Goal: Task Accomplishment & Management: Manage account settings

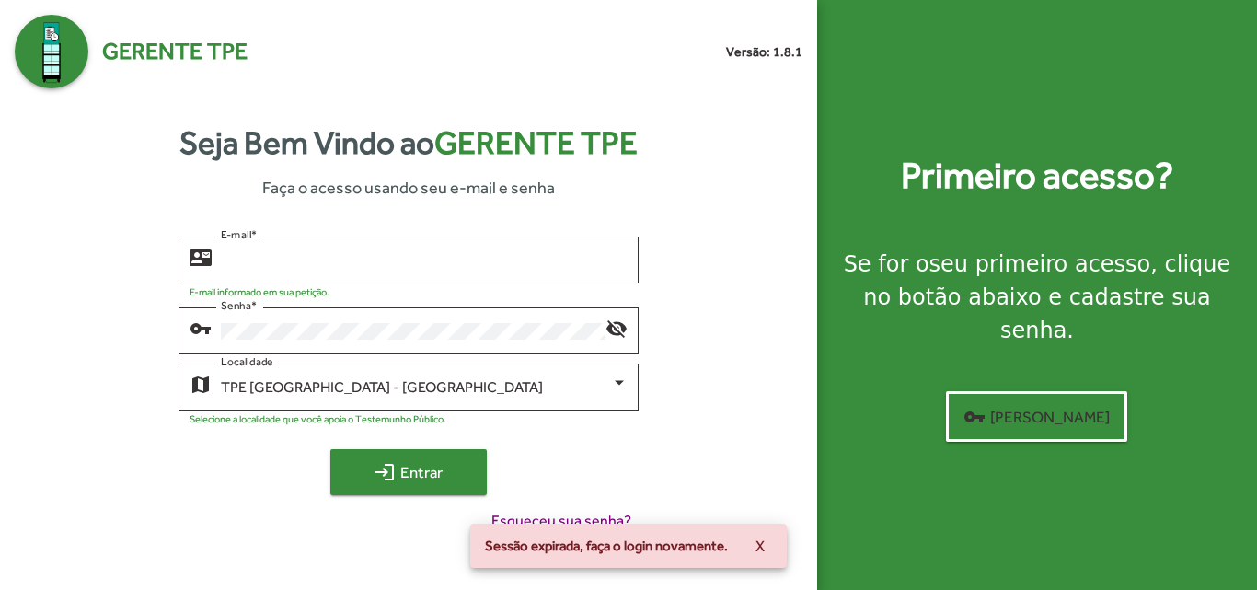
type input "**********"
click at [432, 471] on span "login Entrar" at bounding box center [408, 472] width 123 height 33
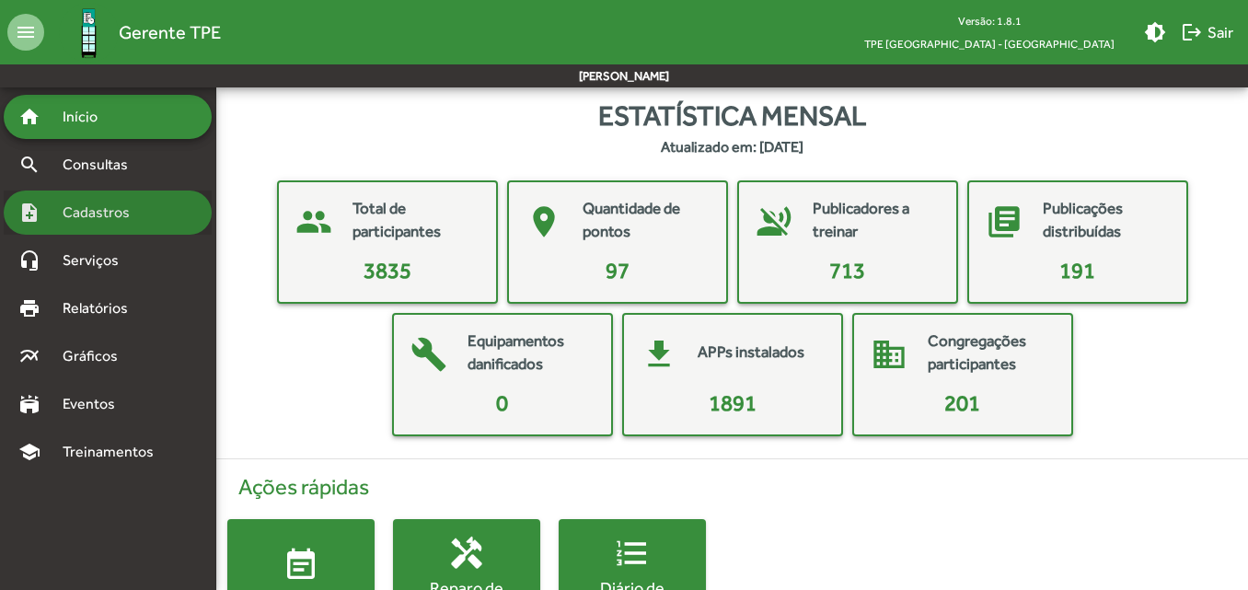
click at [110, 209] on span "Cadastros" at bounding box center [103, 213] width 102 height 22
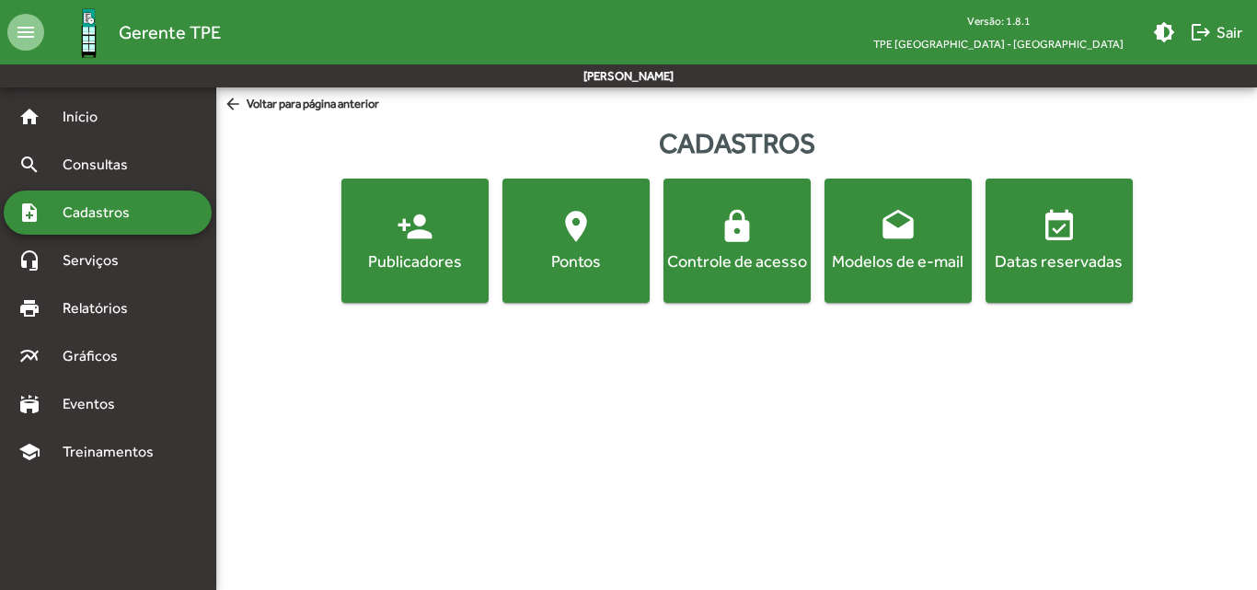
click at [714, 260] on div "Controle de acesso" at bounding box center [737, 260] width 140 height 23
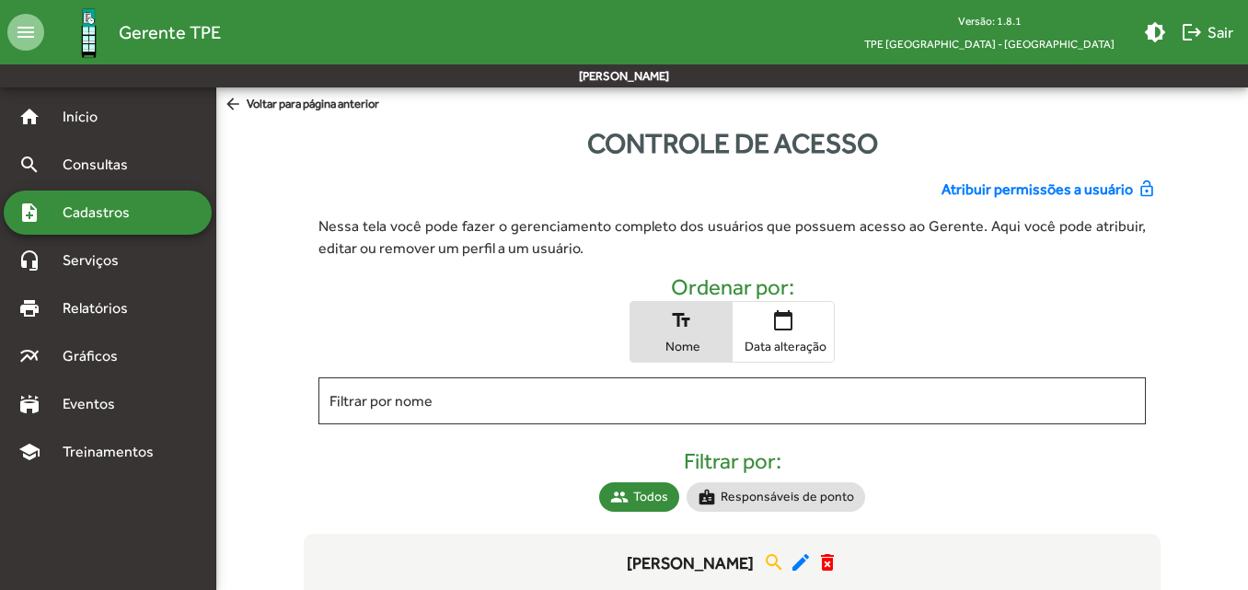
click at [1042, 191] on span "Atribuir permissões a usuário" at bounding box center [1036, 190] width 191 height 22
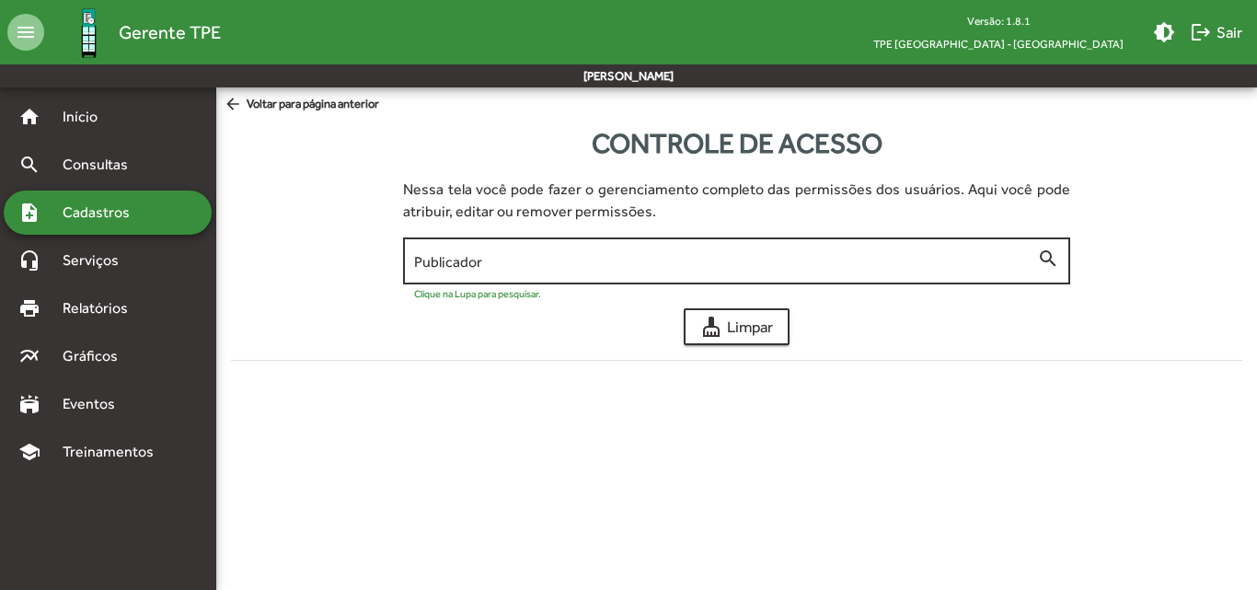
click at [808, 271] on div "Publicador" at bounding box center [725, 259] width 623 height 51
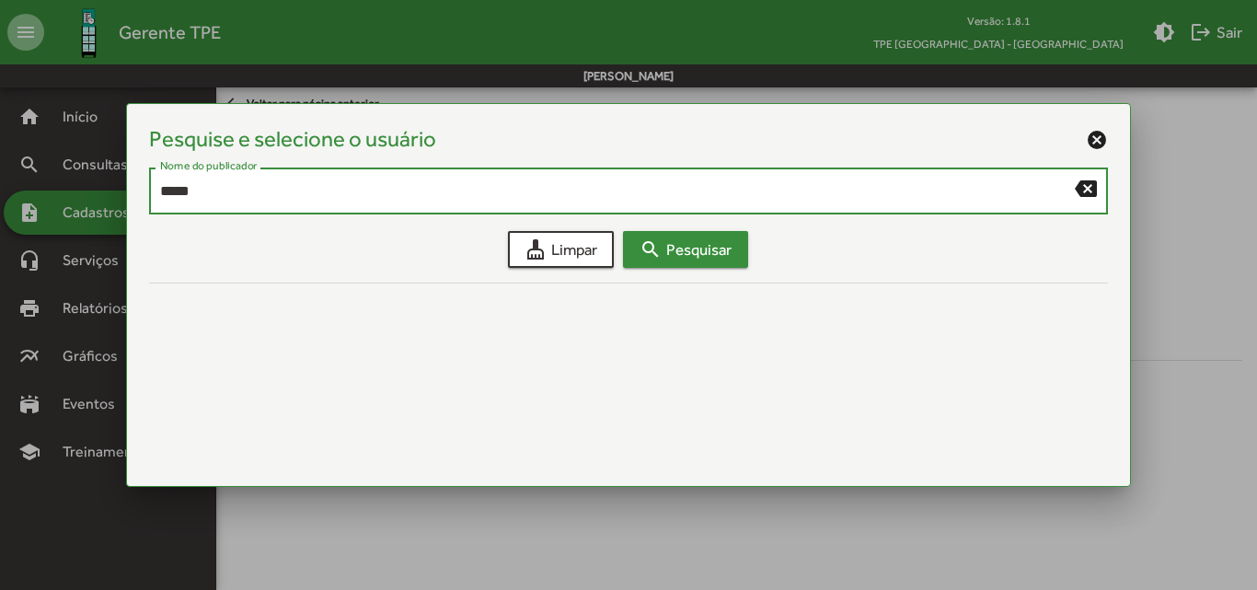
type input "*****"
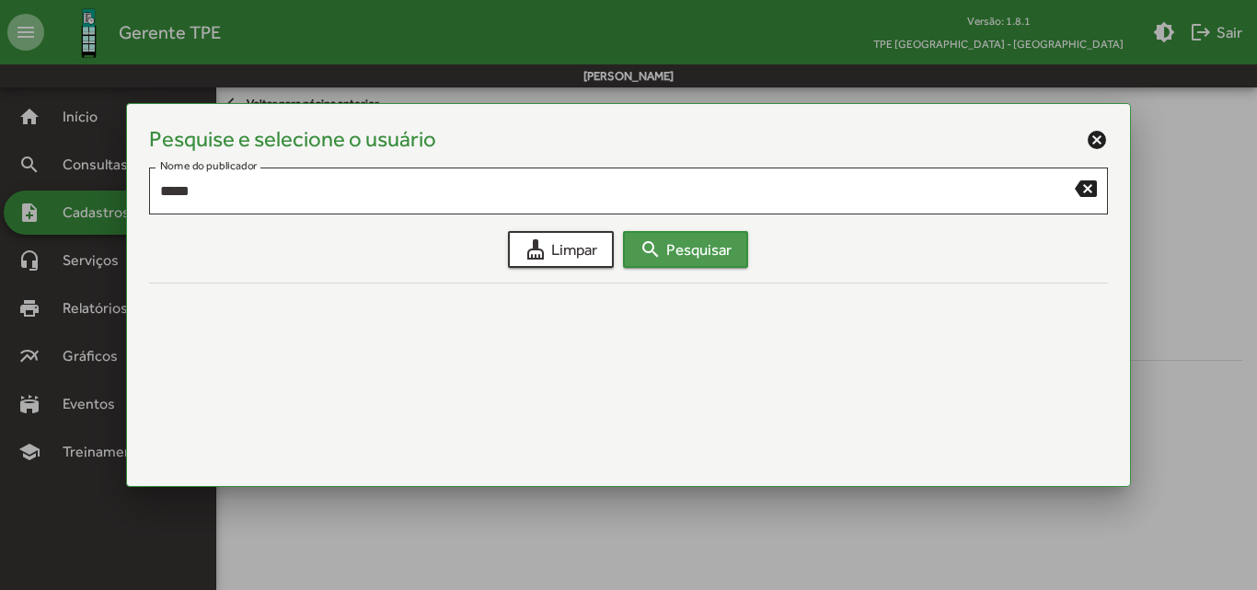
click at [714, 245] on span "search Pesquisar" at bounding box center [686, 249] width 92 height 33
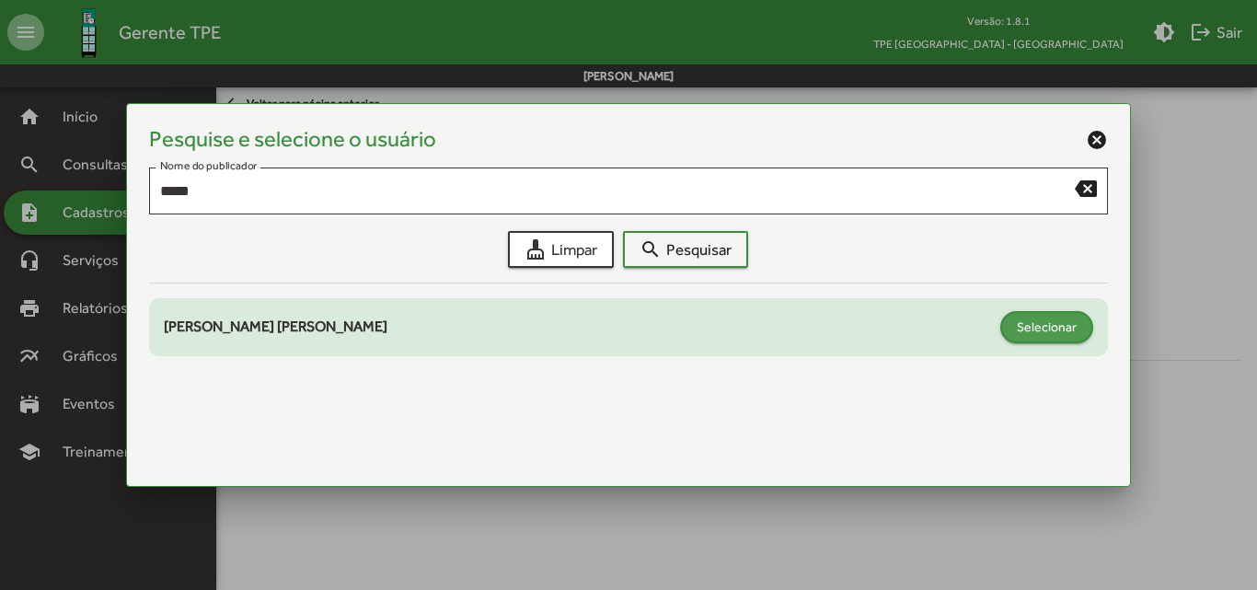
click at [1028, 320] on span "Selecionar" at bounding box center [1047, 326] width 60 height 33
type input "**********"
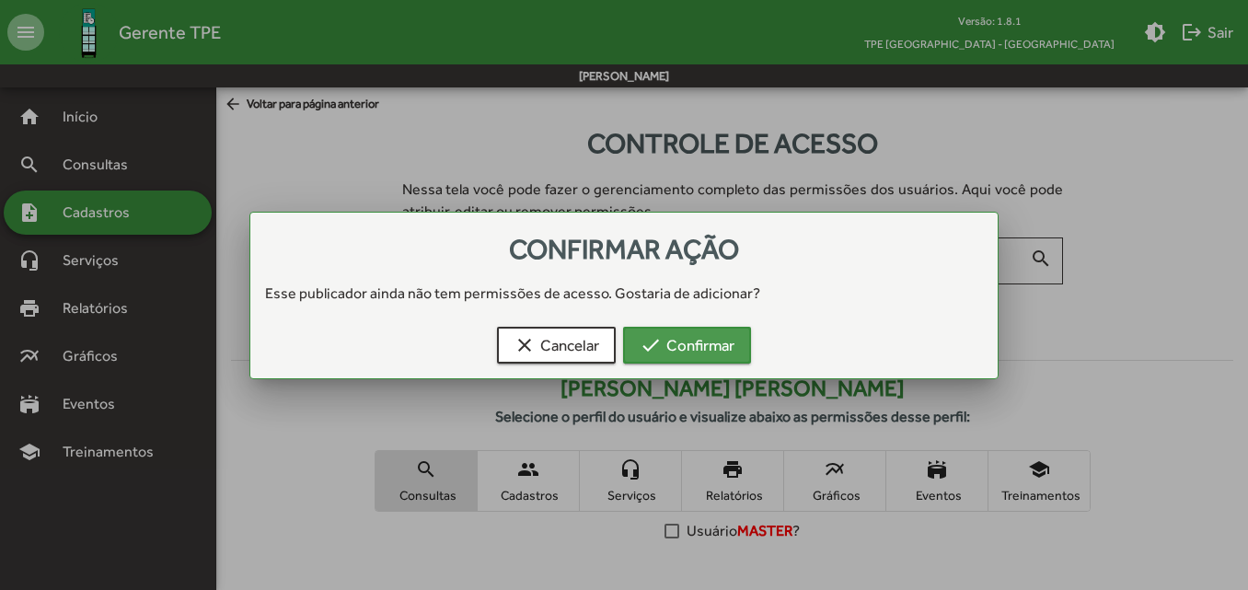
click at [729, 345] on span "check Confirmar" at bounding box center [687, 345] width 95 height 33
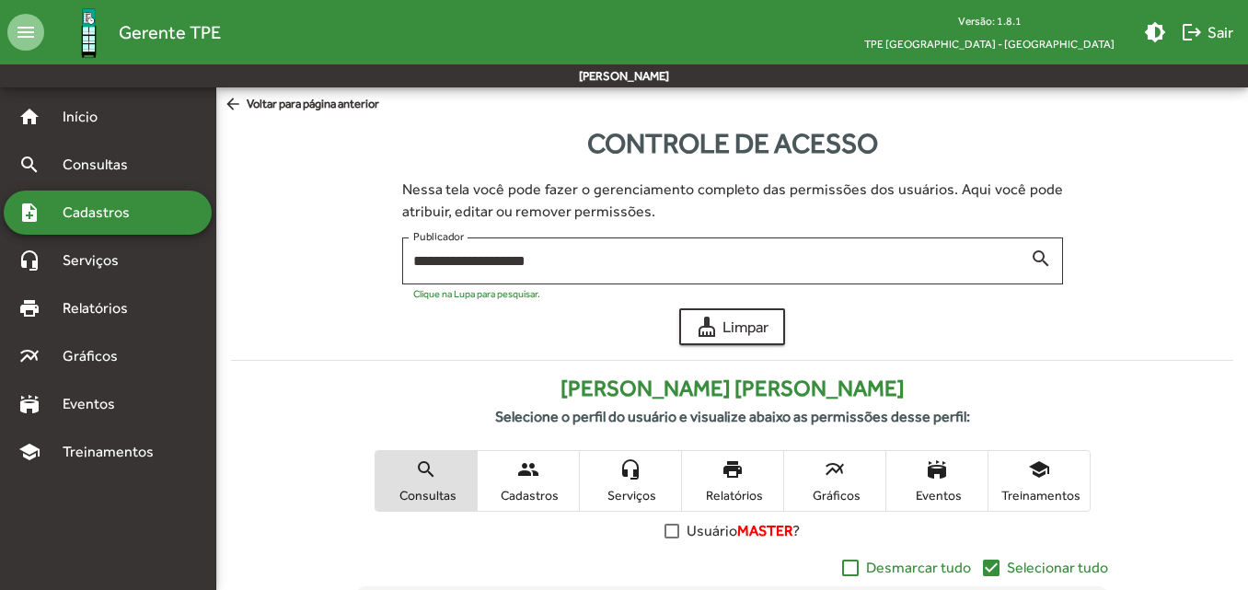
scroll to position [414, 0]
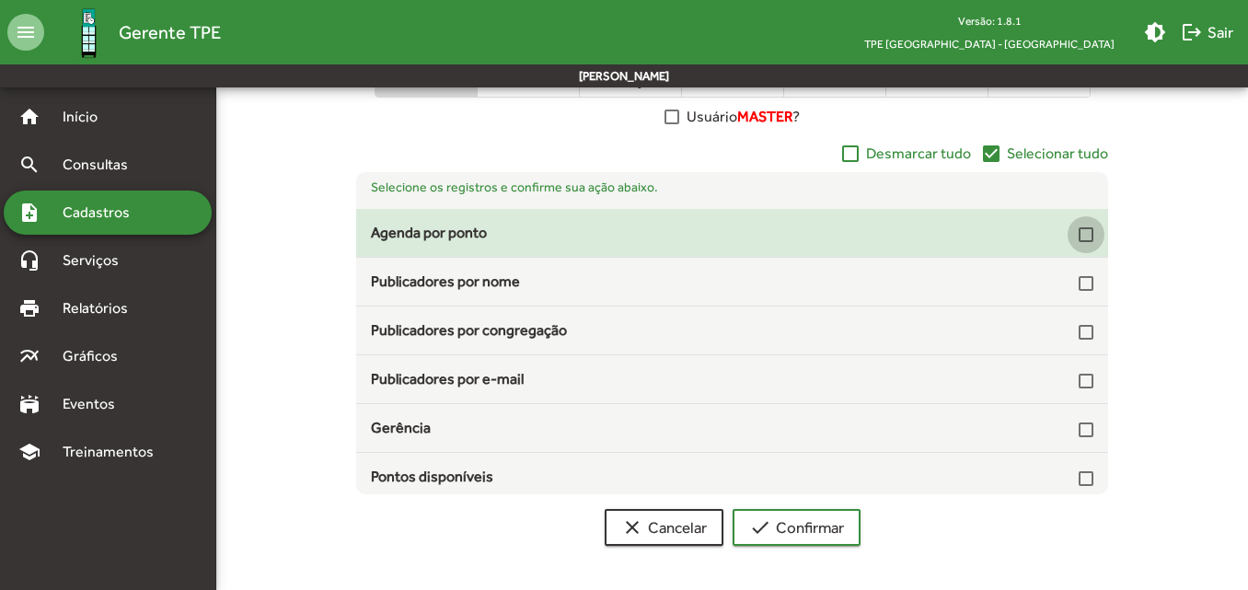
click at [1079, 236] on div at bounding box center [1086, 234] width 15 height 15
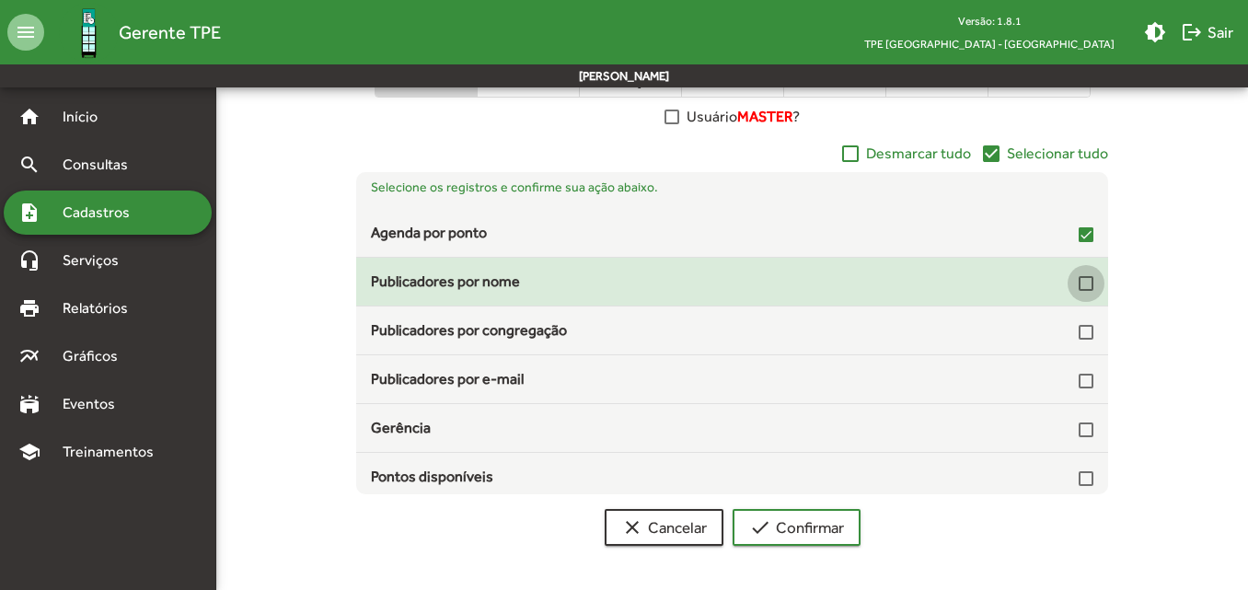
click at [1079, 283] on div at bounding box center [1086, 283] width 15 height 15
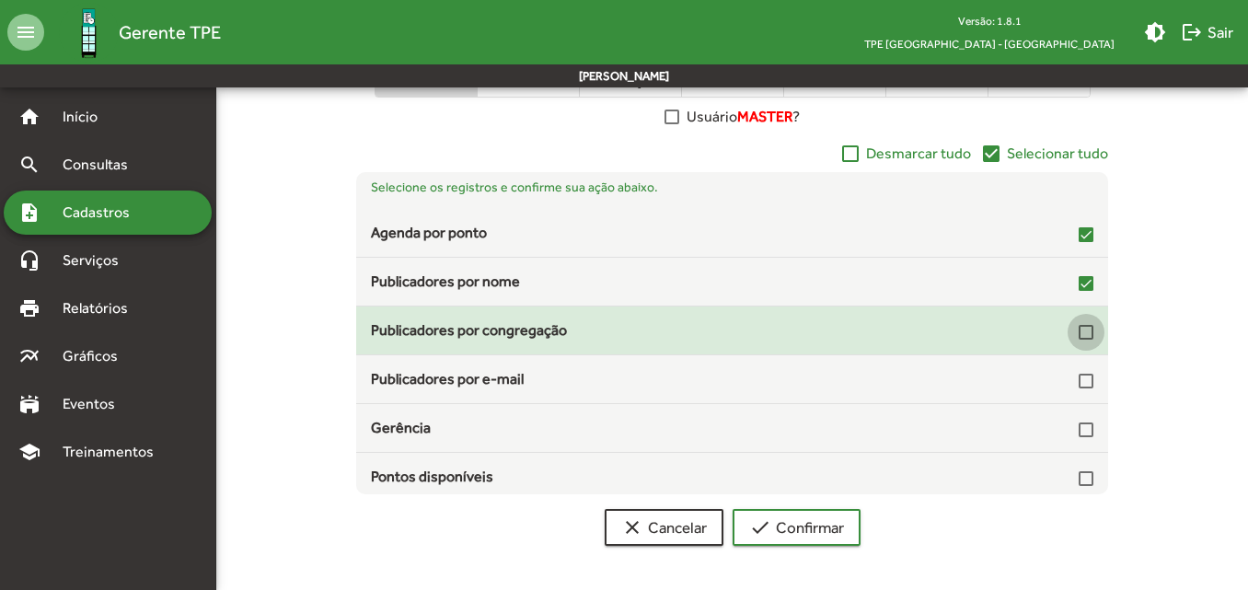
click at [1079, 333] on div at bounding box center [1086, 332] width 15 height 15
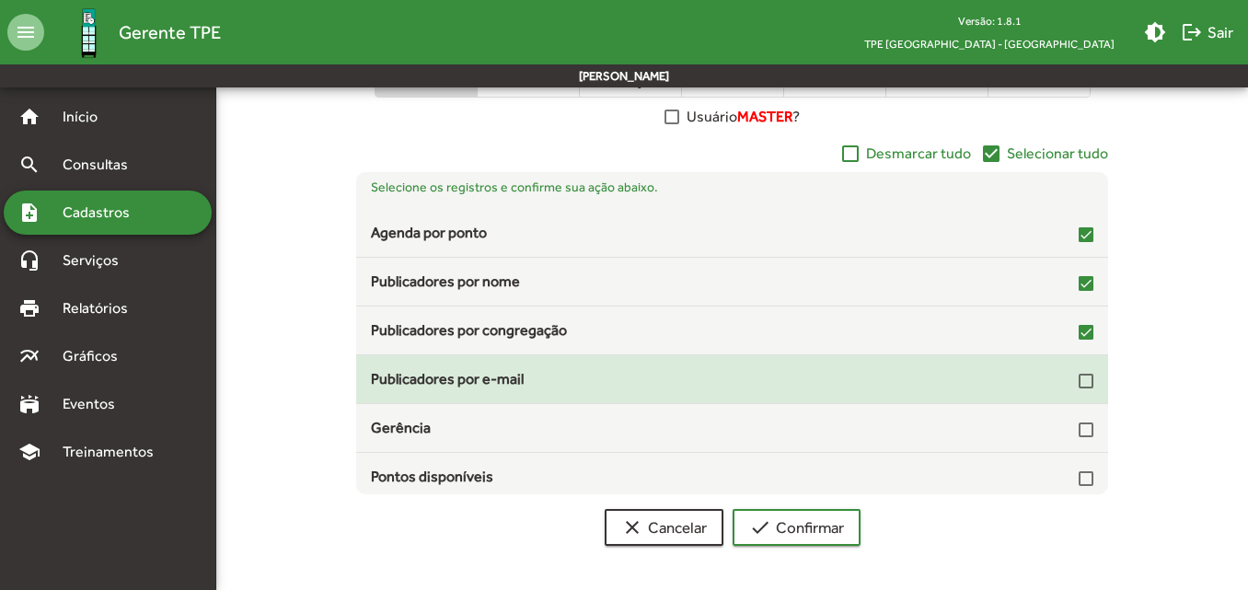
click at [1079, 380] on div at bounding box center [1086, 381] width 15 height 15
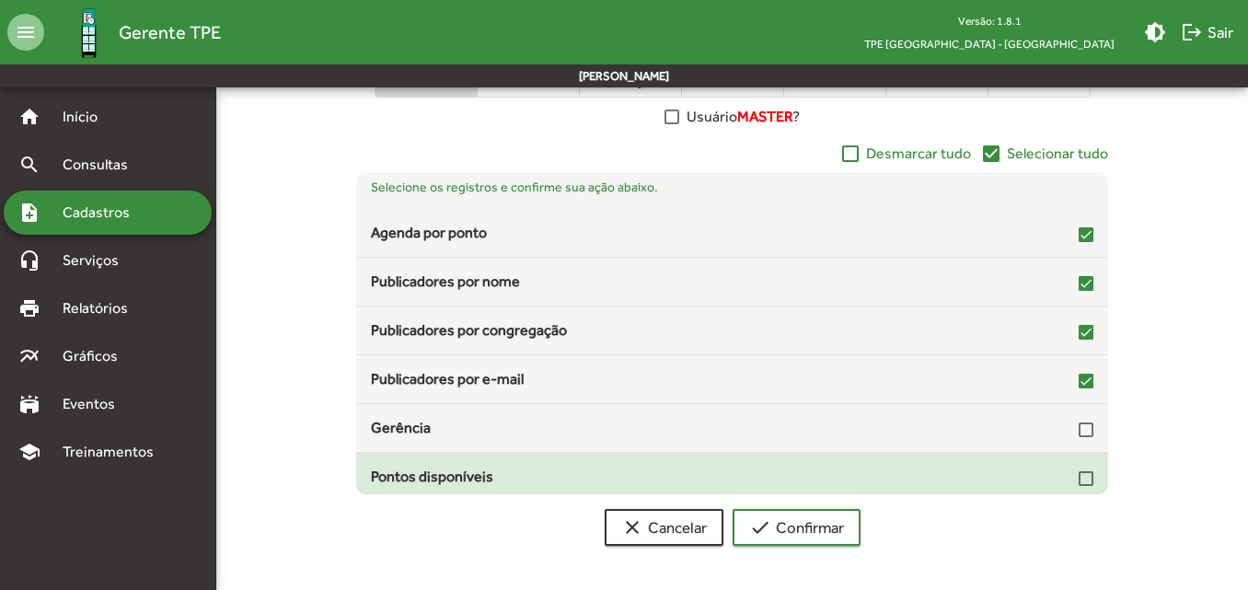
click at [1079, 479] on div at bounding box center [1086, 478] width 15 height 15
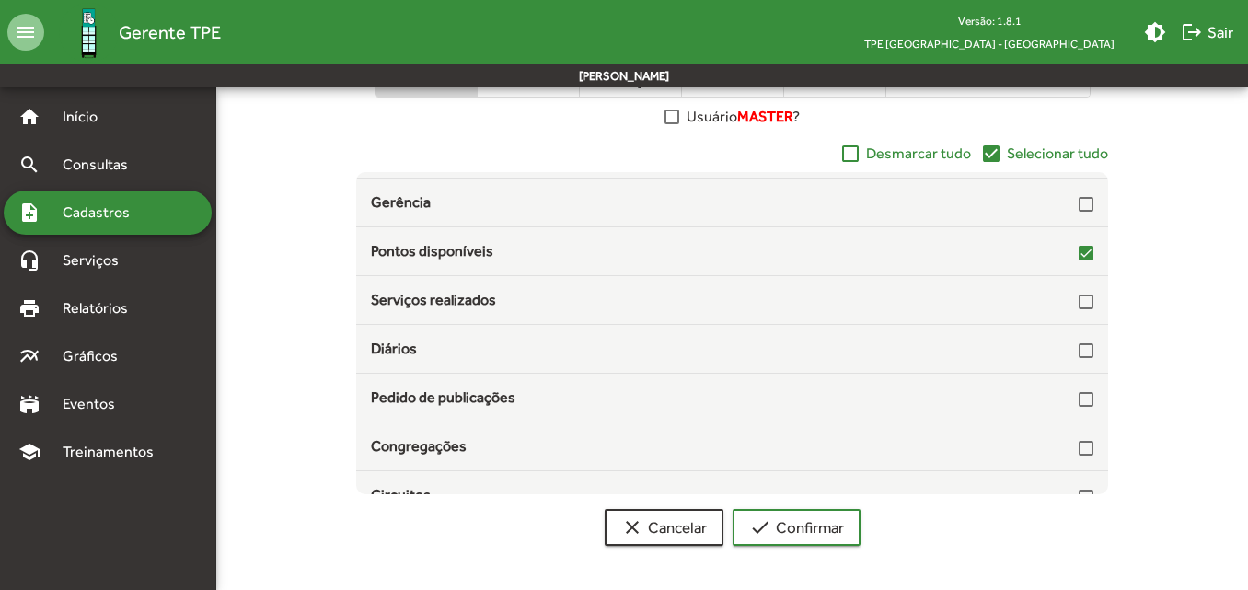
scroll to position [282, 0]
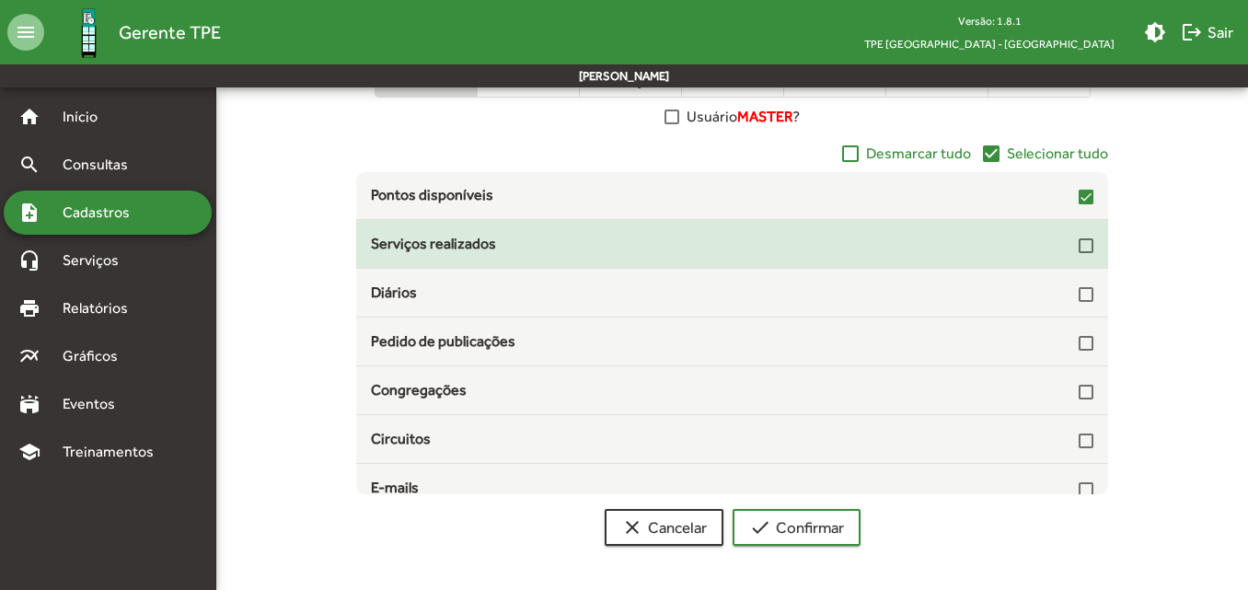
click at [1079, 253] on div at bounding box center [1086, 244] width 15 height 22
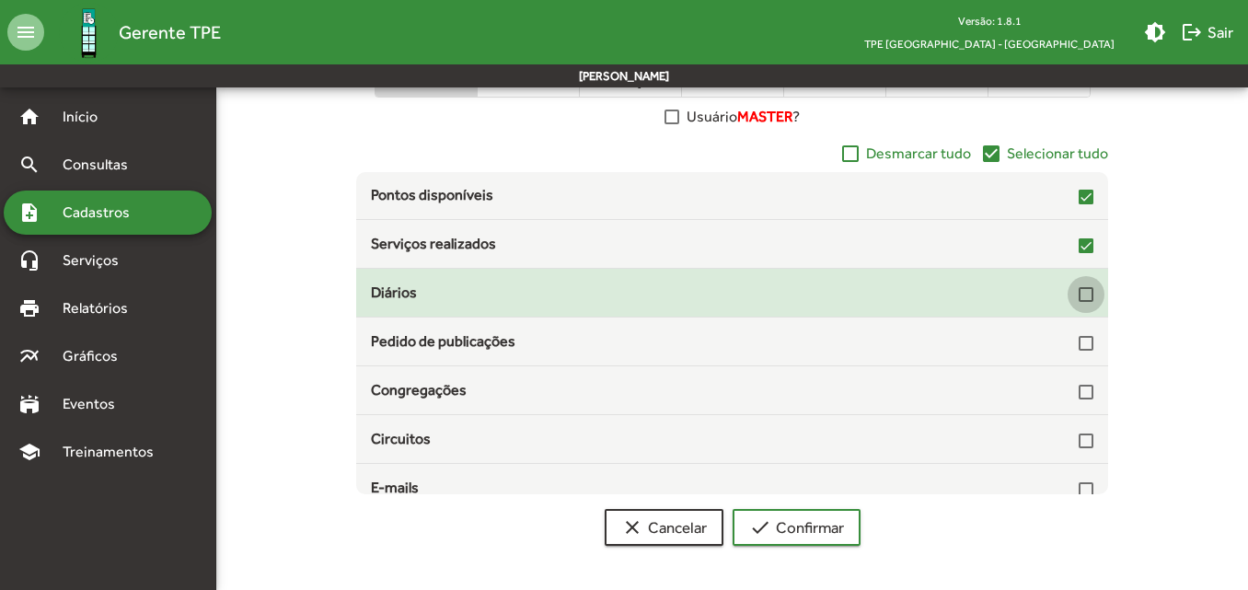
click at [1079, 293] on div at bounding box center [1086, 294] width 15 height 15
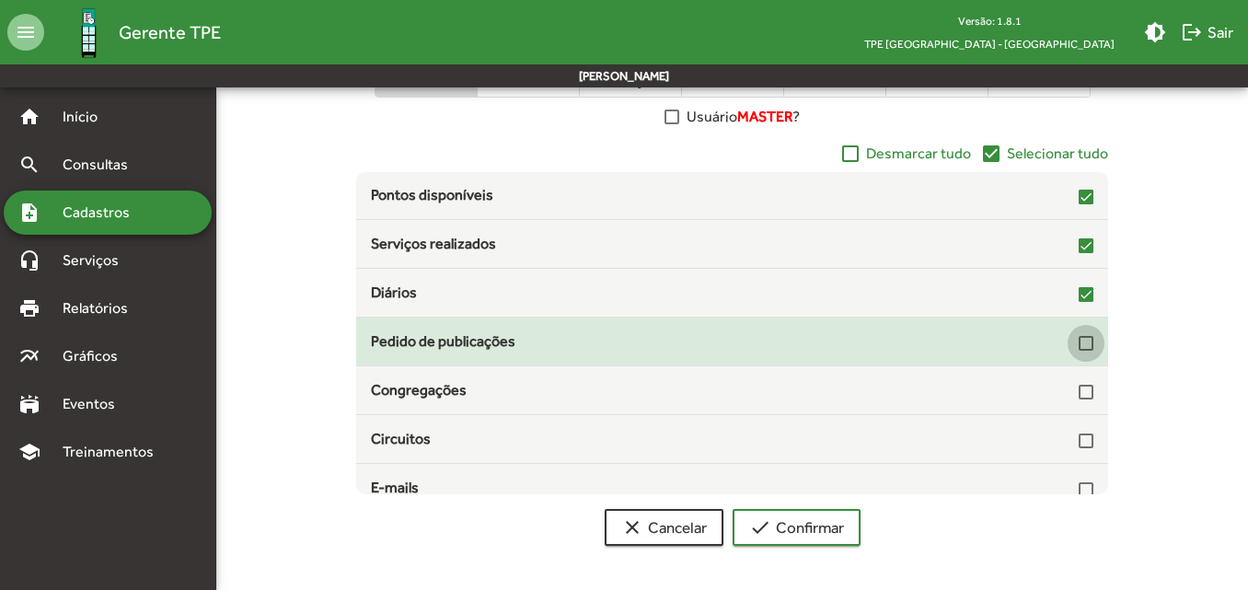
click at [1079, 345] on div at bounding box center [1086, 343] width 15 height 15
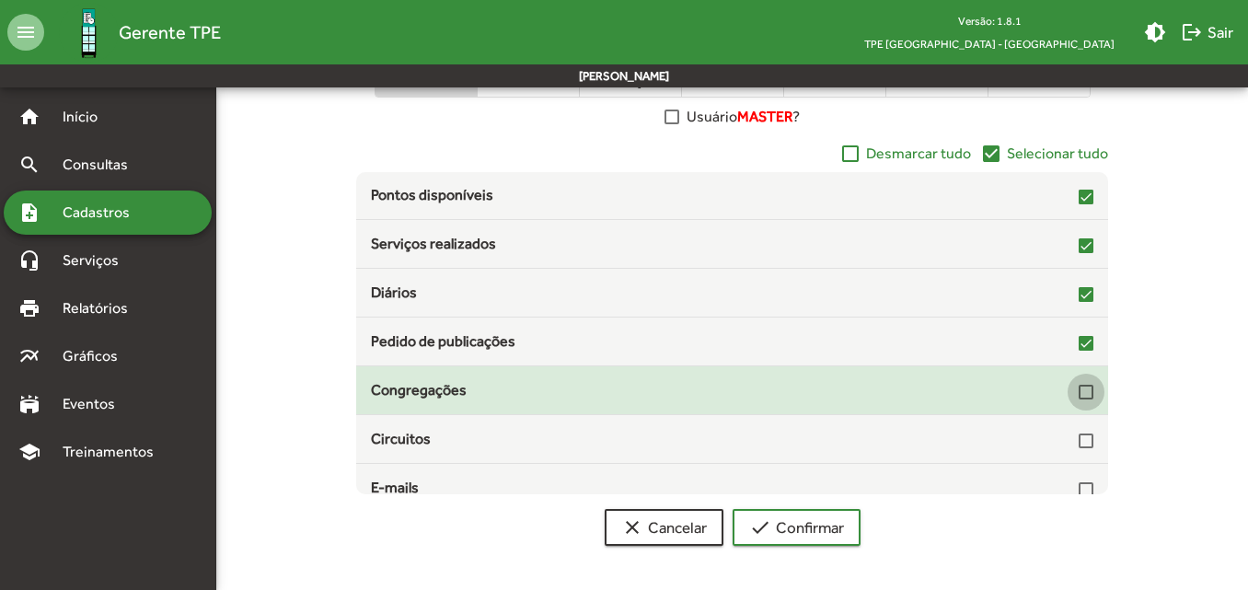
click at [1079, 396] on div at bounding box center [1086, 392] width 15 height 15
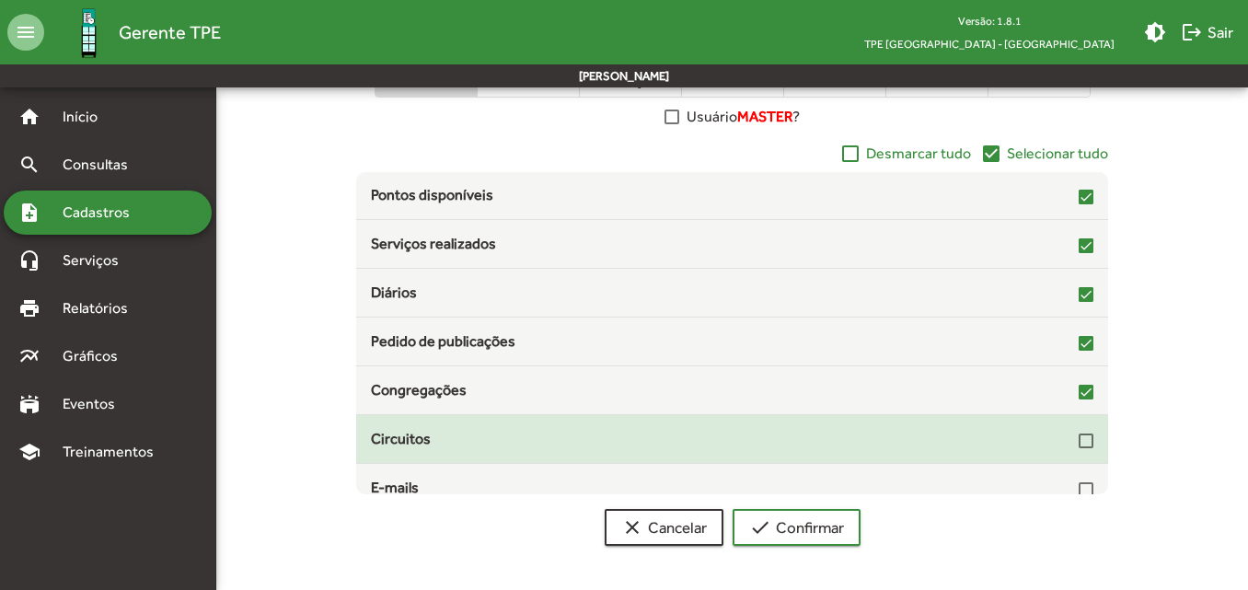
click at [1079, 436] on div at bounding box center [1086, 440] width 15 height 15
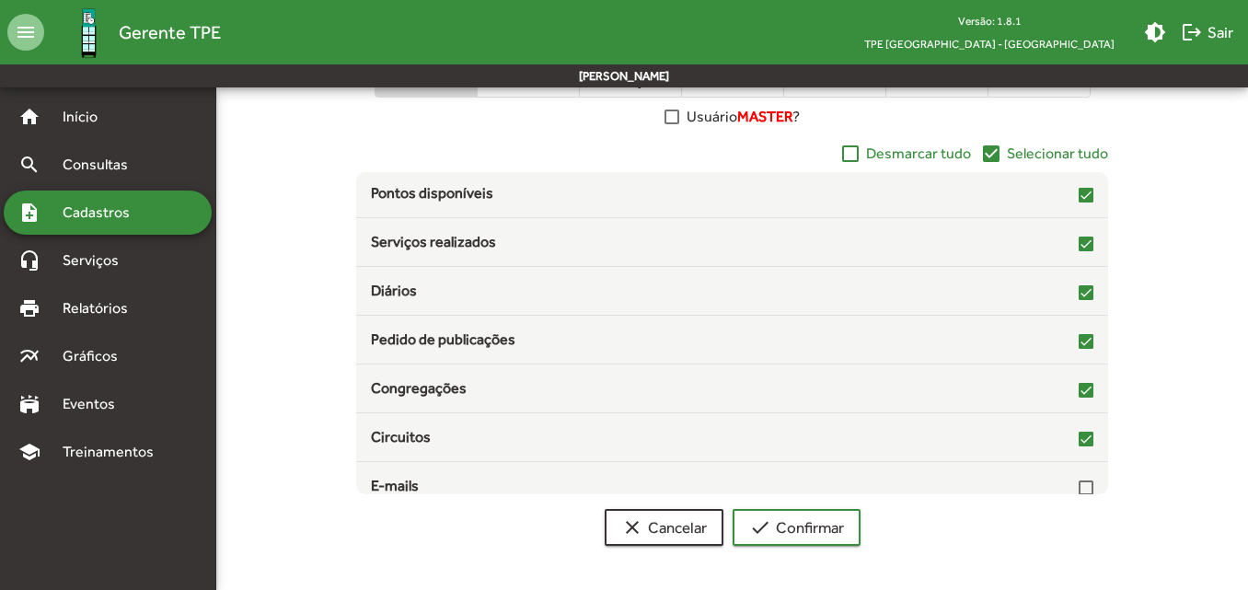
scroll to position [299, 0]
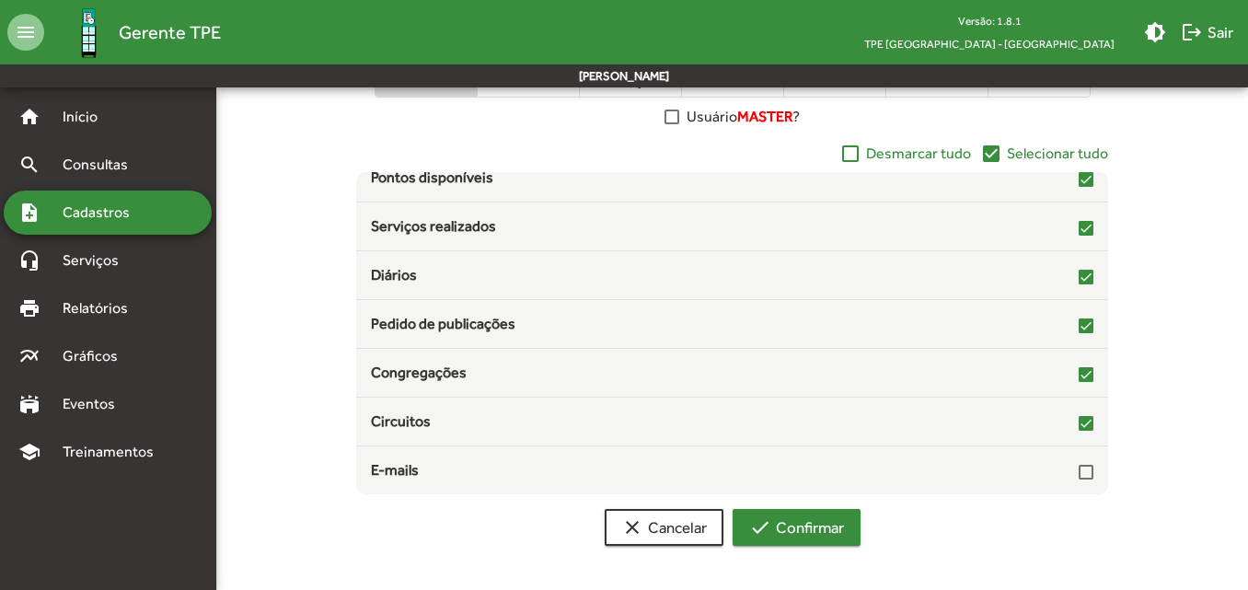
click at [816, 523] on span "check Confirmar" at bounding box center [796, 527] width 95 height 33
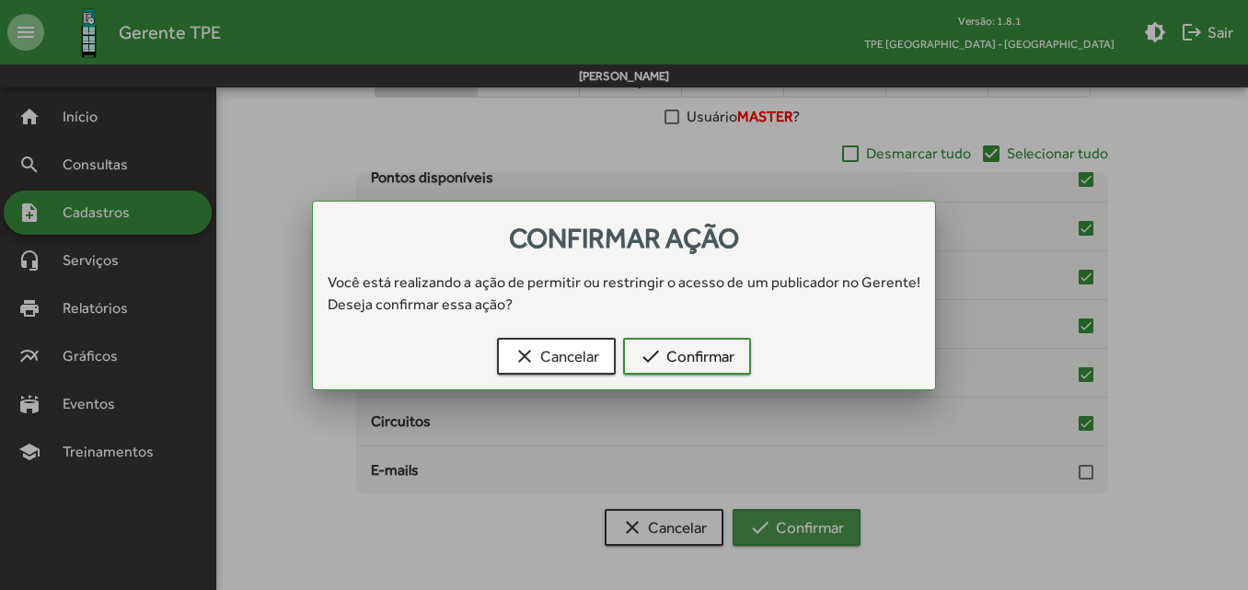
scroll to position [0, 0]
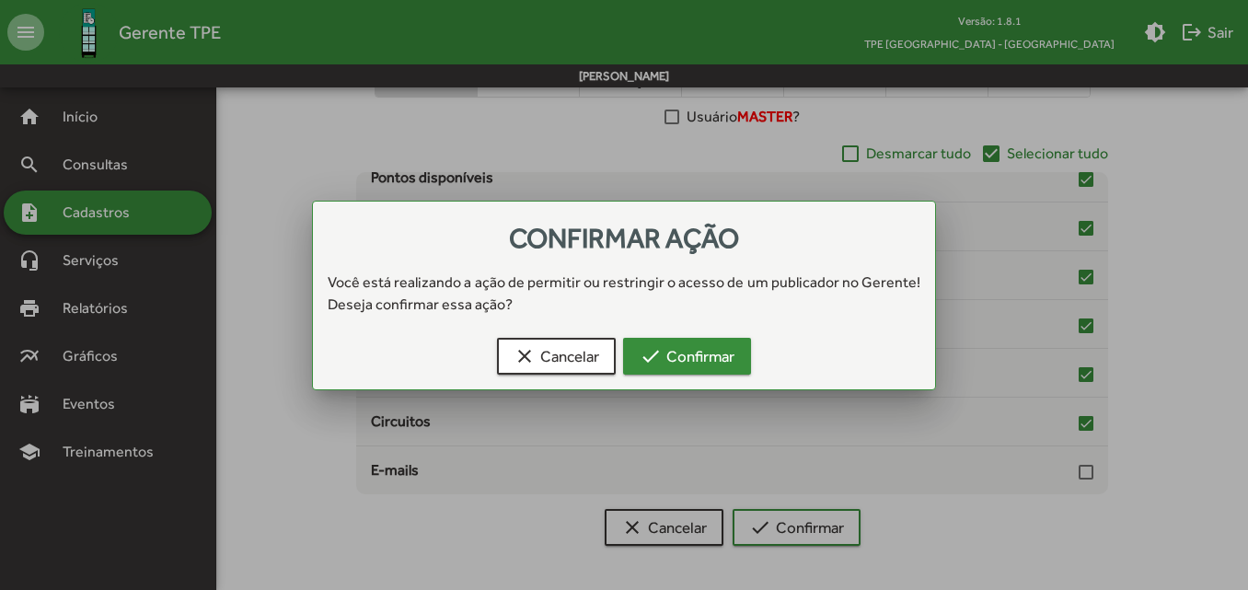
click at [717, 369] on span "check Confirmar" at bounding box center [687, 356] width 95 height 33
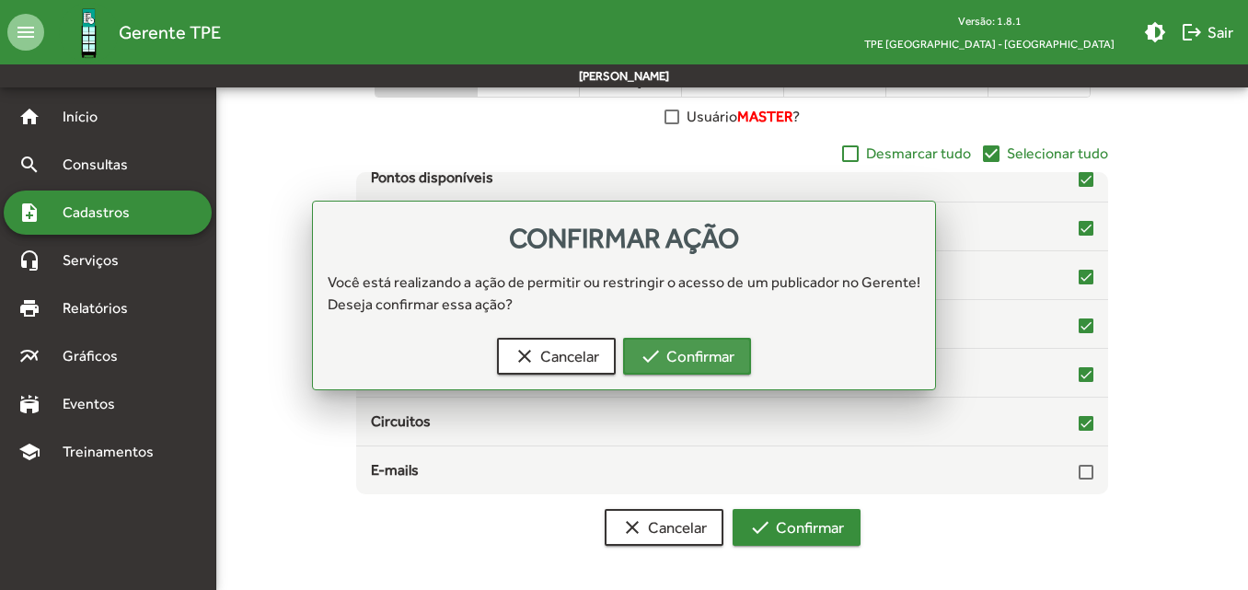
scroll to position [414, 0]
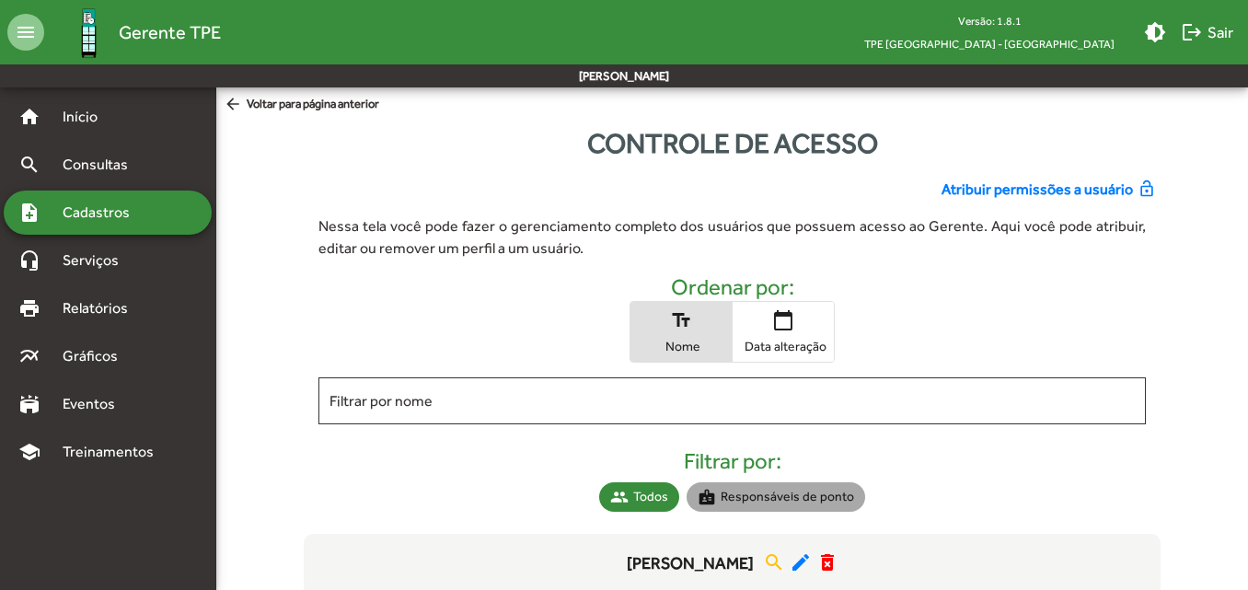
click at [802, 495] on mat-chip "badge Responsáveis de ponto" at bounding box center [776, 496] width 179 height 29
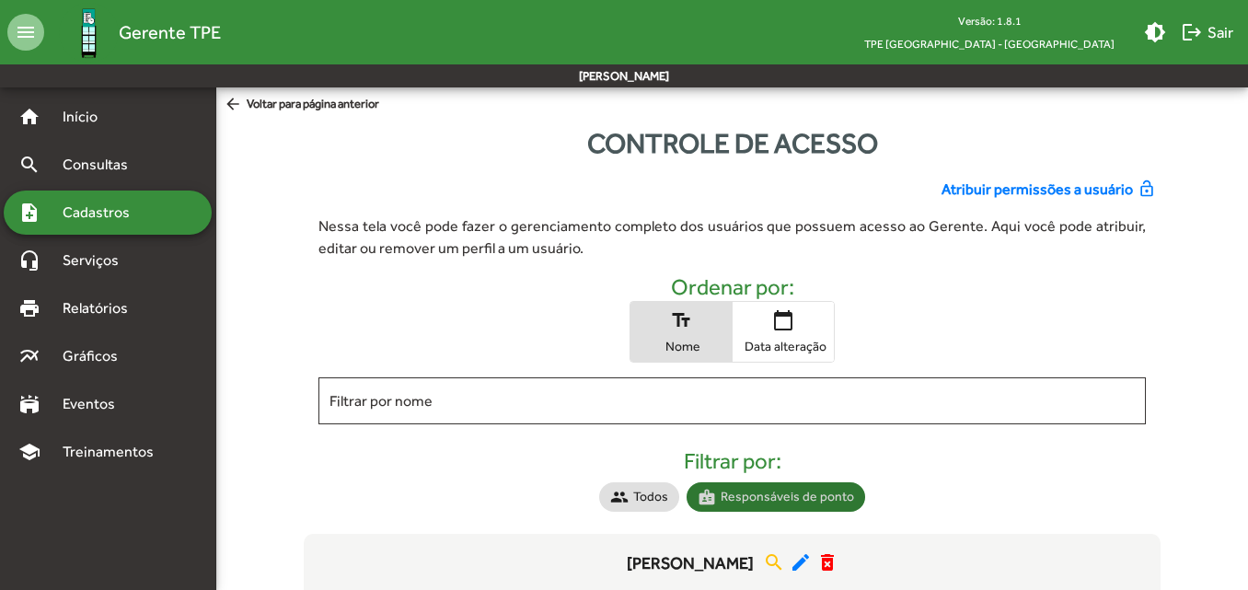
scroll to position [169, 0]
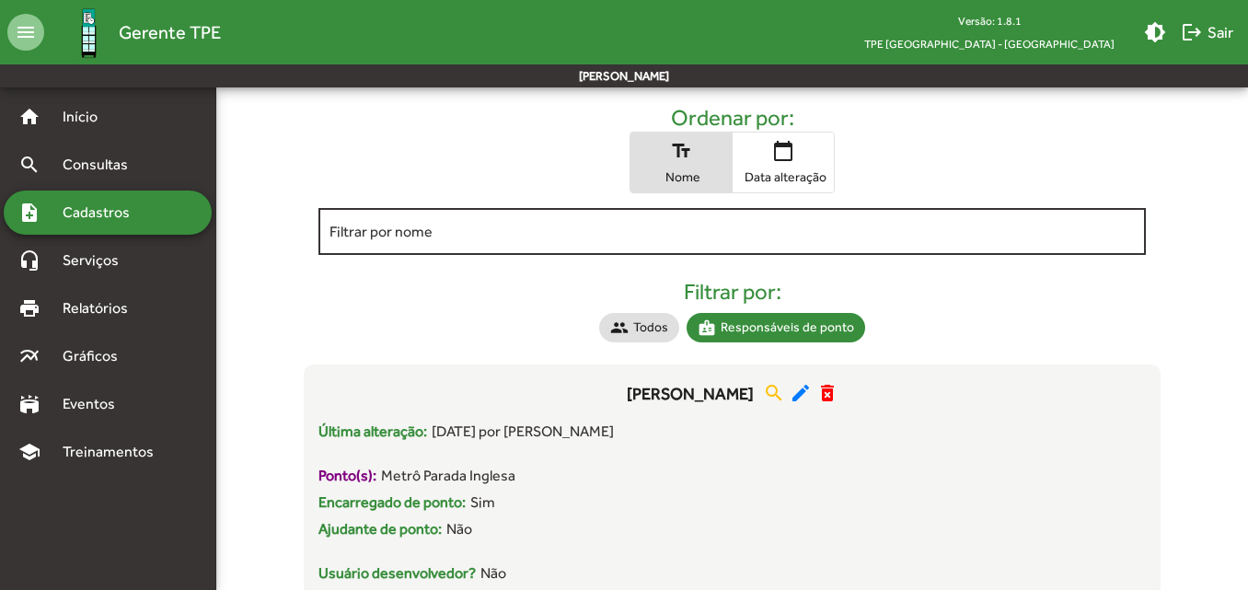
click at [663, 241] on div "Filtrar por nome" at bounding box center [731, 229] width 804 height 51
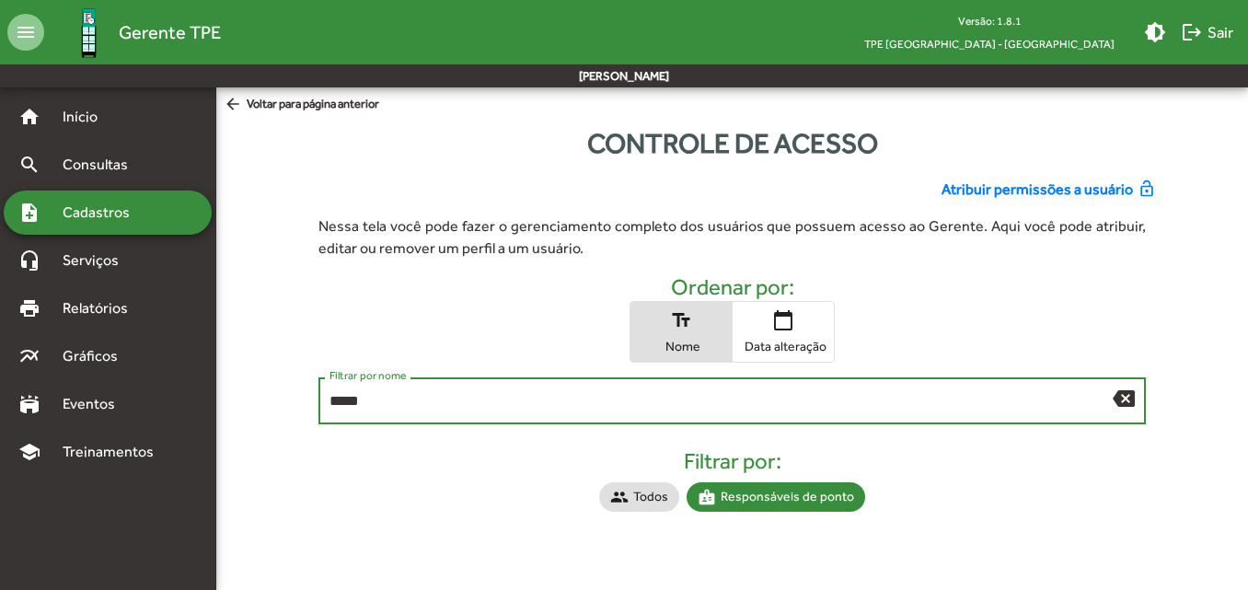
scroll to position [0, 0]
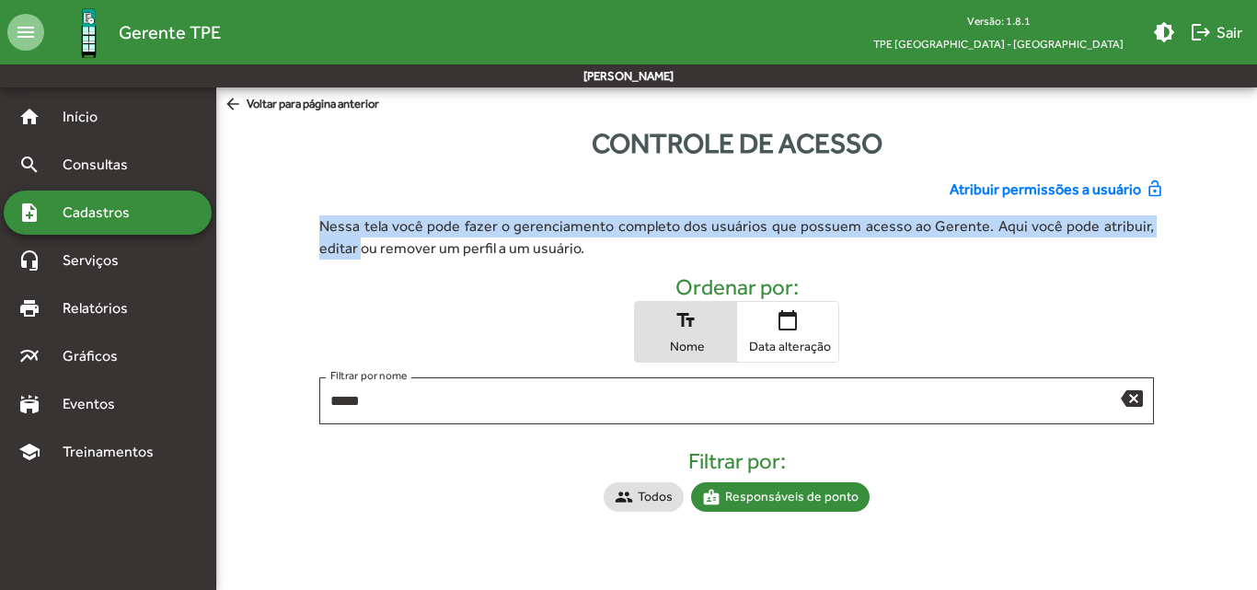
drag, startPoint x: 1256, startPoint y: 197, endPoint x: 1256, endPoint y: 242, distance: 45.1
click at [1256, 242] on div "Atribuir permissões a usuário lock_open Nessa tela você pode fazer o gerenciame…" at bounding box center [736, 349] width 1063 height 370
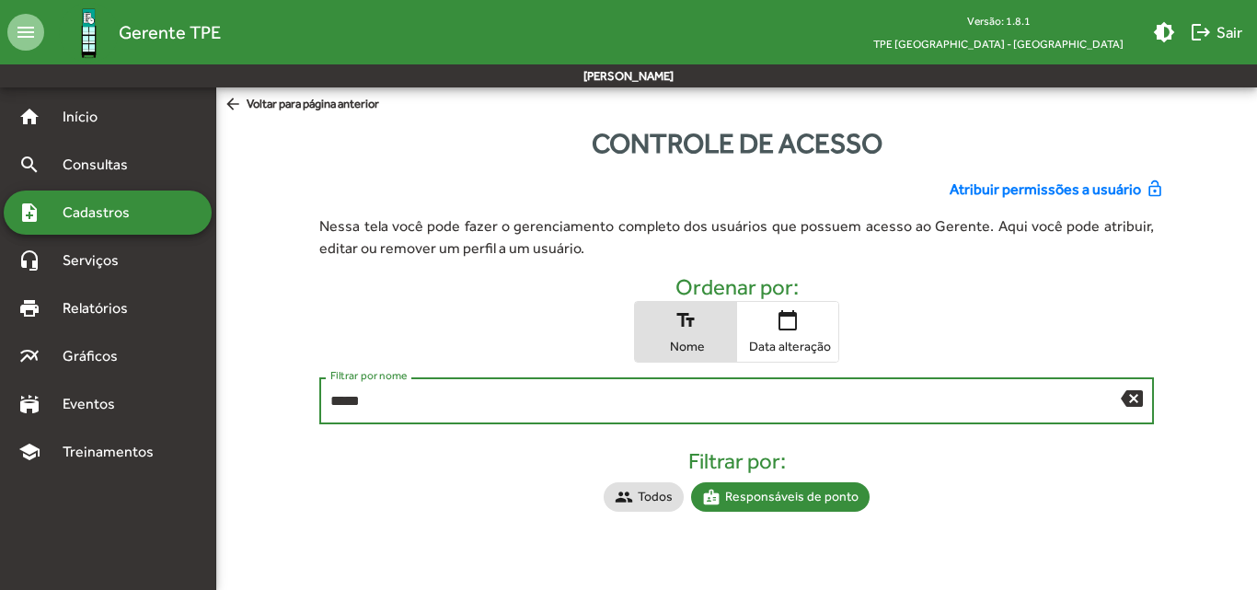
click at [482, 402] on input "*****" at bounding box center [725, 401] width 791 height 17
click at [614, 461] on div "Filtrar por: group Todos badge Responsáveis de ponto" at bounding box center [737, 483] width 864 height 71
click at [616, 405] on input "*****" at bounding box center [725, 401] width 791 height 17
type input "*"
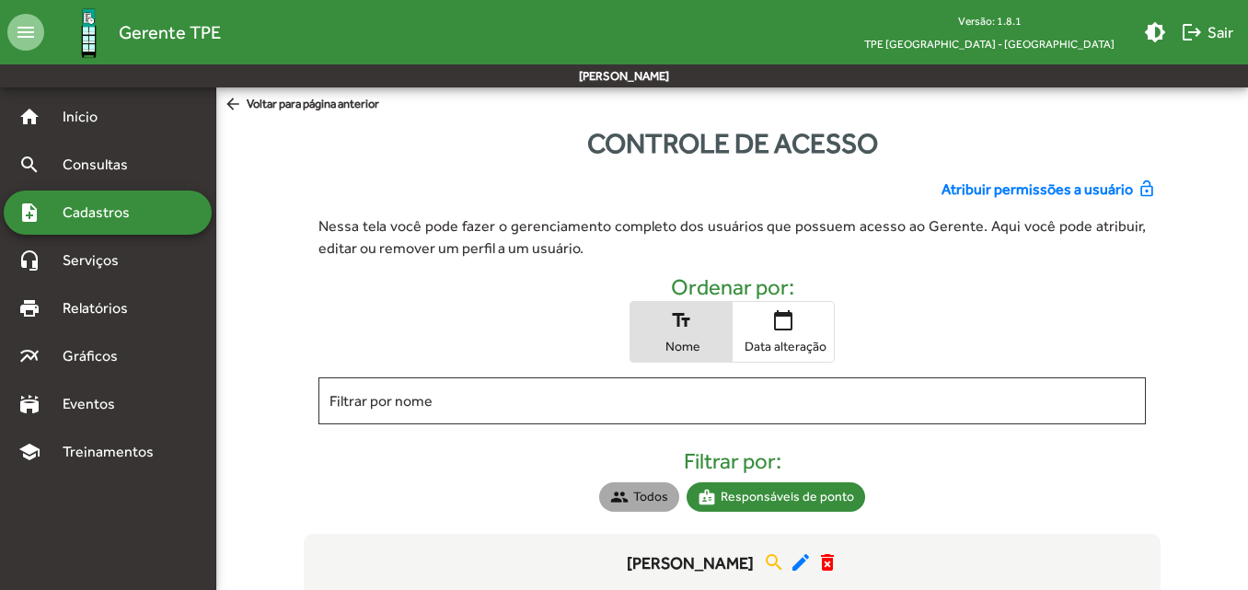
click at [620, 494] on mat-icon "group" at bounding box center [619, 497] width 18 height 18
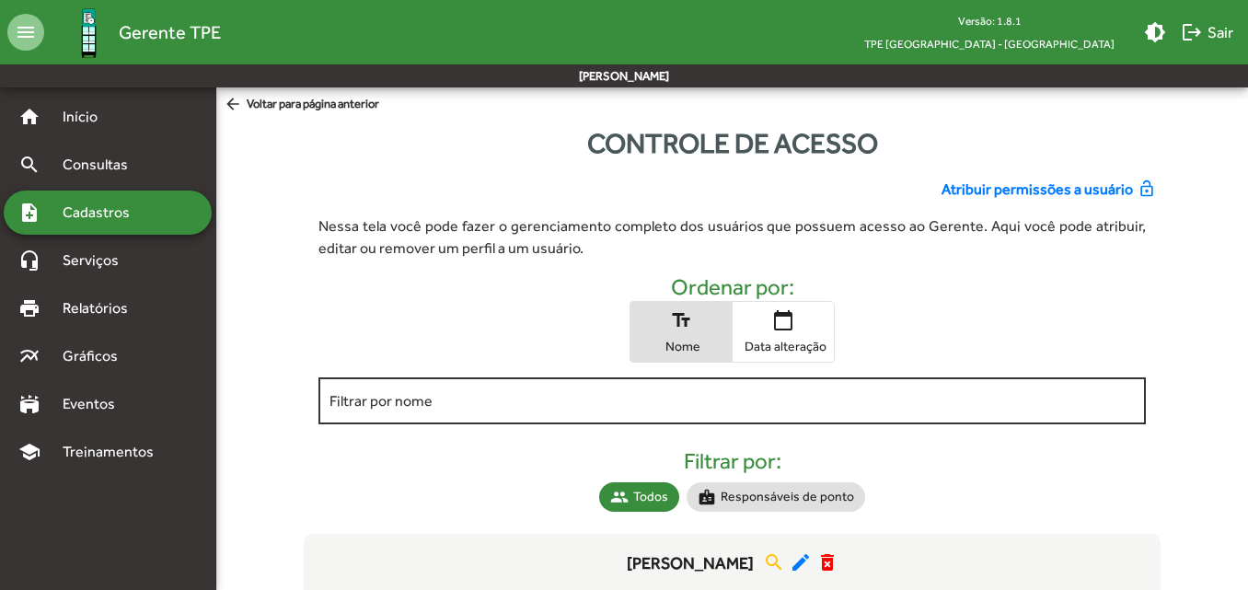
click at [604, 418] on div "Filtrar por nome" at bounding box center [731, 399] width 804 height 51
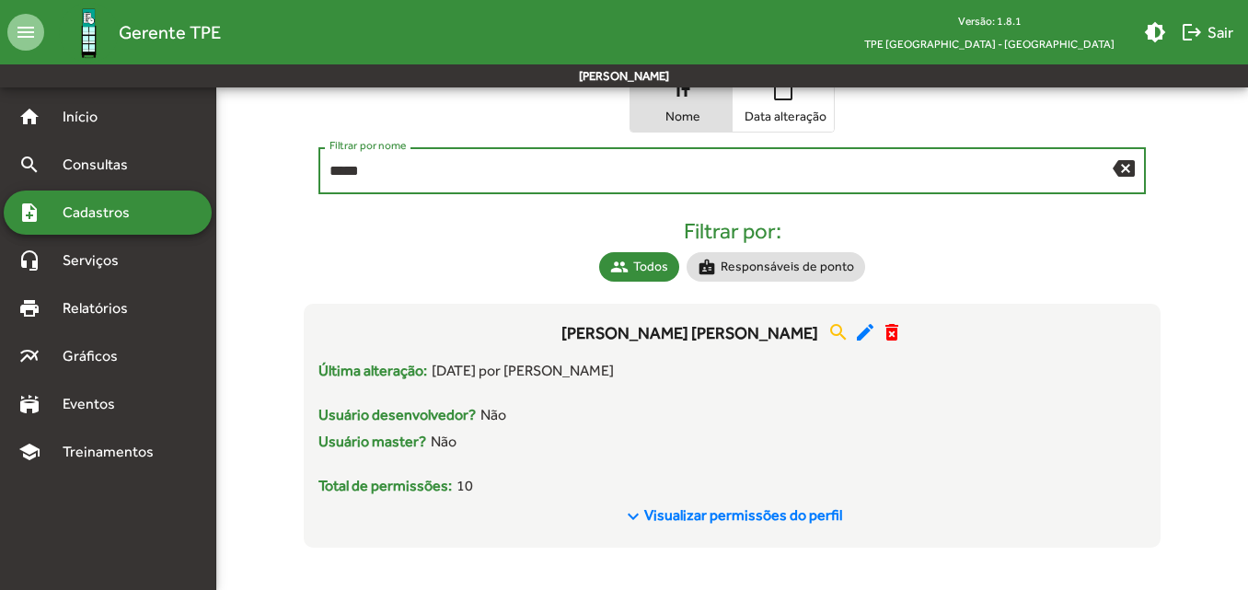
scroll to position [232, 0]
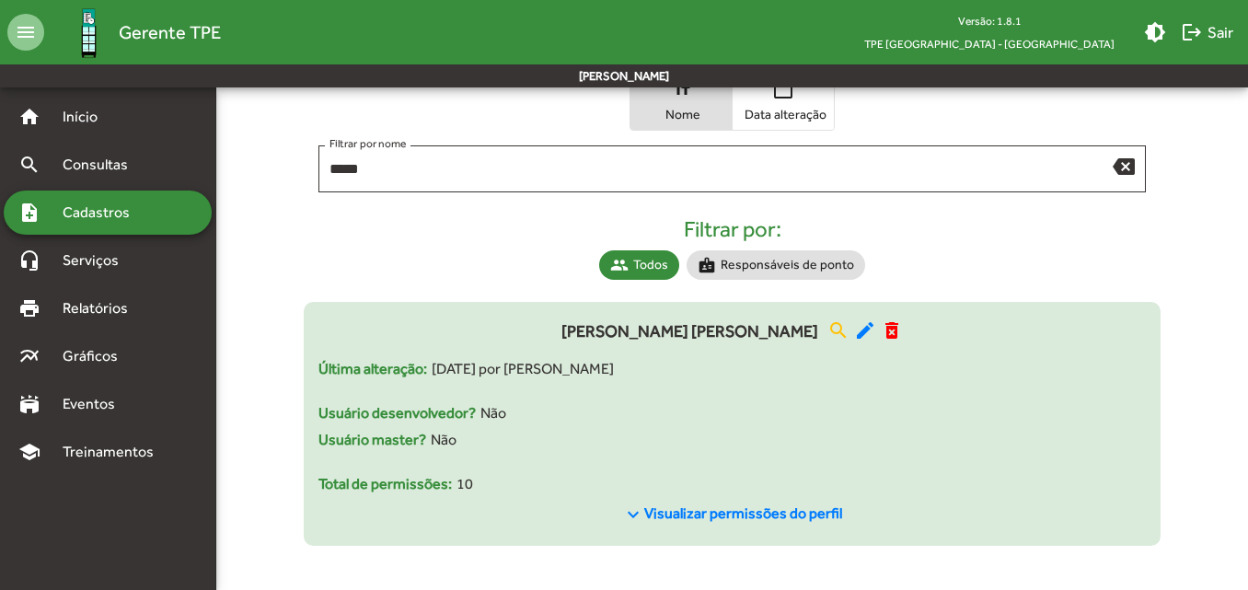
click at [749, 519] on span "Visualizar permissões do perfil" at bounding box center [743, 512] width 198 height 17
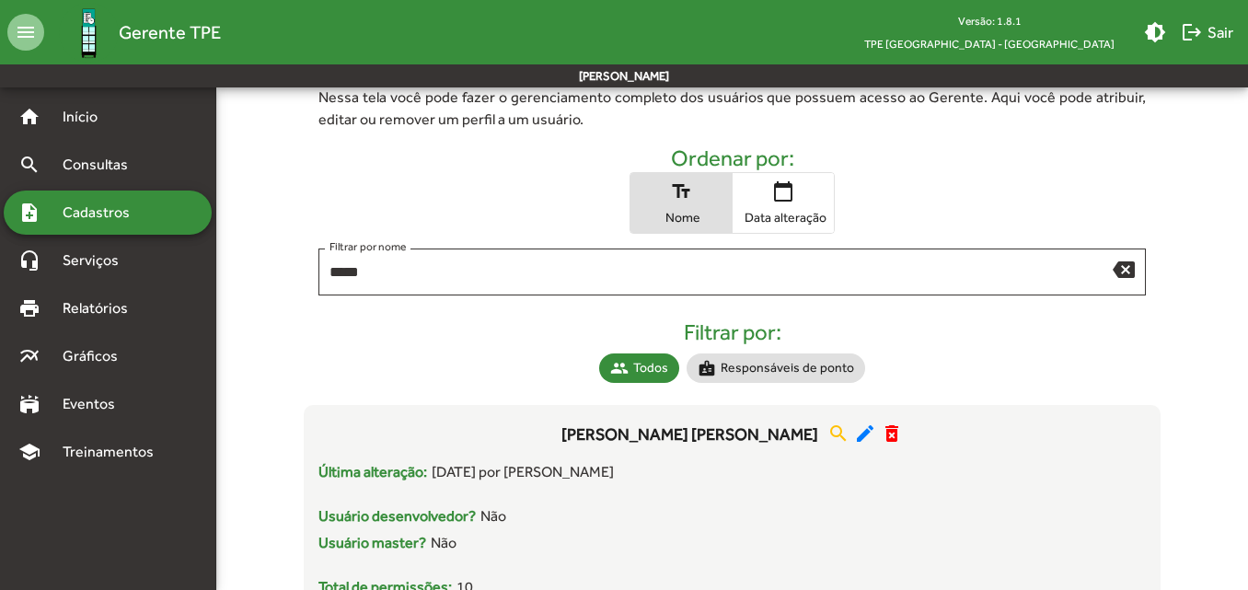
scroll to position [123, 0]
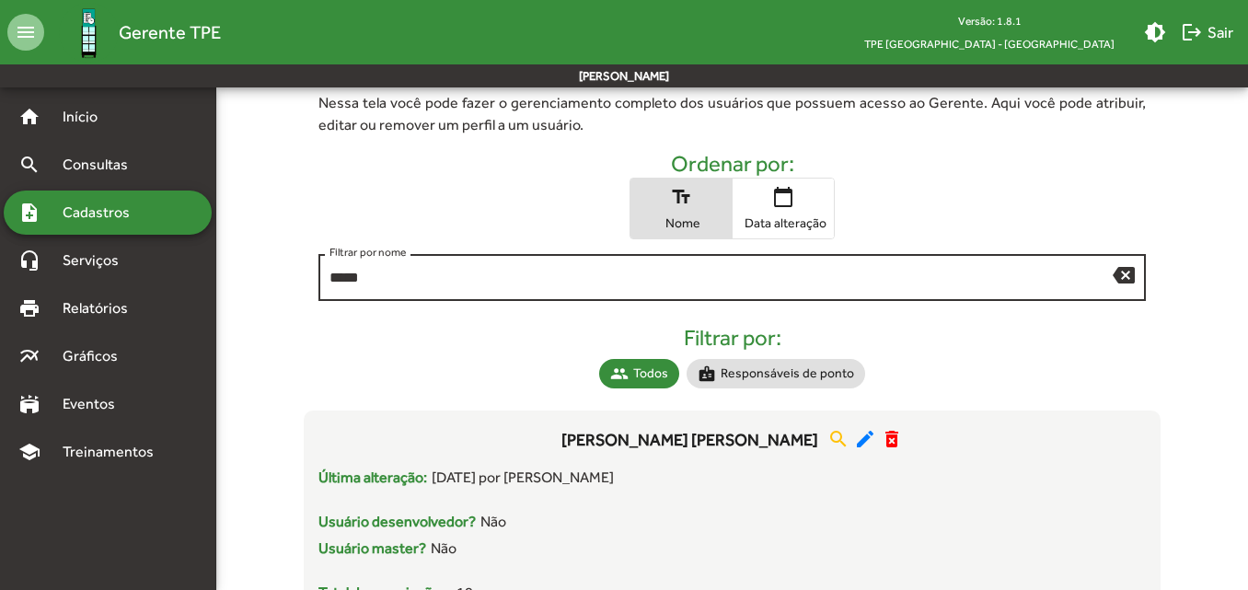
click at [455, 280] on input "*****" at bounding box center [720, 278] width 782 height 17
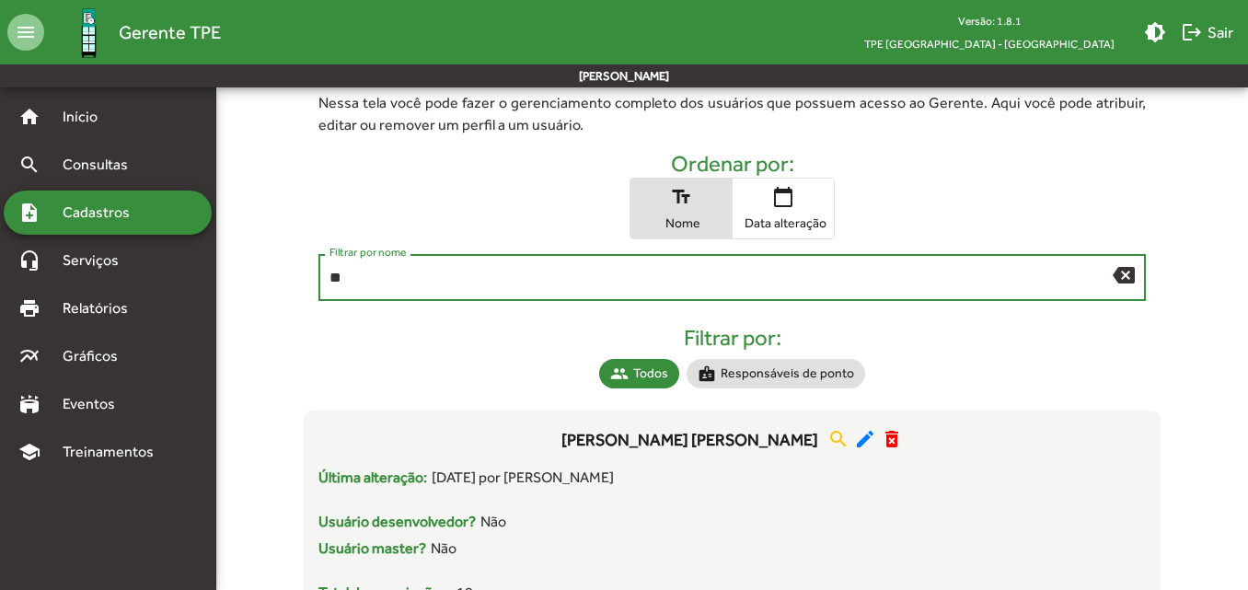
type input "*"
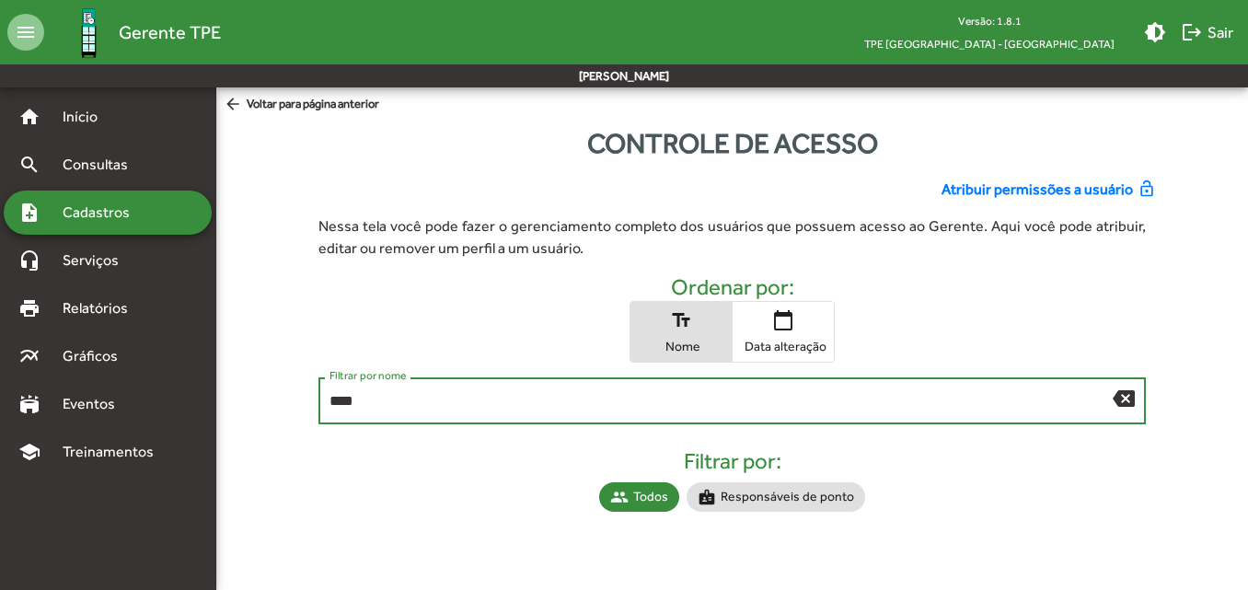
scroll to position [0, 0]
click at [639, 401] on input "******" at bounding box center [725, 401] width 791 height 17
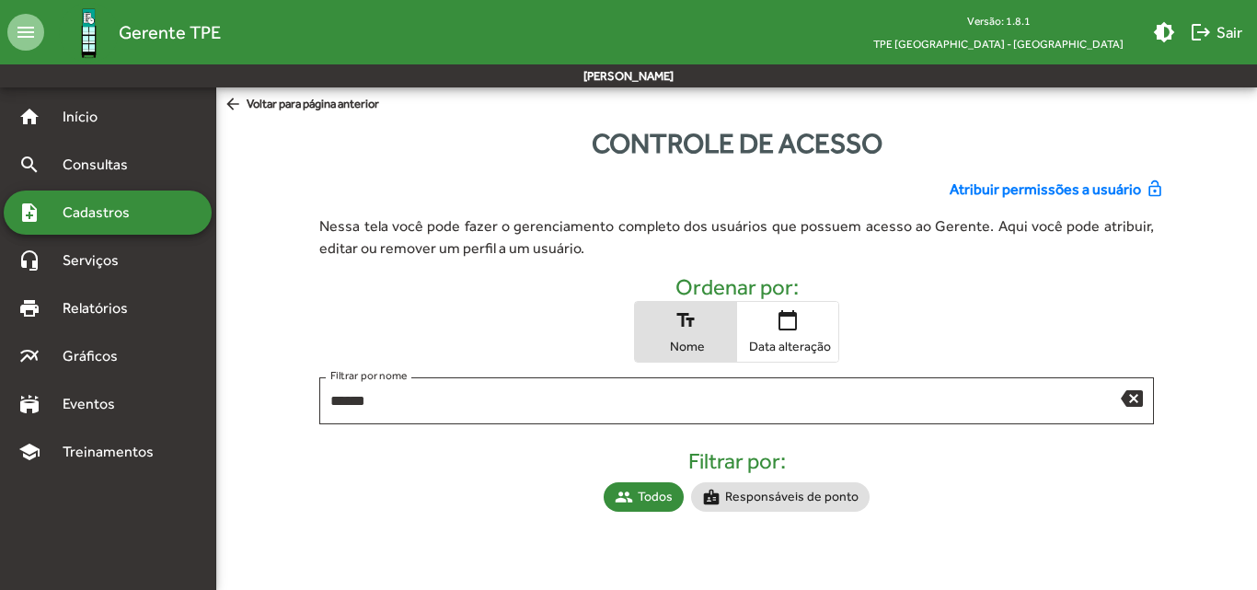
drag, startPoint x: 1256, startPoint y: 142, endPoint x: 1256, endPoint y: 166, distance: 23.9
click at [1256, 166] on div "Controle de acesso Atribuir permissões a usuário lock_open Nessa tela você pode…" at bounding box center [736, 338] width 1041 height 433
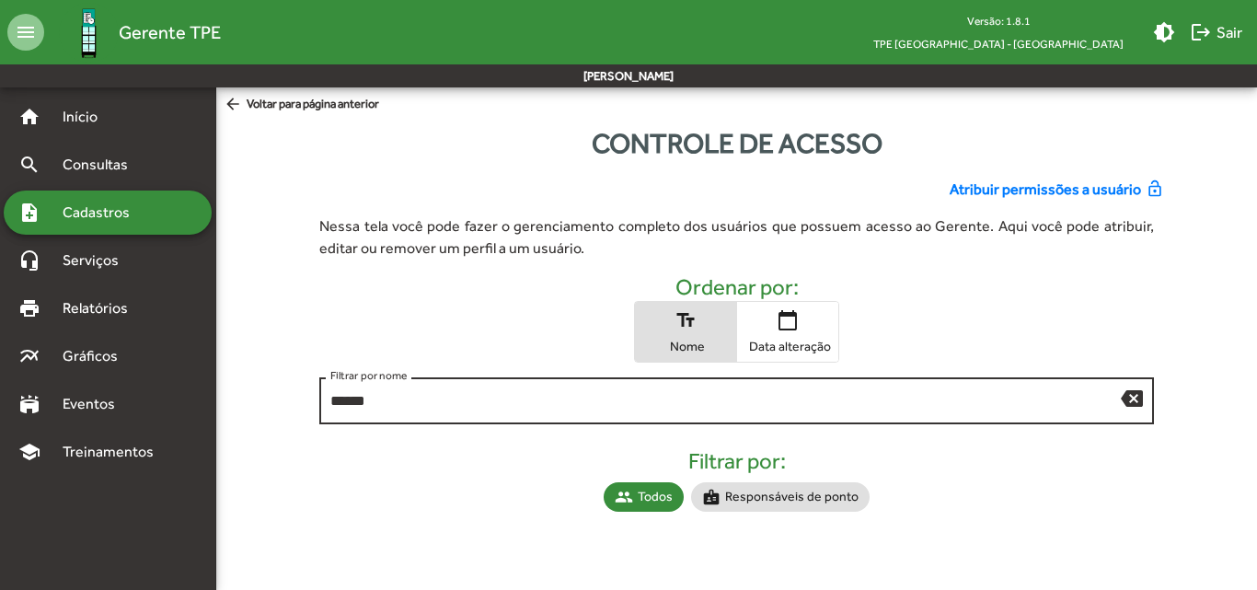
click at [883, 419] on div "****** Filtrar por nome" at bounding box center [725, 399] width 791 height 51
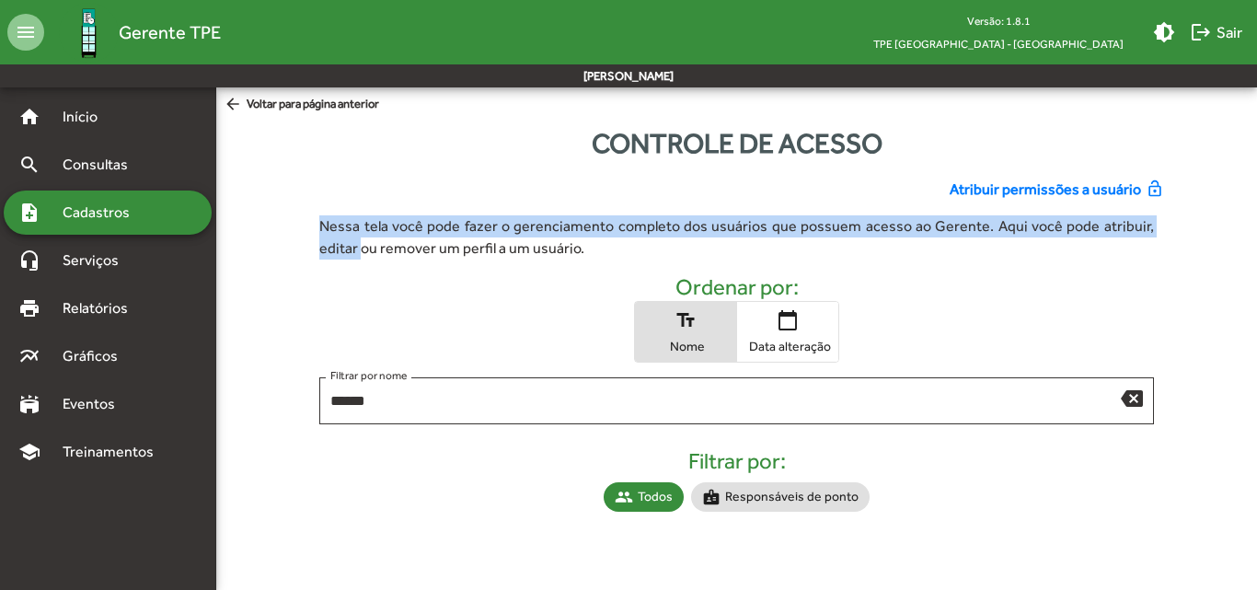
drag, startPoint x: 1248, startPoint y: 203, endPoint x: 1248, endPoint y: 225, distance: 21.2
click at [1248, 221] on div "Atribuir permissões a usuário lock_open Nessa tela você pode fazer o gerenciame…" at bounding box center [736, 349] width 1063 height 370
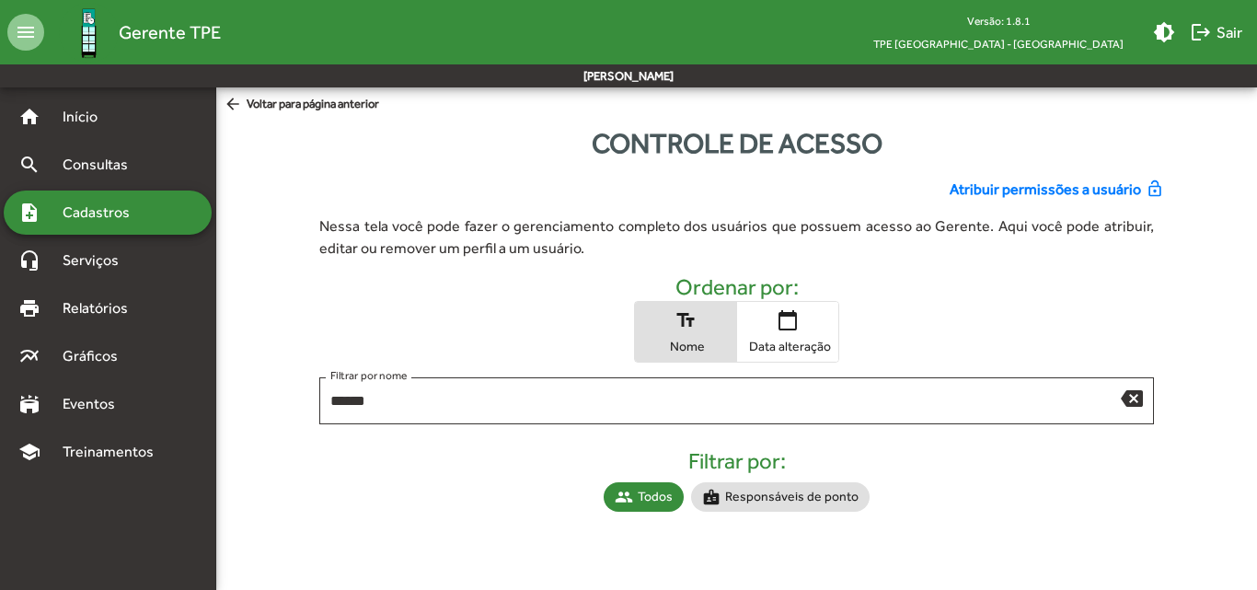
click at [1009, 277] on div "Ordenar por: text_fields Nome calendar_today Data alteração" at bounding box center [737, 318] width 864 height 88
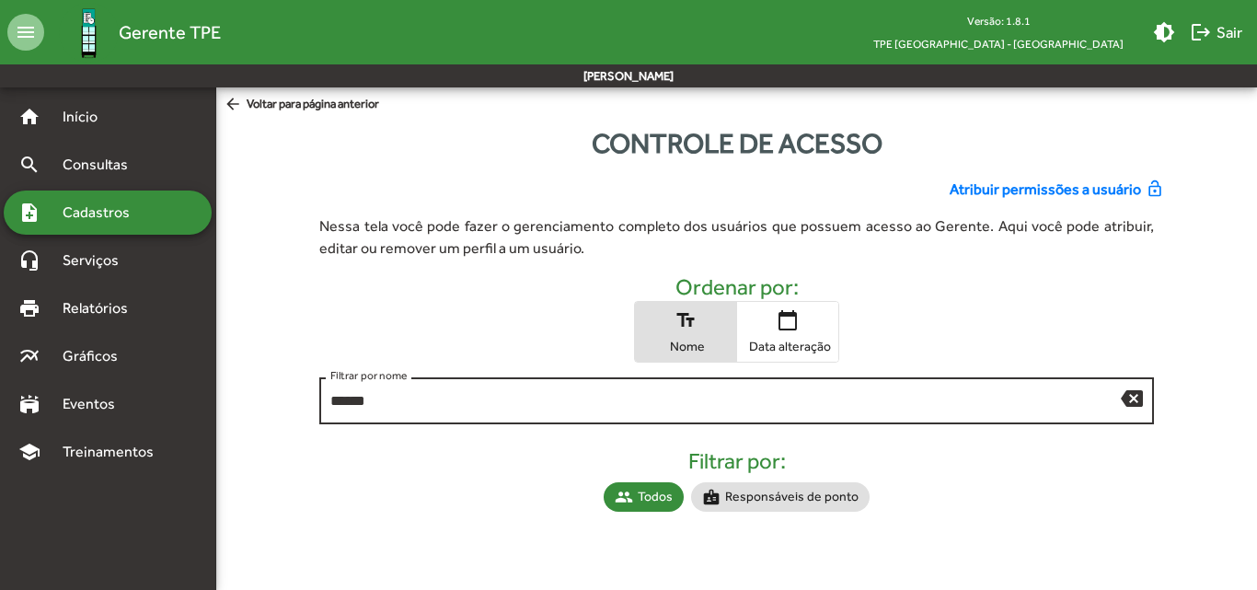
click at [862, 399] on input "******" at bounding box center [725, 401] width 791 height 17
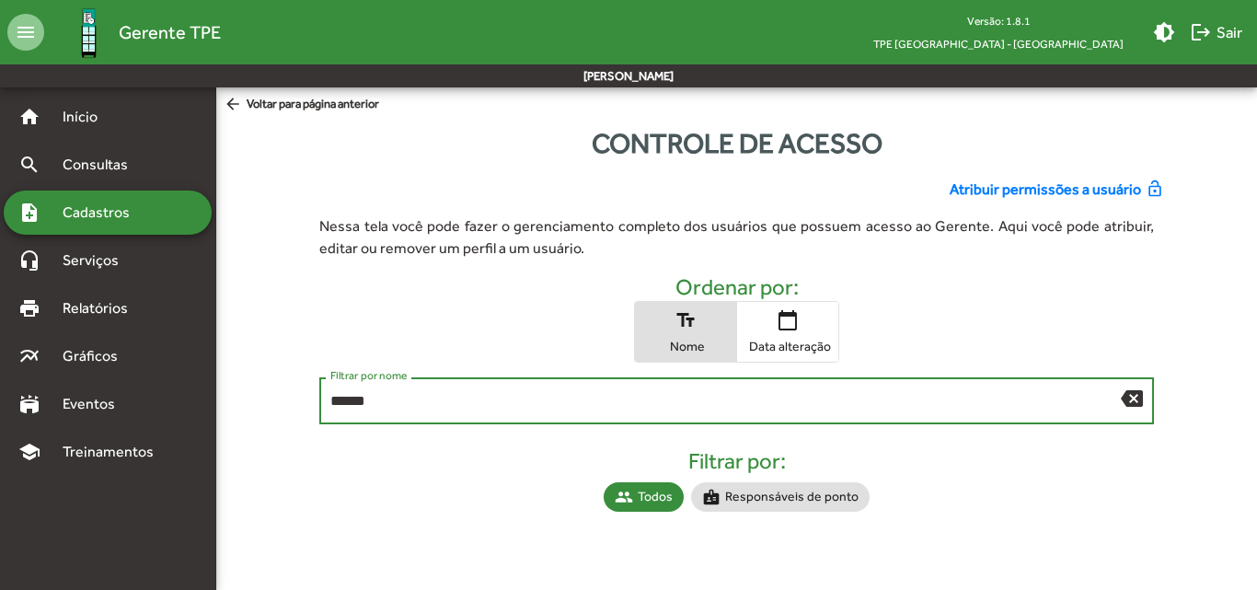
click at [337, 403] on input "******" at bounding box center [725, 401] width 791 height 17
click at [414, 398] on input "******" at bounding box center [725, 401] width 791 height 17
type input "******"
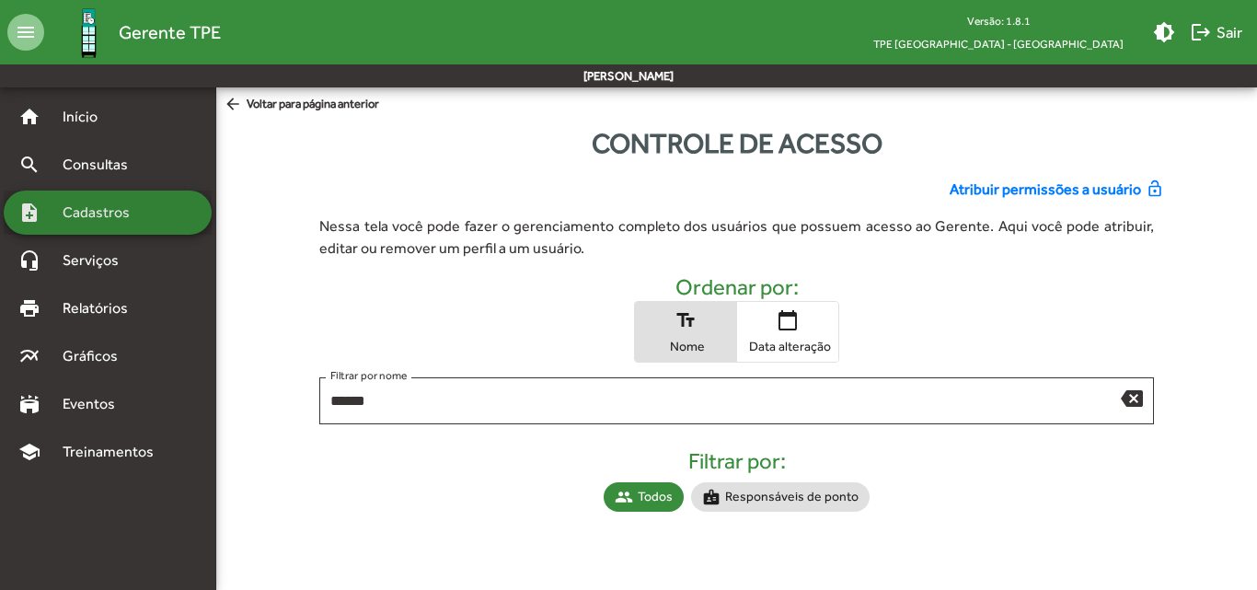
click at [140, 203] on span "Cadastros" at bounding box center [103, 213] width 102 height 22
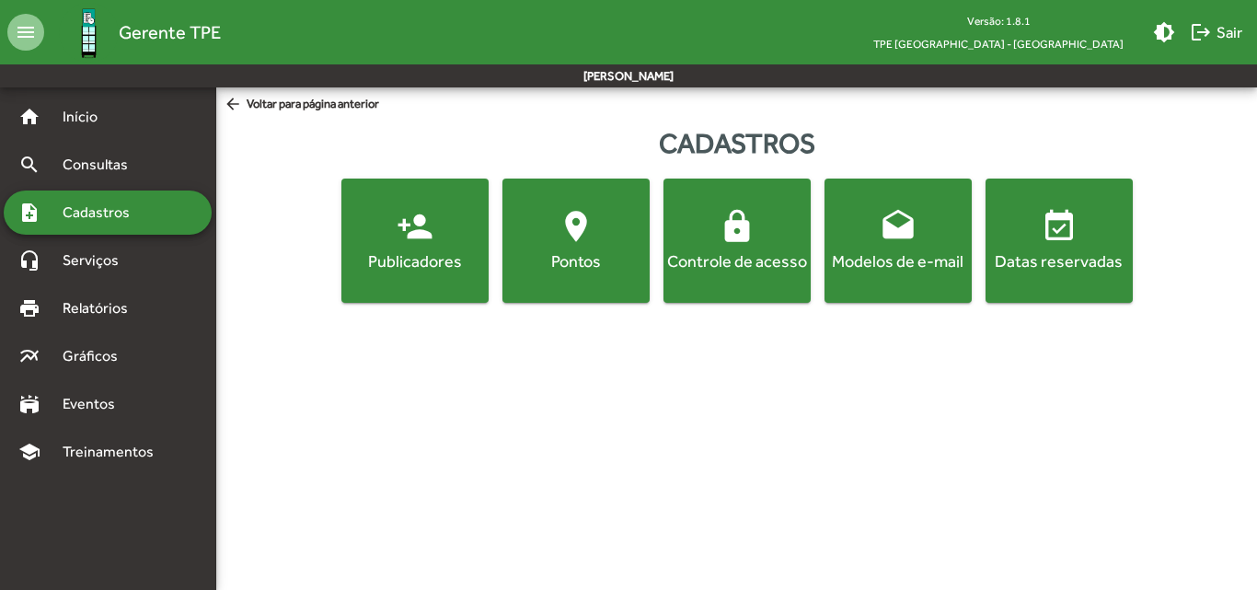
click at [632, 271] on div "Pontos" at bounding box center [576, 260] width 140 height 23
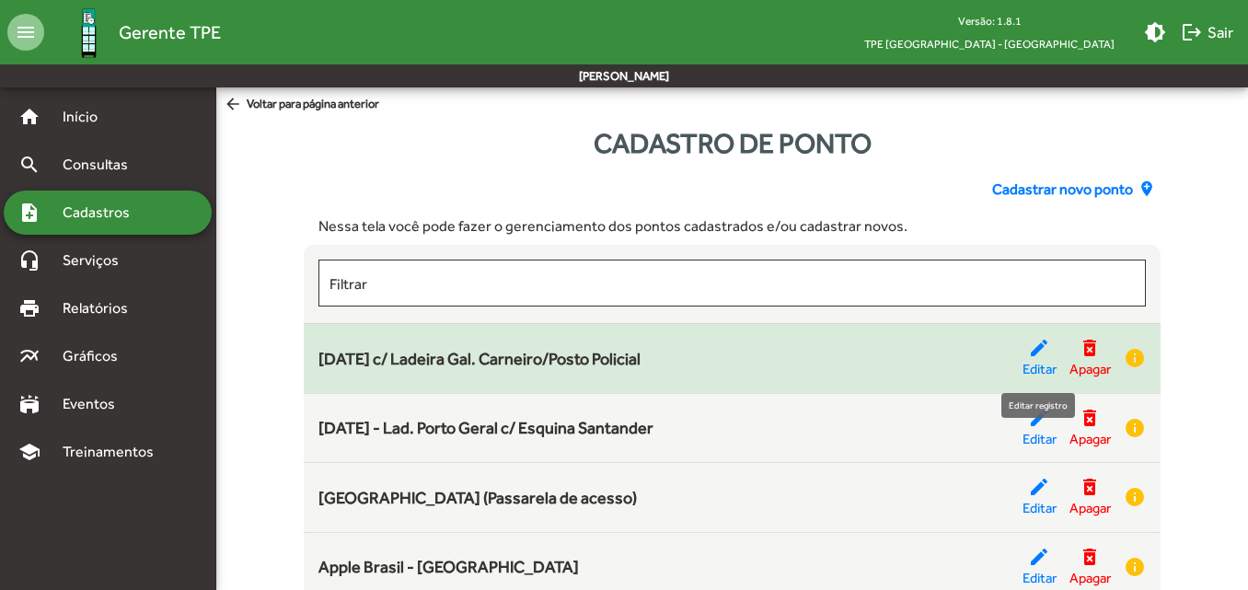
click at [1040, 345] on mat-icon "edit" at bounding box center [1039, 348] width 22 height 22
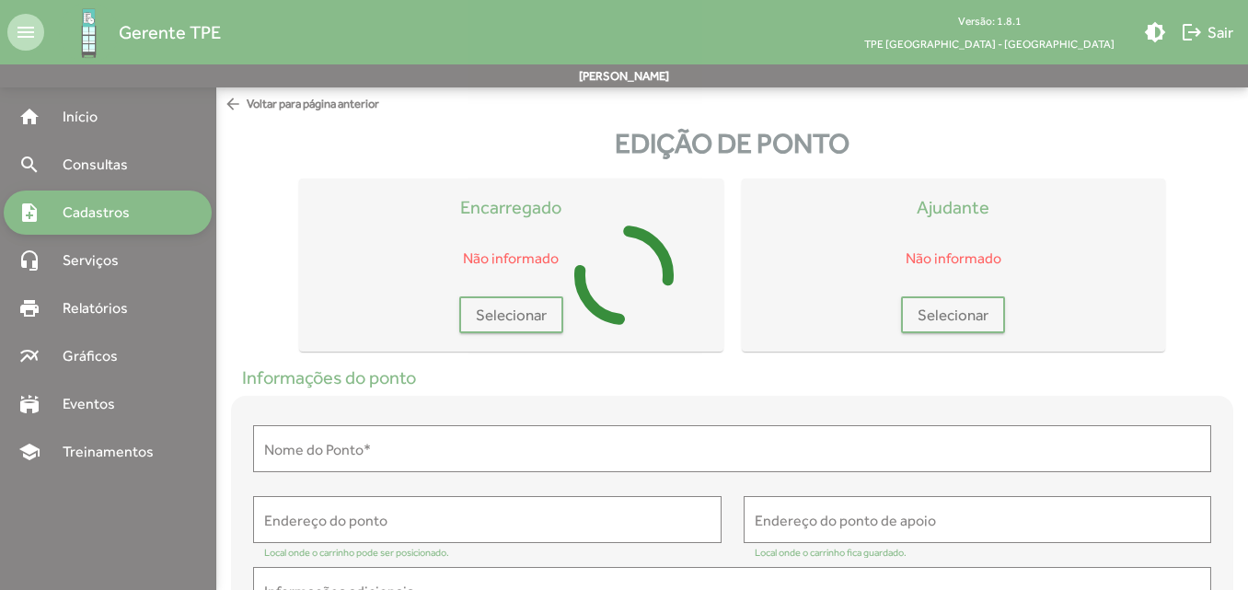
type input "**********"
type textarea "**********"
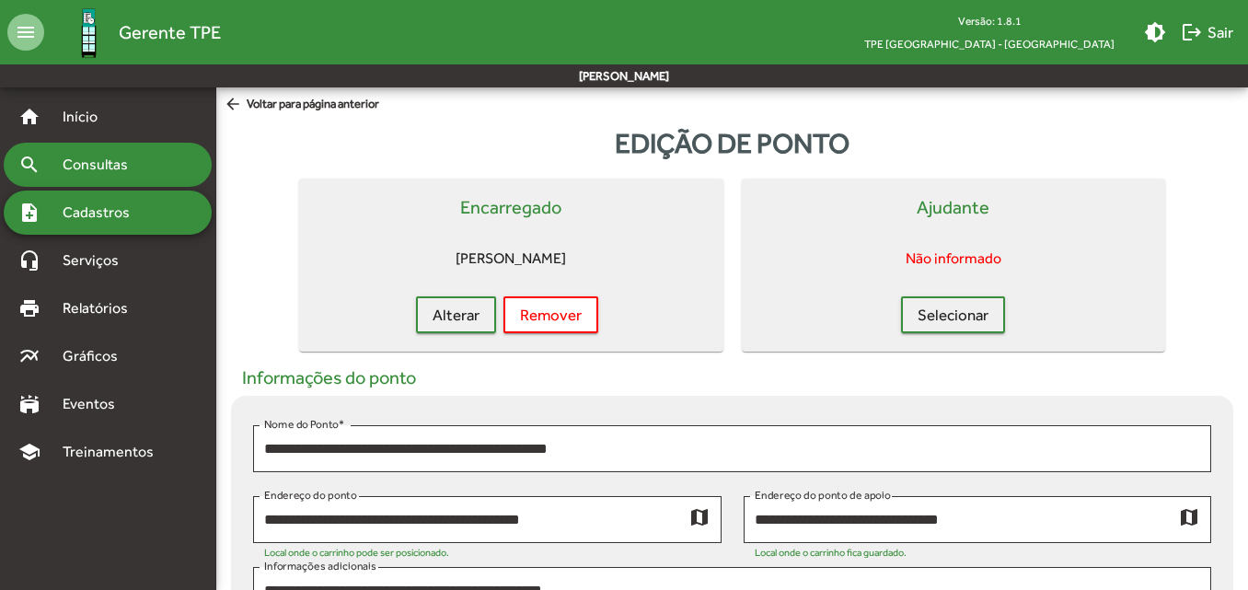
click at [104, 163] on span "Consultas" at bounding box center [102, 165] width 100 height 22
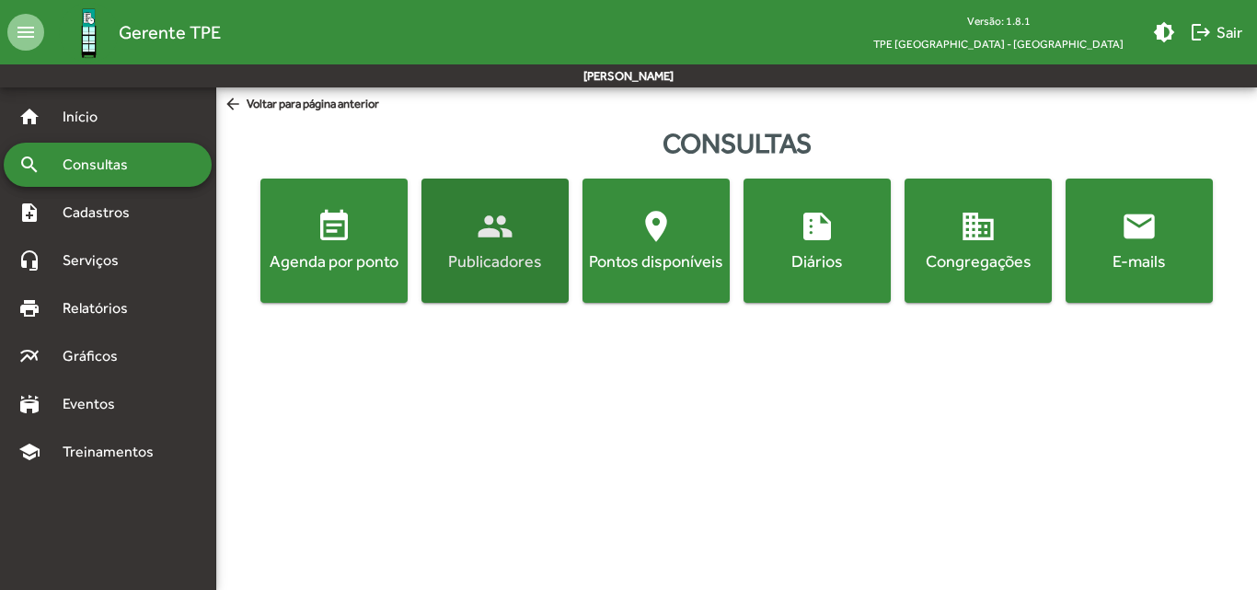
click at [543, 257] on div "Publicadores" at bounding box center [495, 260] width 140 height 23
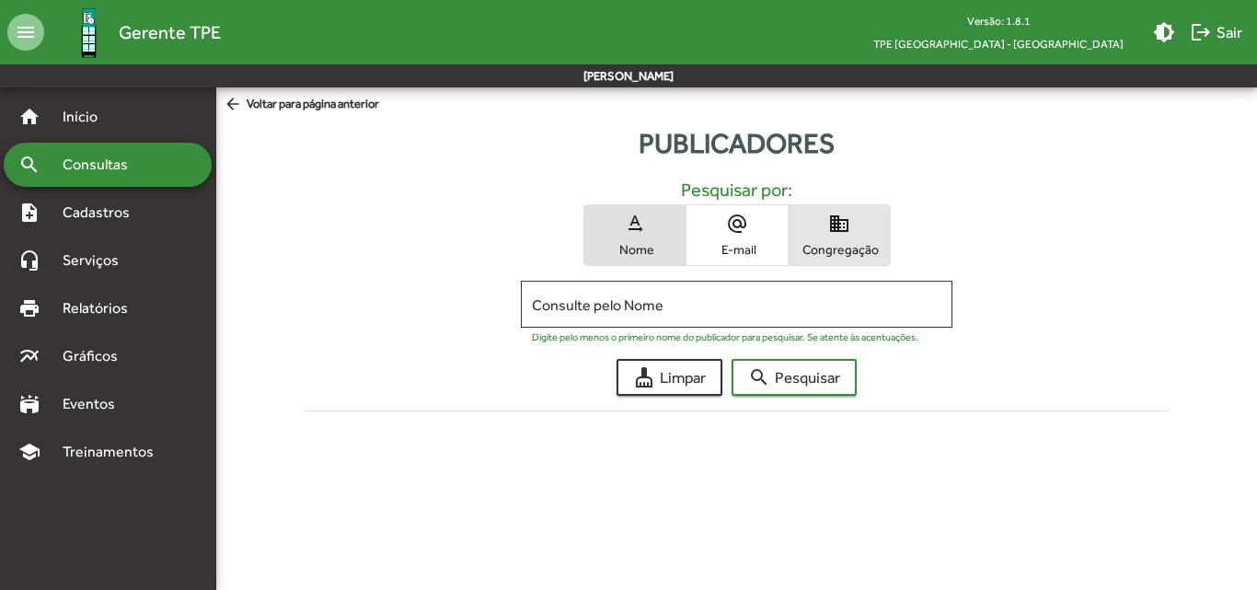
click at [857, 237] on span "domain Congregação" at bounding box center [839, 235] width 101 height 60
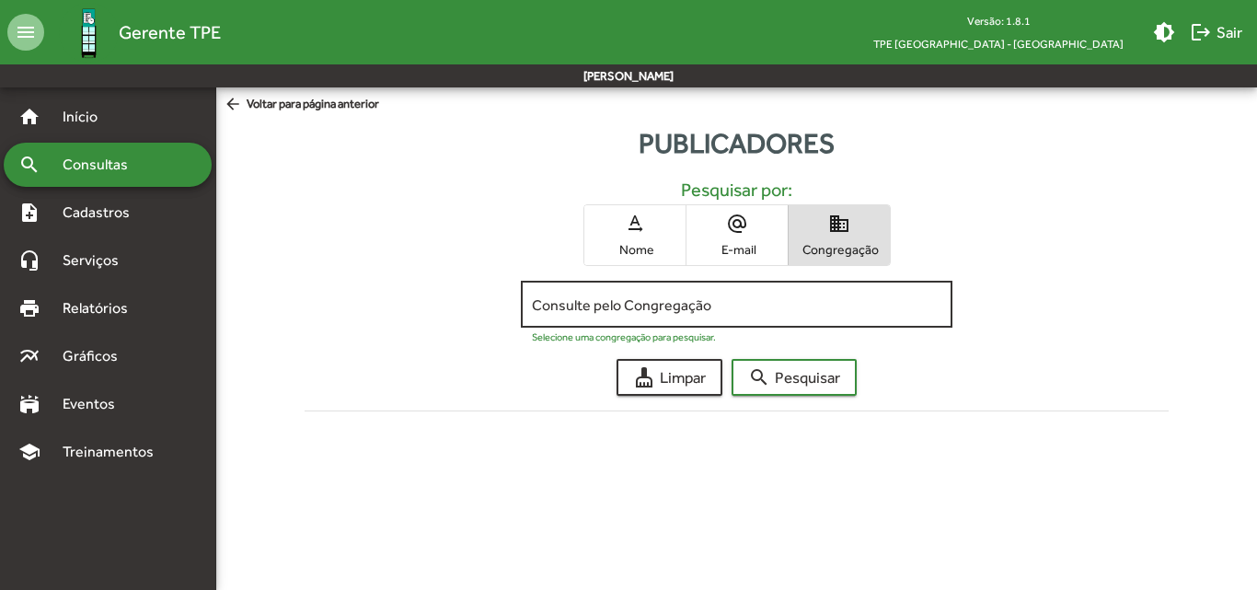
click at [780, 313] on input "Consulte pelo Congregação" at bounding box center [737, 304] width 410 height 17
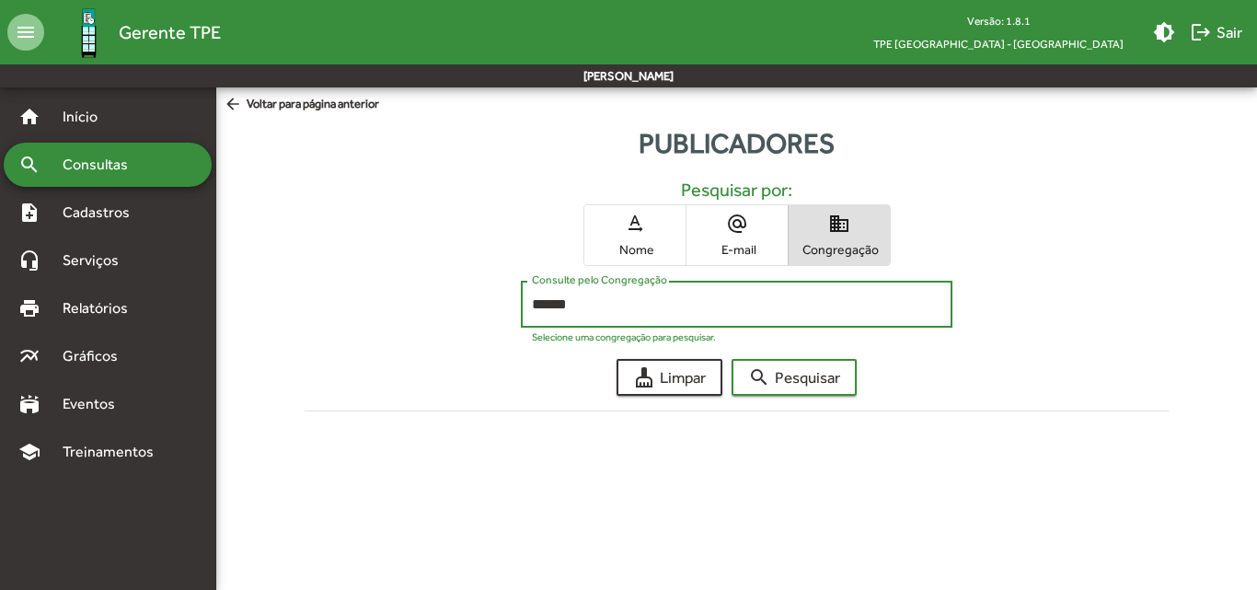
click at [732, 359] on button "search Pesquisar" at bounding box center [794, 377] width 125 height 37
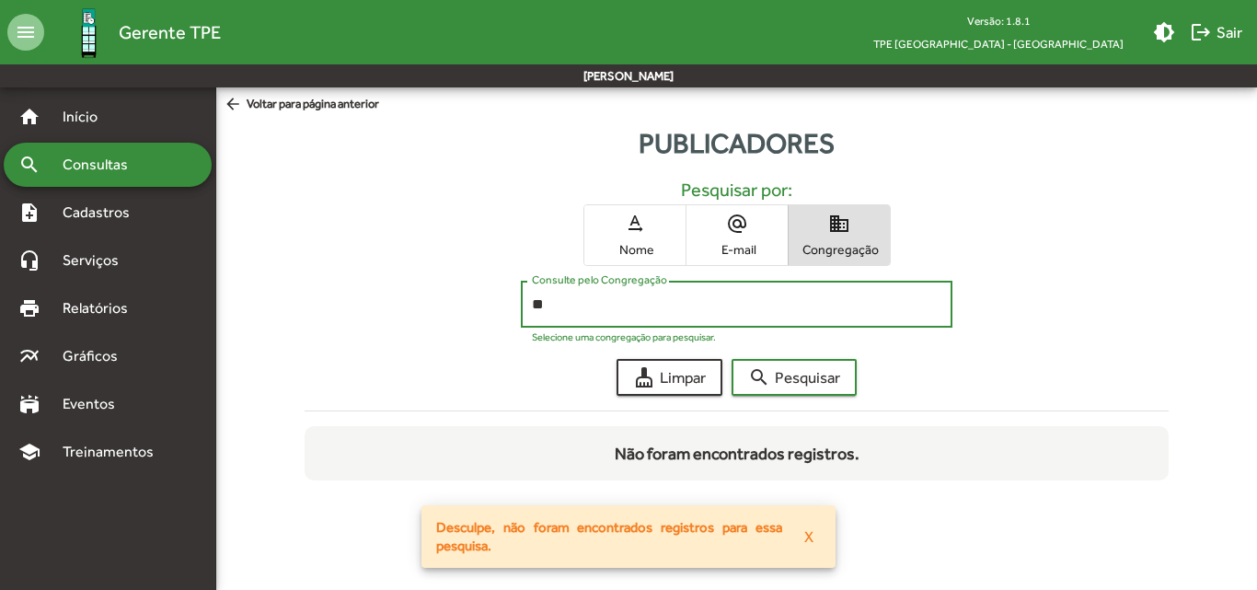
type input "*"
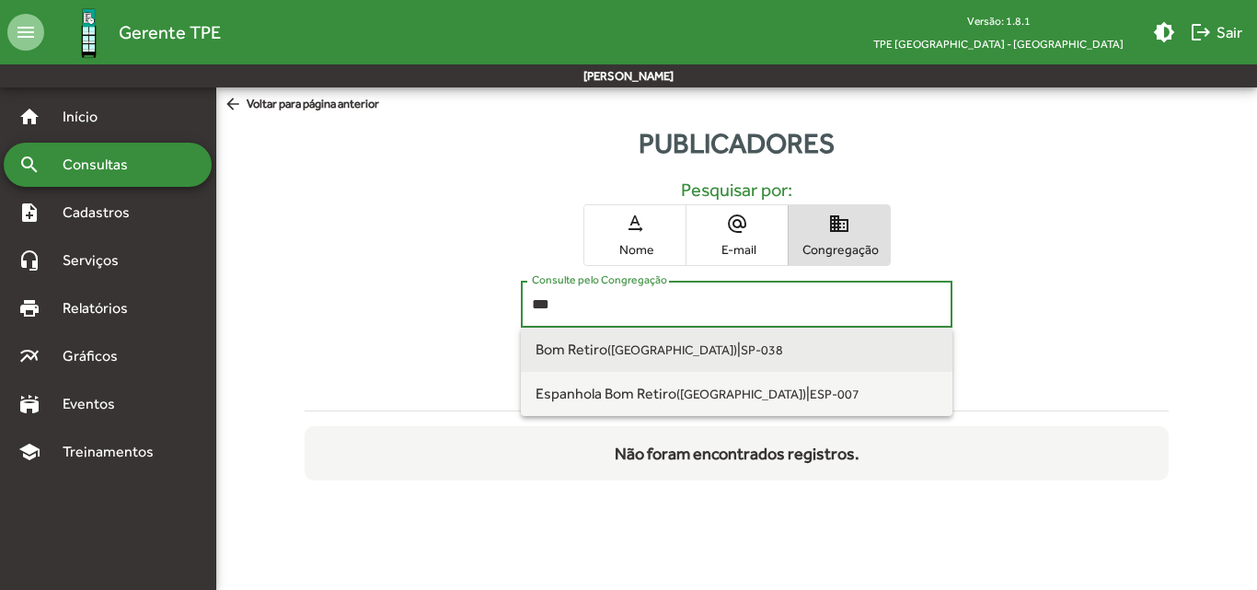
click at [741, 352] on small "SP-038" at bounding box center [762, 349] width 42 height 15
type input "**********"
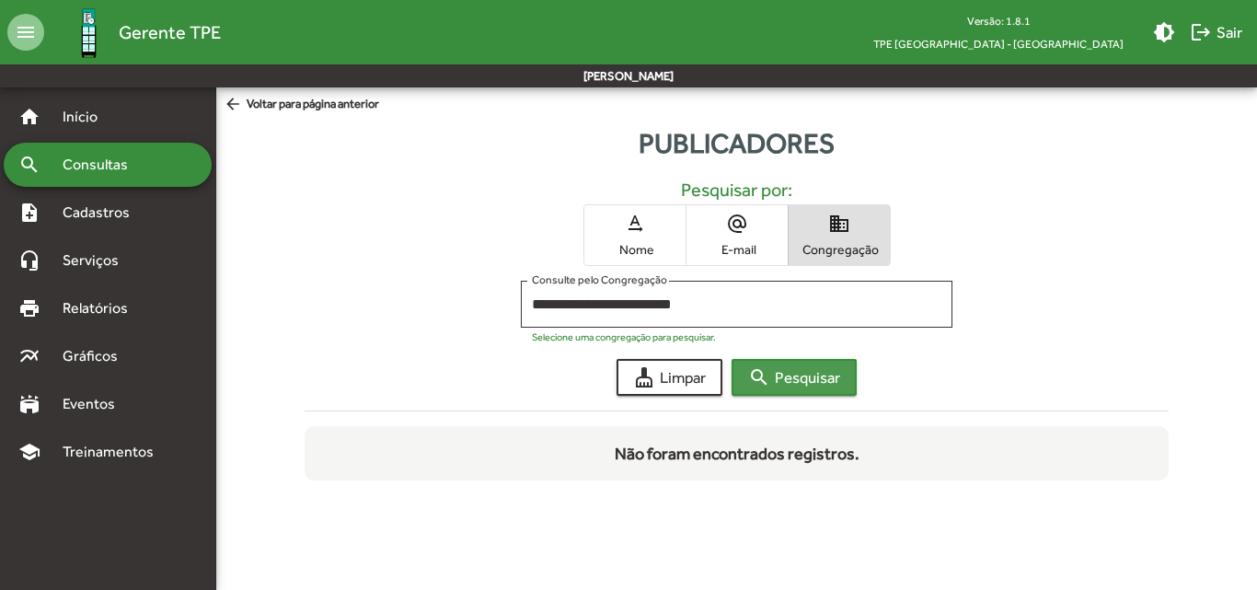
click at [778, 386] on span "search Pesquisar" at bounding box center [794, 377] width 92 height 33
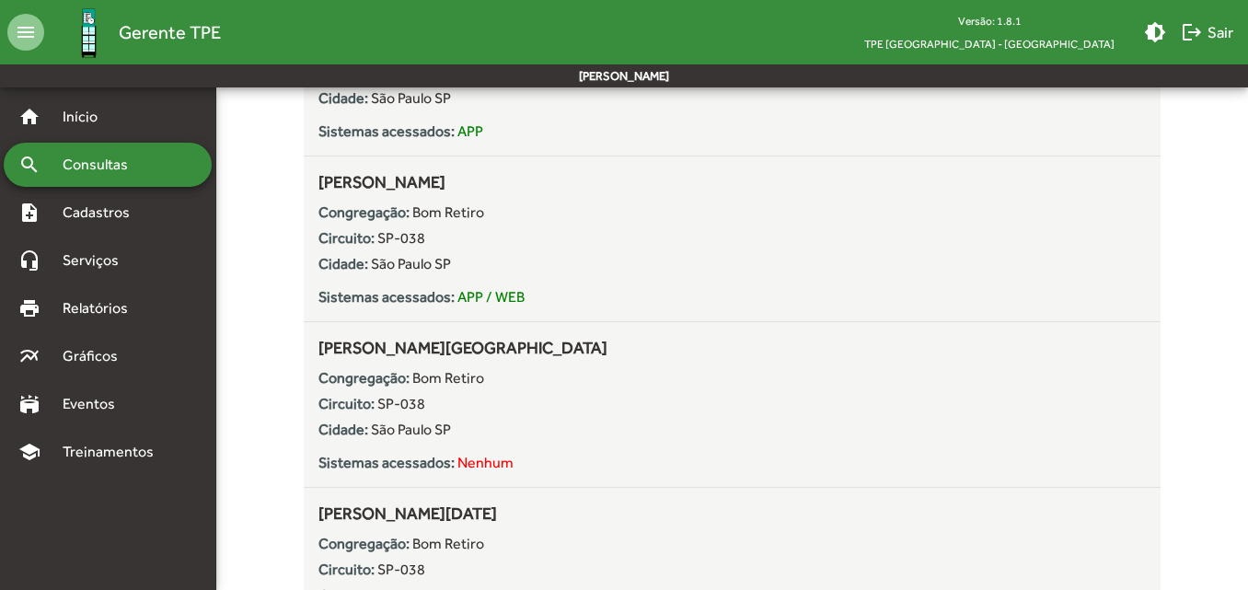
scroll to position [3766, 0]
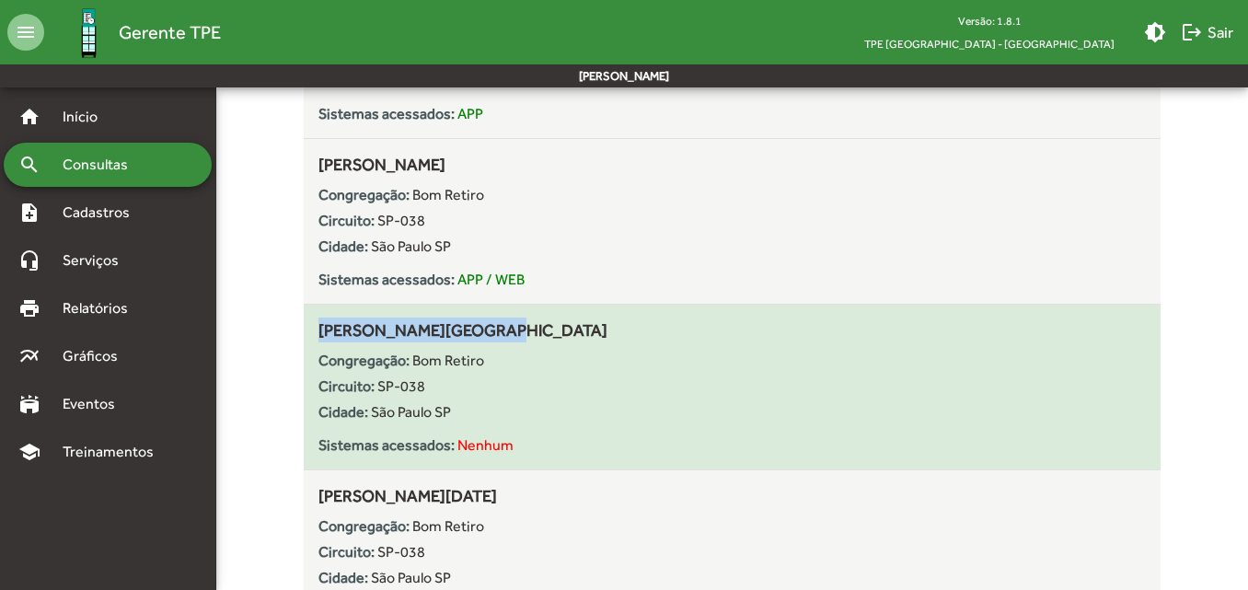
drag, startPoint x: 319, startPoint y: 326, endPoint x: 496, endPoint y: 340, distance: 177.2
click at [496, 340] on div "Gerson Barbosa Lisboa Congregação: Bom Retiro Circuito: SP-038 Cidade: São Paul…" at bounding box center [731, 387] width 826 height 139
copy span "[PERSON_NAME][GEOGRAPHIC_DATA]"
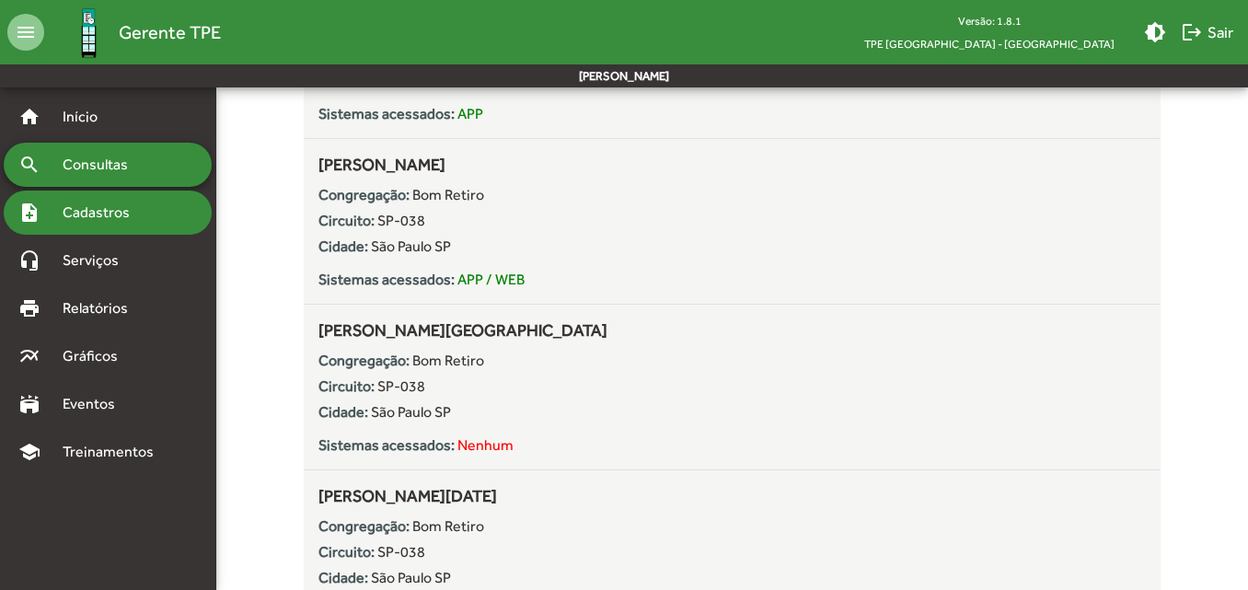
click at [105, 215] on span "Cadastros" at bounding box center [103, 213] width 102 height 22
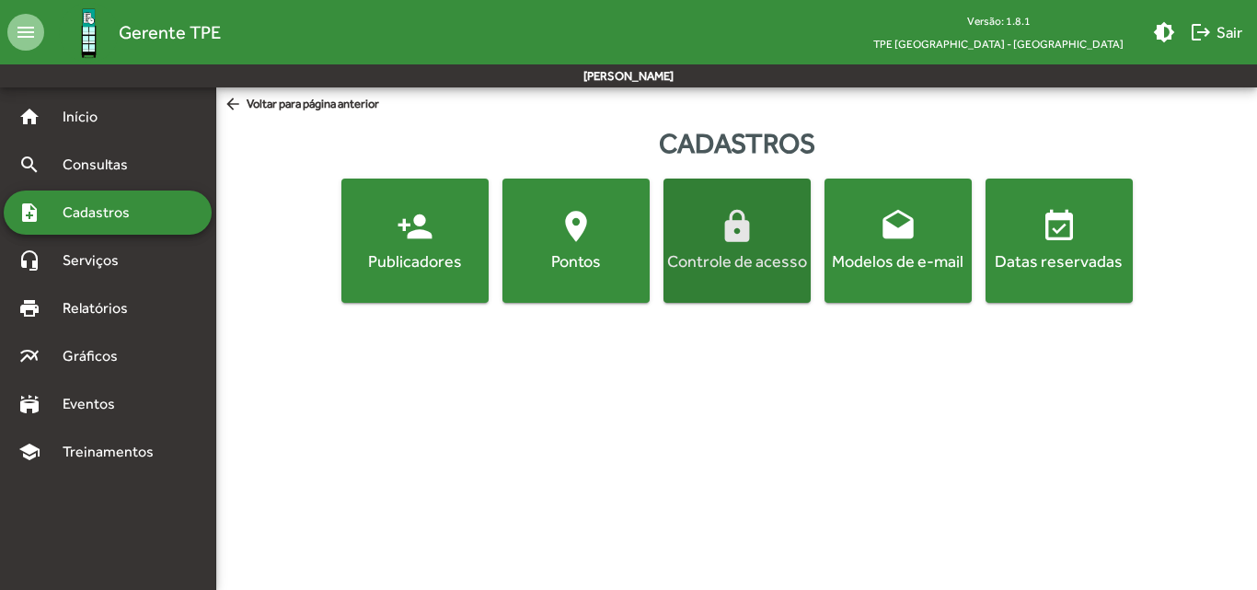
click at [800, 256] on div "Controle de acesso" at bounding box center [737, 260] width 140 height 23
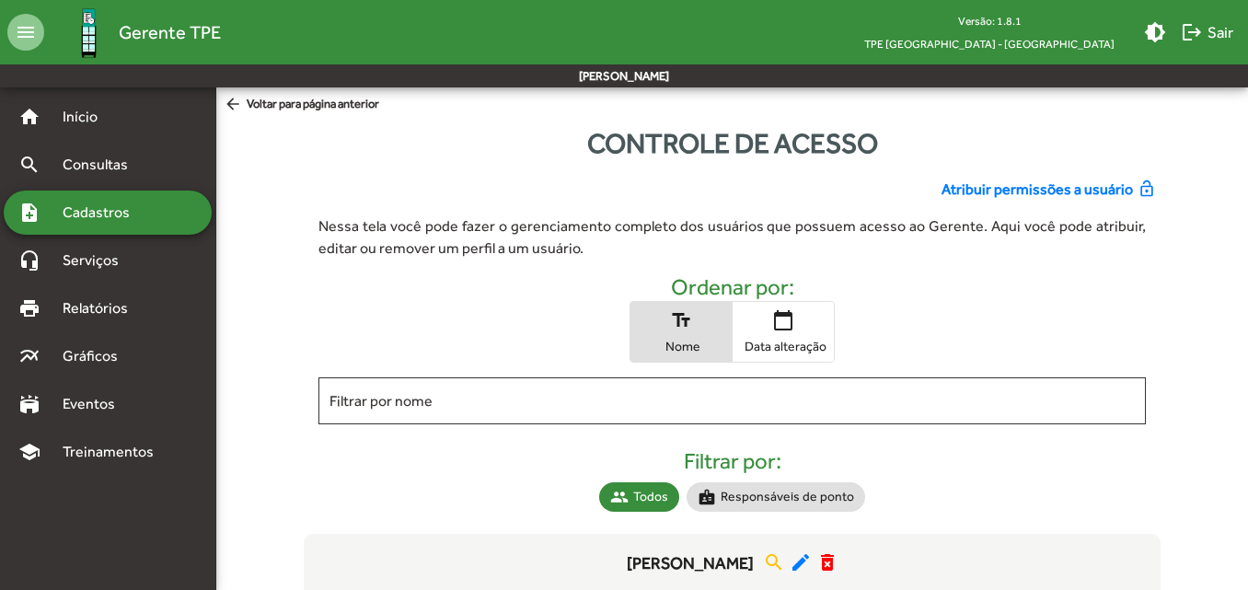
click at [1029, 187] on span "Atribuir permissões a usuário" at bounding box center [1036, 190] width 191 height 22
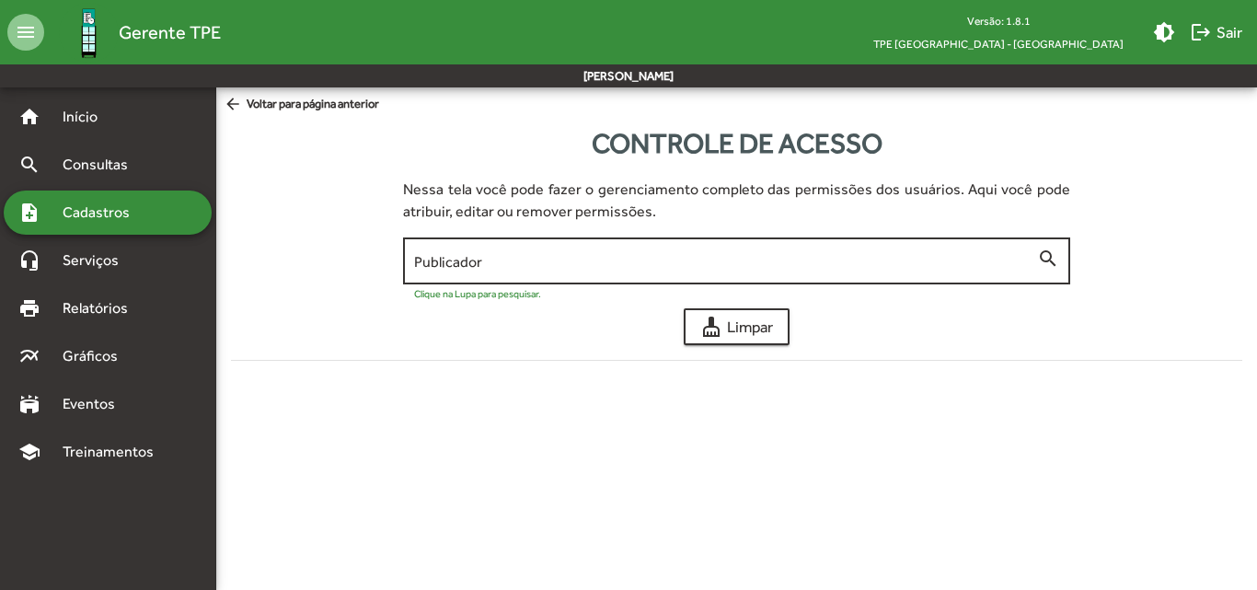
click at [702, 273] on div "Publicador" at bounding box center [725, 259] width 623 height 51
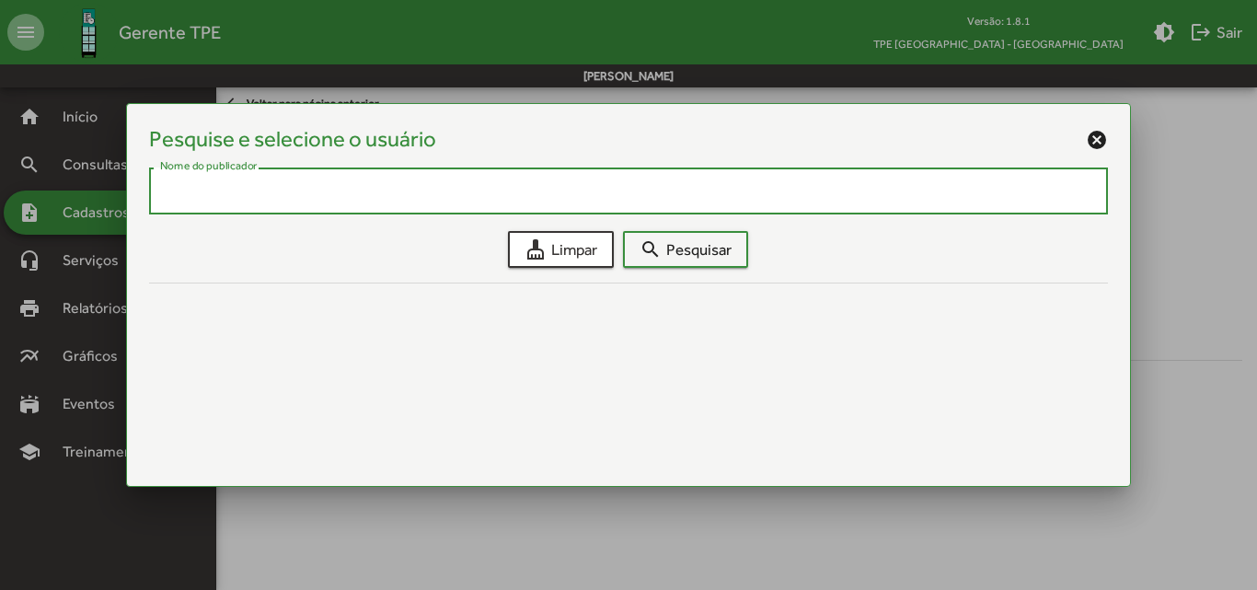
paste input "**********"
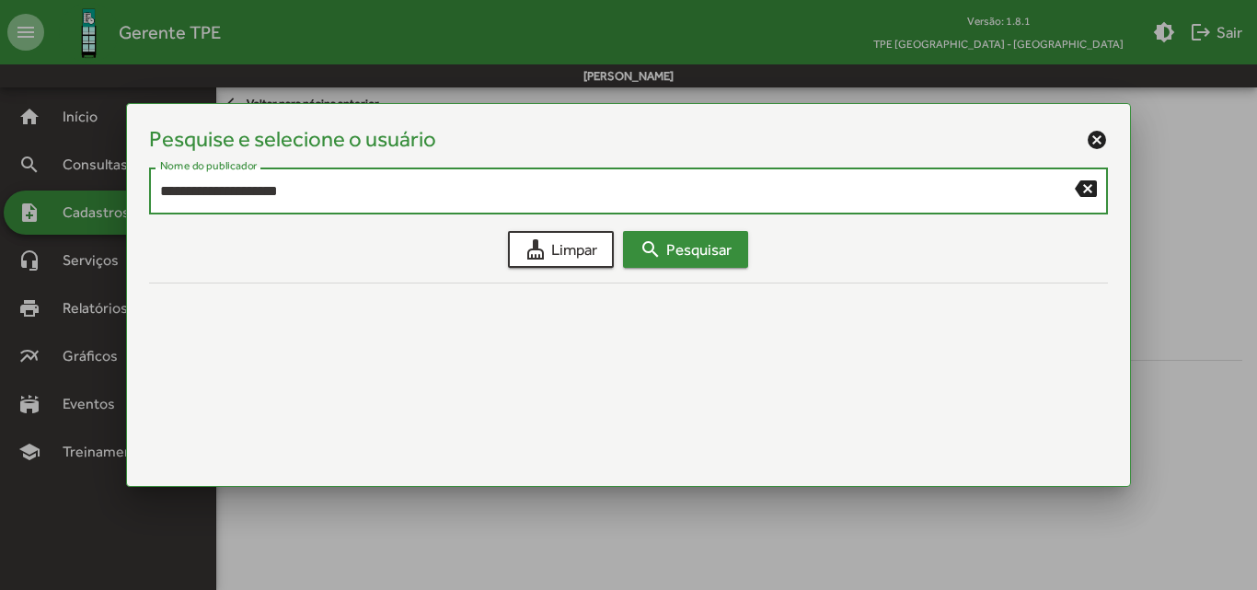
type input "**********"
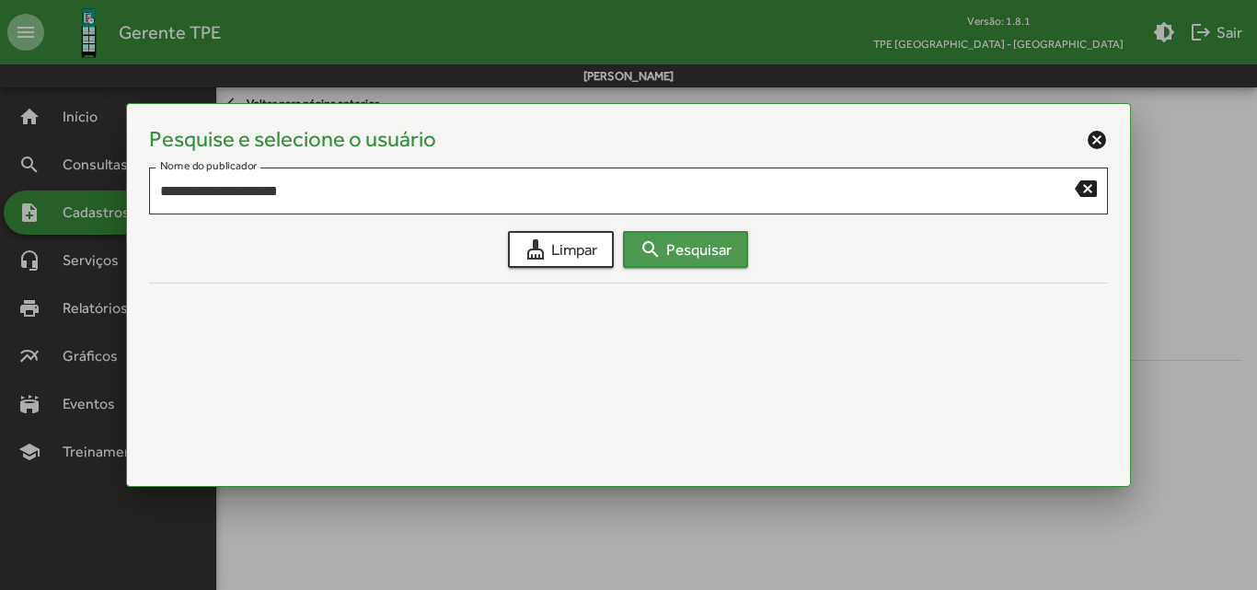
click at [664, 247] on span "search Pesquisar" at bounding box center [686, 249] width 92 height 33
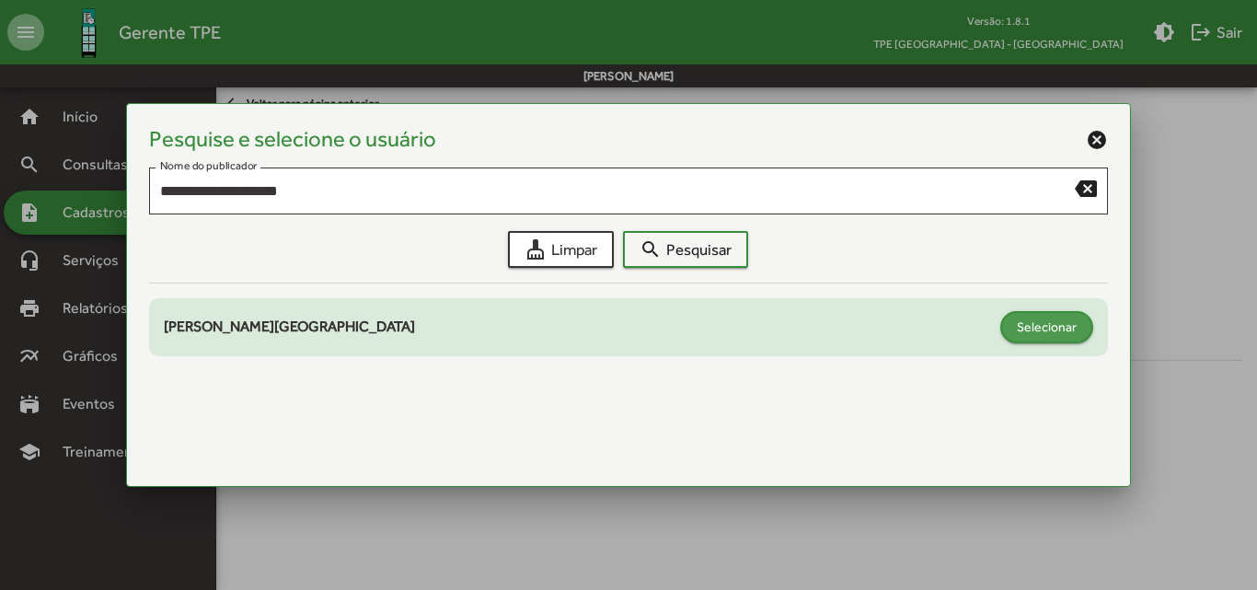
click at [1054, 327] on span "Selecionar" at bounding box center [1047, 326] width 60 height 33
type input "**********"
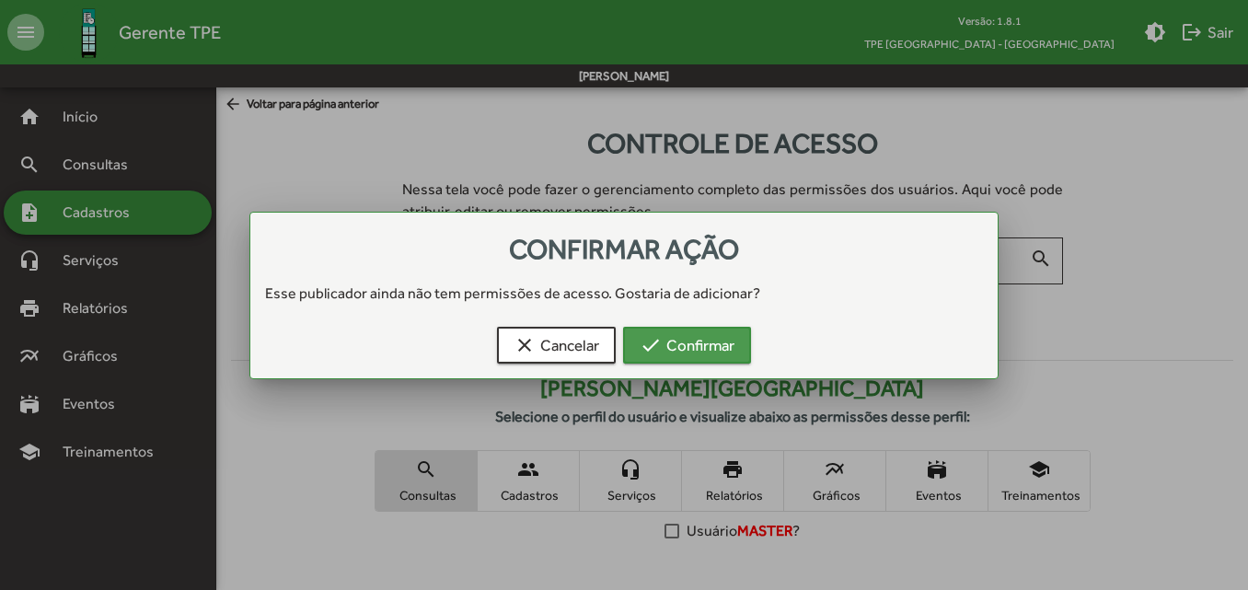
click at [680, 357] on span "check Confirmar" at bounding box center [687, 345] width 95 height 33
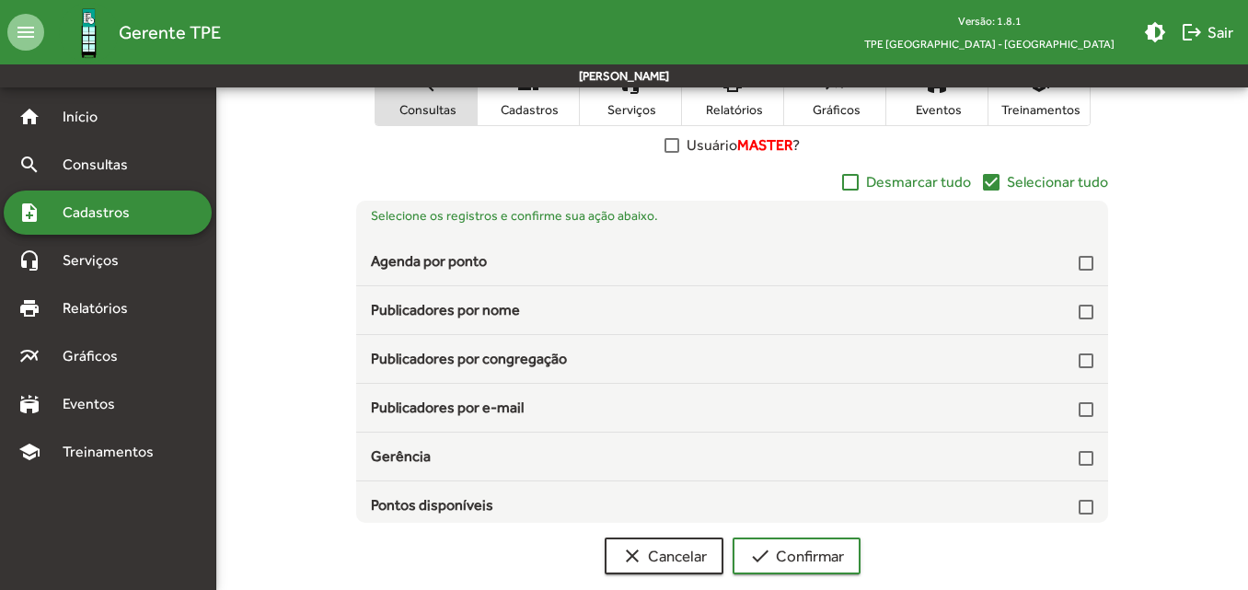
scroll to position [389, 0]
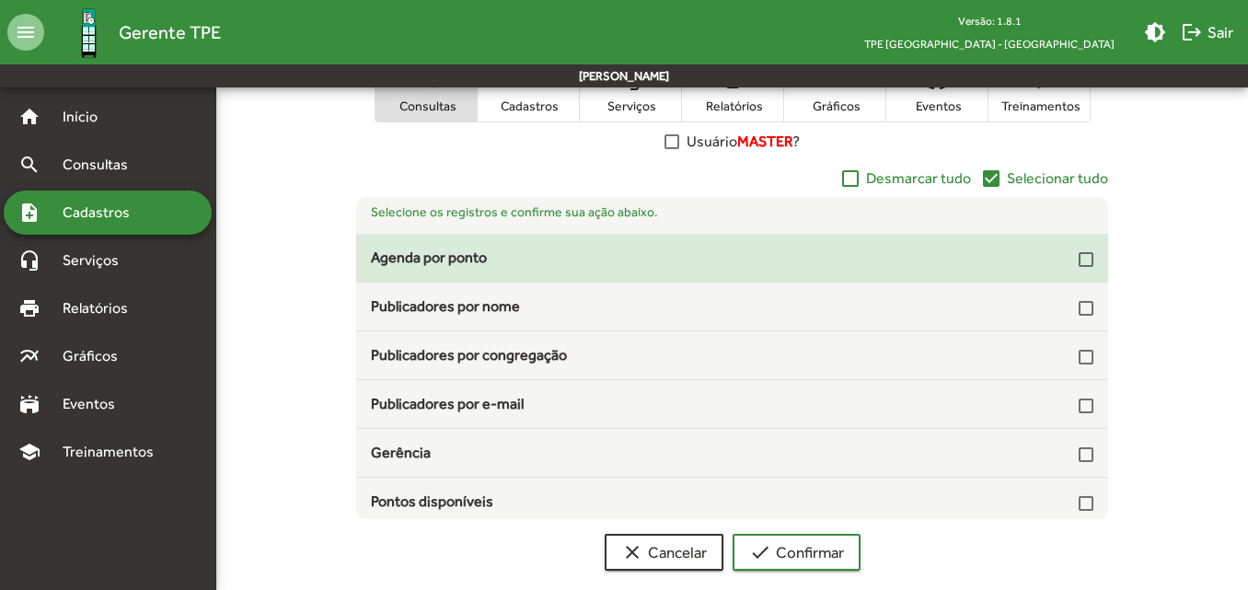
click at [1079, 257] on div at bounding box center [1086, 259] width 15 height 15
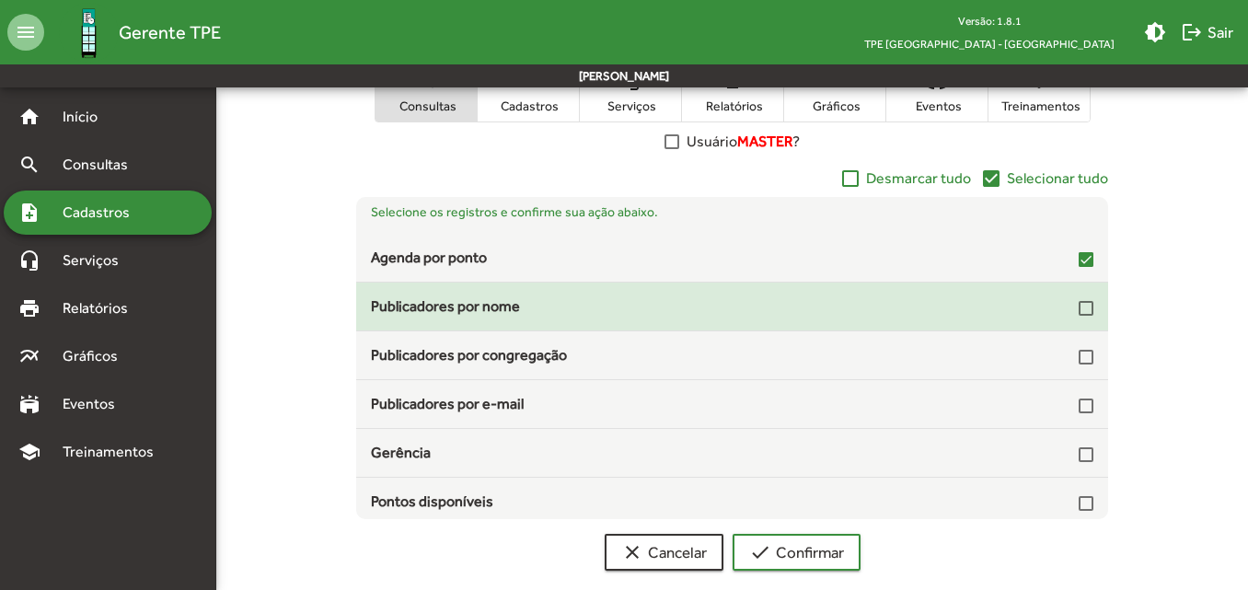
click at [1079, 308] on div at bounding box center [1086, 308] width 15 height 15
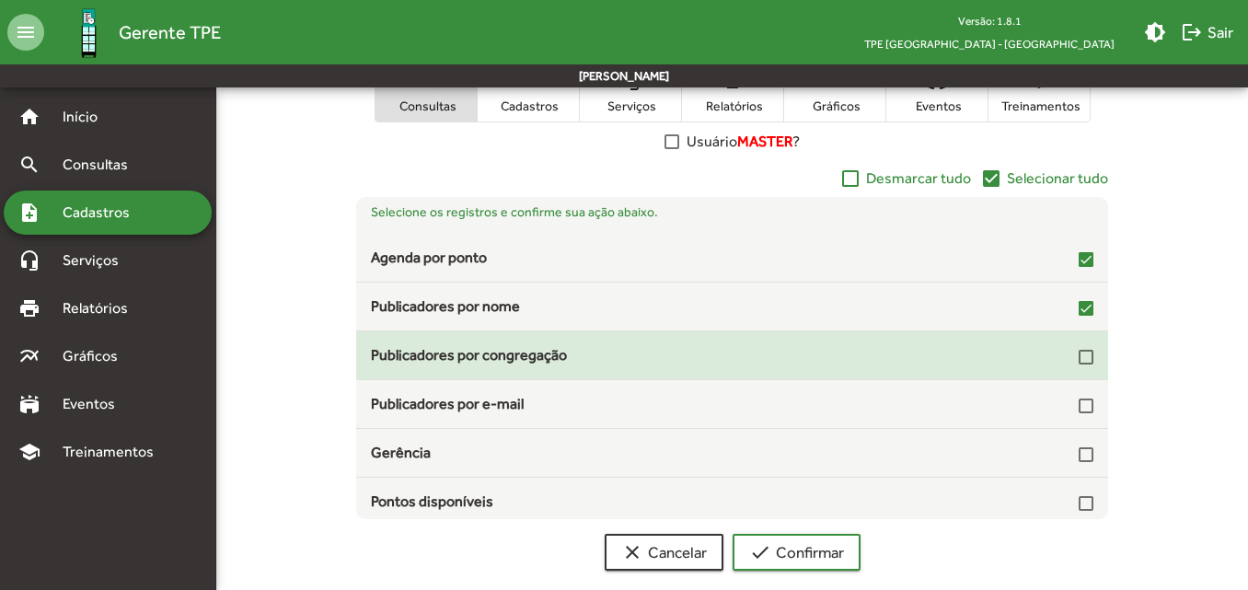
click at [1080, 360] on div at bounding box center [1086, 357] width 15 height 15
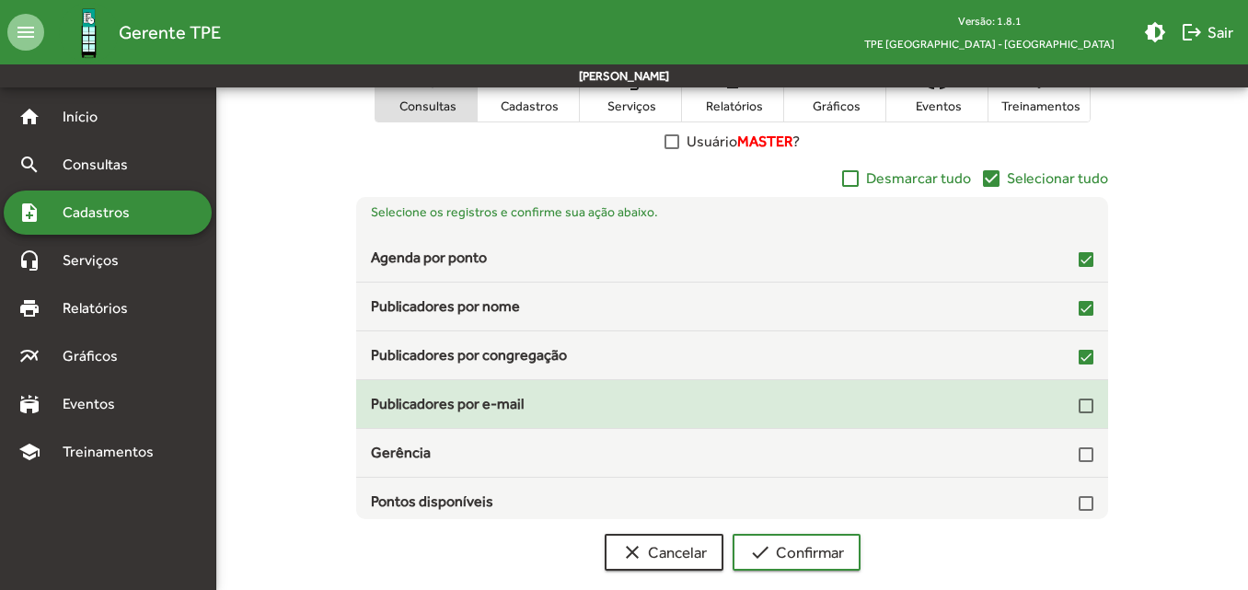
click at [1079, 414] on div at bounding box center [1086, 404] width 15 height 22
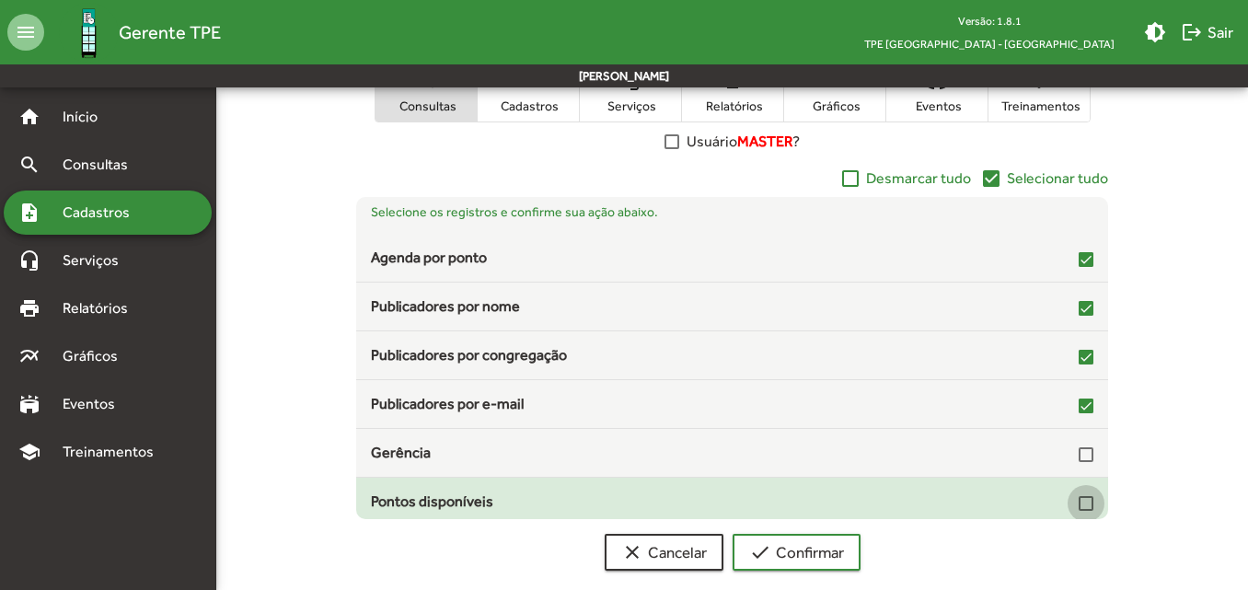
click at [1079, 502] on div at bounding box center [1086, 503] width 15 height 15
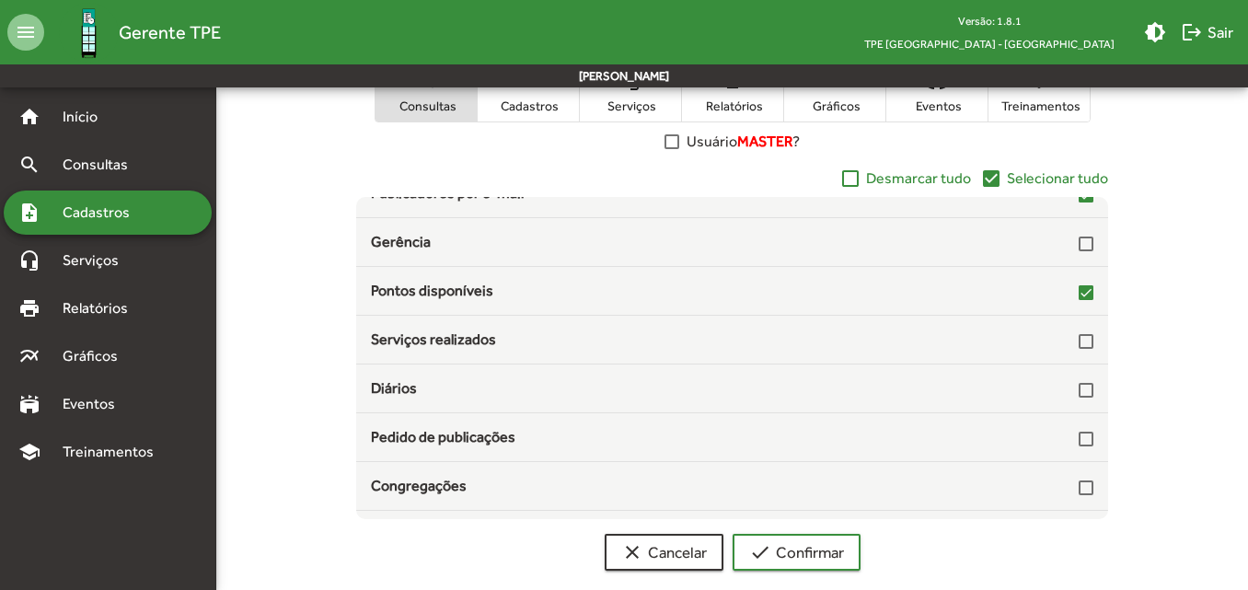
scroll to position [213, 0]
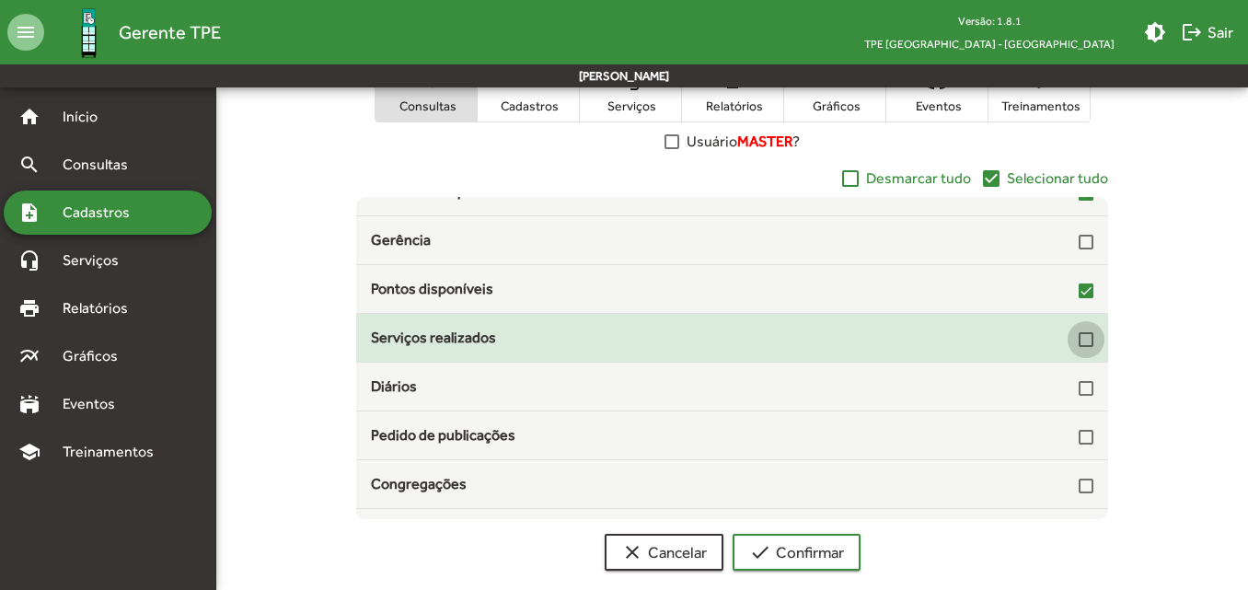
click at [1079, 341] on div at bounding box center [1086, 339] width 15 height 15
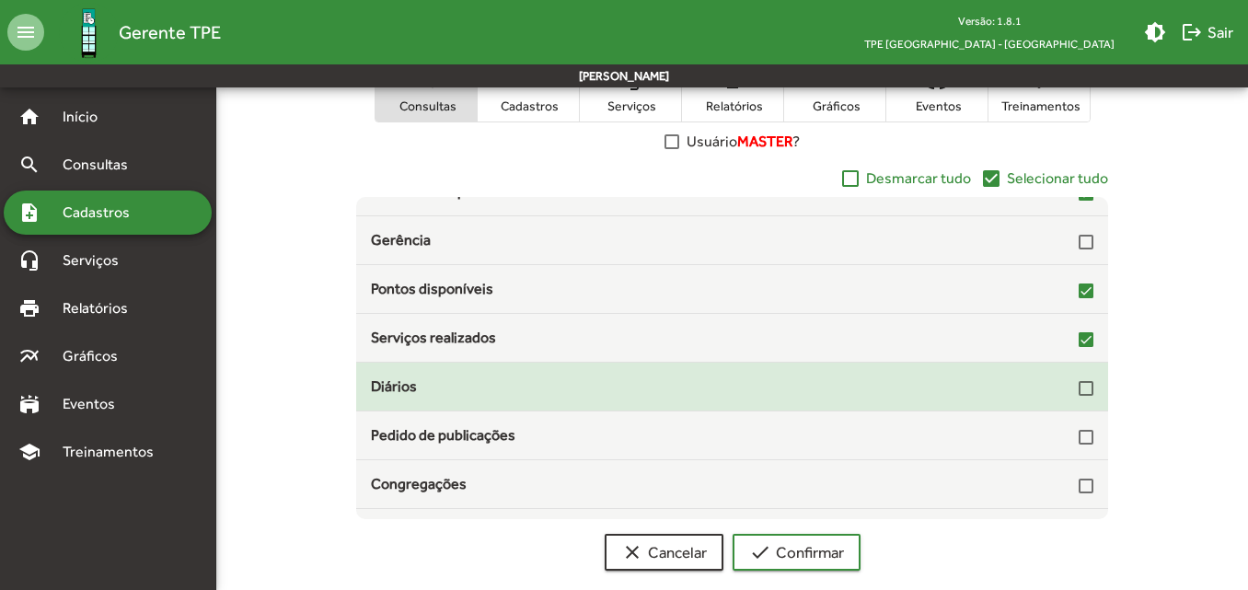
click at [1080, 388] on div at bounding box center [1086, 388] width 15 height 15
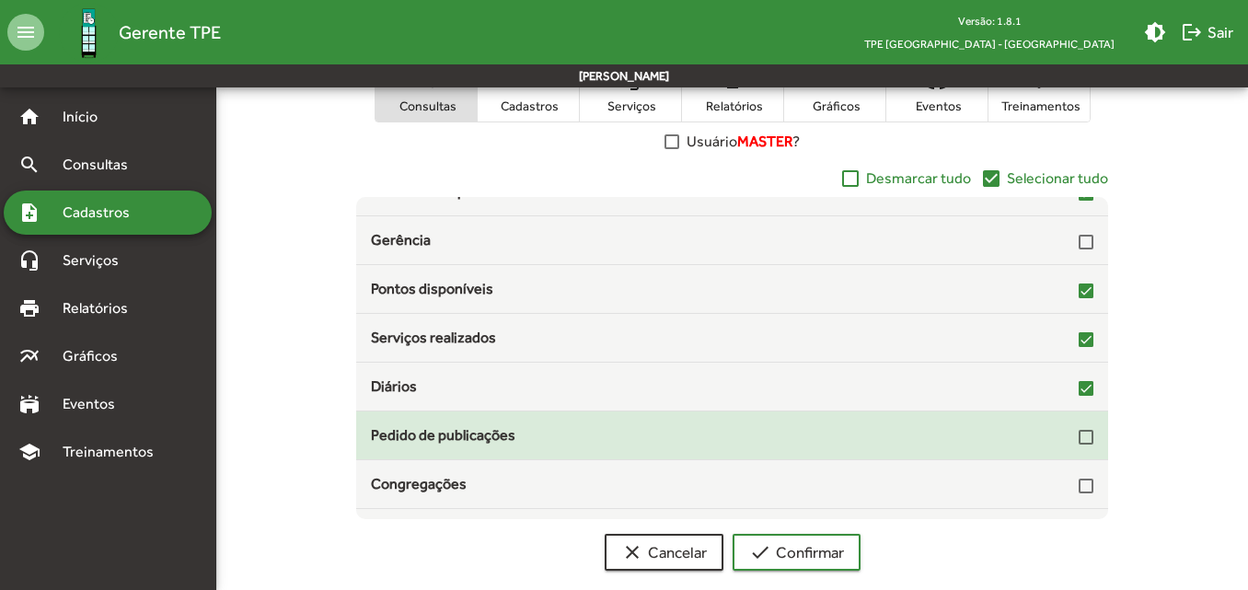
click at [1079, 434] on div at bounding box center [1086, 437] width 15 height 15
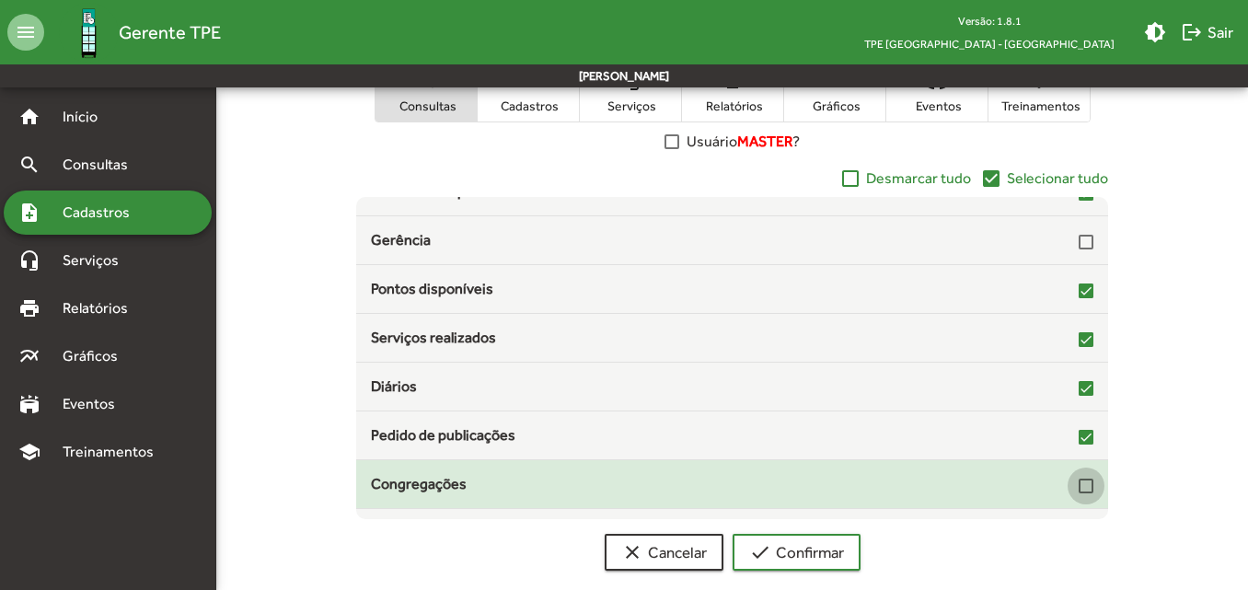
click at [1079, 482] on div at bounding box center [1086, 486] width 15 height 15
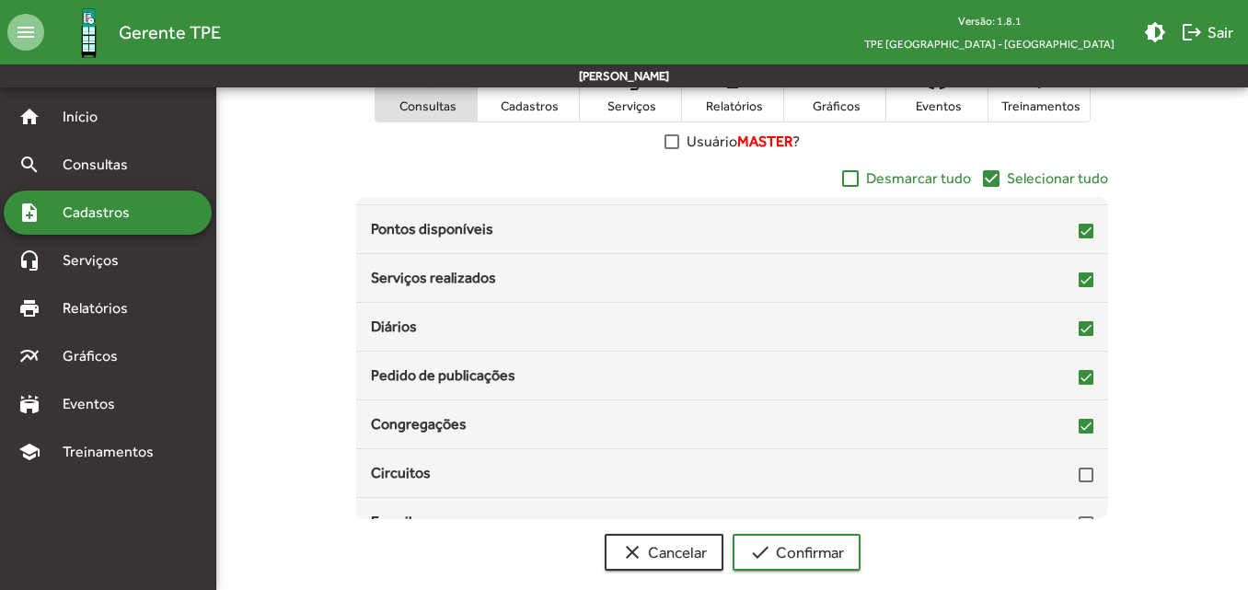
scroll to position [276, 0]
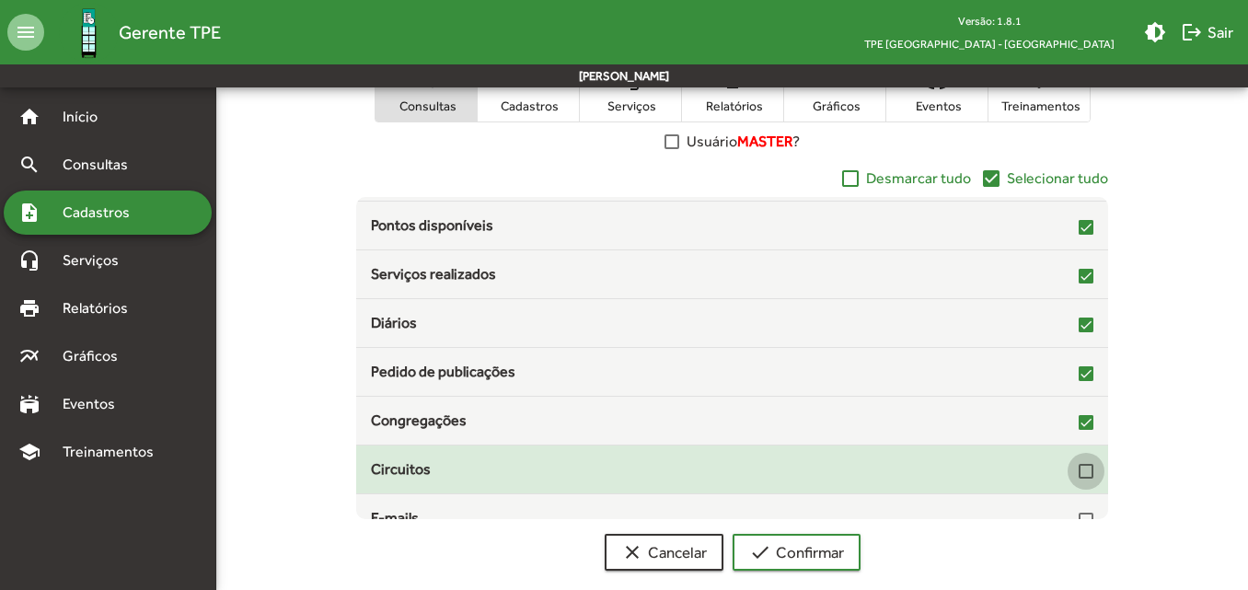
click at [1079, 471] on div at bounding box center [1086, 471] width 15 height 15
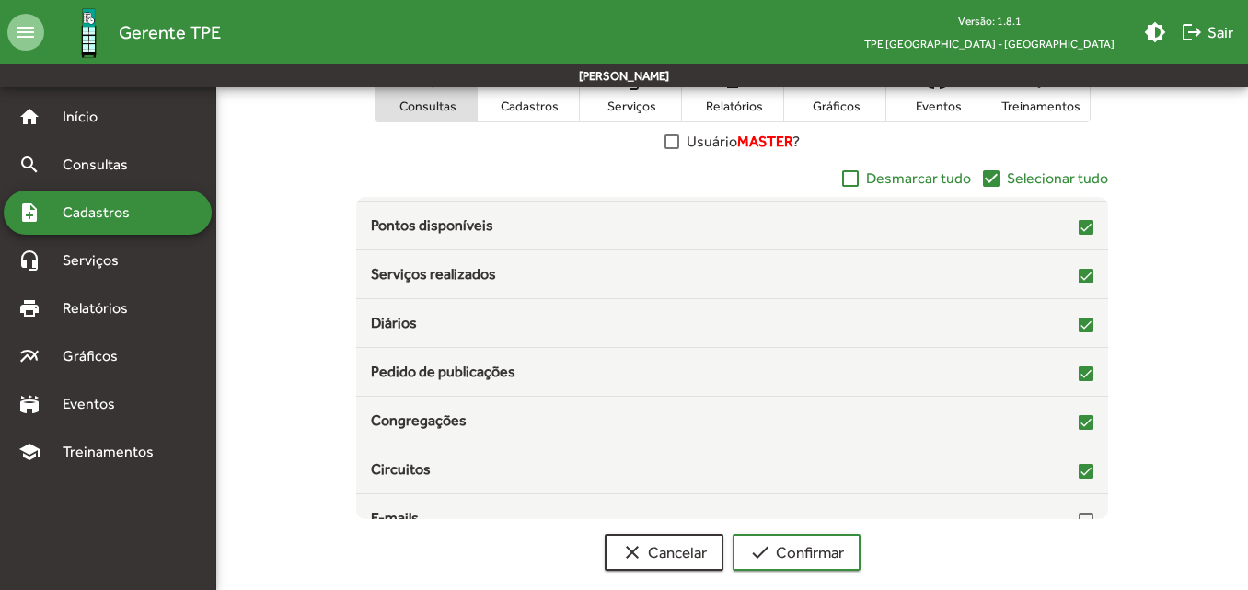
scroll to position [299, 0]
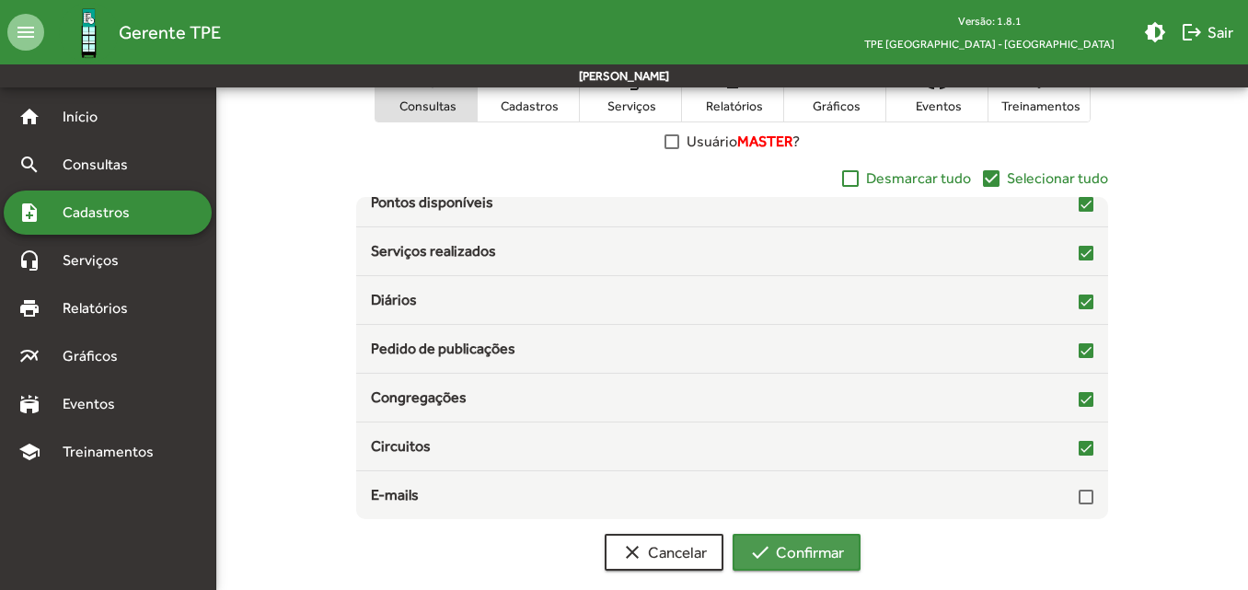
click at [802, 558] on span "check Confirmar" at bounding box center [796, 552] width 95 height 33
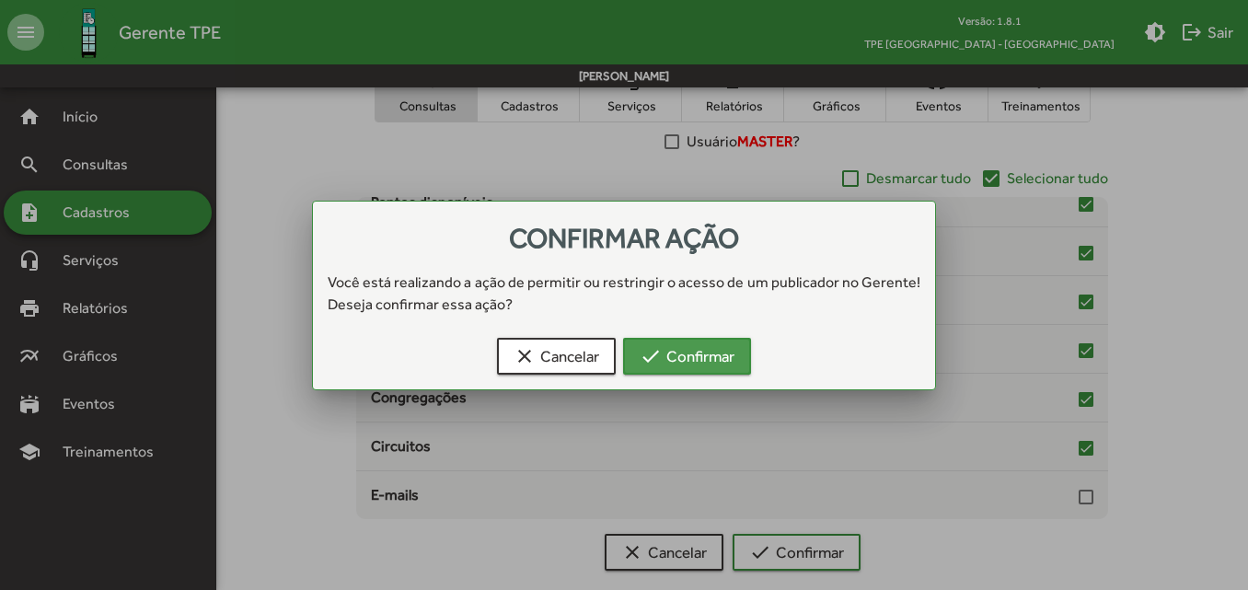
click at [723, 360] on span "check Confirmar" at bounding box center [687, 356] width 95 height 33
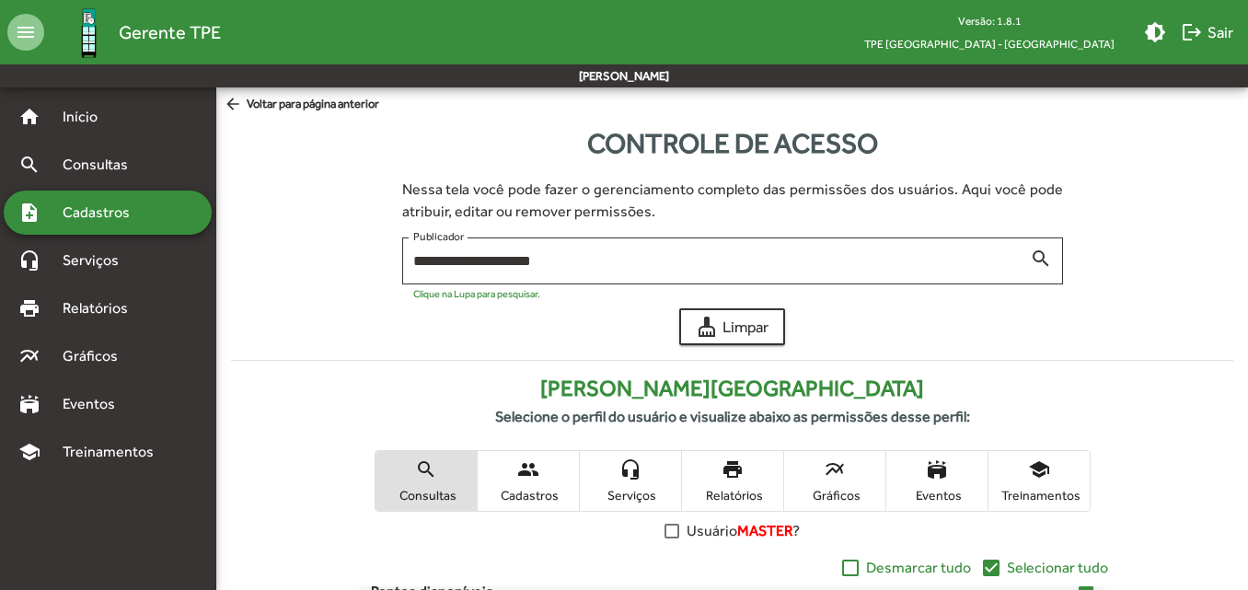
scroll to position [389, 0]
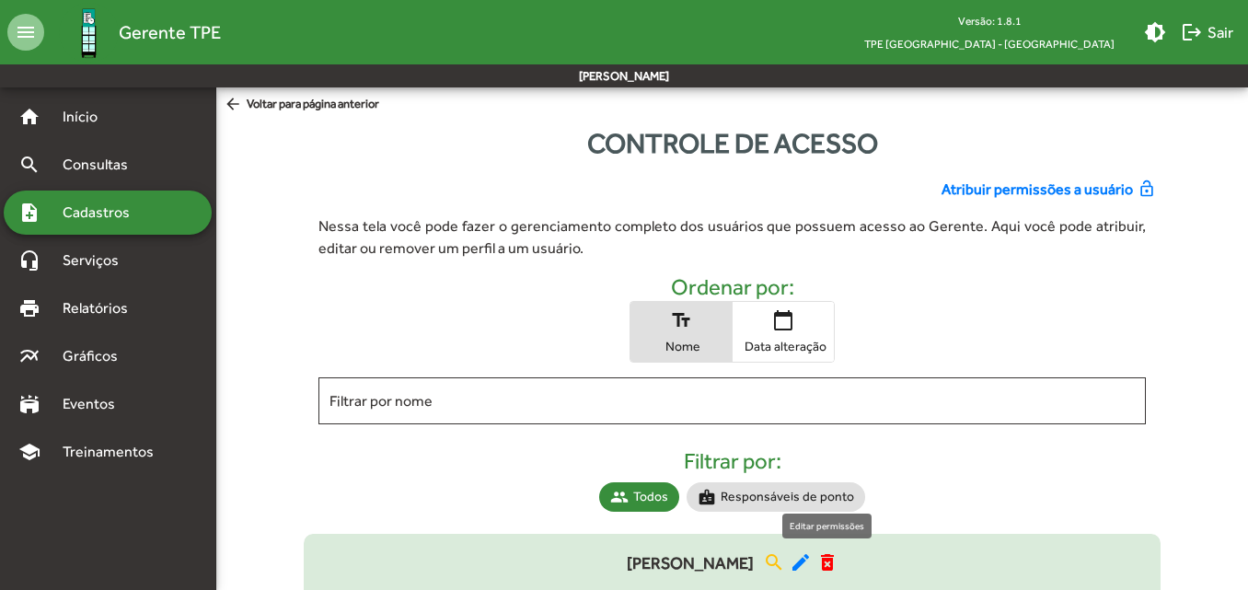
click at [812, 558] on mat-icon "edit" at bounding box center [801, 562] width 22 height 22
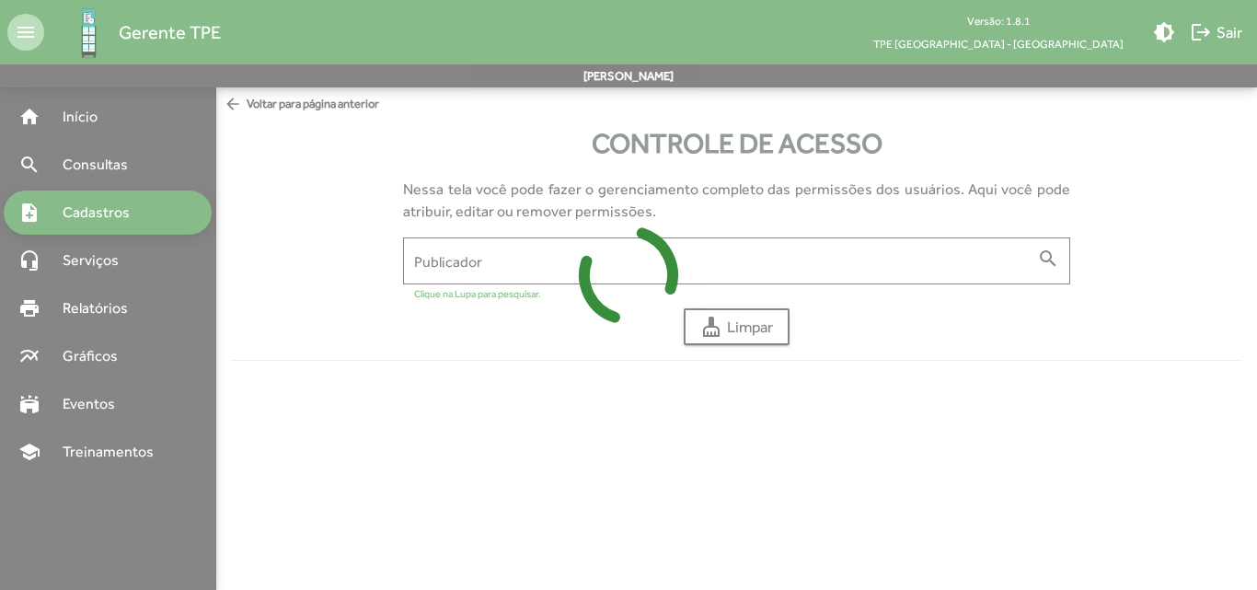
type input "**********"
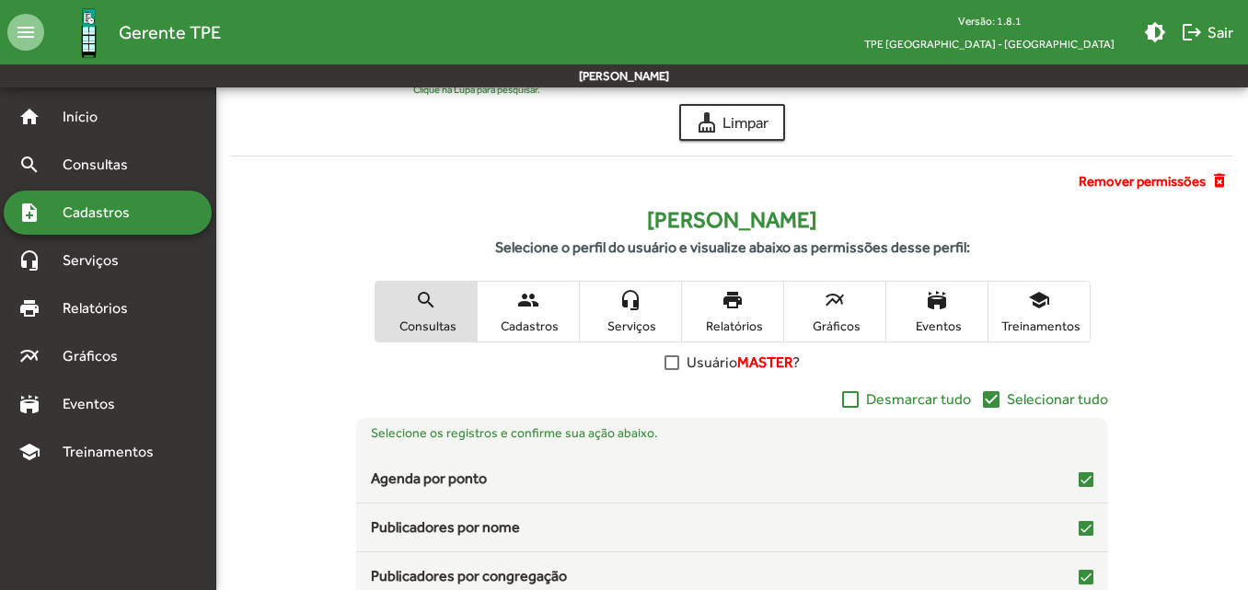
scroll to position [210, 0]
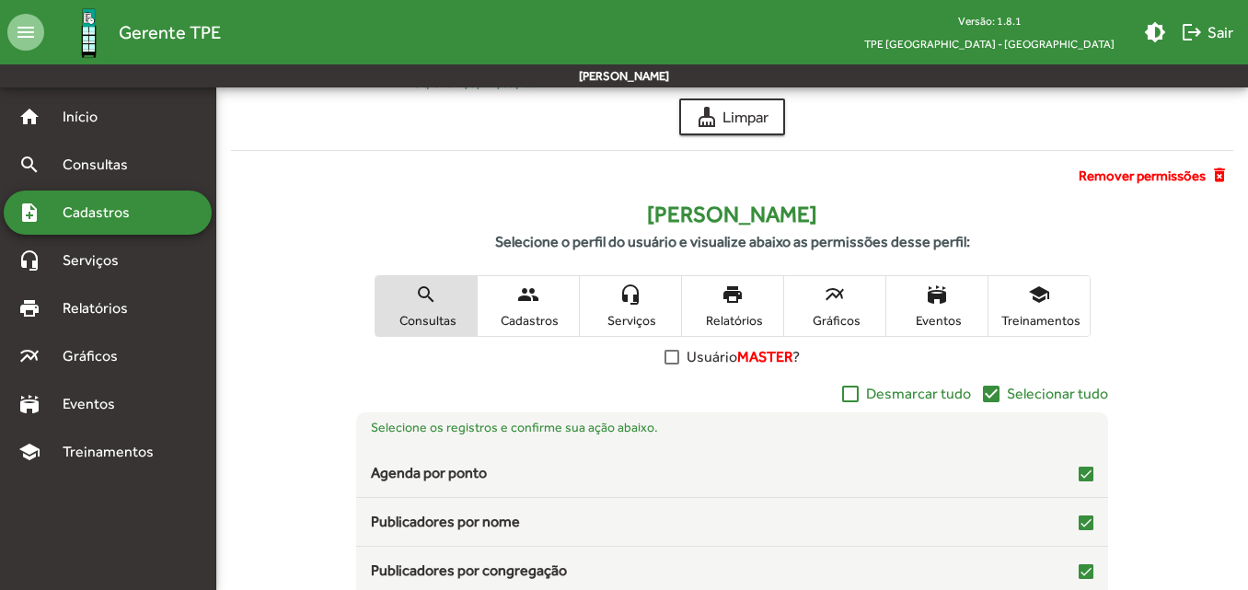
click at [525, 325] on span "Cadastros" at bounding box center [528, 320] width 92 height 17
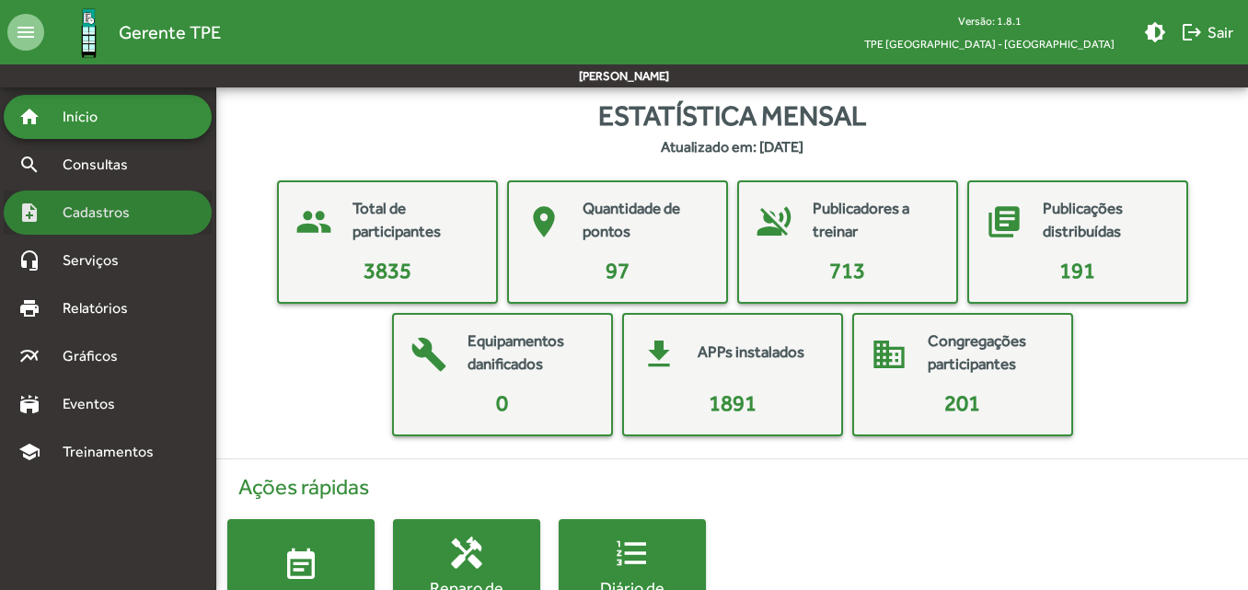
click at [139, 225] on div "note_add Cadastros" at bounding box center [108, 213] width 208 height 44
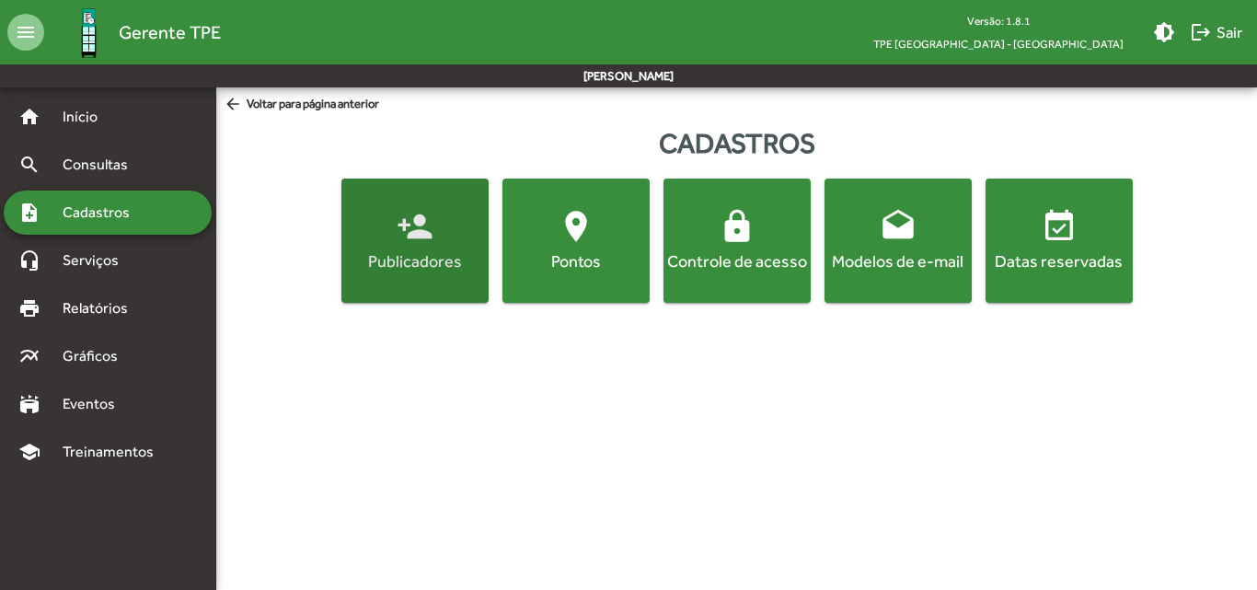
click at [377, 288] on button "person_add Publicadores" at bounding box center [414, 241] width 147 height 124
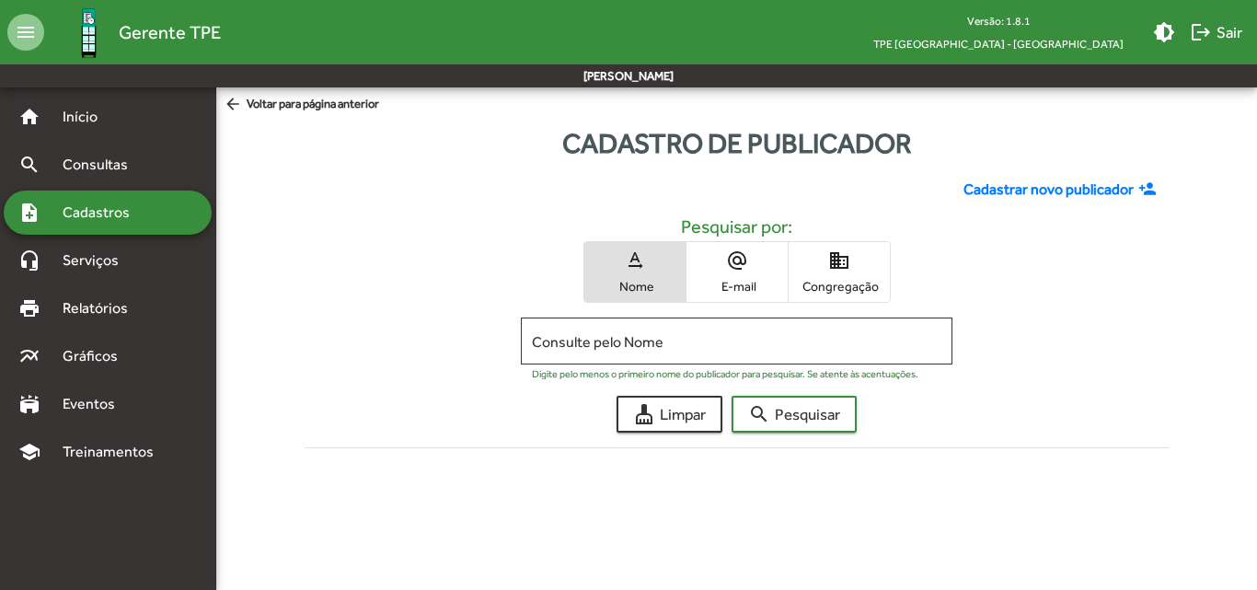
click at [174, 216] on div "note_add Cadastros" at bounding box center [108, 213] width 208 height 44
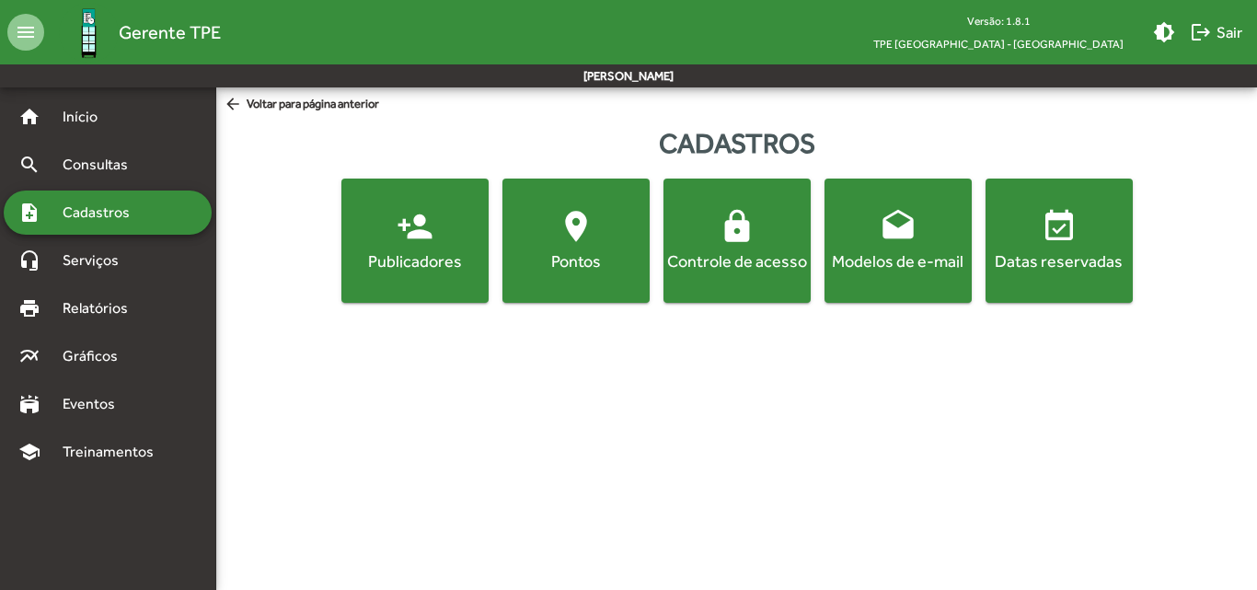
click at [728, 293] on button "lock Controle de acesso" at bounding box center [737, 241] width 147 height 124
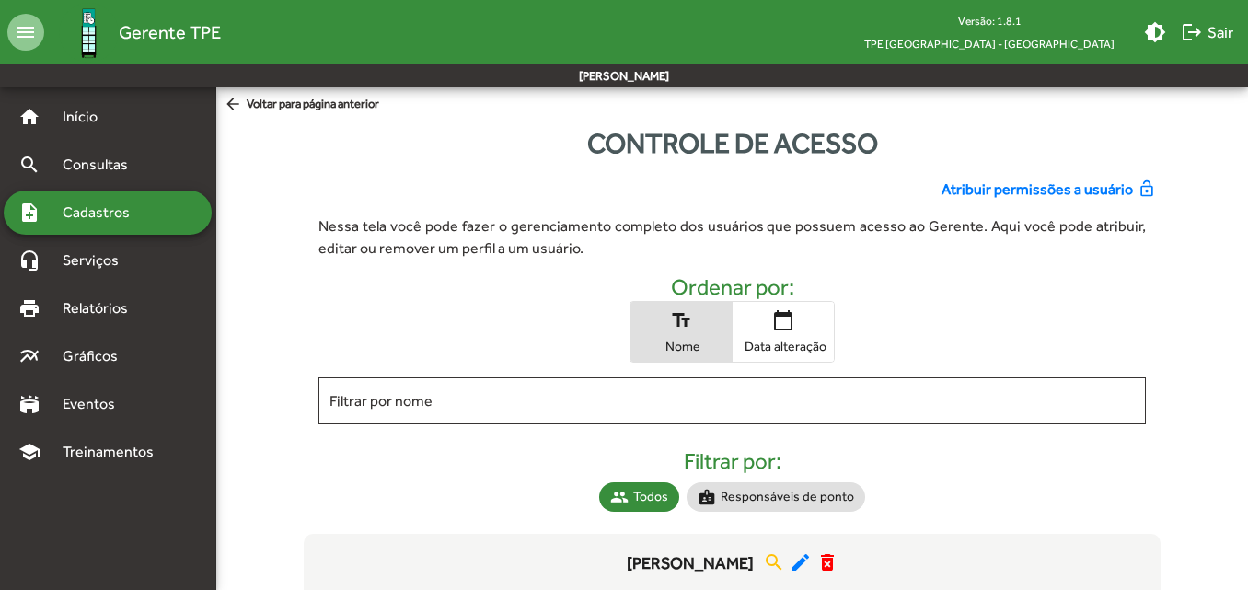
click at [1057, 191] on span "Atribuir permissões a usuário" at bounding box center [1036, 190] width 191 height 22
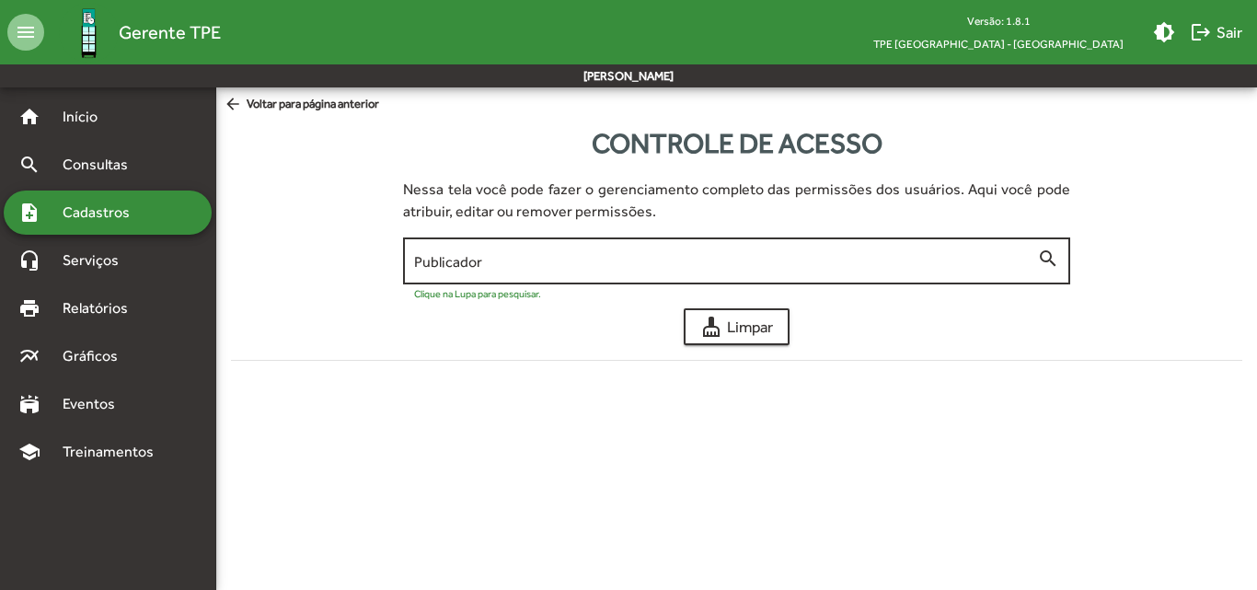
click at [726, 255] on input "Publicador" at bounding box center [725, 261] width 623 height 17
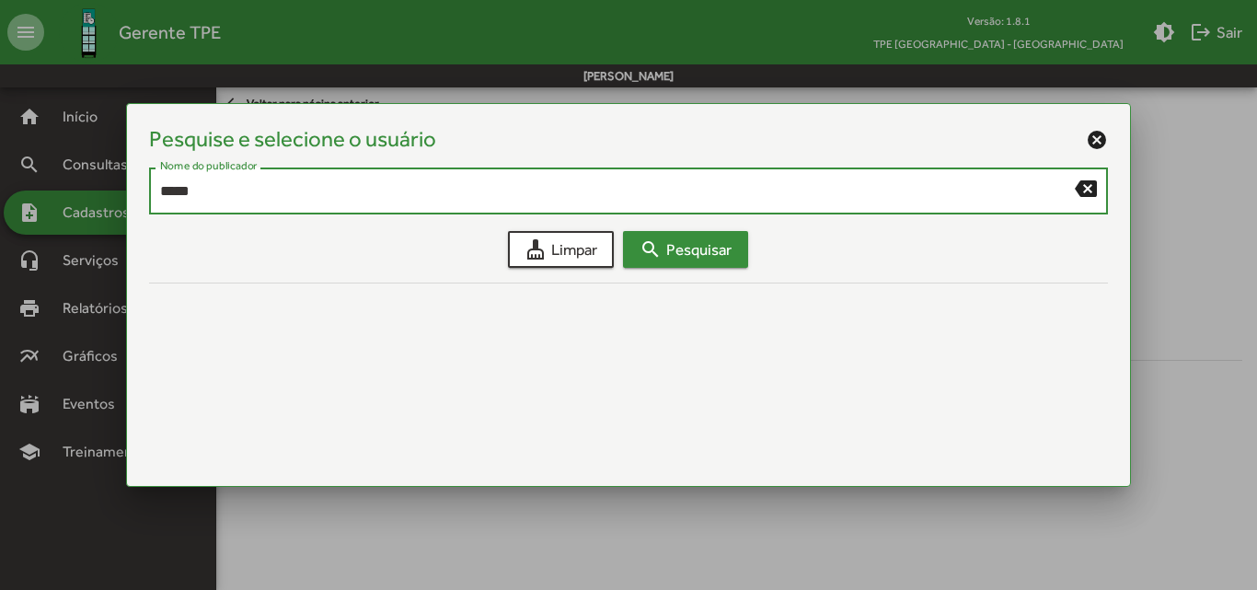
type input "*****"
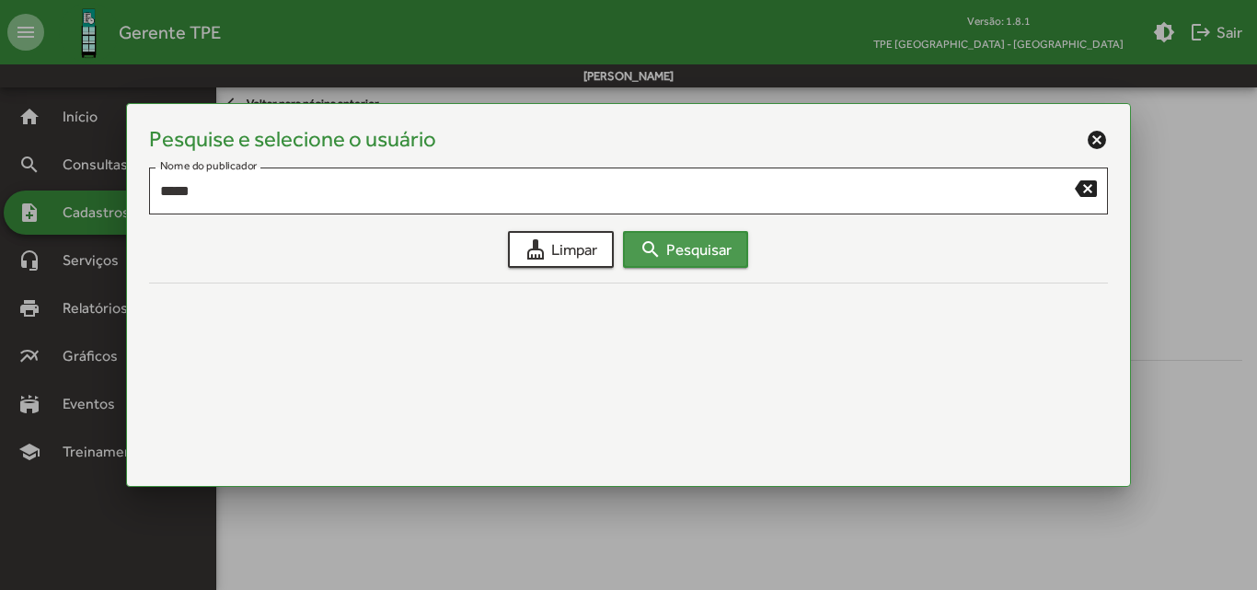
click at [727, 255] on span "search Pesquisar" at bounding box center [686, 249] width 92 height 33
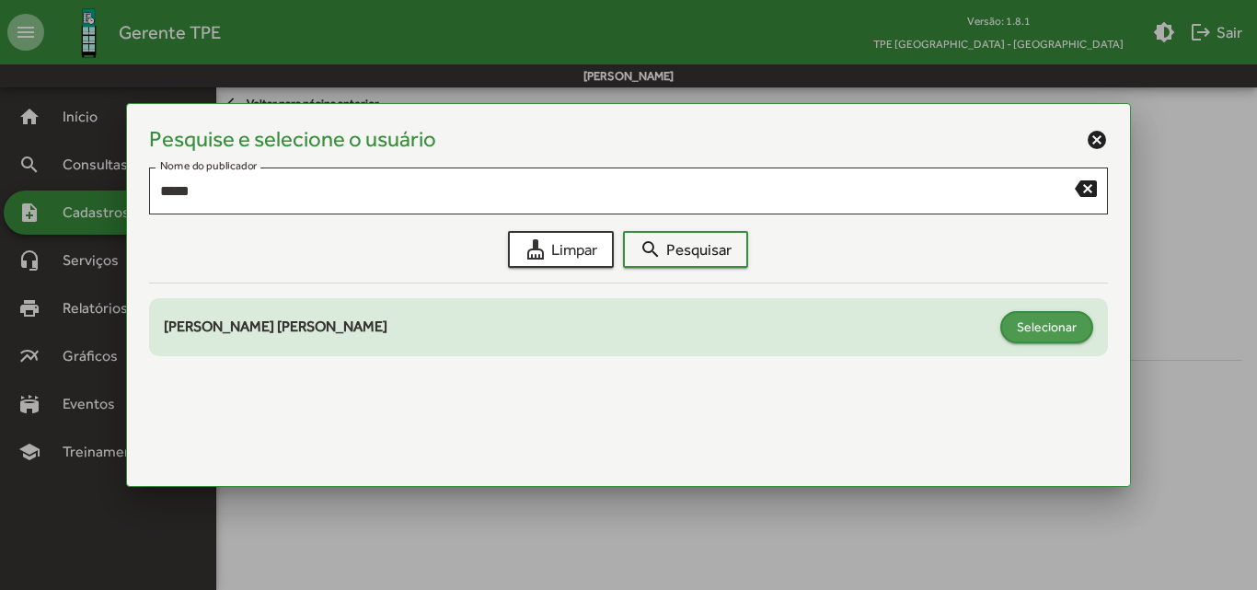
click at [1033, 323] on span "Selecionar" at bounding box center [1047, 326] width 60 height 33
type input "**********"
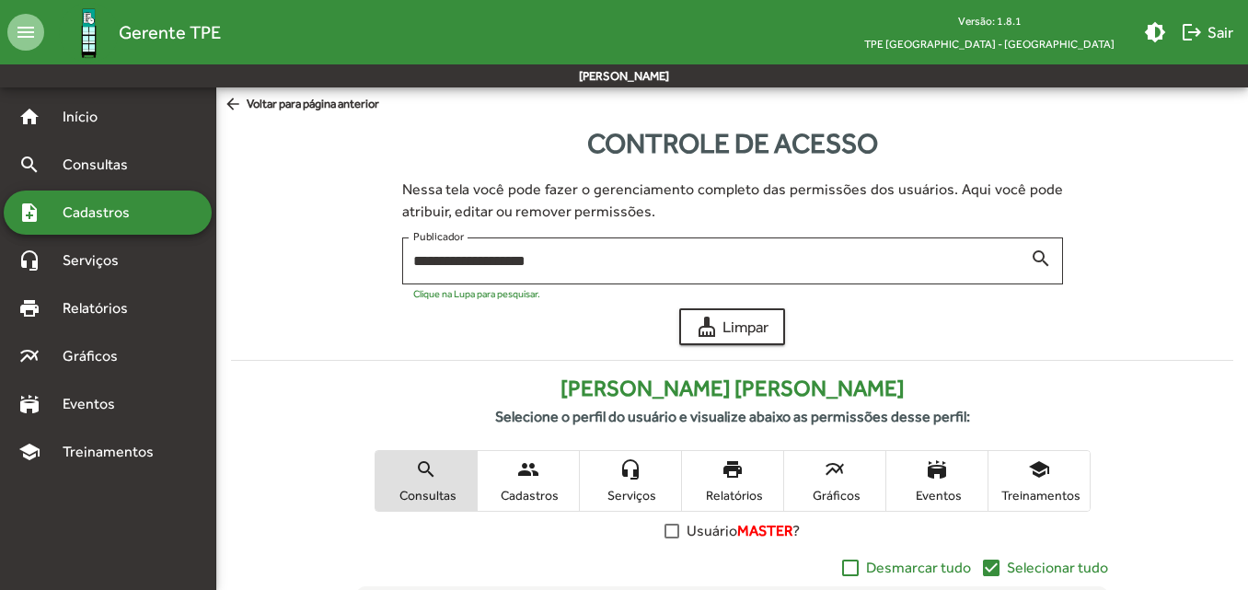
click at [528, 472] on mat-icon "people" at bounding box center [528, 469] width 22 height 22
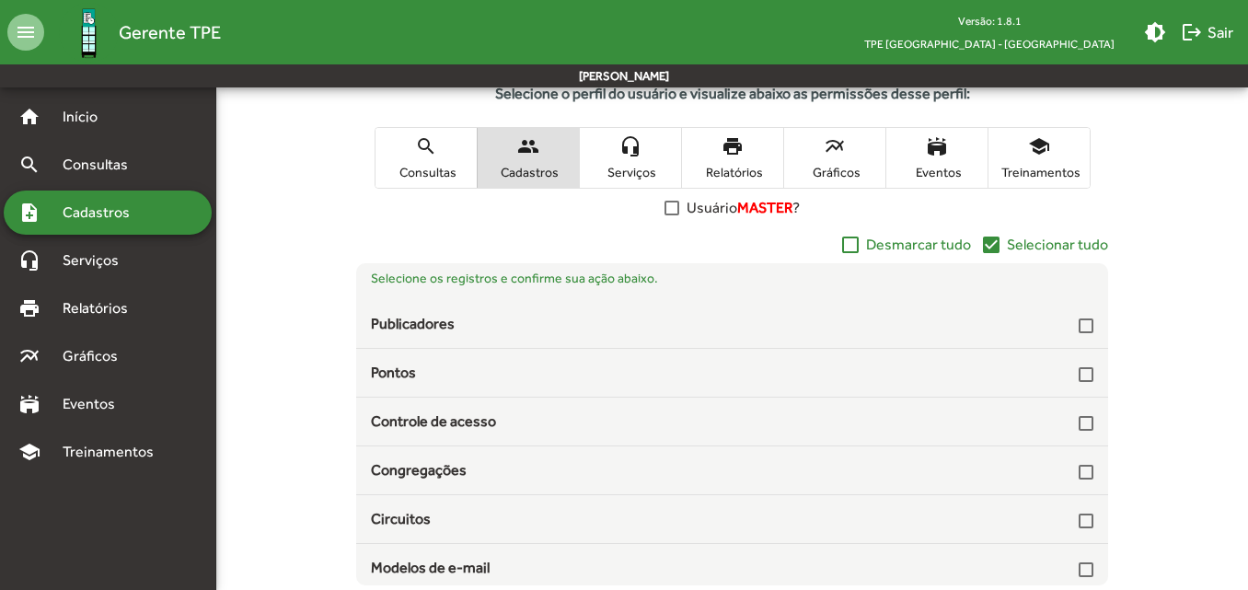
scroll to position [295, 0]
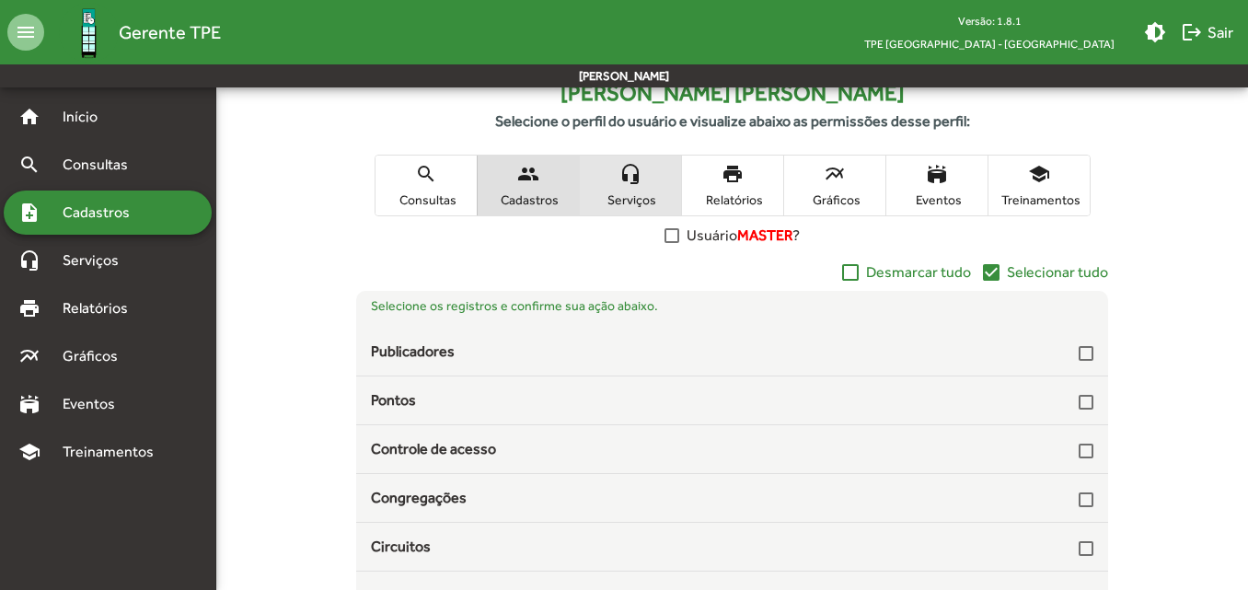
click at [639, 207] on span "Serviços" at bounding box center [630, 199] width 92 height 17
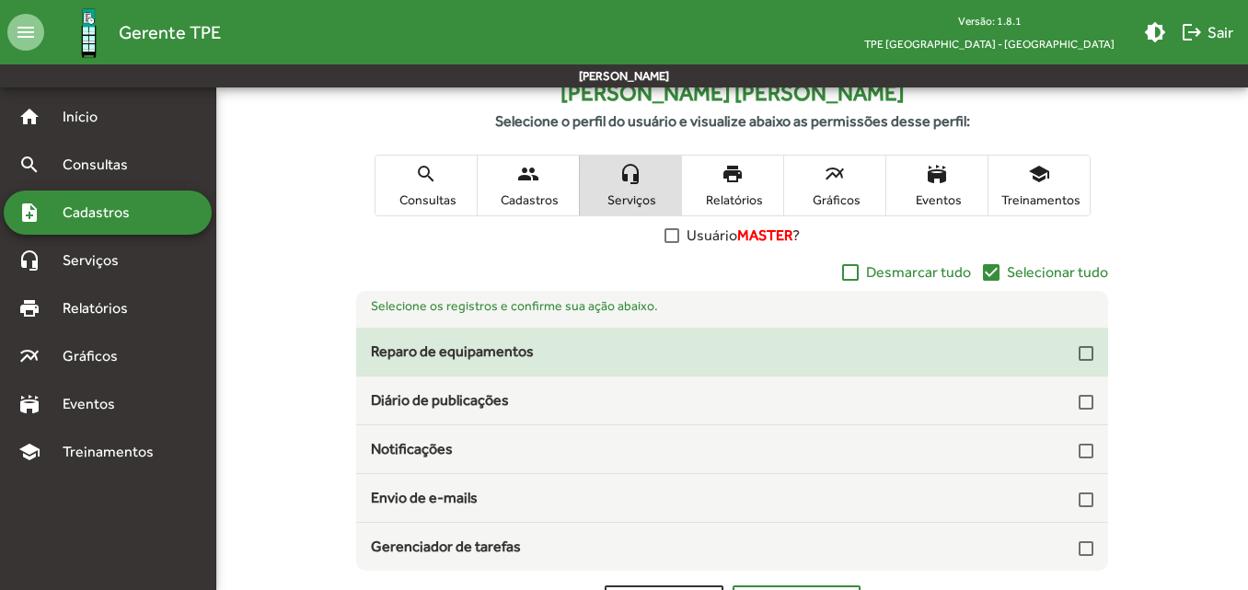
click at [1084, 363] on div at bounding box center [1086, 352] width 15 height 22
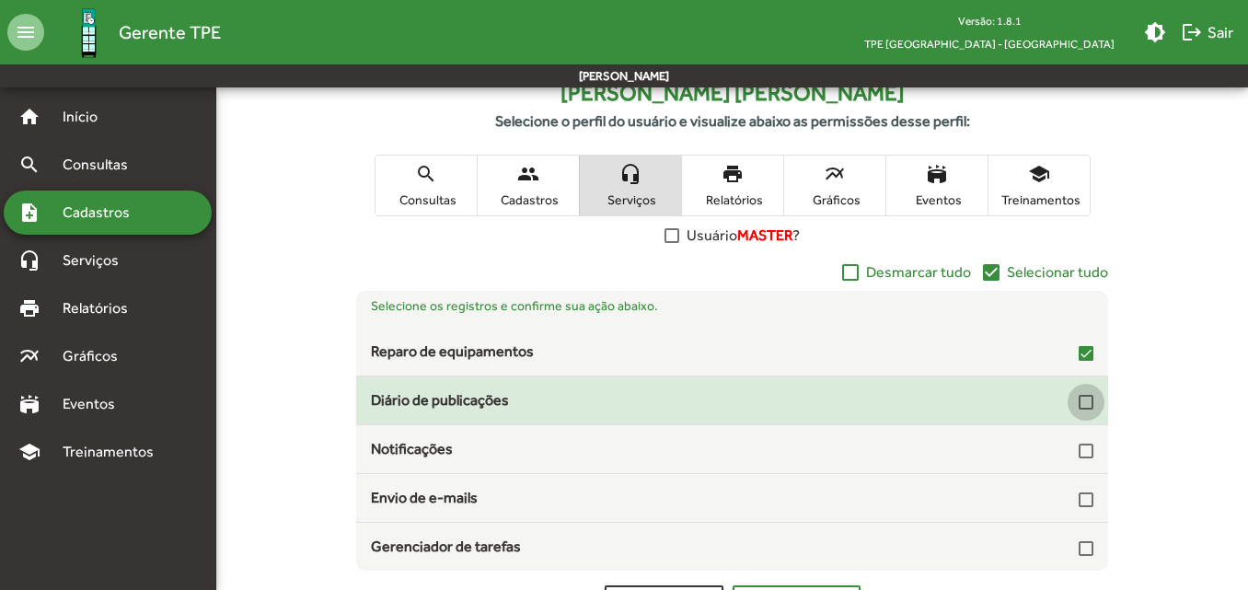
click at [1088, 403] on div at bounding box center [1086, 402] width 15 height 15
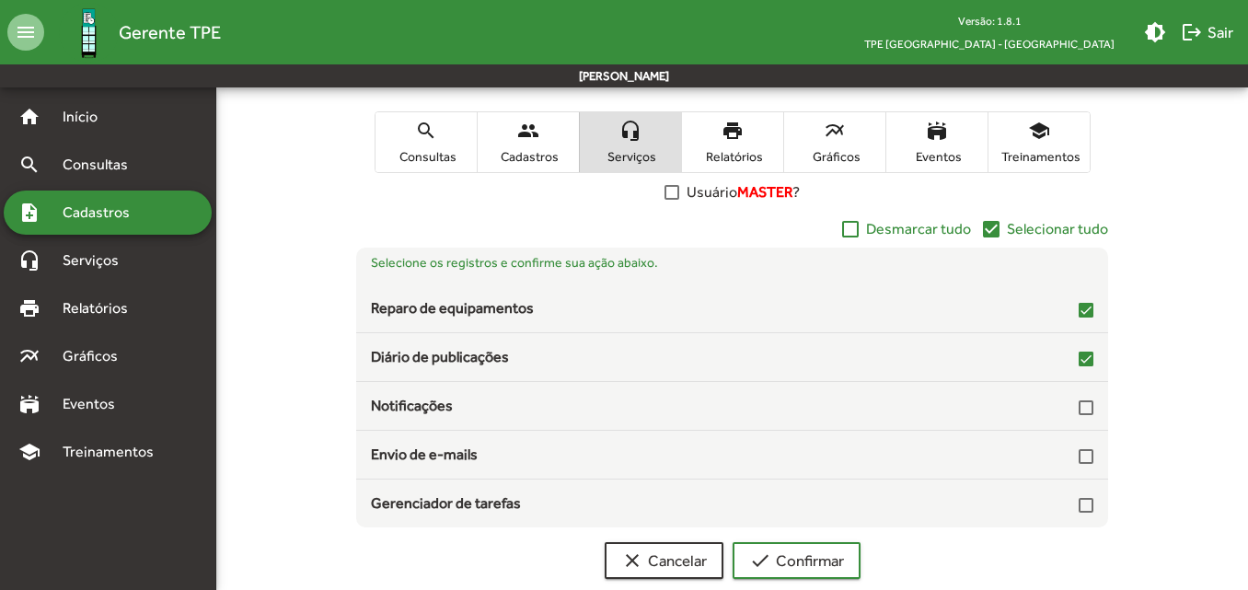
scroll to position [352, 0]
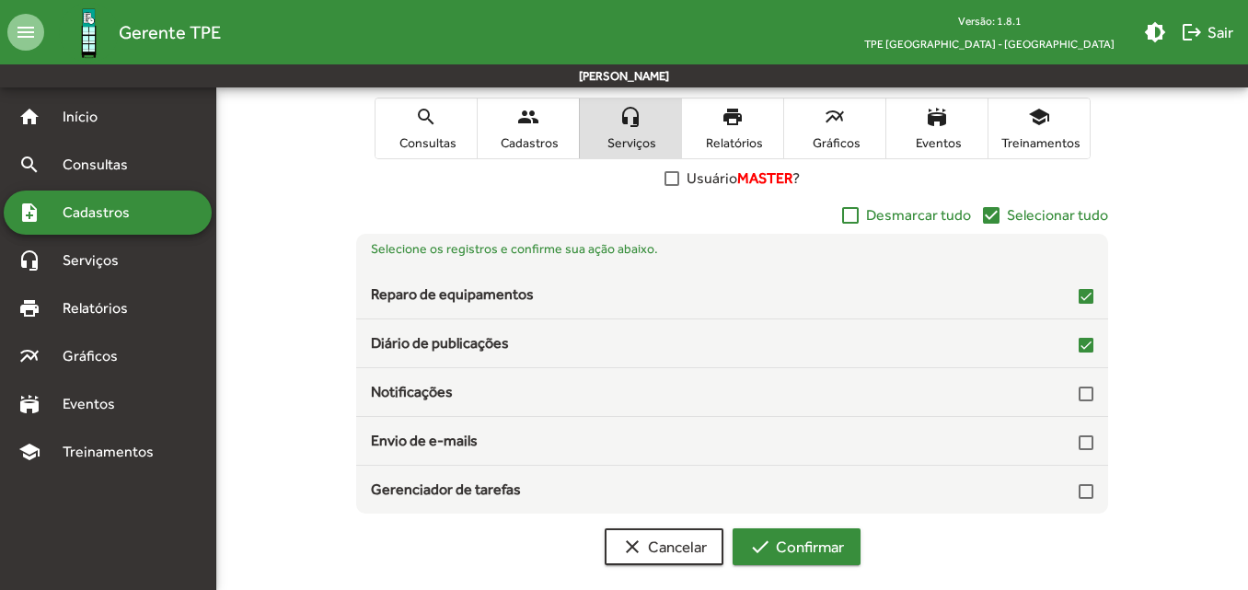
click at [791, 558] on span "check Confirmar" at bounding box center [796, 546] width 95 height 33
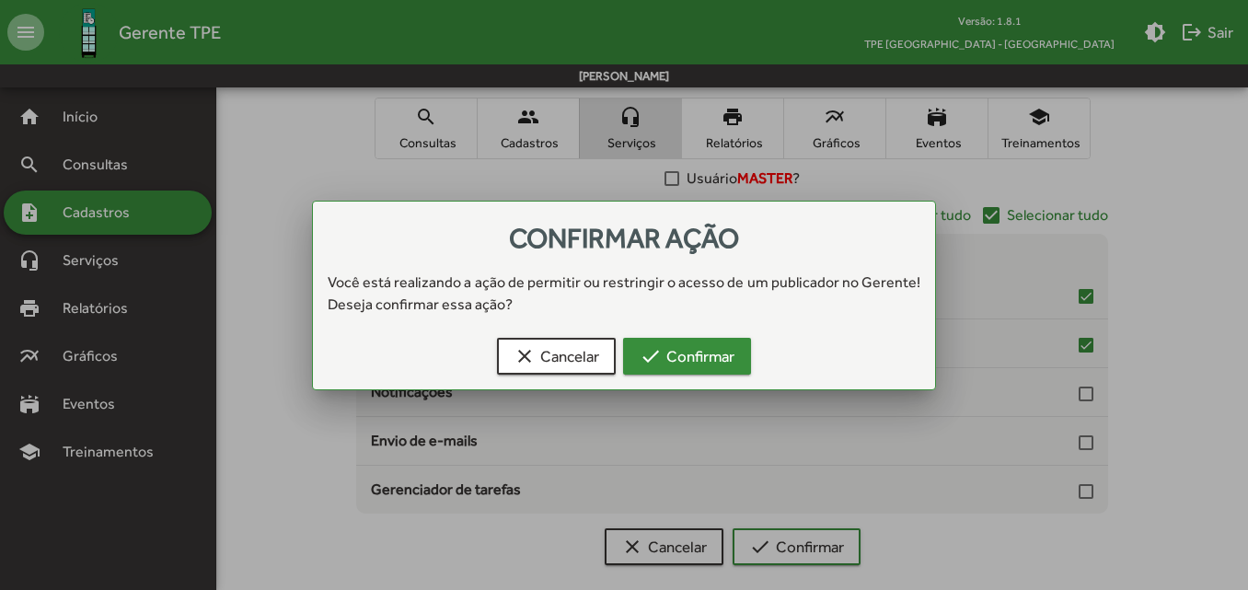
click at [665, 366] on span "check Confirmar" at bounding box center [687, 356] width 95 height 33
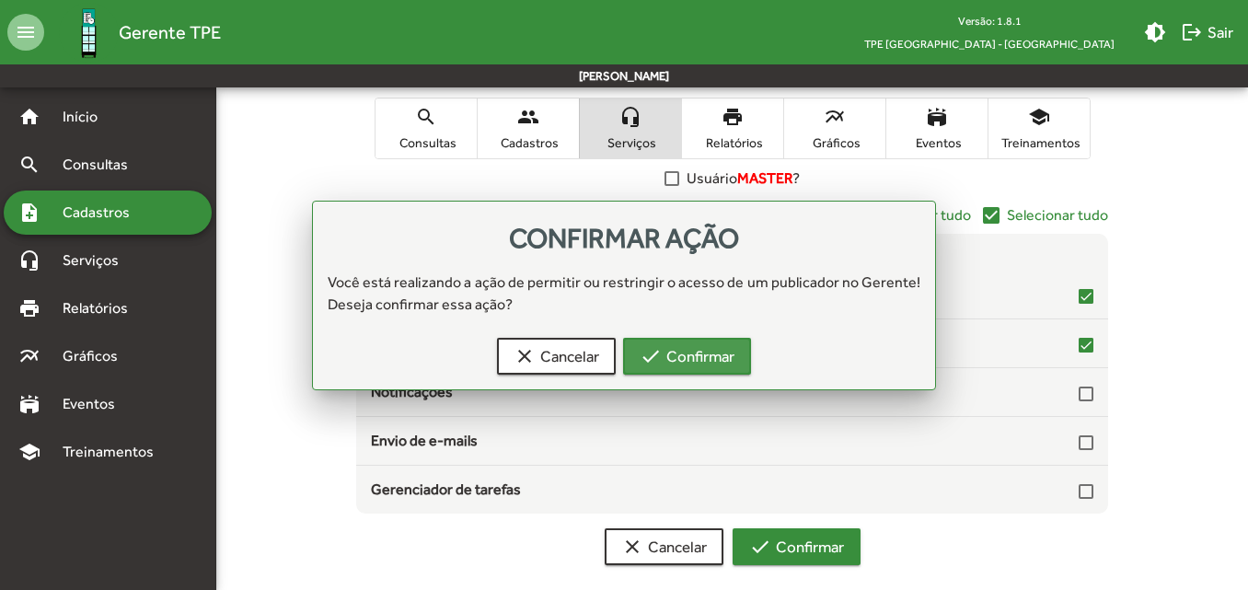
scroll to position [352, 0]
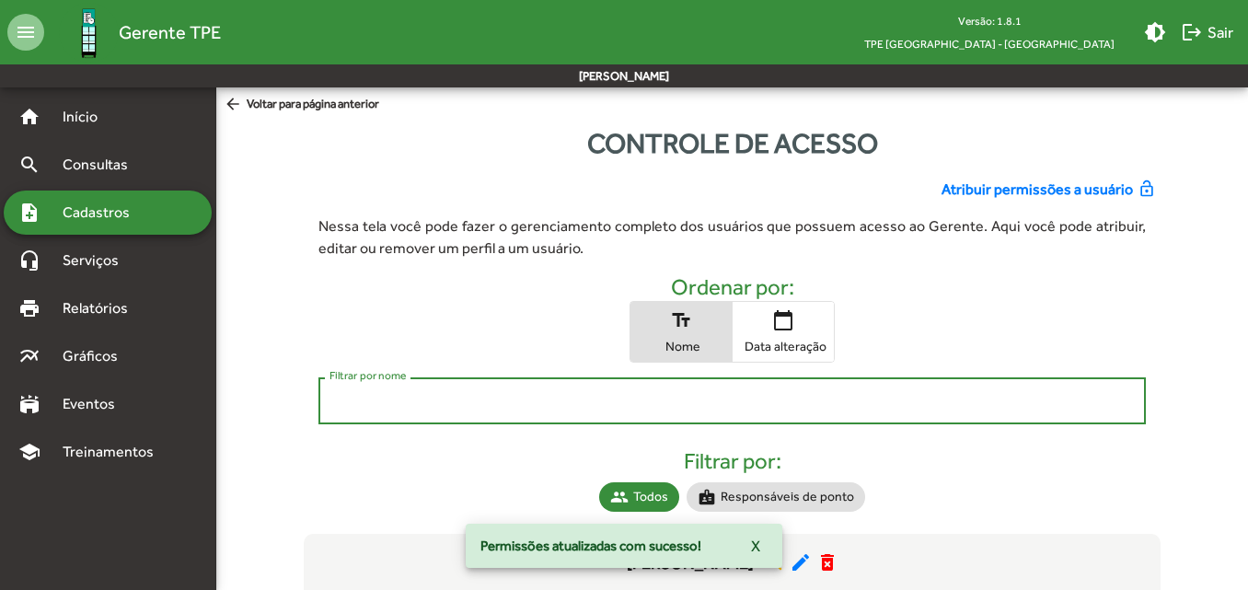
click at [466, 398] on input "Filtrar por nome" at bounding box center [731, 401] width 804 height 17
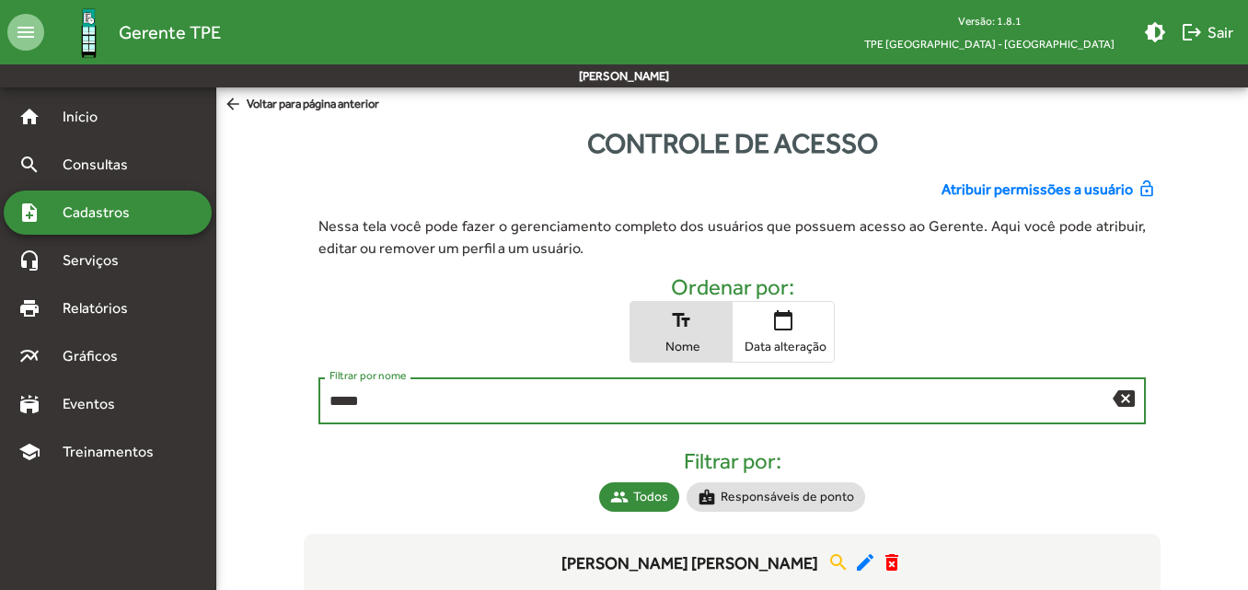
type input "*****"
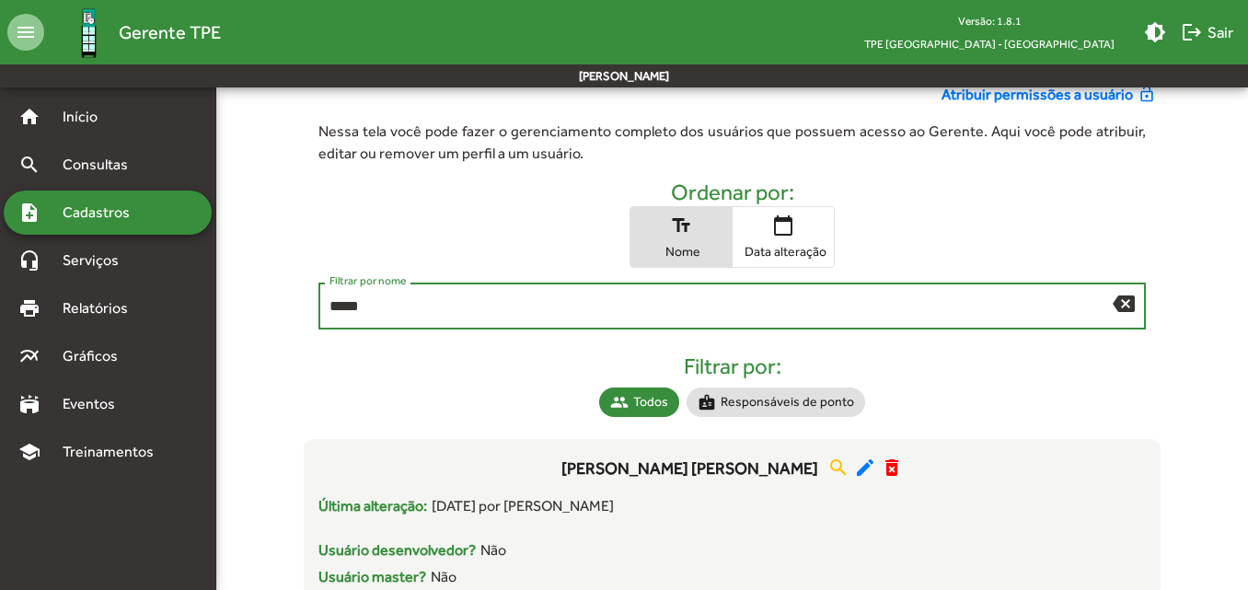
scroll to position [96, 0]
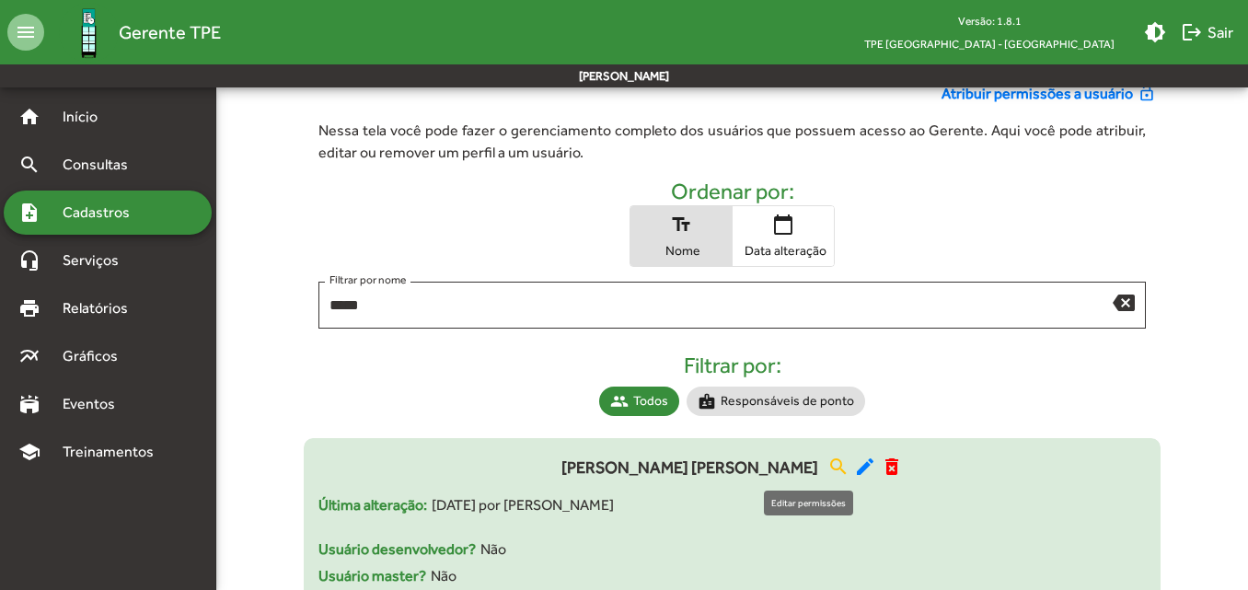
click at [854, 464] on mat-icon "edit" at bounding box center [865, 467] width 22 height 22
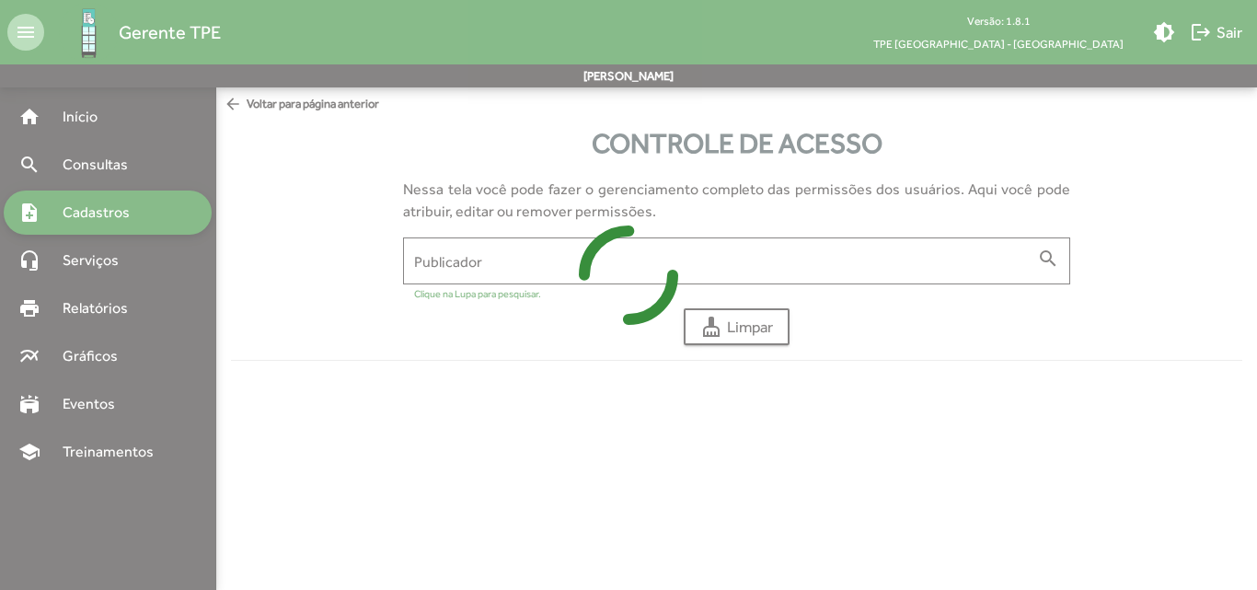
type input "**********"
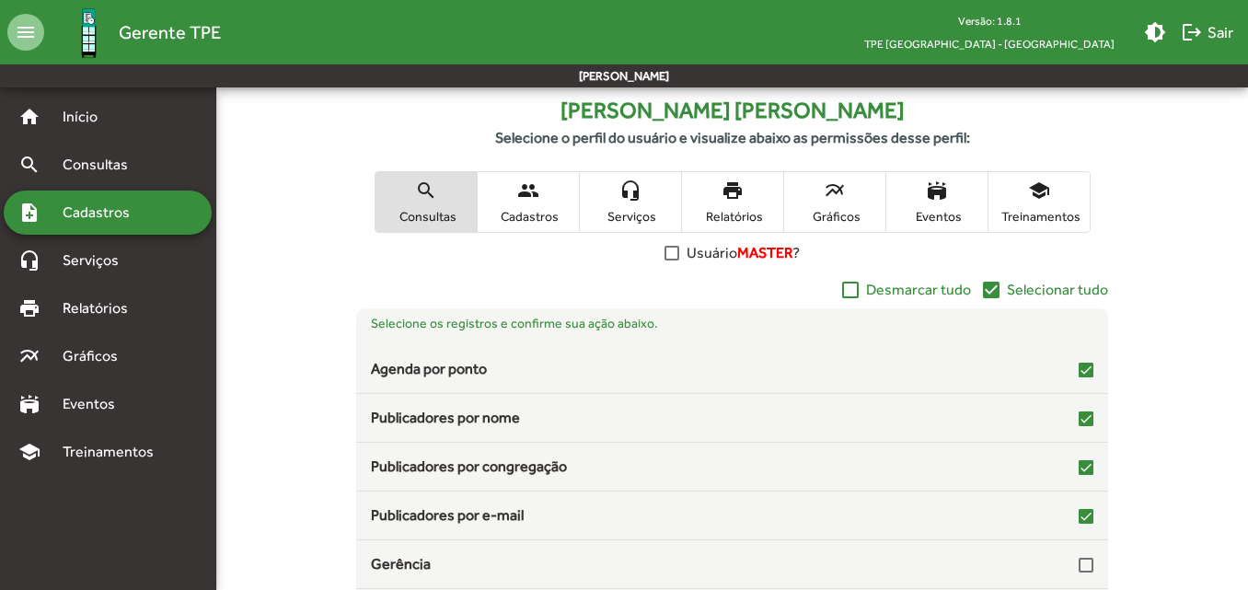
scroll to position [311, 0]
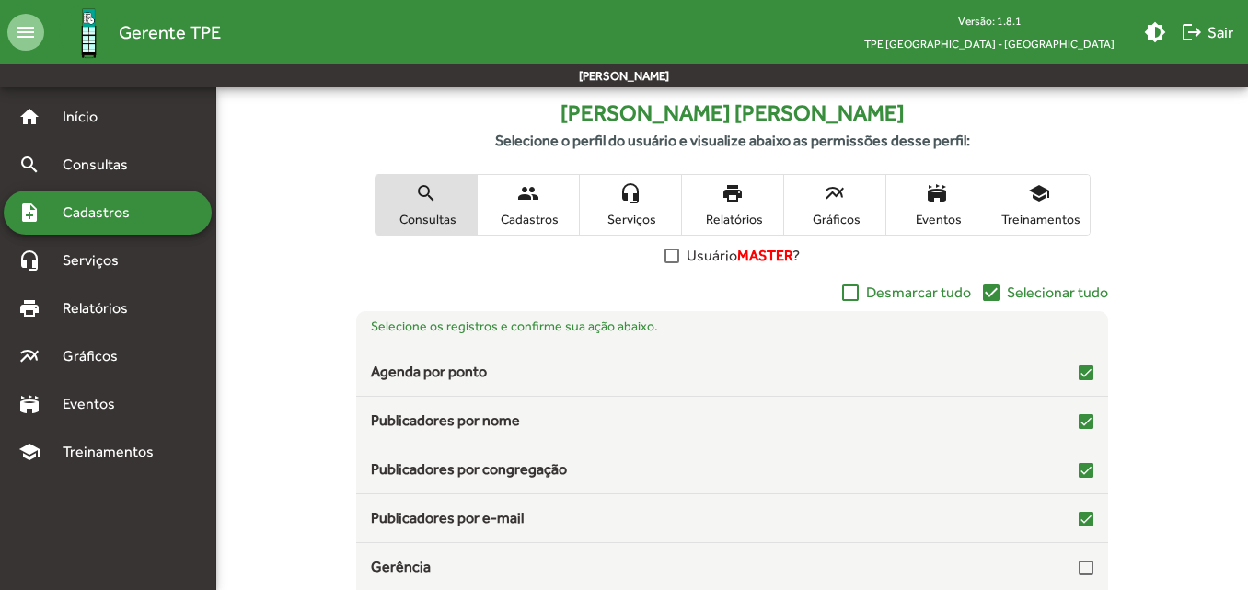
click at [647, 213] on span "Serviços" at bounding box center [630, 219] width 92 height 17
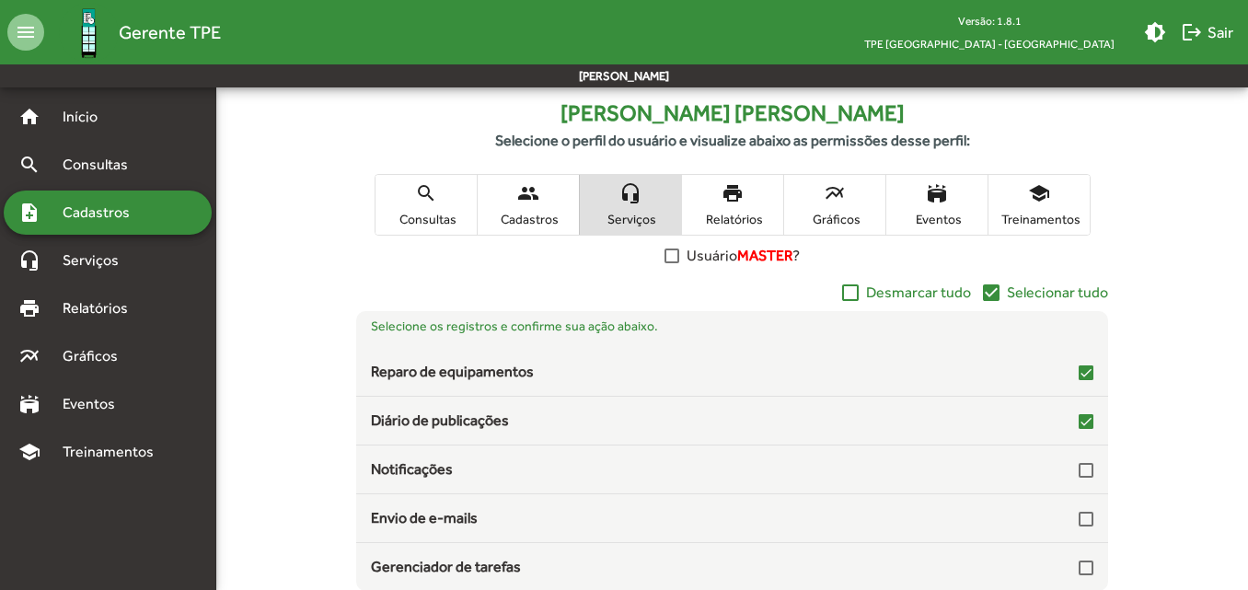
click at [723, 212] on span "Relatórios" at bounding box center [733, 219] width 92 height 17
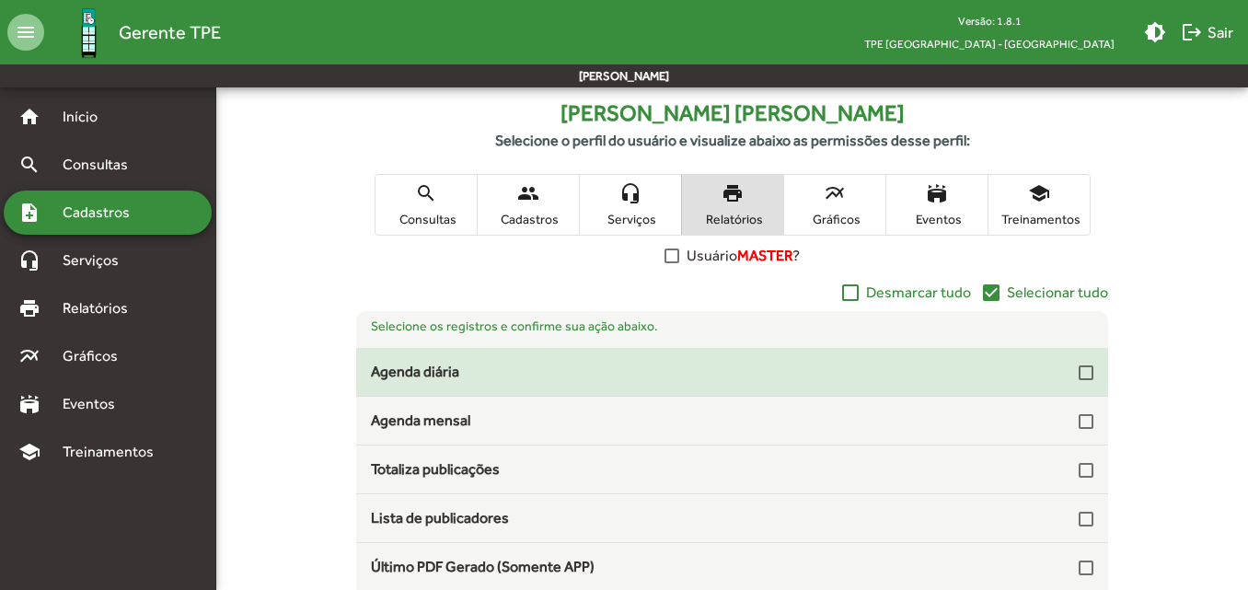
click at [1079, 377] on div at bounding box center [1086, 372] width 15 height 15
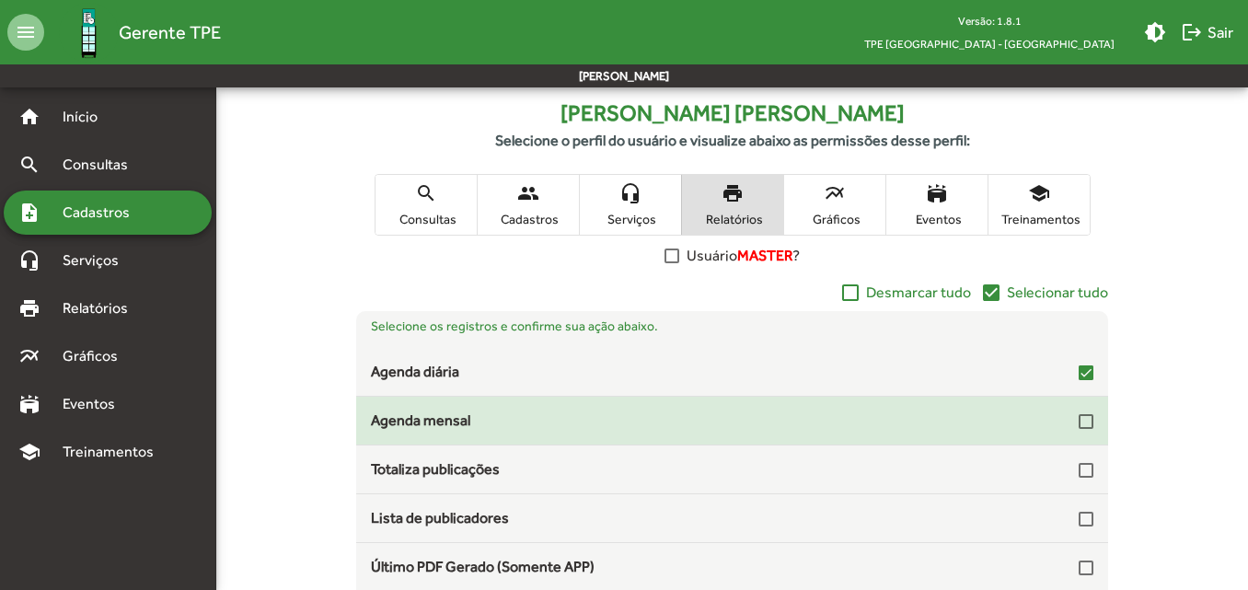
click at [1079, 412] on mat-checkbox at bounding box center [1086, 419] width 15 height 17
click at [1079, 420] on div at bounding box center [1086, 421] width 15 height 15
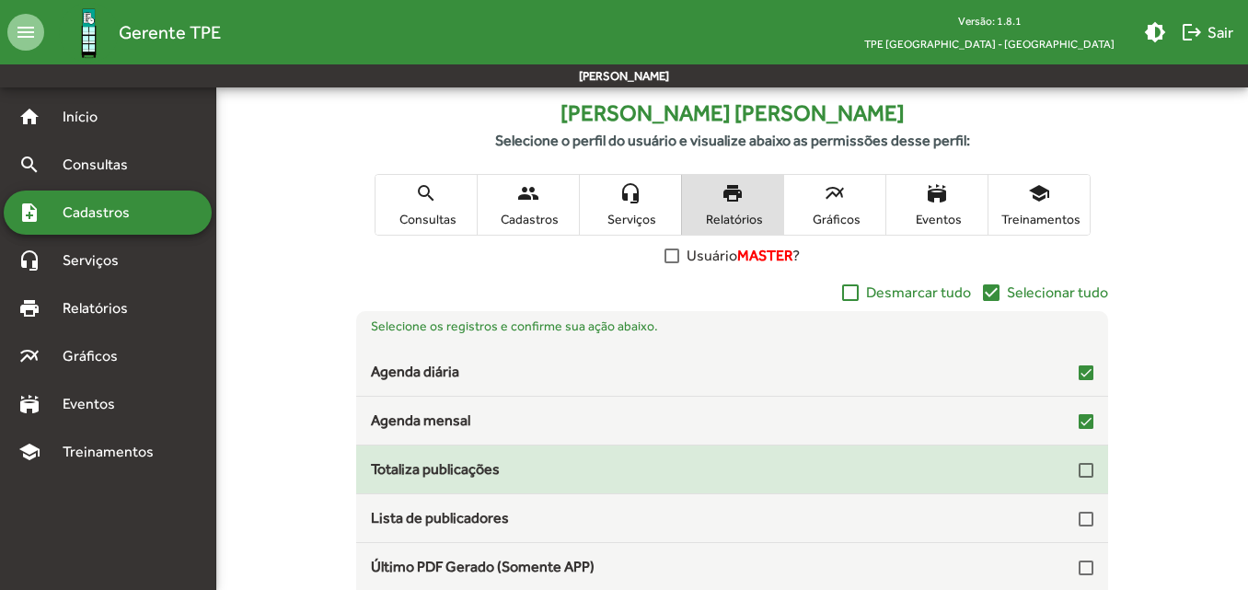
click at [1080, 473] on div at bounding box center [1086, 470] width 15 height 15
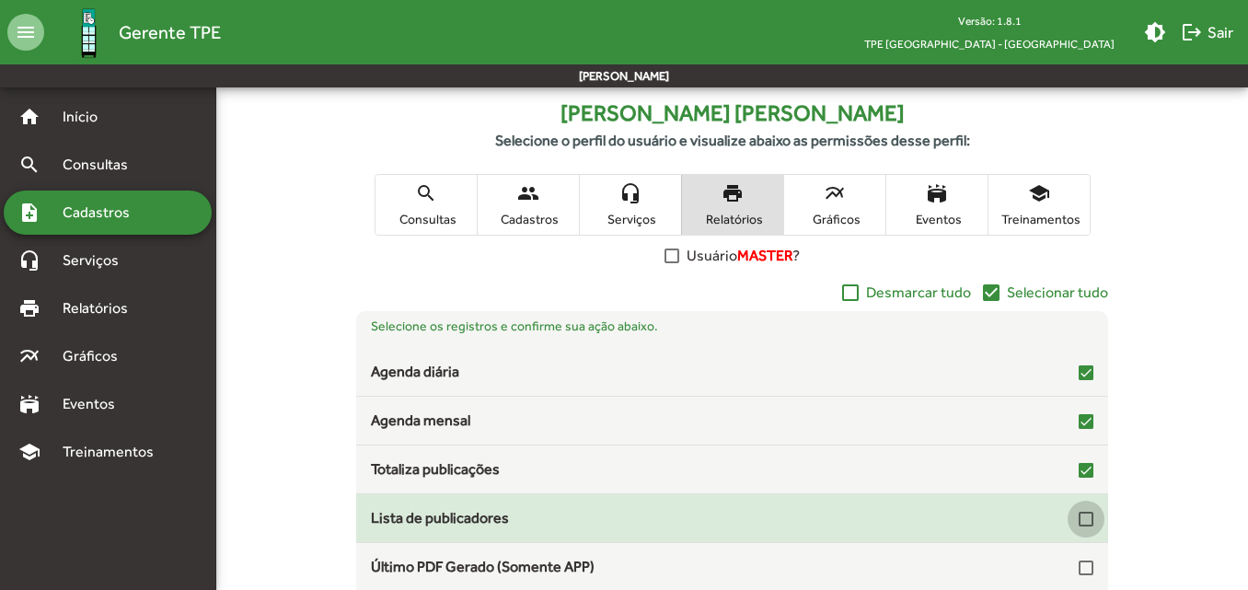
click at [1083, 522] on div at bounding box center [1086, 519] width 15 height 15
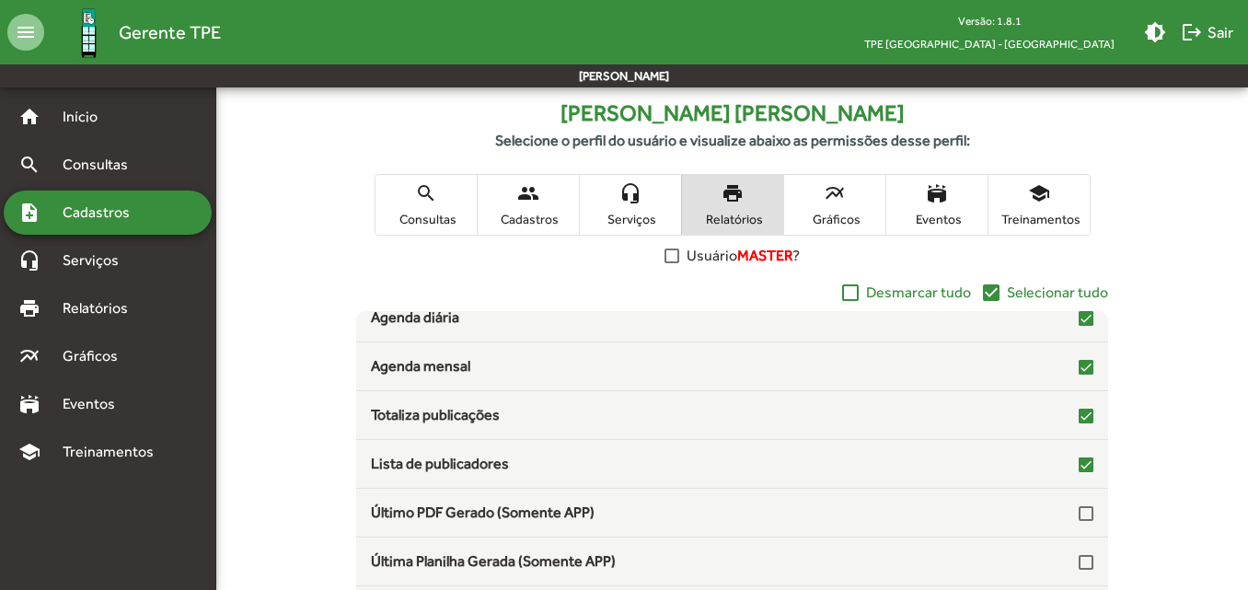
scroll to position [55, 0]
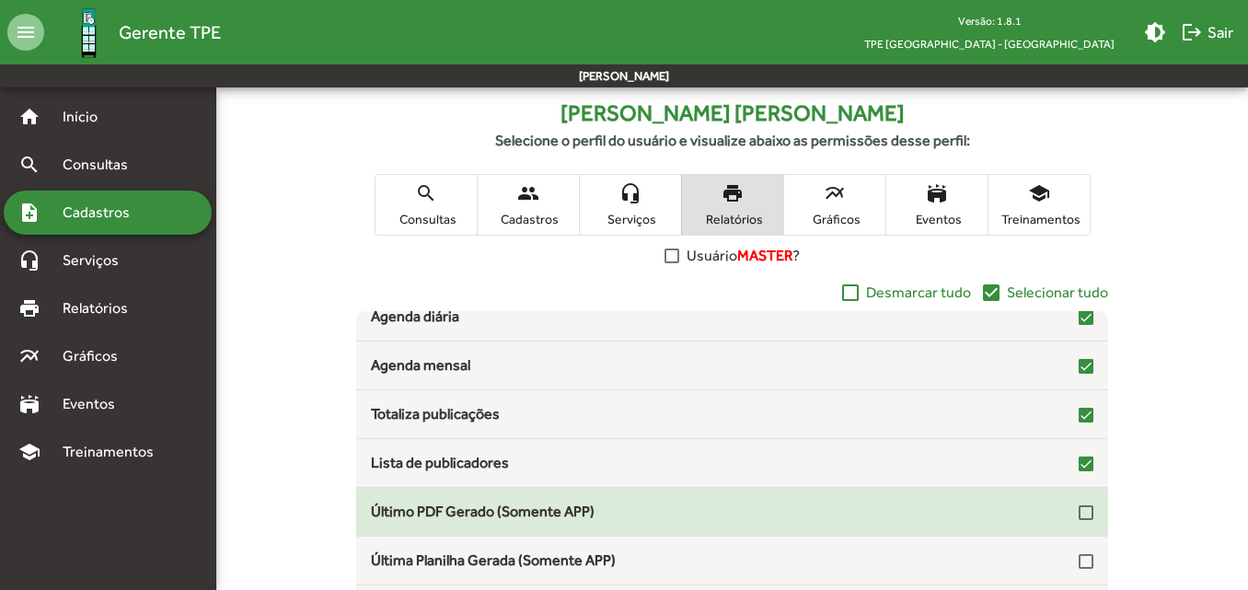
click at [1079, 514] on div at bounding box center [1086, 512] width 15 height 15
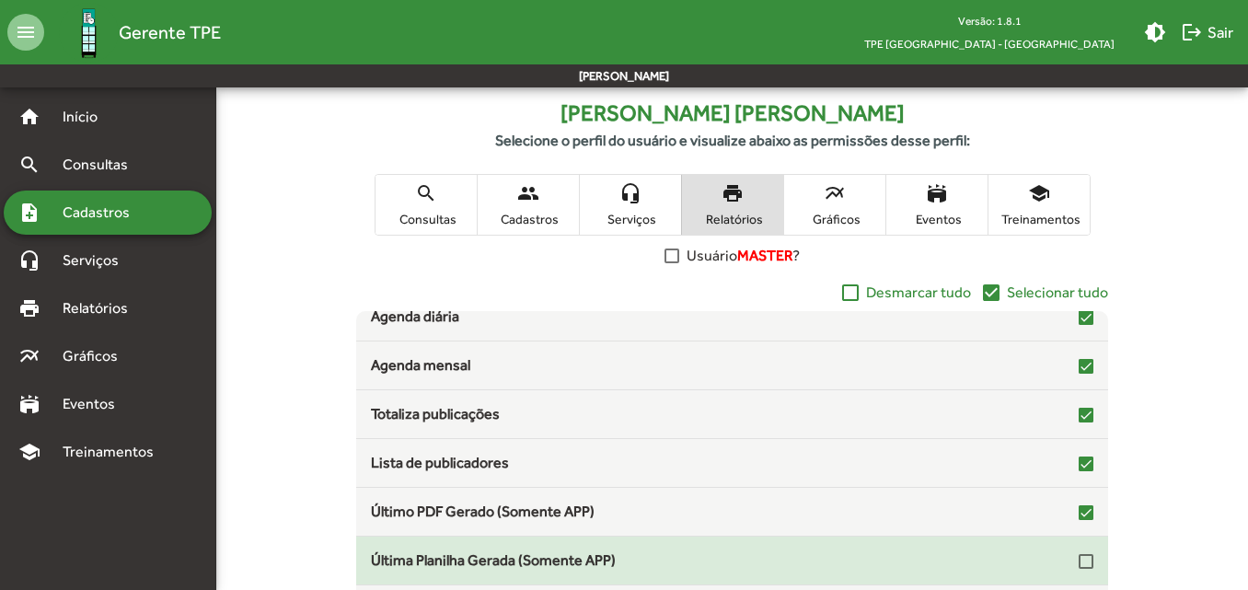
click at [1079, 558] on div at bounding box center [1086, 561] width 15 height 15
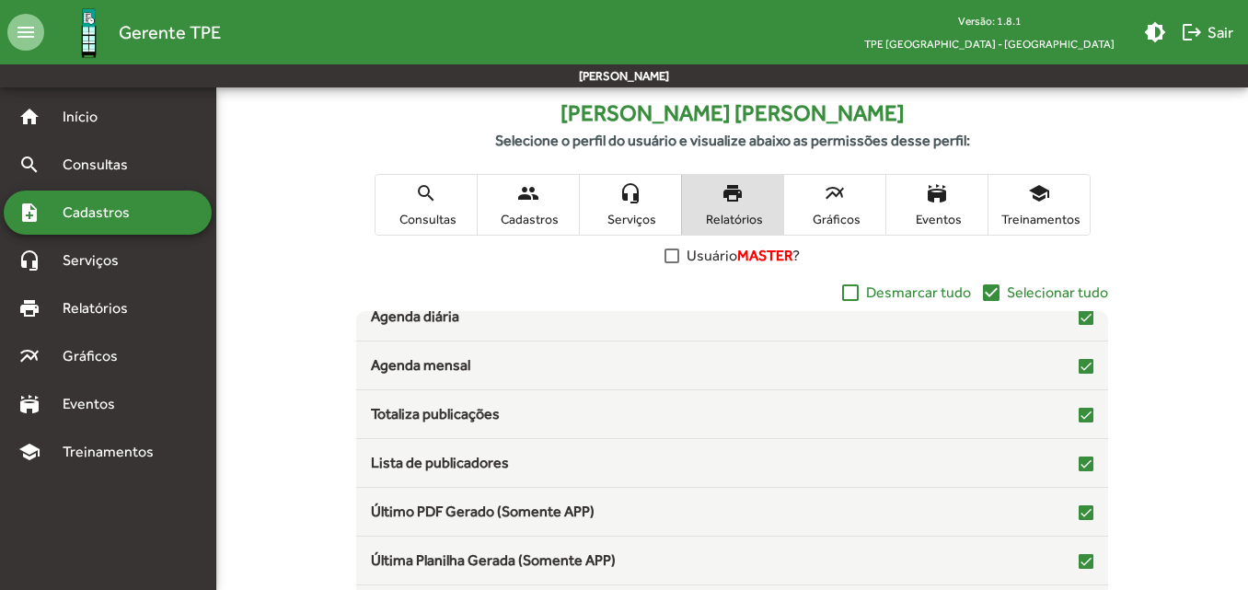
click at [816, 224] on span "Gráficos" at bounding box center [835, 219] width 92 height 17
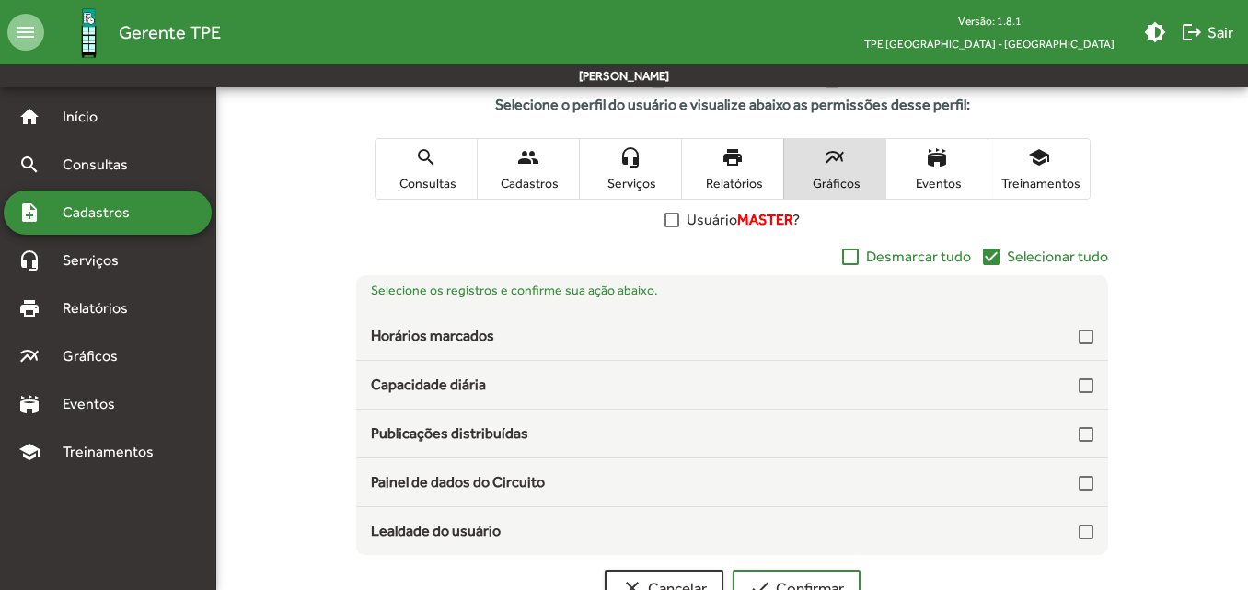
scroll to position [343, 0]
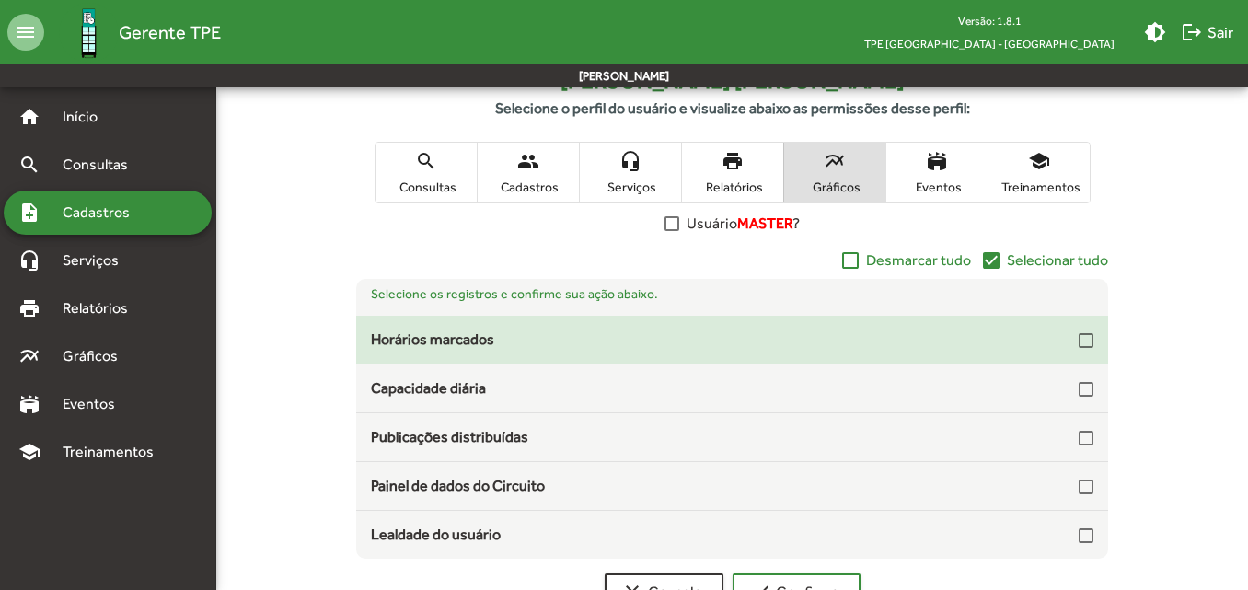
click at [1080, 340] on div at bounding box center [1086, 340] width 15 height 15
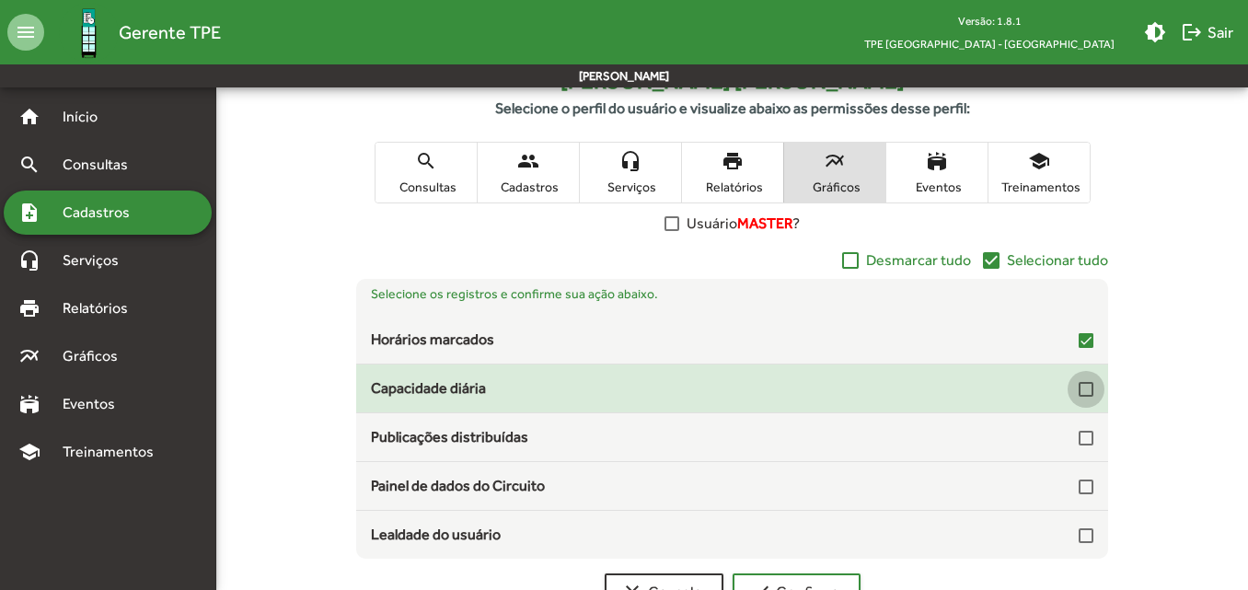
click at [1082, 388] on div at bounding box center [1086, 389] width 15 height 15
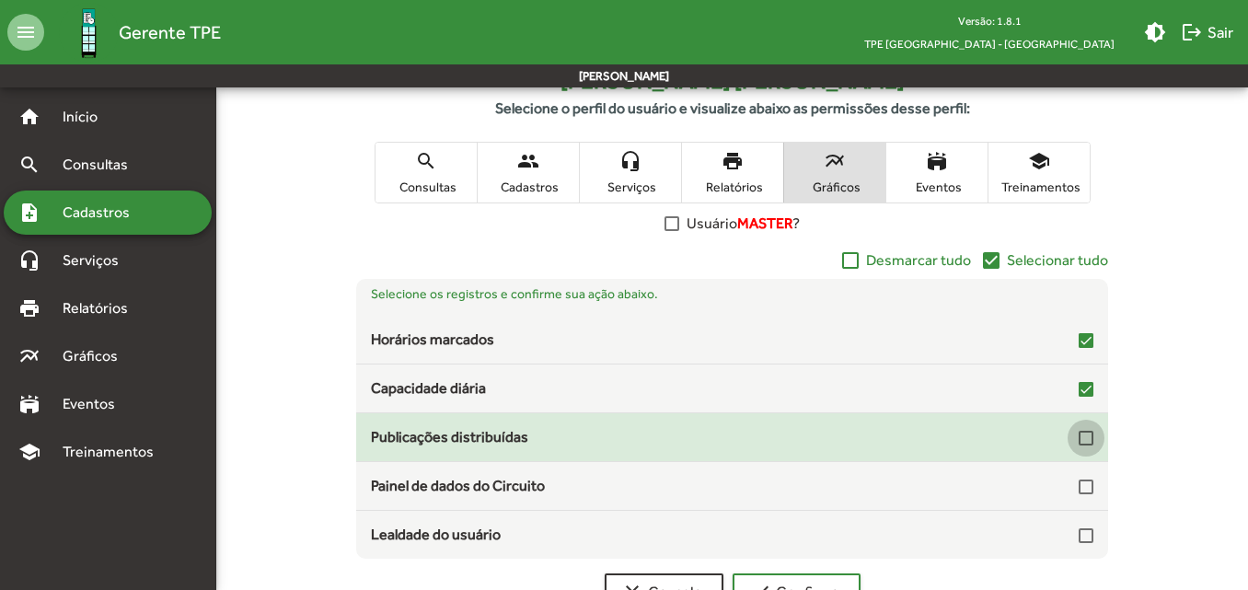
click at [1088, 433] on div at bounding box center [1086, 438] width 15 height 15
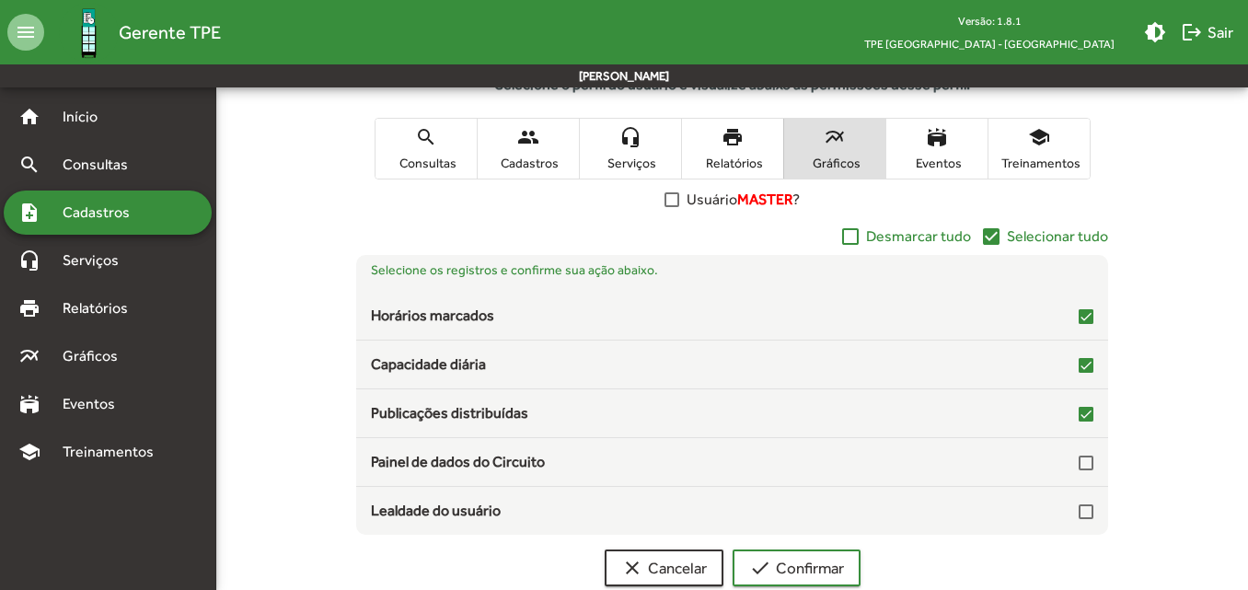
scroll to position [369, 0]
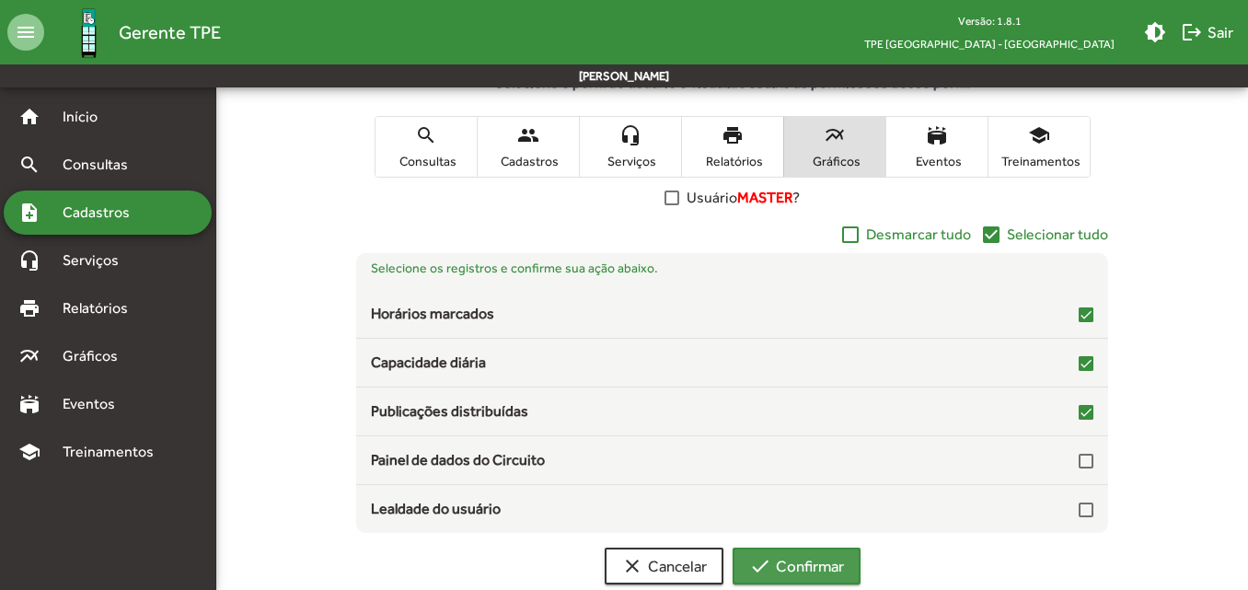
click at [798, 558] on span "check Confirmar" at bounding box center [796, 565] width 95 height 33
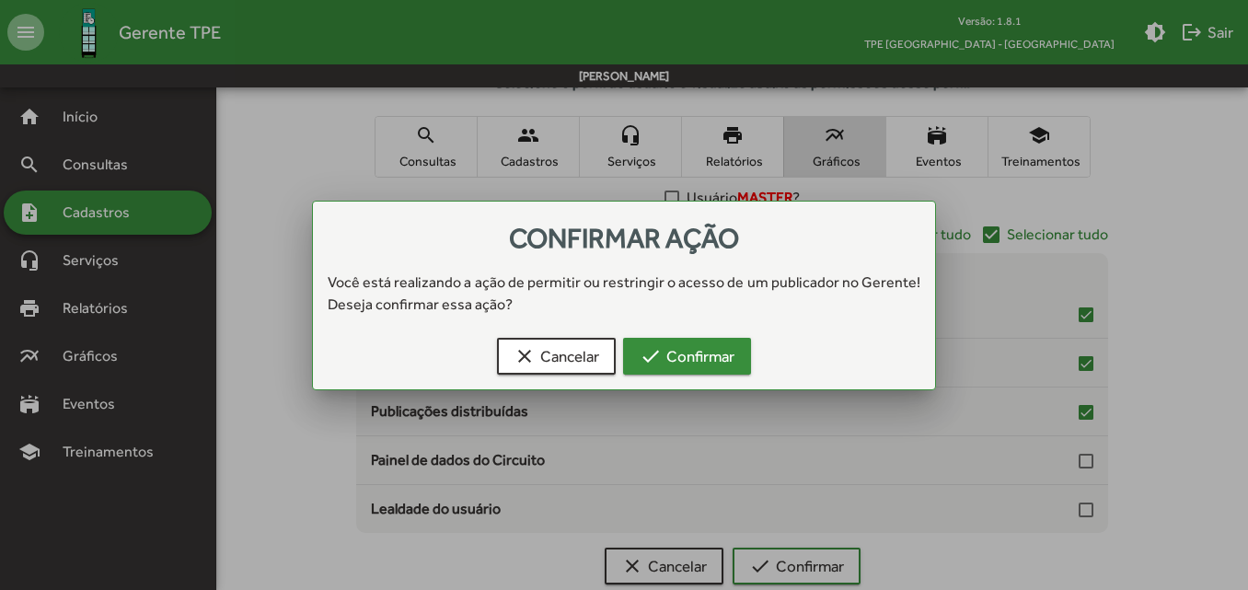
click at [699, 369] on span "check Confirmar" at bounding box center [687, 356] width 95 height 33
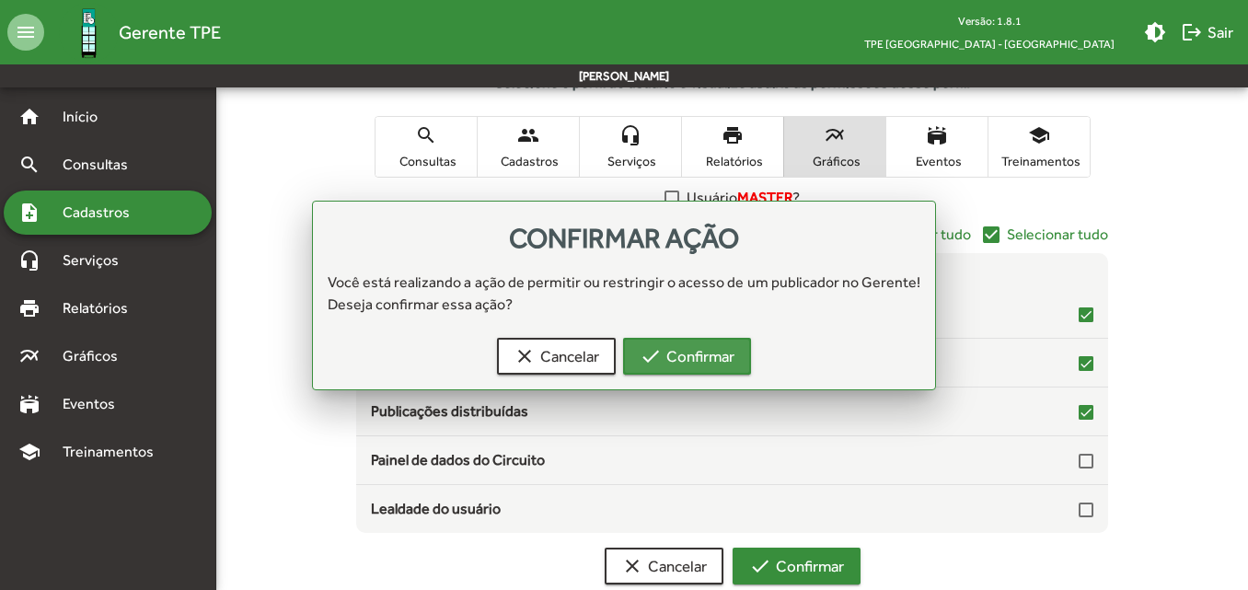
scroll to position [369, 0]
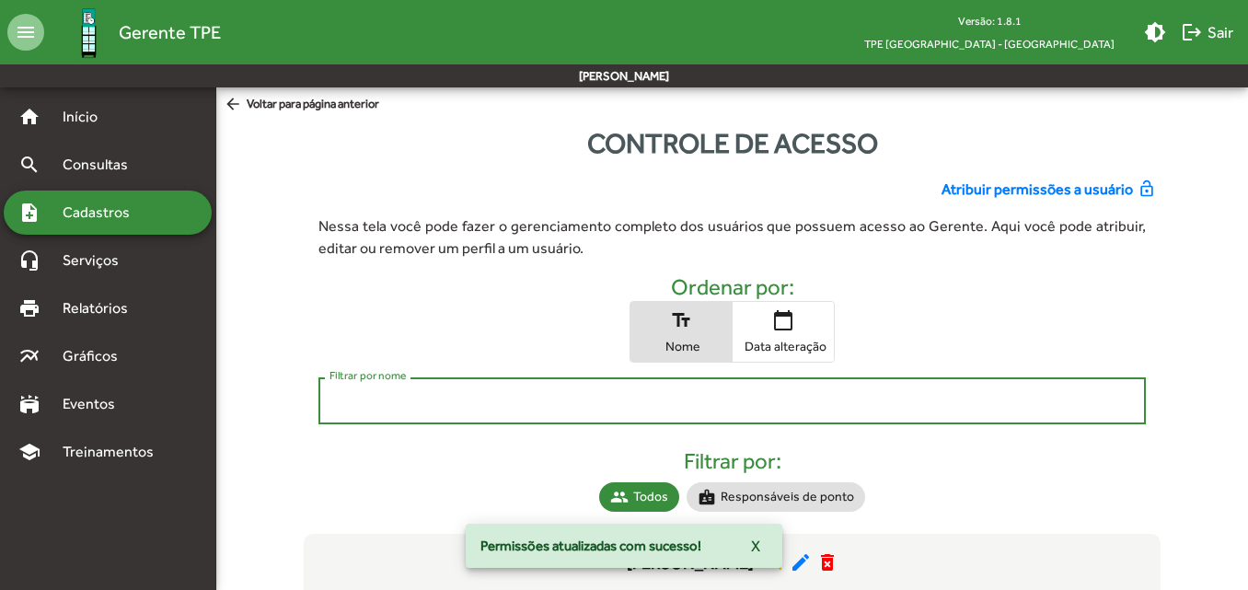
click at [670, 399] on input "Filtrar por nome" at bounding box center [731, 401] width 804 height 17
type input "*****"
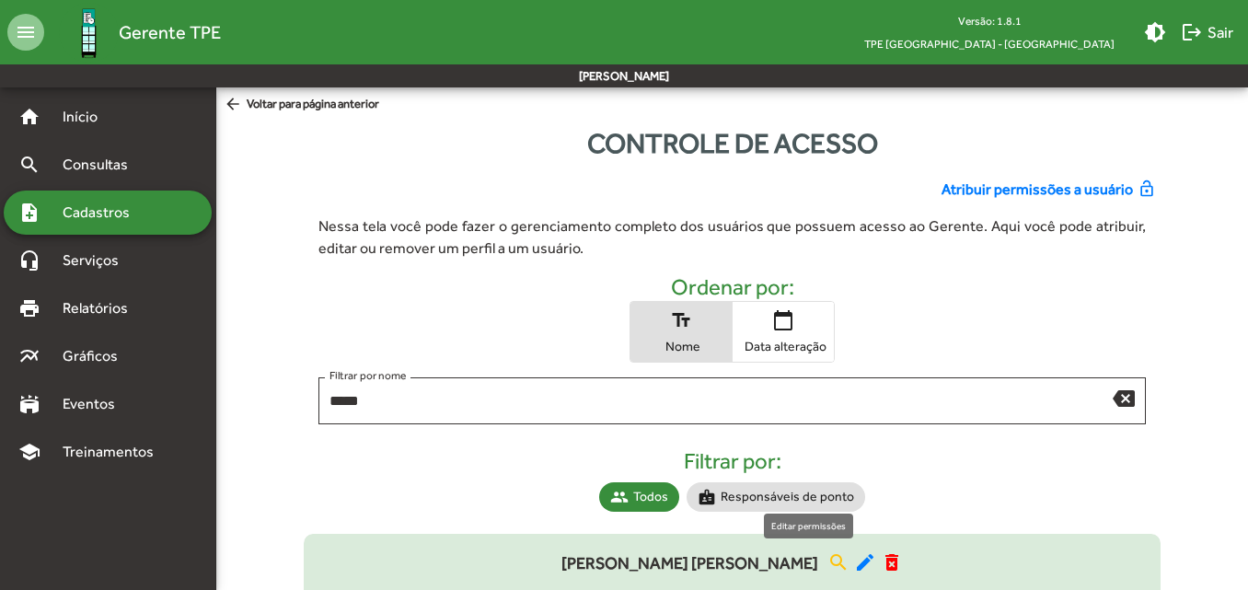
click at [854, 558] on mat-icon "edit" at bounding box center [865, 562] width 22 height 22
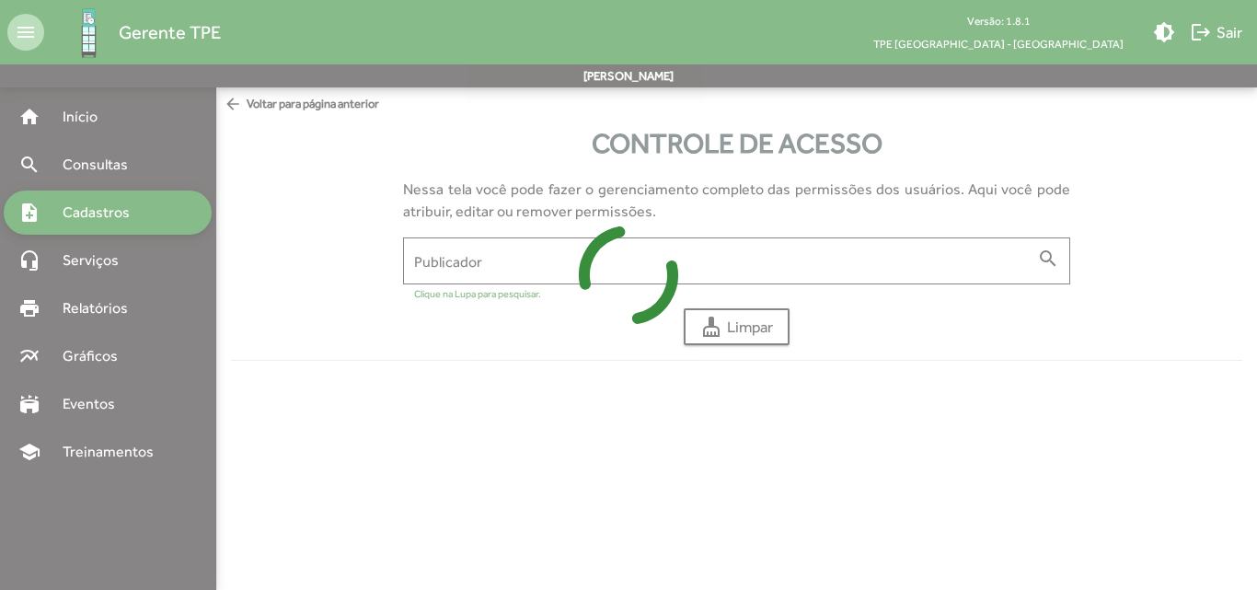
type input "**********"
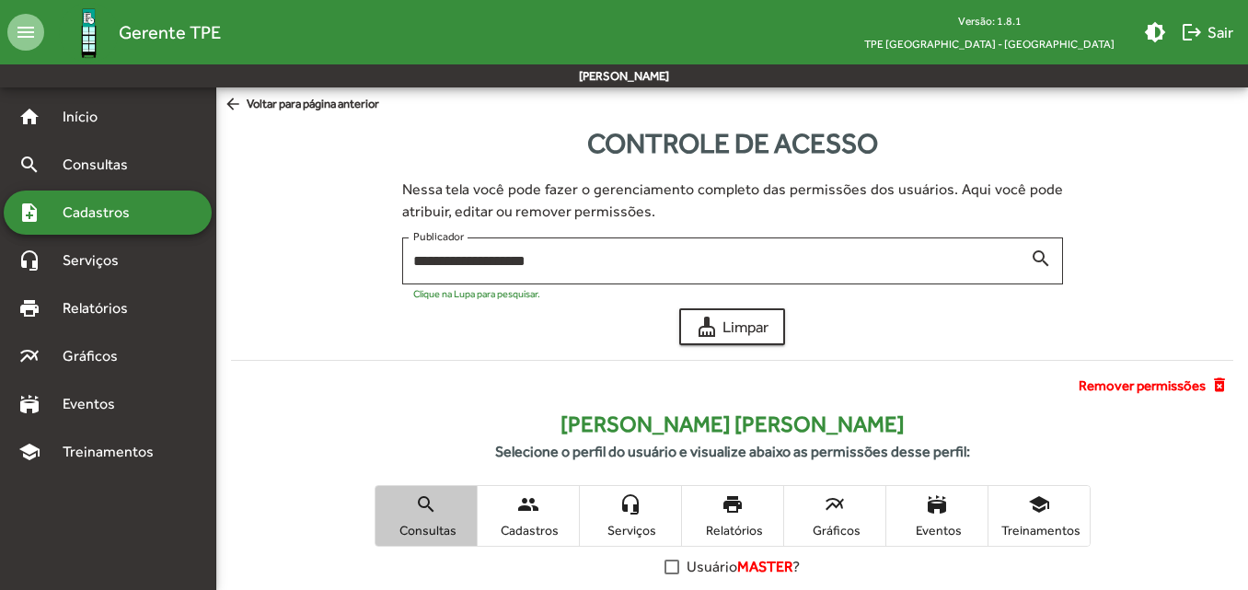
click at [441, 503] on span "search Consultas" at bounding box center [425, 516] width 101 height 60
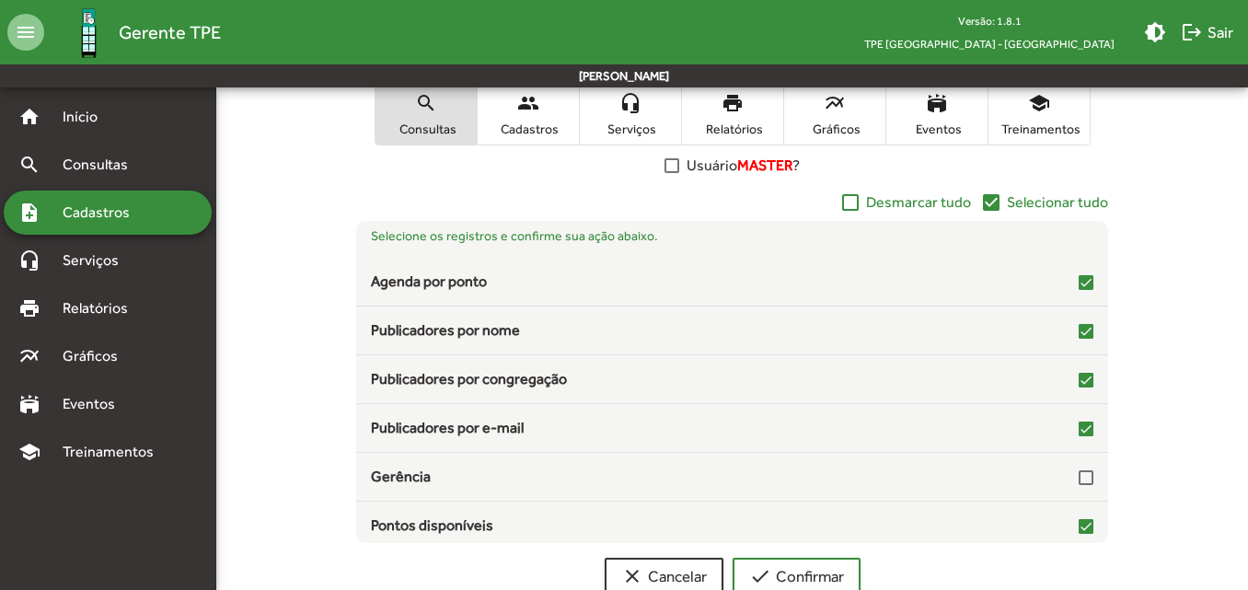
scroll to position [410, 0]
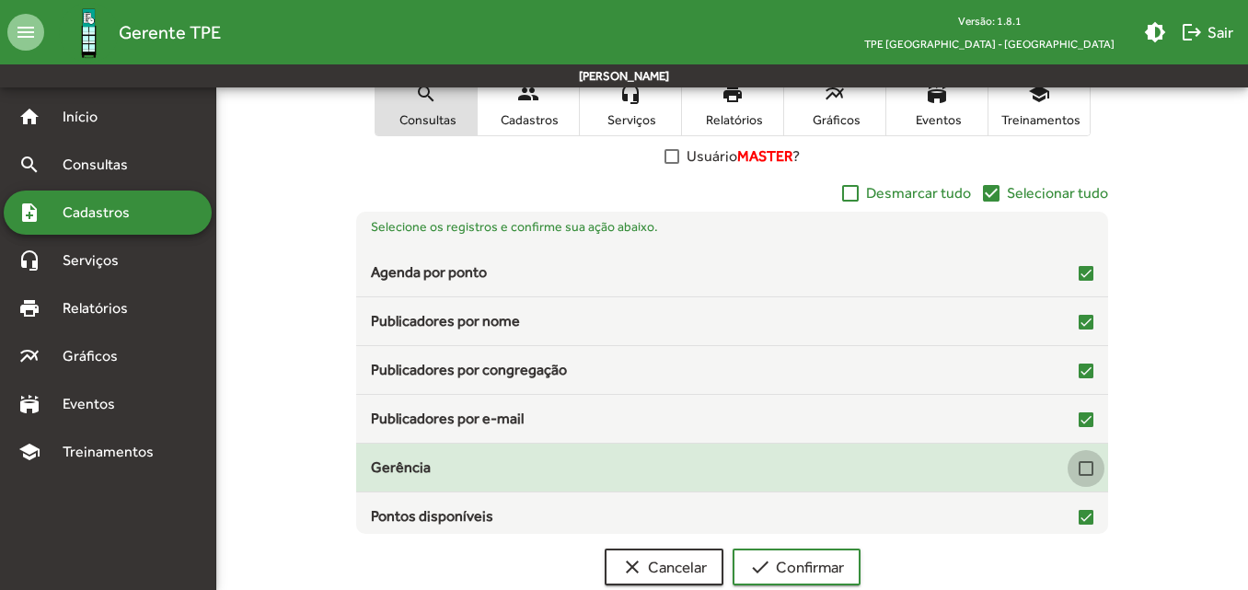
click at [1079, 468] on div at bounding box center [1086, 468] width 15 height 15
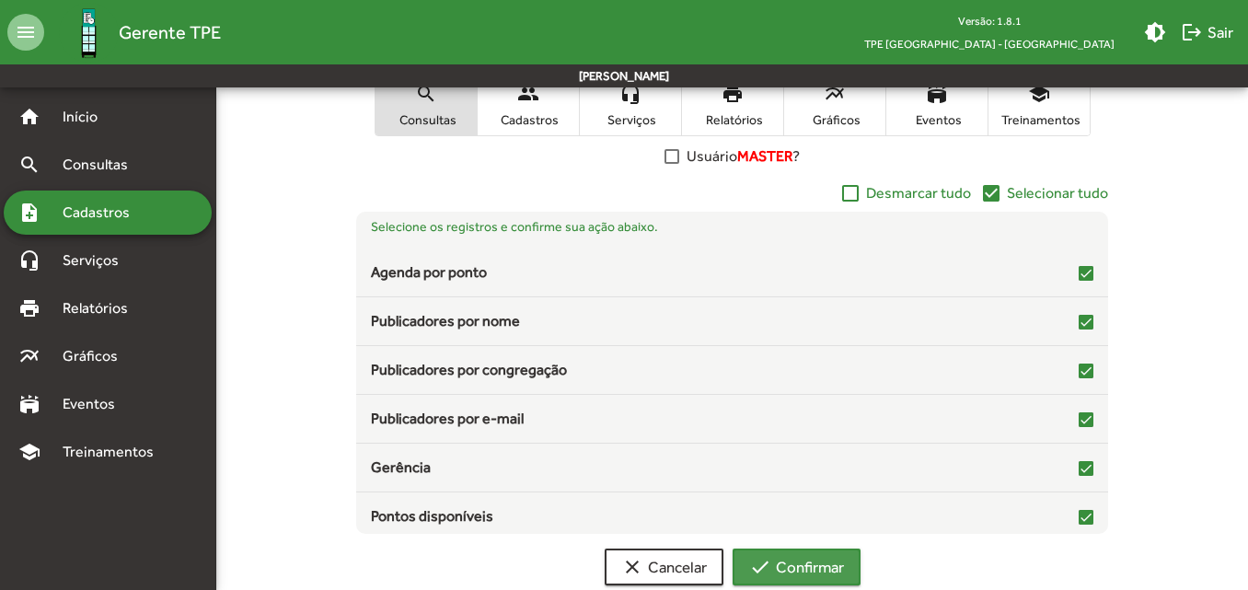
click at [824, 558] on span "check Confirmar" at bounding box center [796, 566] width 95 height 33
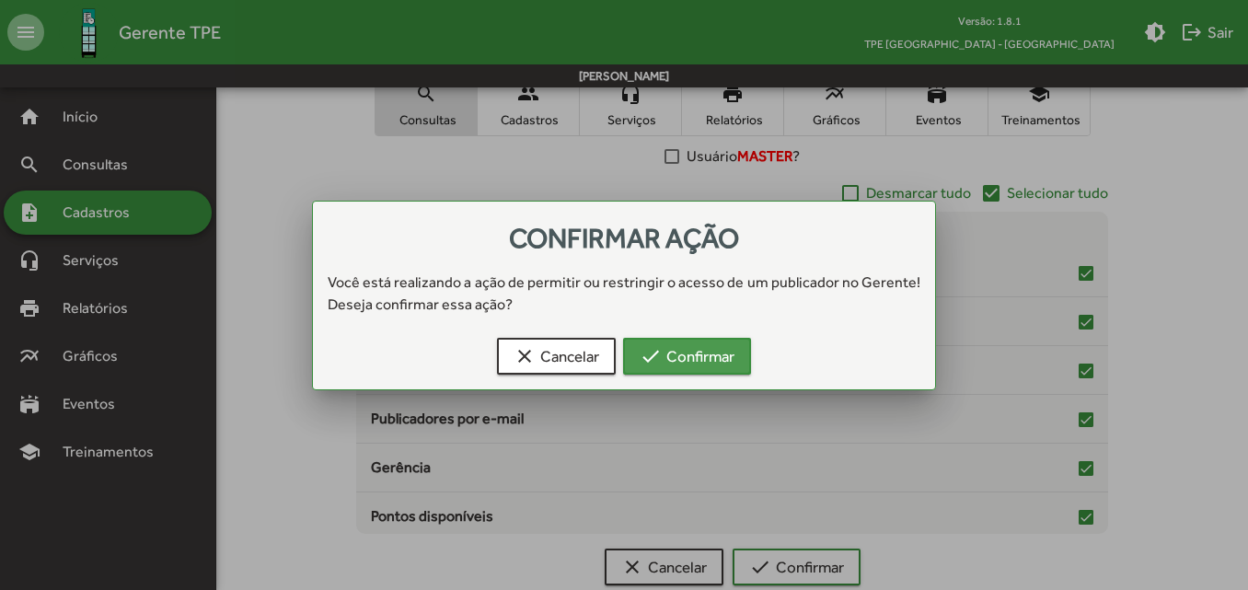
click at [727, 363] on span "check Confirmar" at bounding box center [687, 356] width 95 height 33
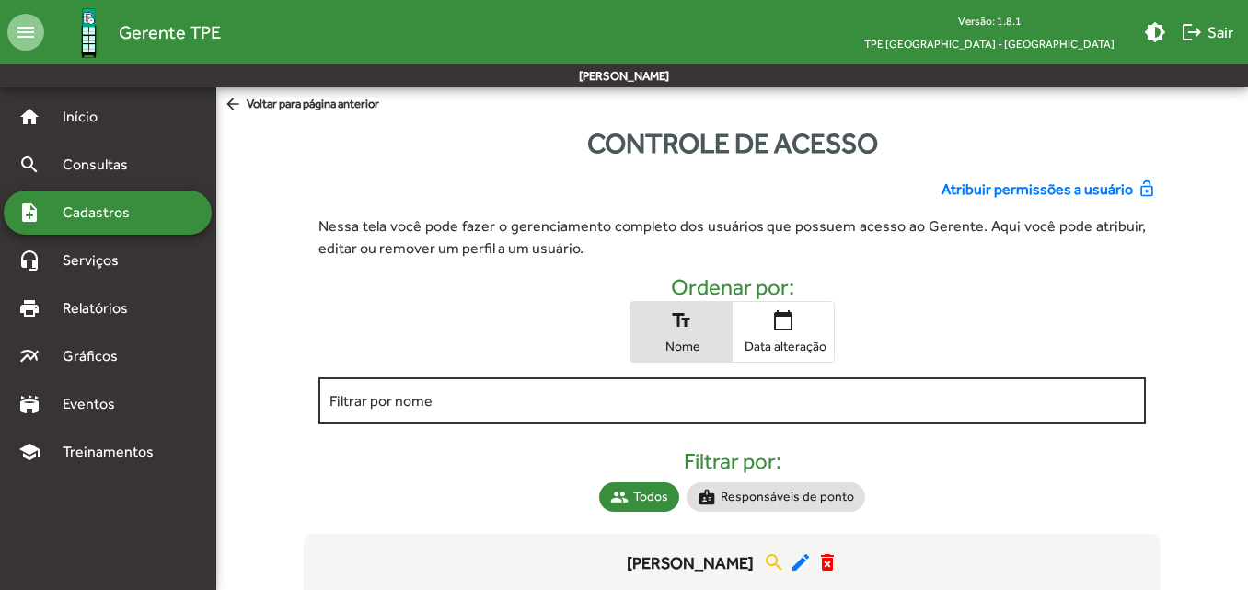
click at [675, 410] on div "Filtrar por nome" at bounding box center [731, 399] width 804 height 51
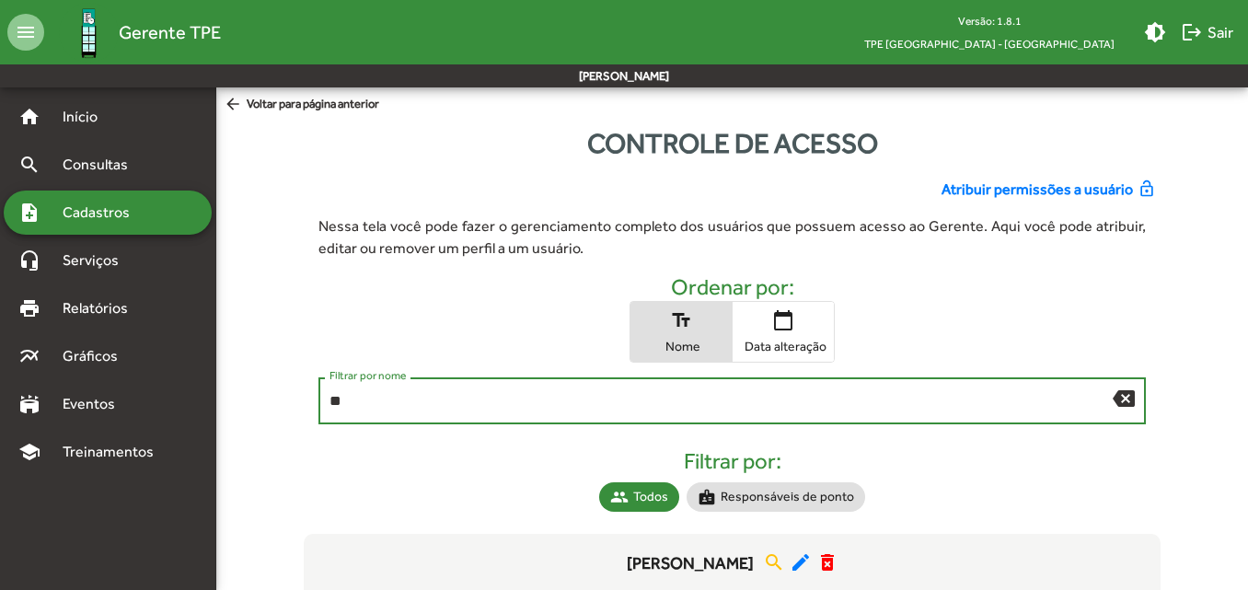
type input "*"
type input "******"
click at [768, 405] on input "******" at bounding box center [720, 401] width 782 height 17
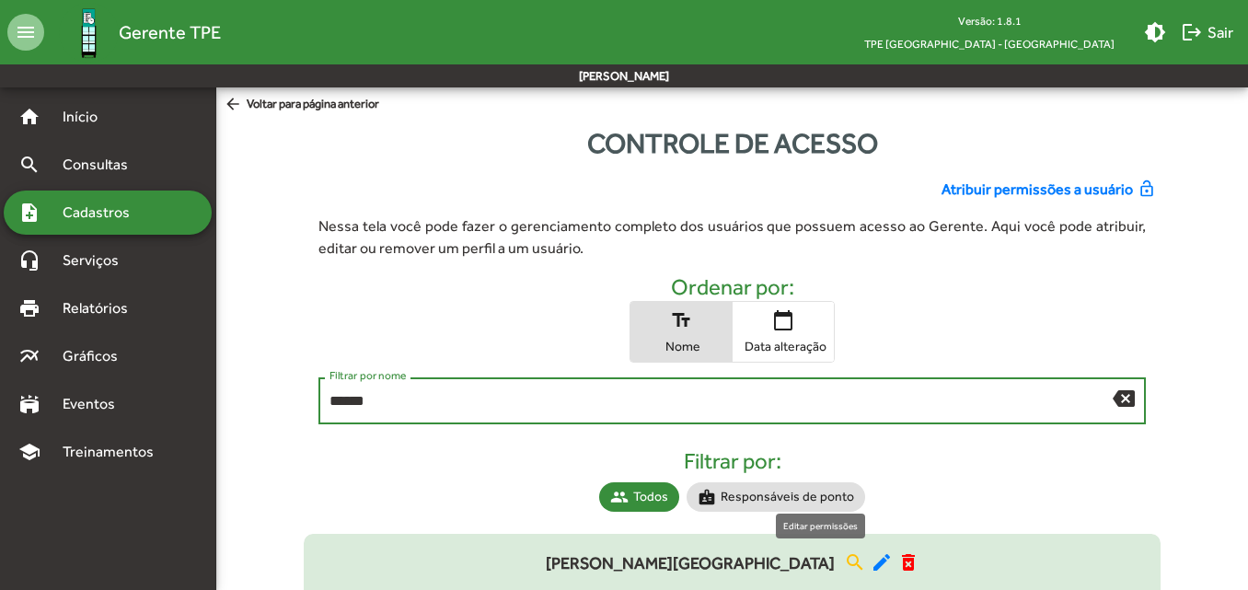
click at [871, 558] on mat-icon "edit" at bounding box center [882, 562] width 22 height 22
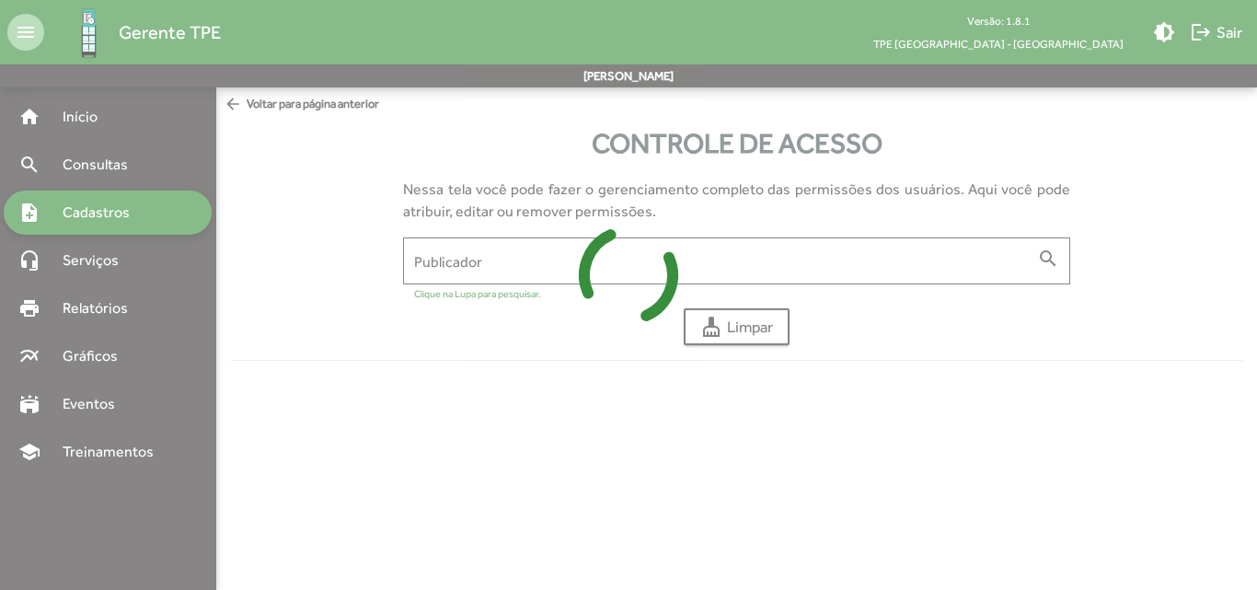
type input "**********"
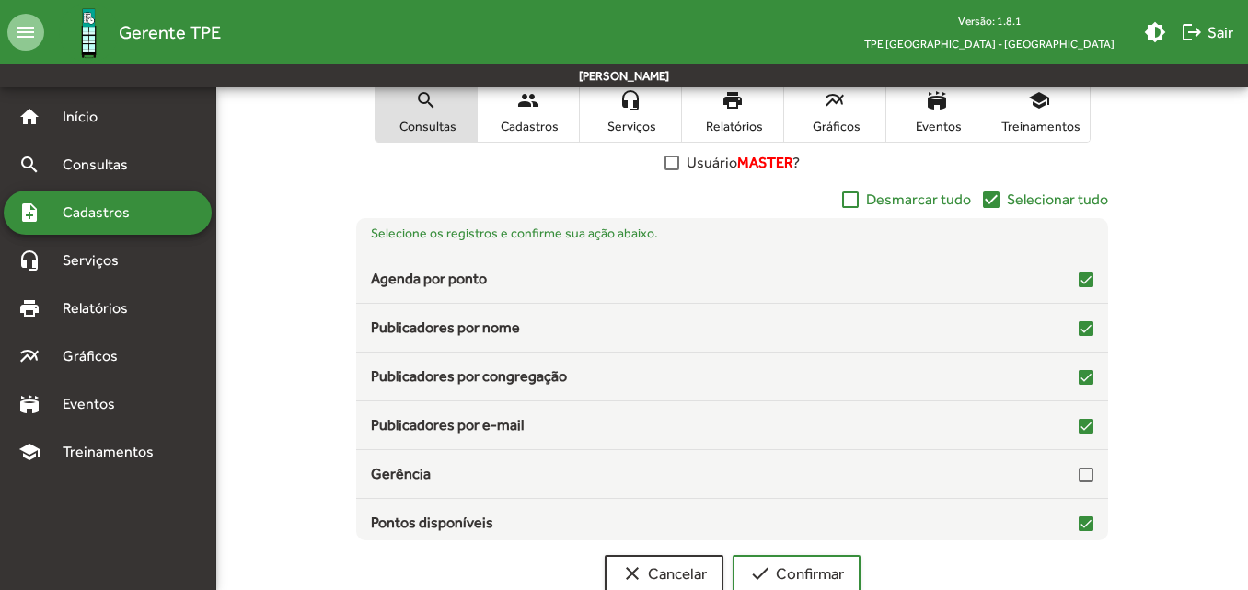
scroll to position [406, 0]
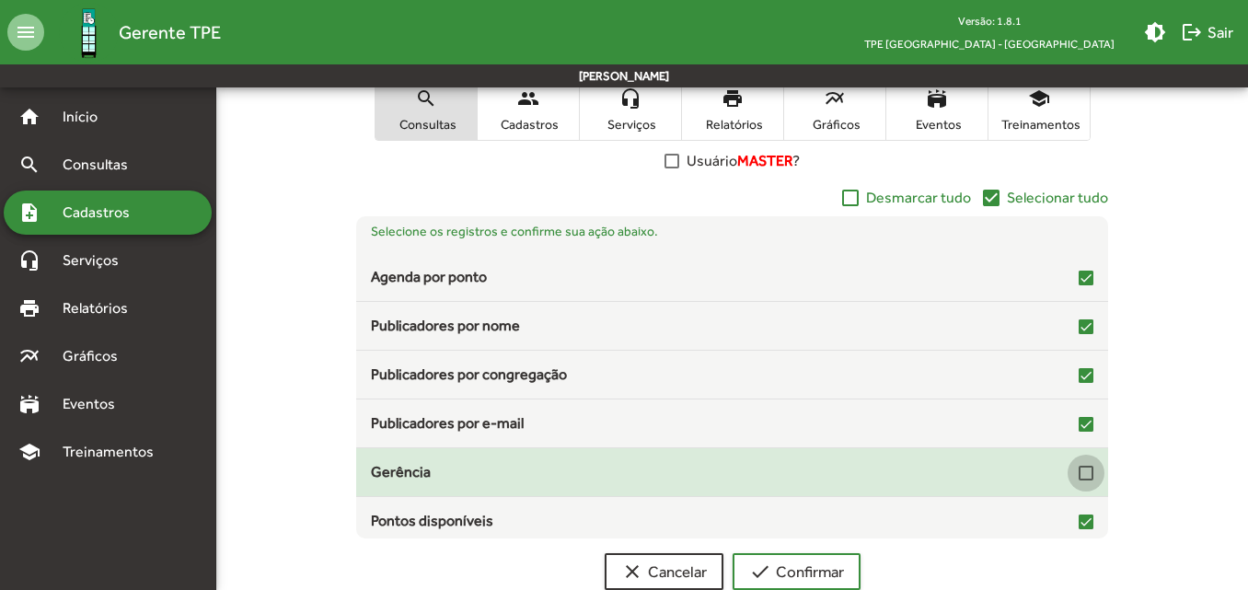
click at [1079, 476] on div at bounding box center [1086, 473] width 15 height 15
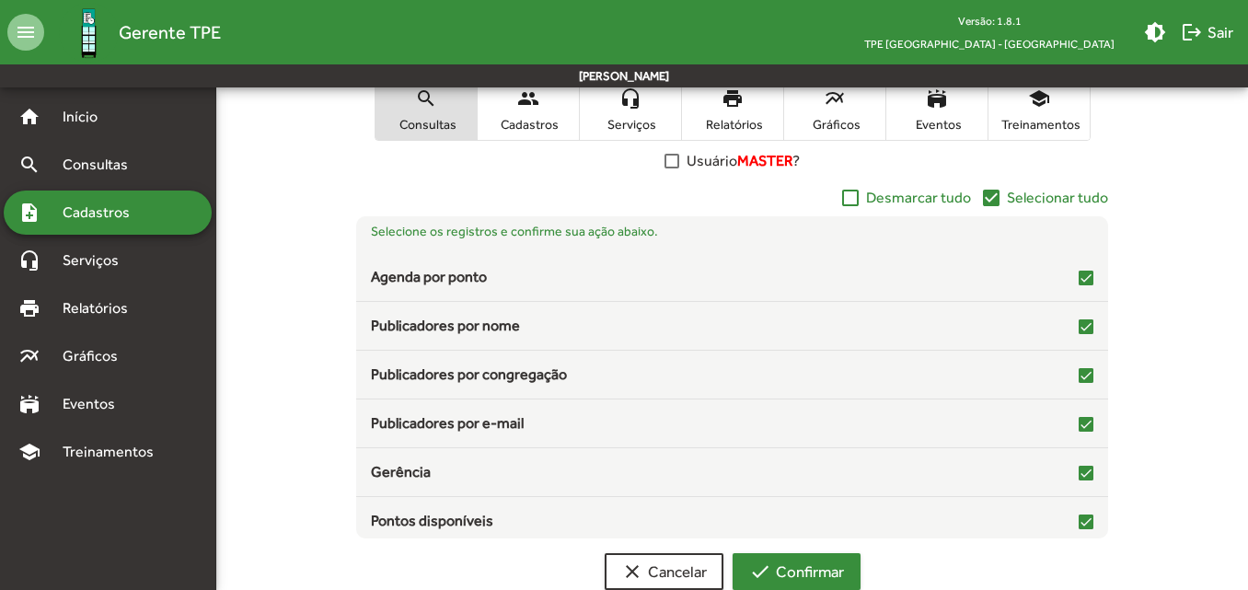
click at [794, 558] on span "check Confirmar" at bounding box center [796, 571] width 95 height 33
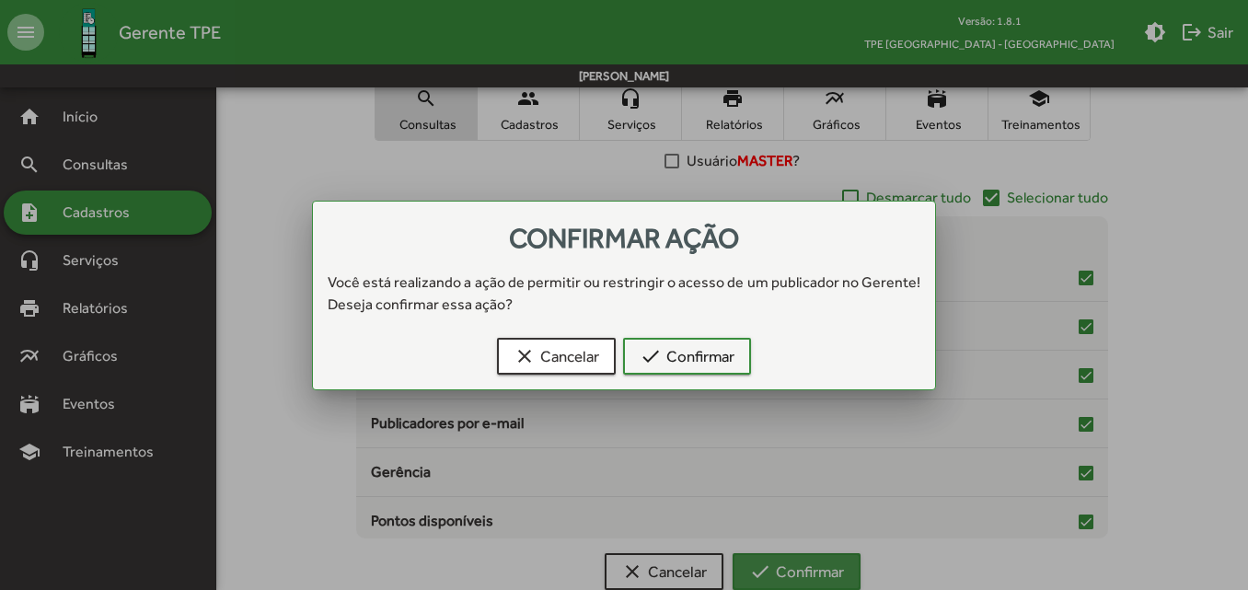
scroll to position [0, 0]
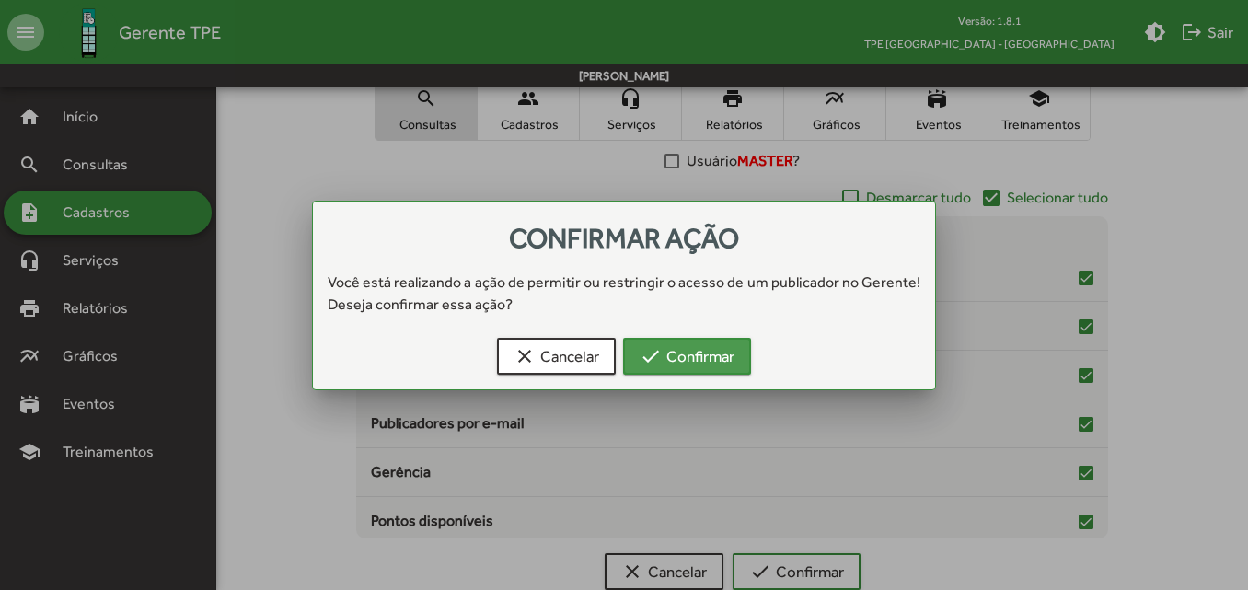
click at [669, 359] on span "check Confirmar" at bounding box center [687, 356] width 95 height 33
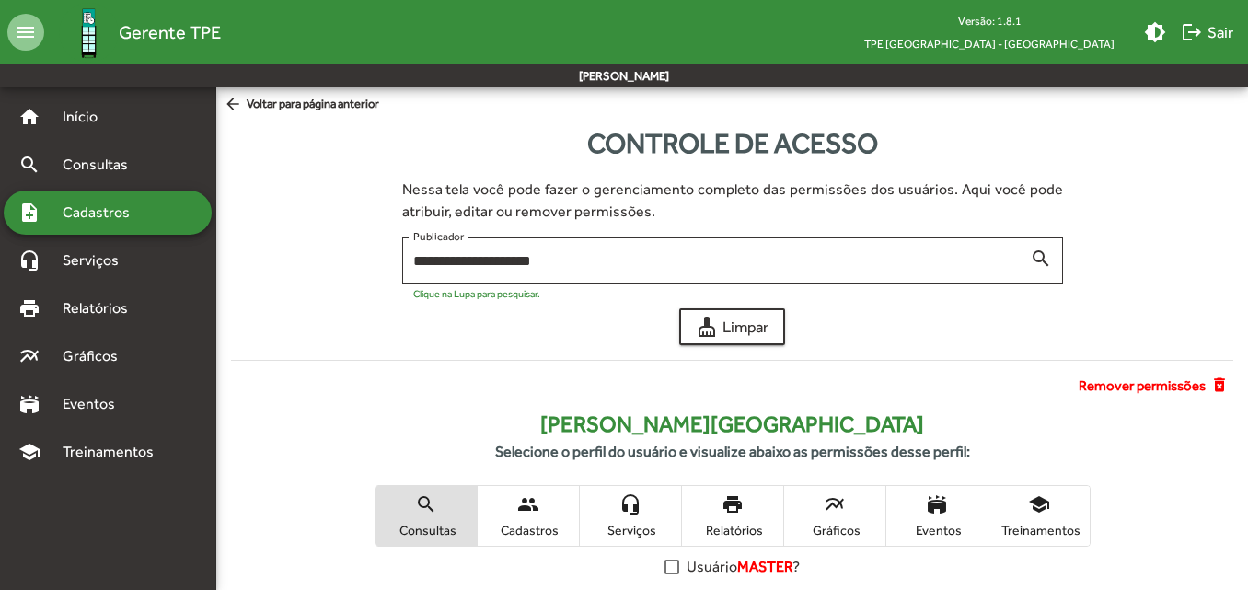
scroll to position [406, 0]
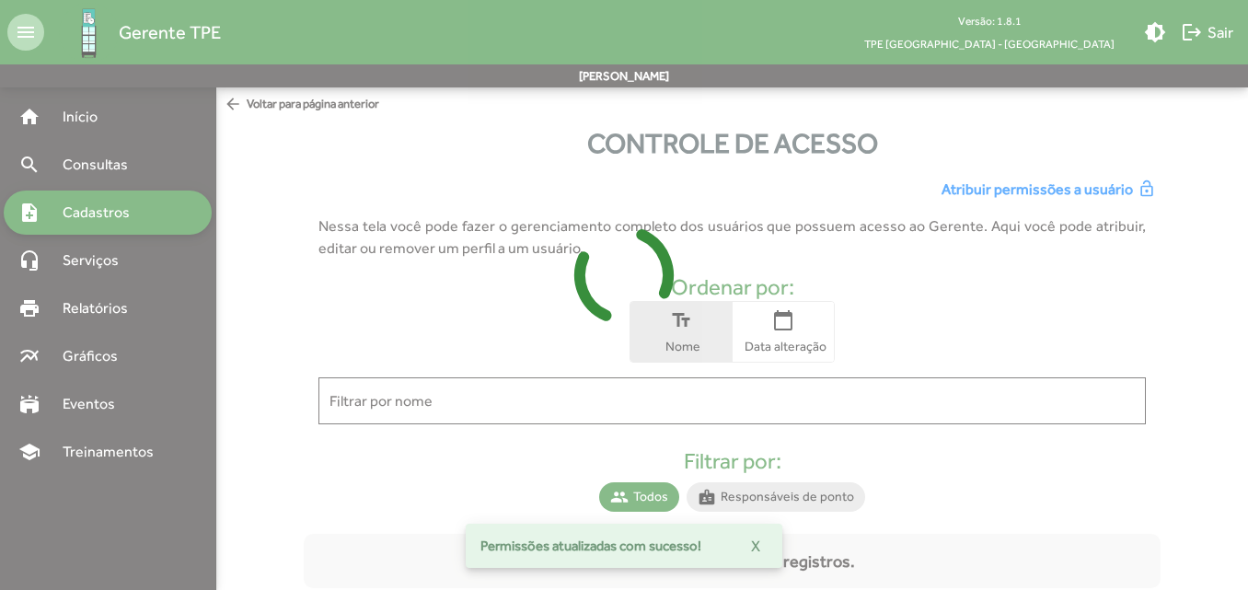
click at [581, 408] on div at bounding box center [624, 295] width 1248 height 590
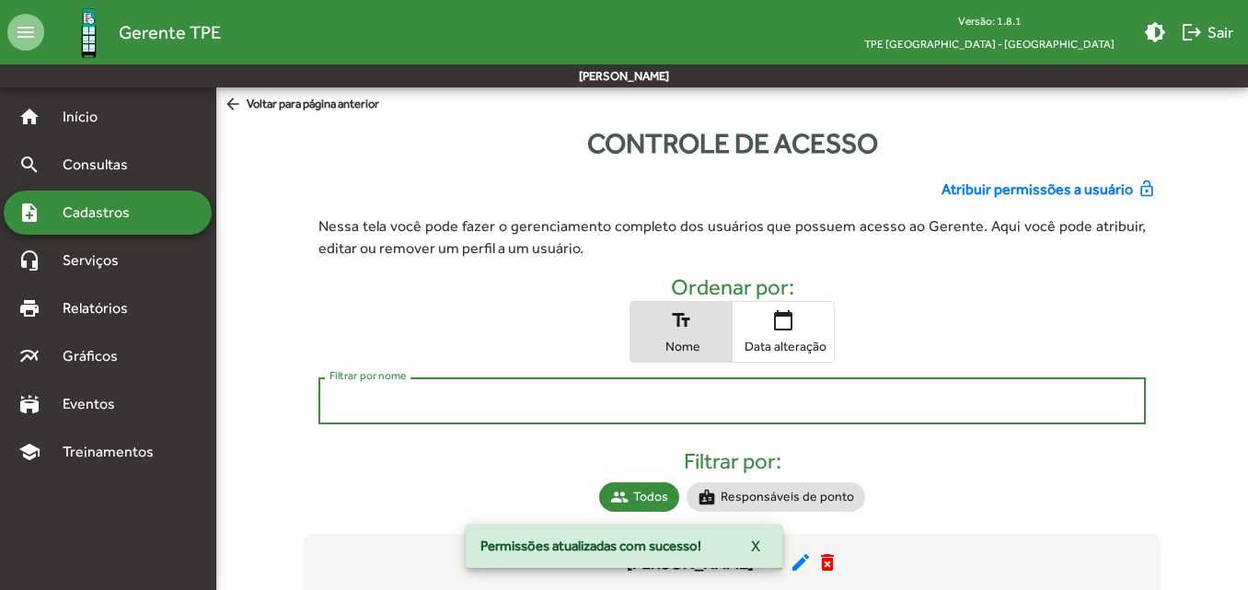
click at [581, 408] on input "Filtrar por nome" at bounding box center [731, 401] width 804 height 17
type input "******"
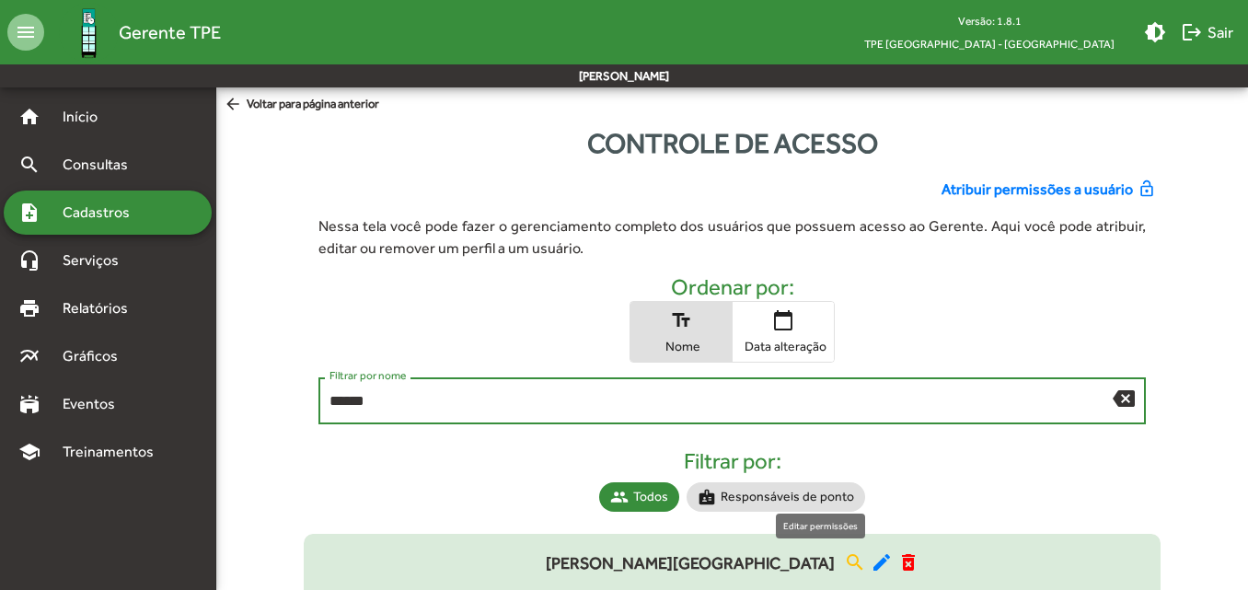
click at [871, 558] on mat-icon "edit" at bounding box center [882, 562] width 22 height 22
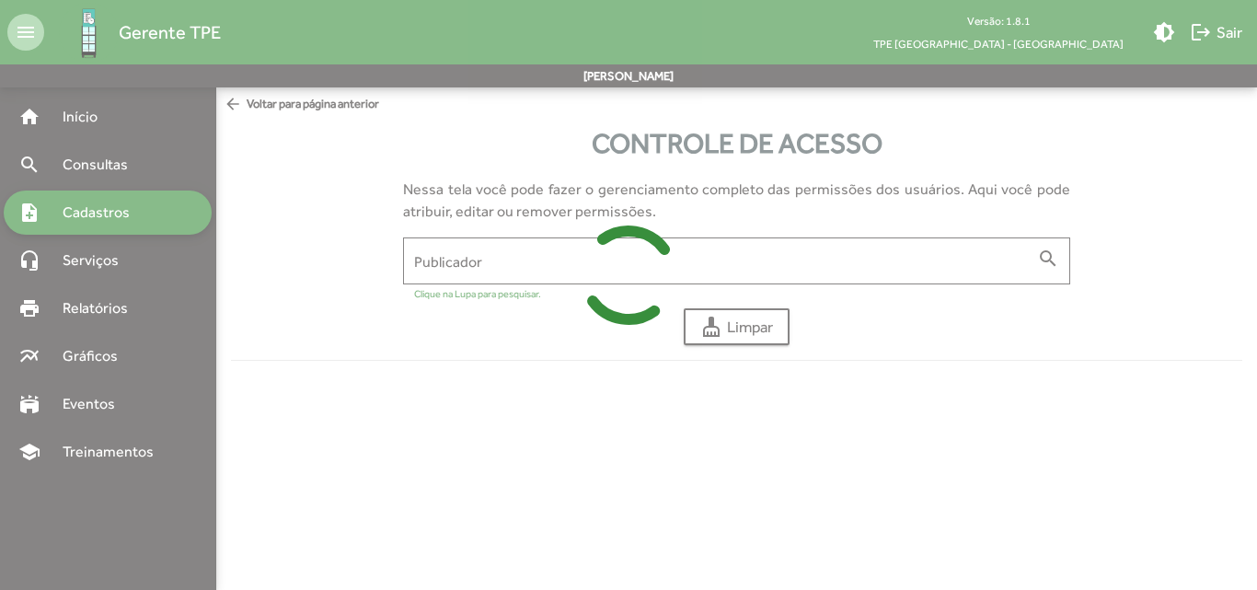
type input "**********"
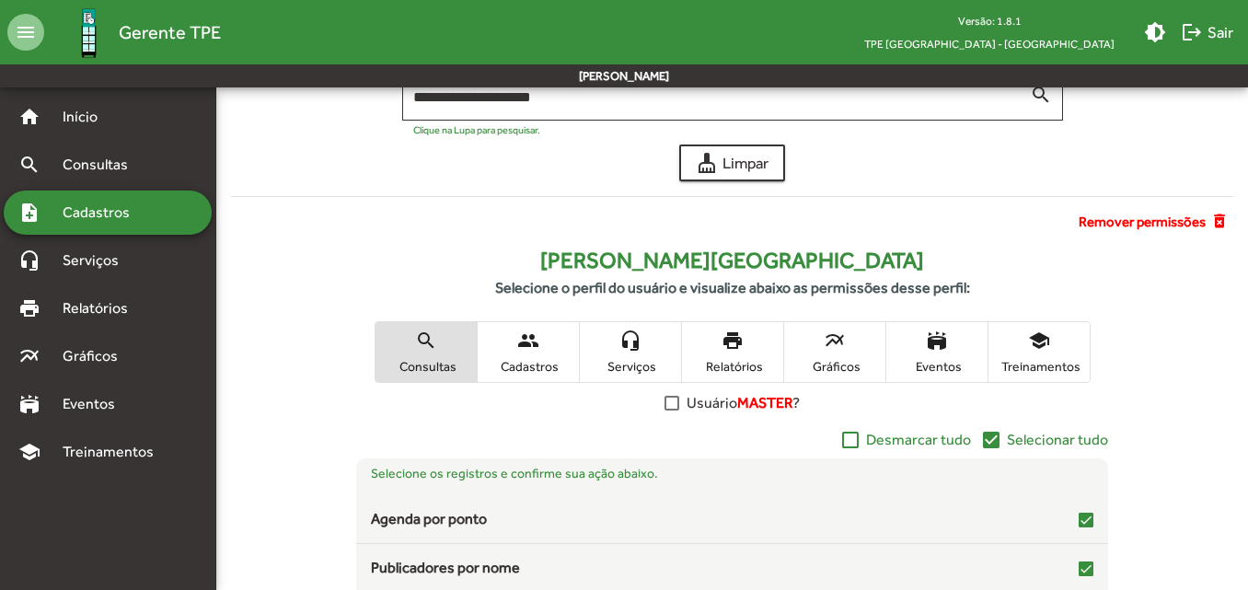
scroll to position [180, 0]
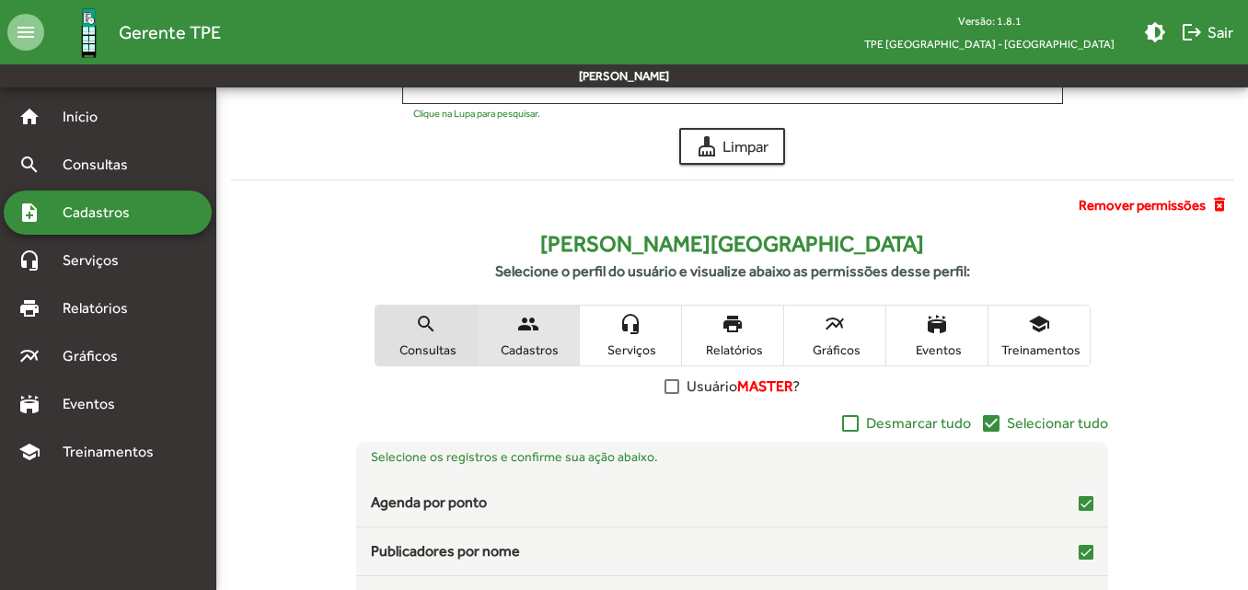
click at [544, 337] on span "people Cadastros" at bounding box center [528, 336] width 101 height 60
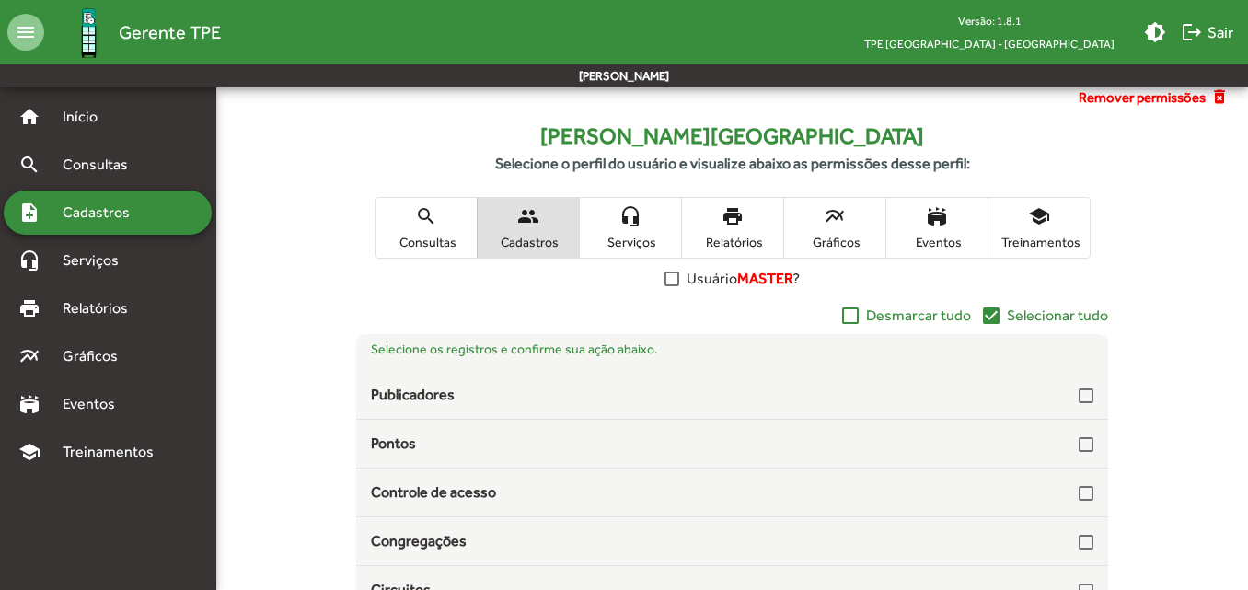
scroll to position [291, 0]
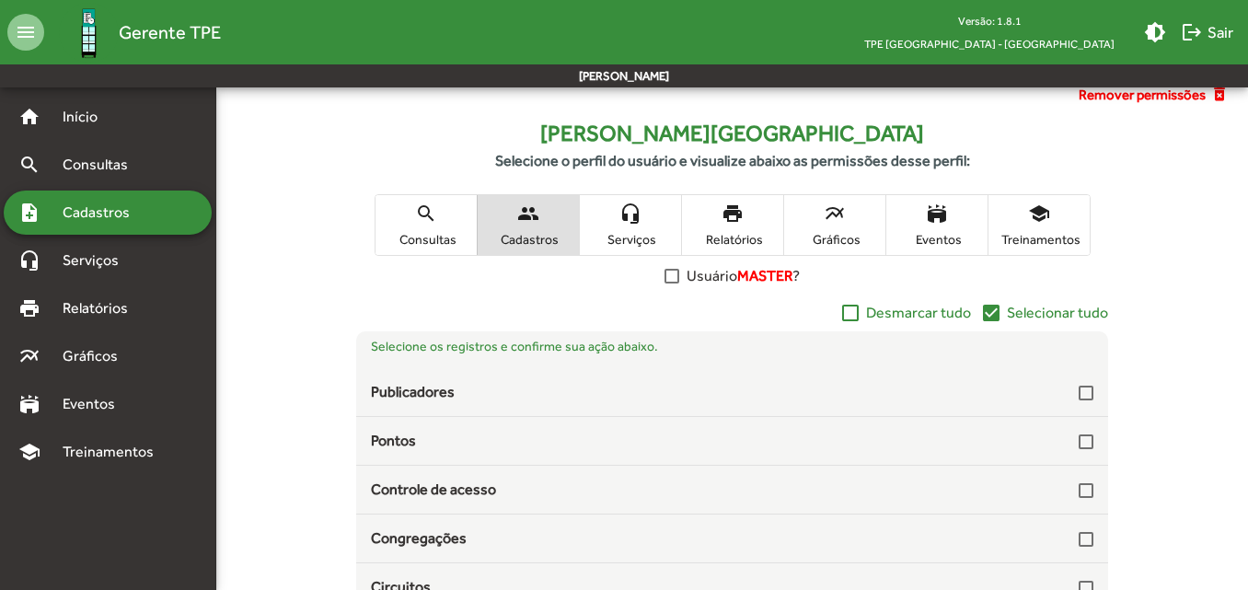
click at [709, 237] on span "Relatórios" at bounding box center [733, 239] width 92 height 17
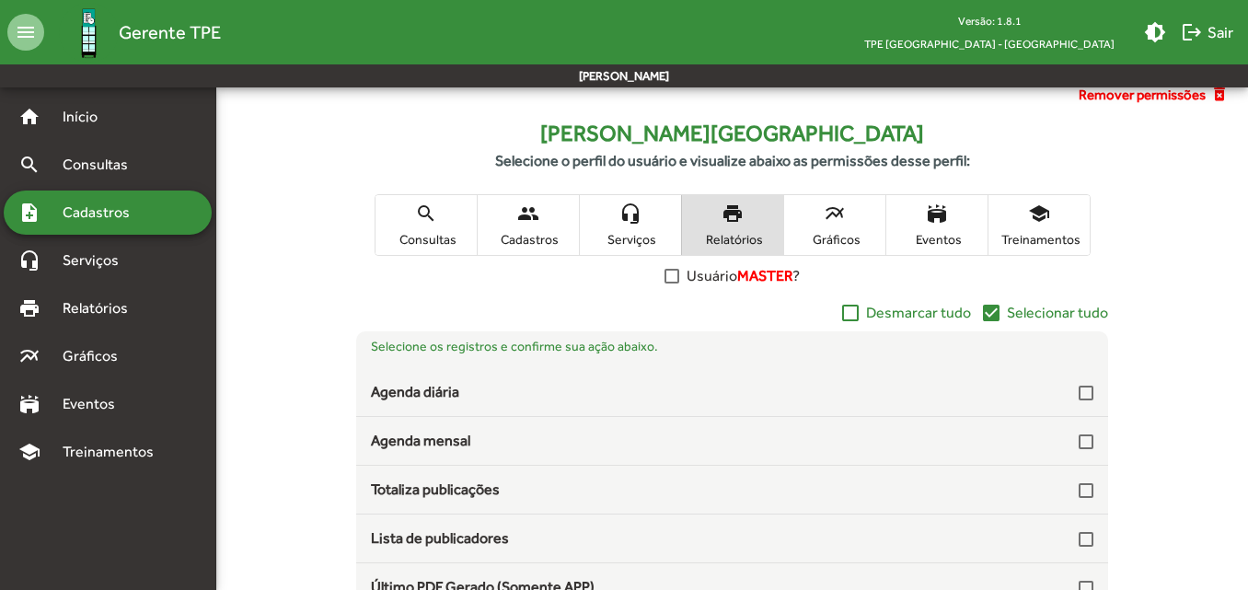
click at [560, 234] on span "Cadastros" at bounding box center [528, 239] width 92 height 17
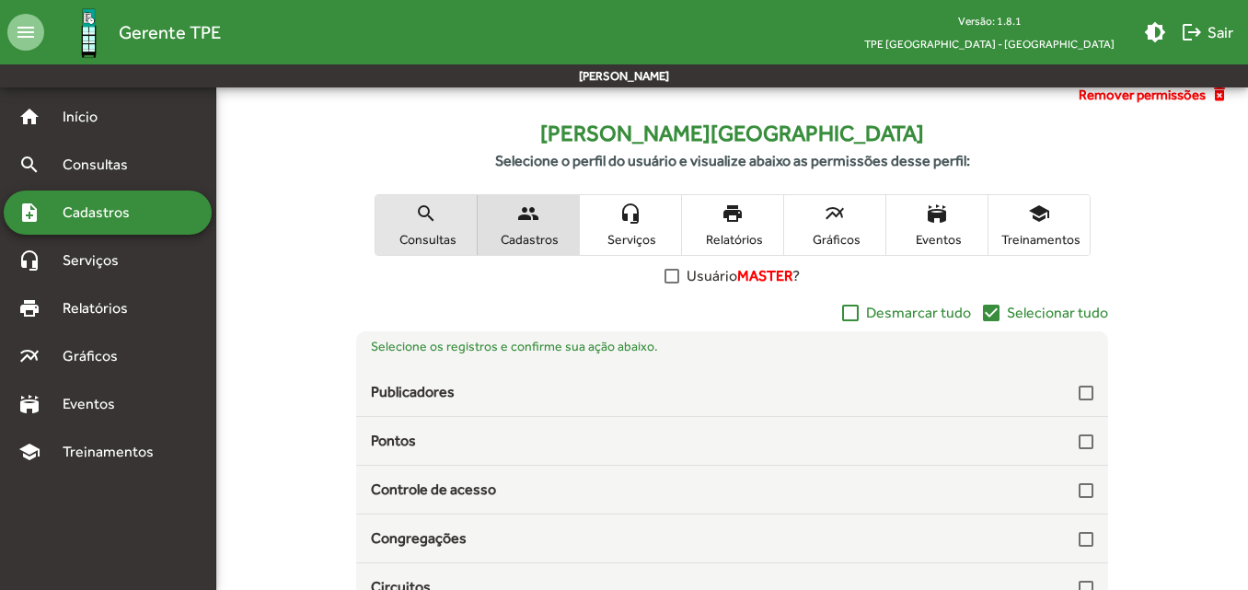
click at [473, 234] on span "search Consultas" at bounding box center [425, 225] width 101 height 60
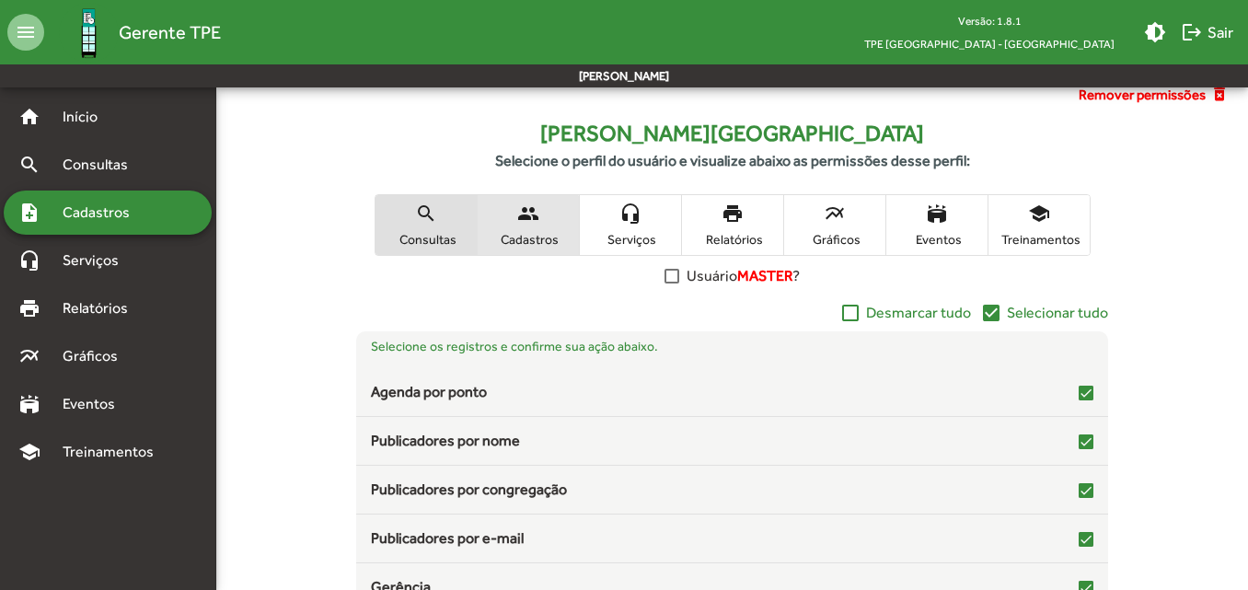
click at [511, 236] on span "Cadastros" at bounding box center [528, 239] width 92 height 17
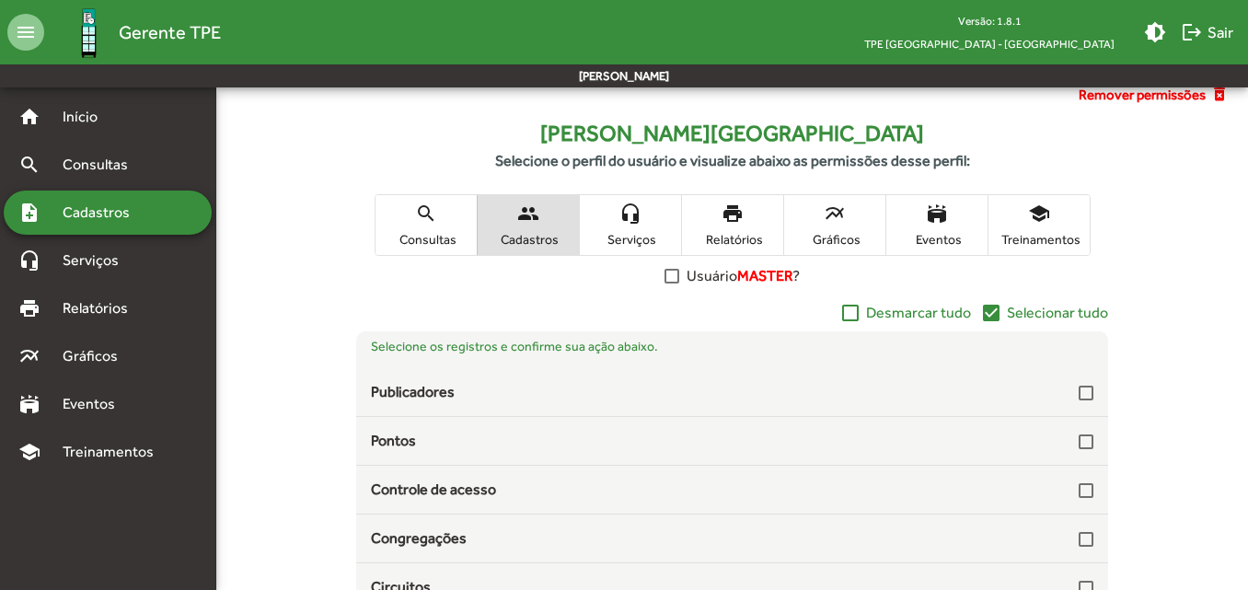
click at [605, 235] on span "Serviços" at bounding box center [630, 239] width 92 height 17
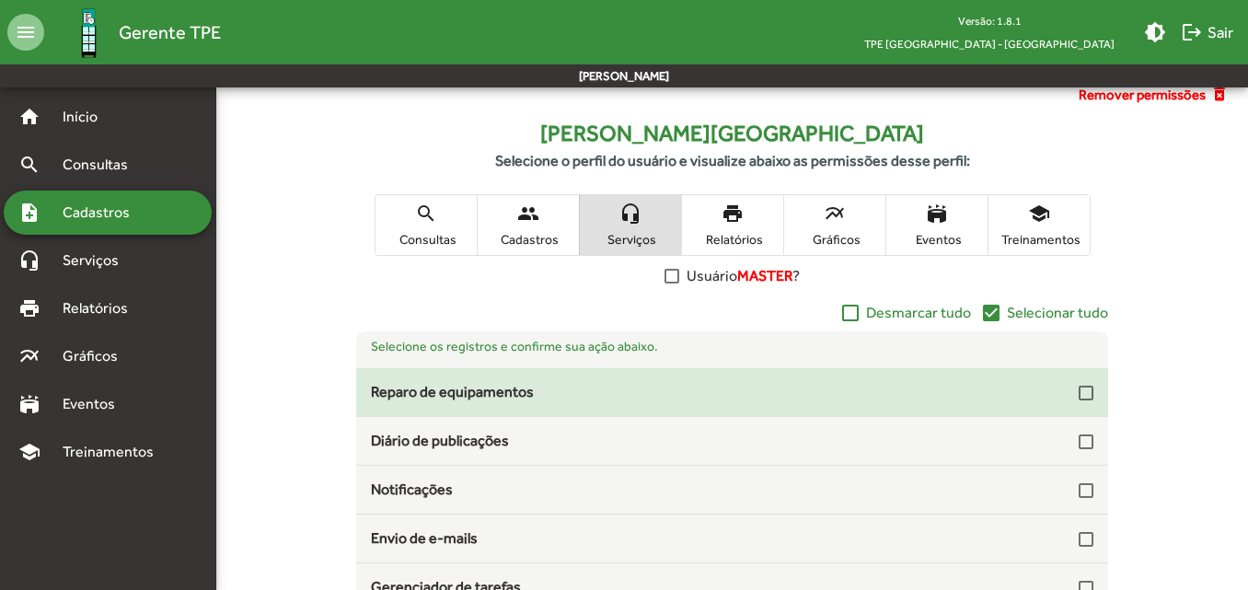
click at [1091, 396] on div at bounding box center [1086, 393] width 15 height 15
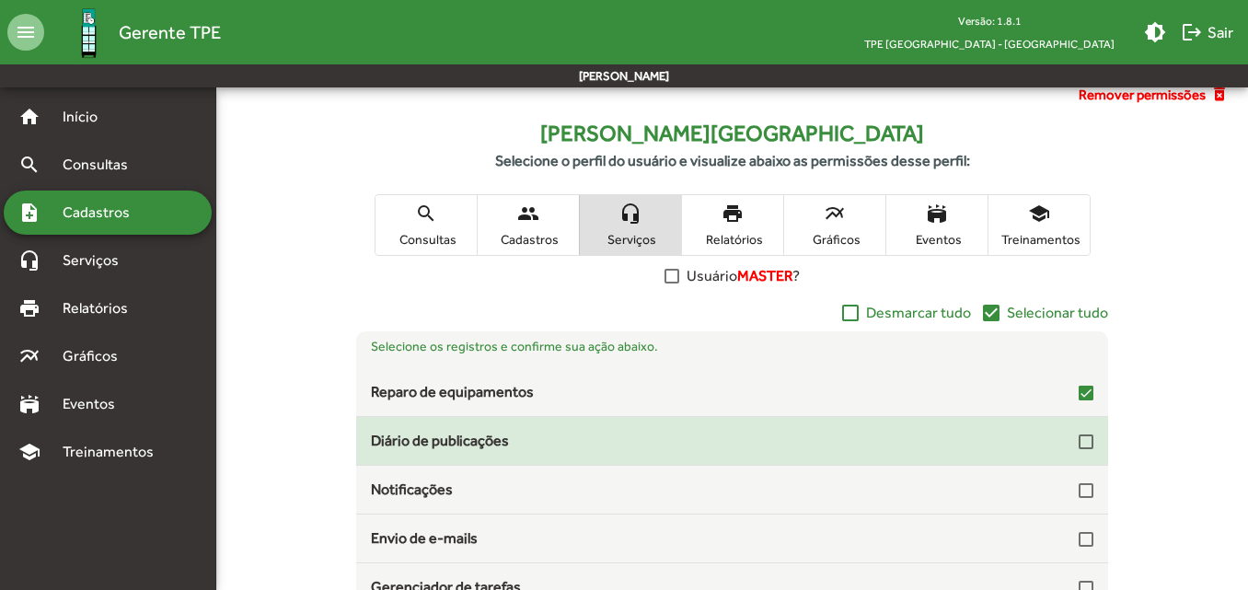
click at [1091, 443] on div at bounding box center [1086, 441] width 15 height 15
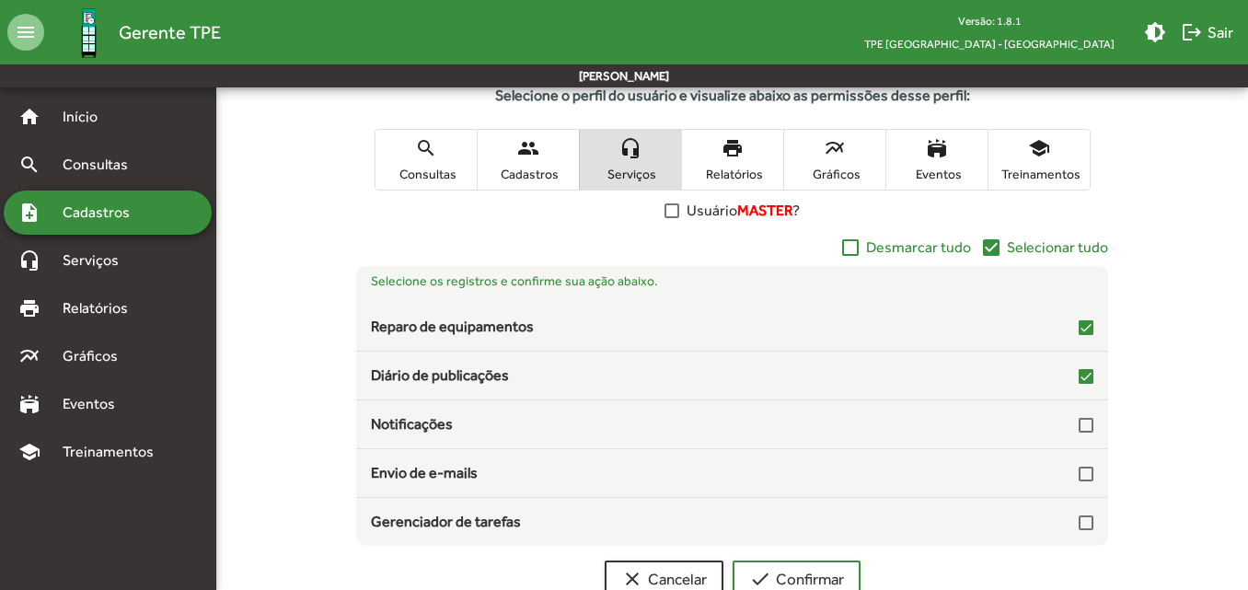
scroll to position [358, 0]
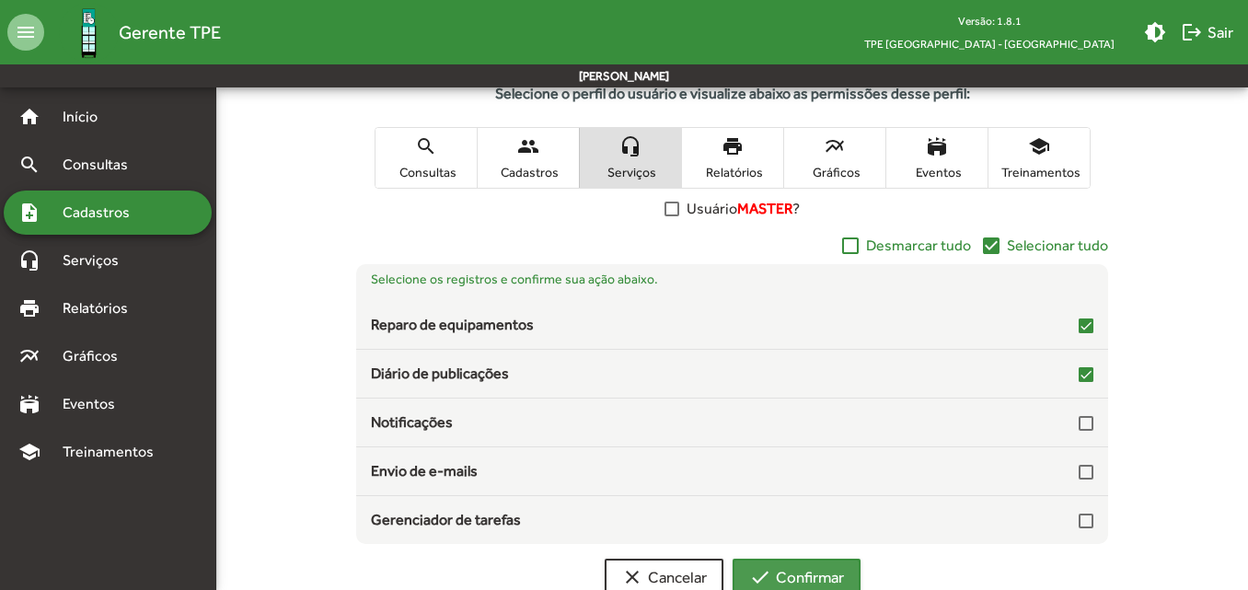
click at [821, 558] on span "check Confirmar" at bounding box center [796, 576] width 95 height 33
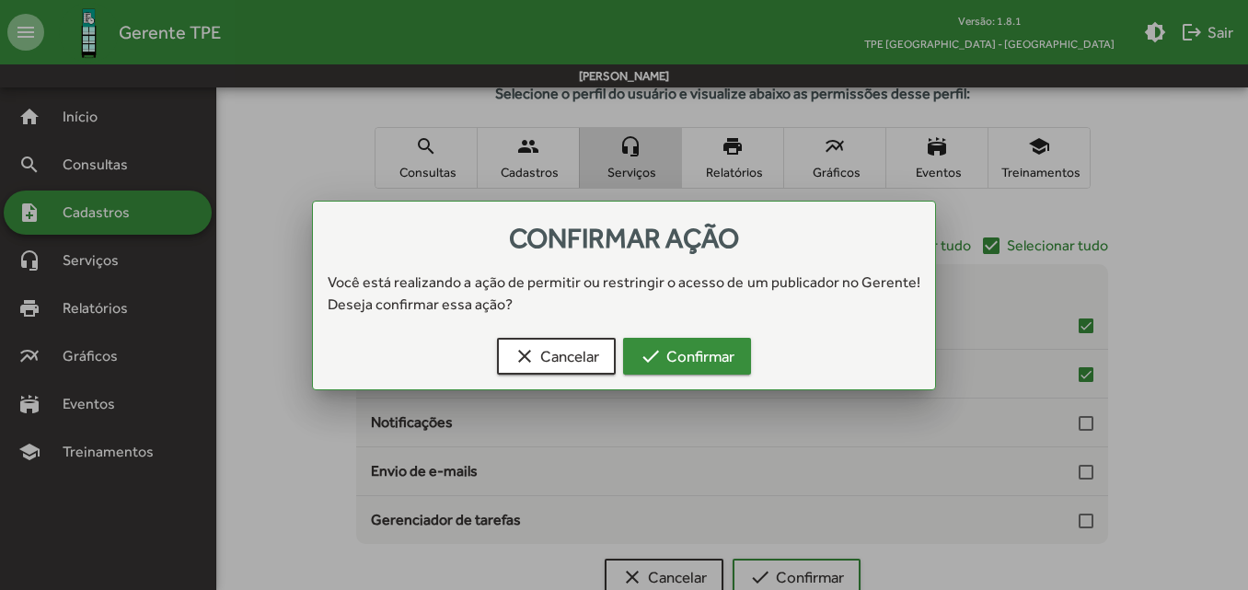
click at [693, 368] on span "check Confirmar" at bounding box center [687, 356] width 95 height 33
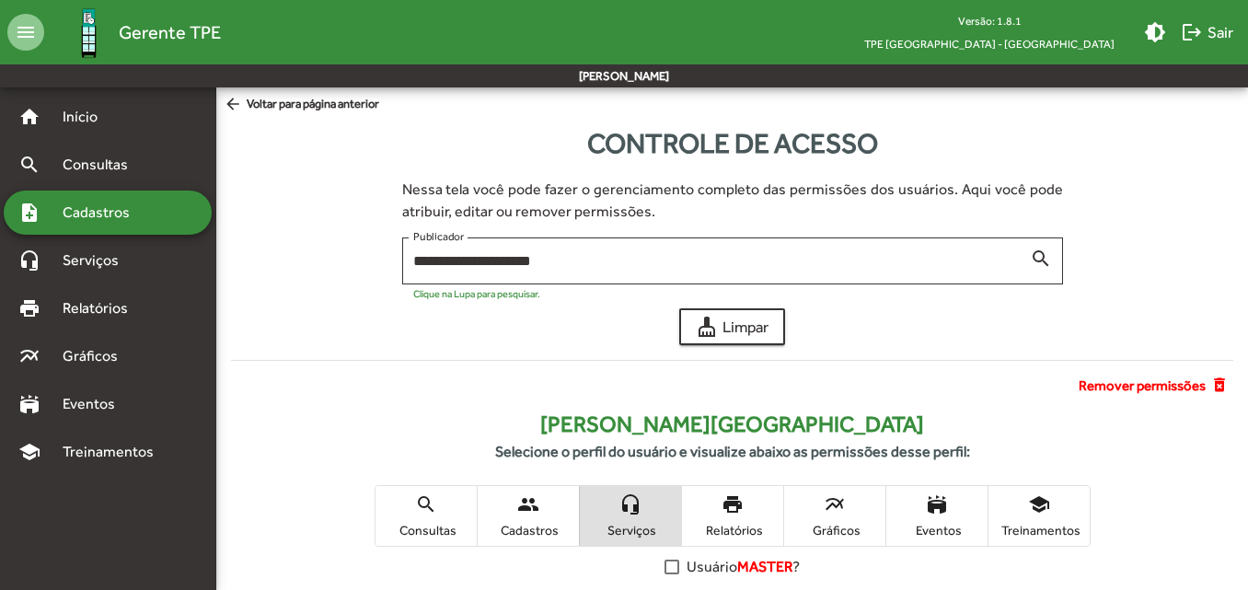
scroll to position [358, 0]
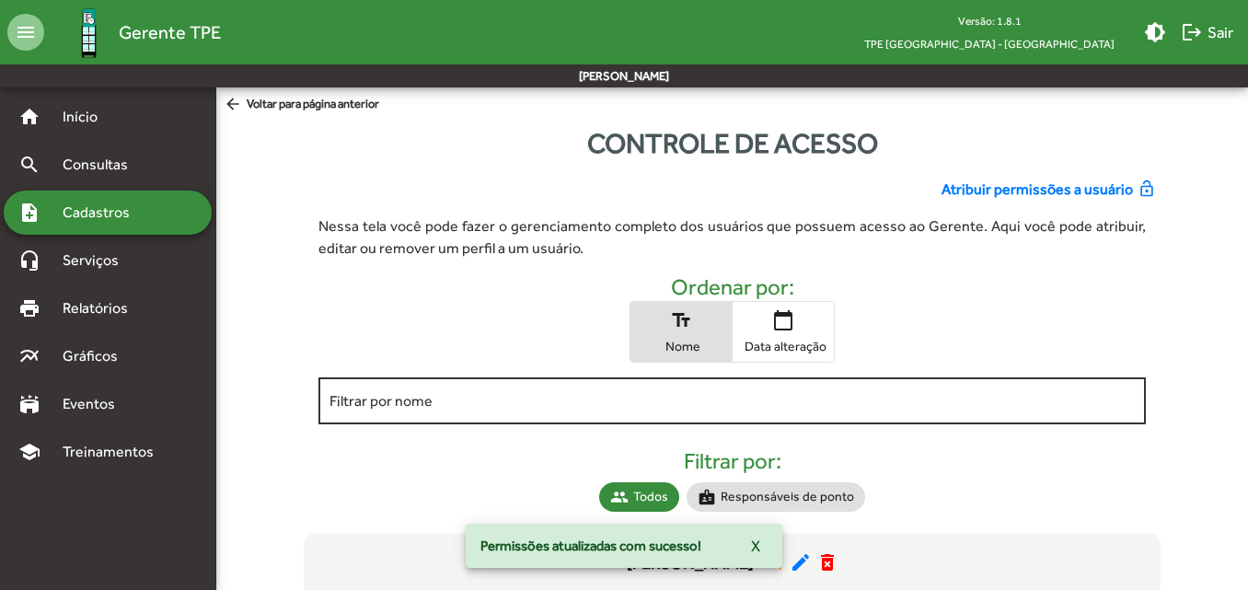
click at [637, 405] on input "Filtrar por nome" at bounding box center [731, 401] width 804 height 17
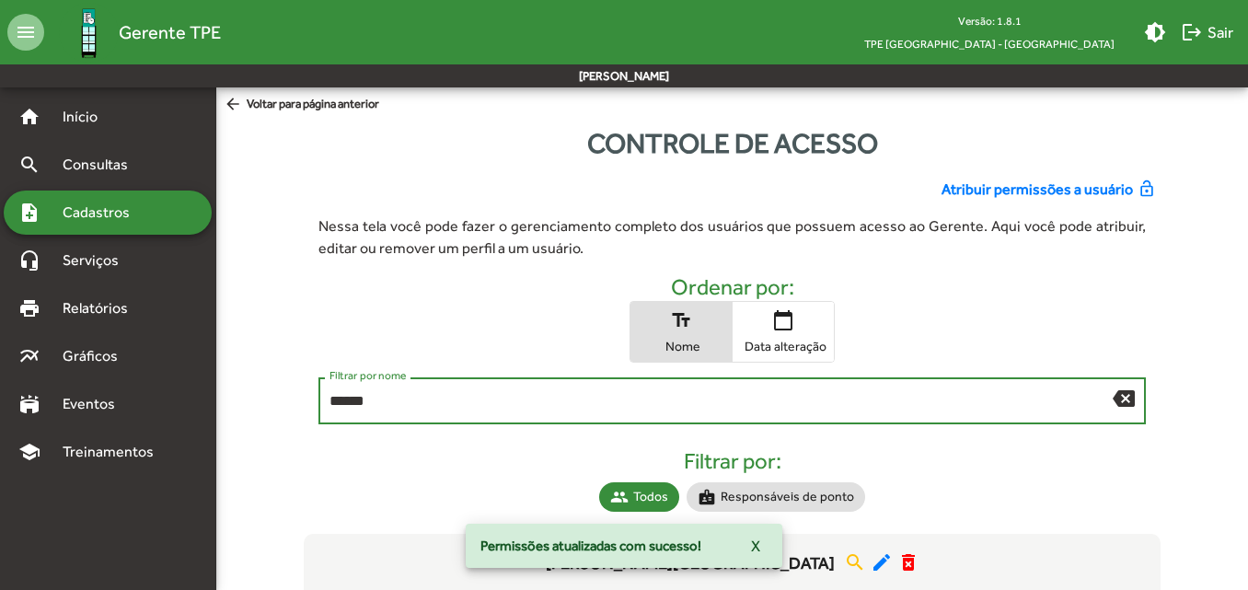
type input "******"
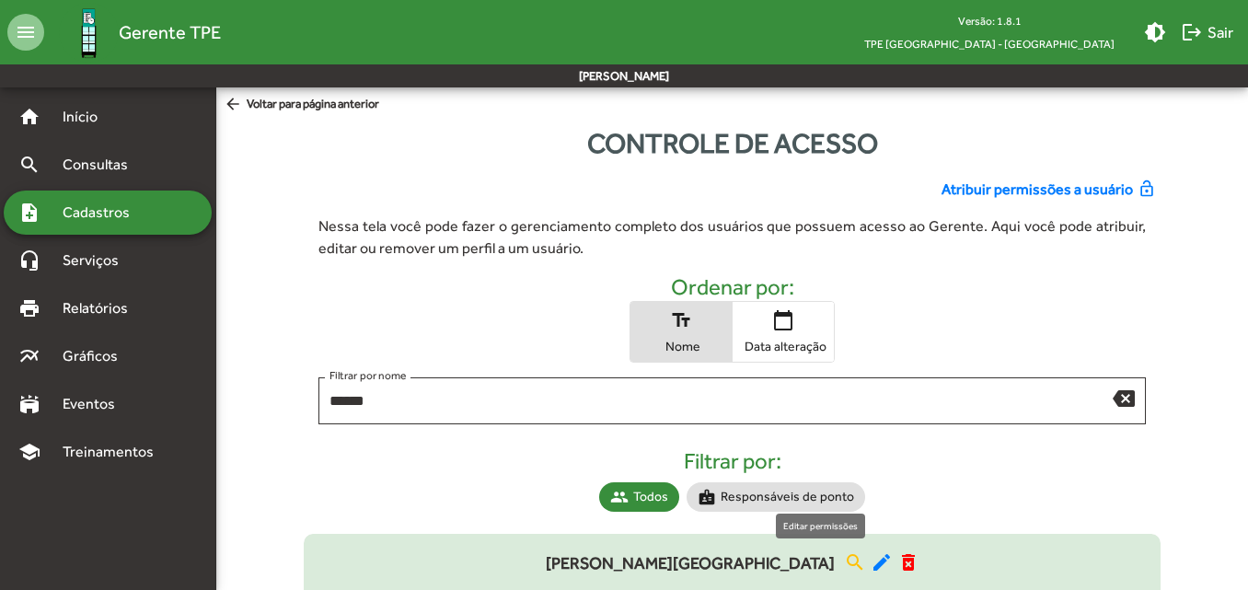
click at [871, 558] on mat-icon "edit" at bounding box center [882, 562] width 22 height 22
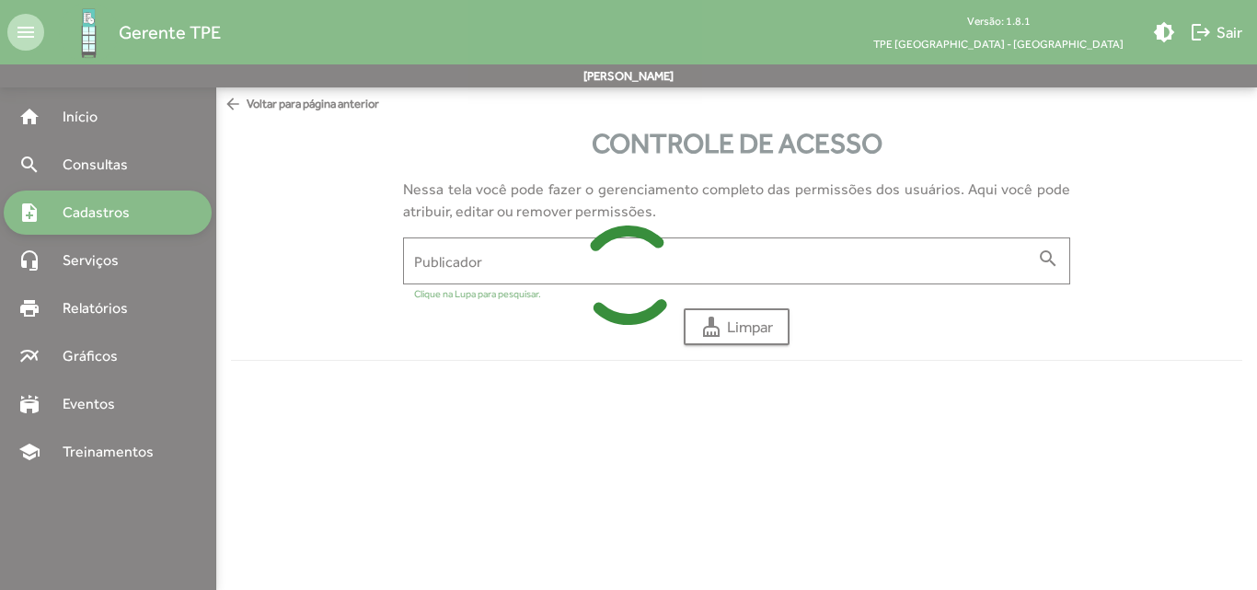
type input "**********"
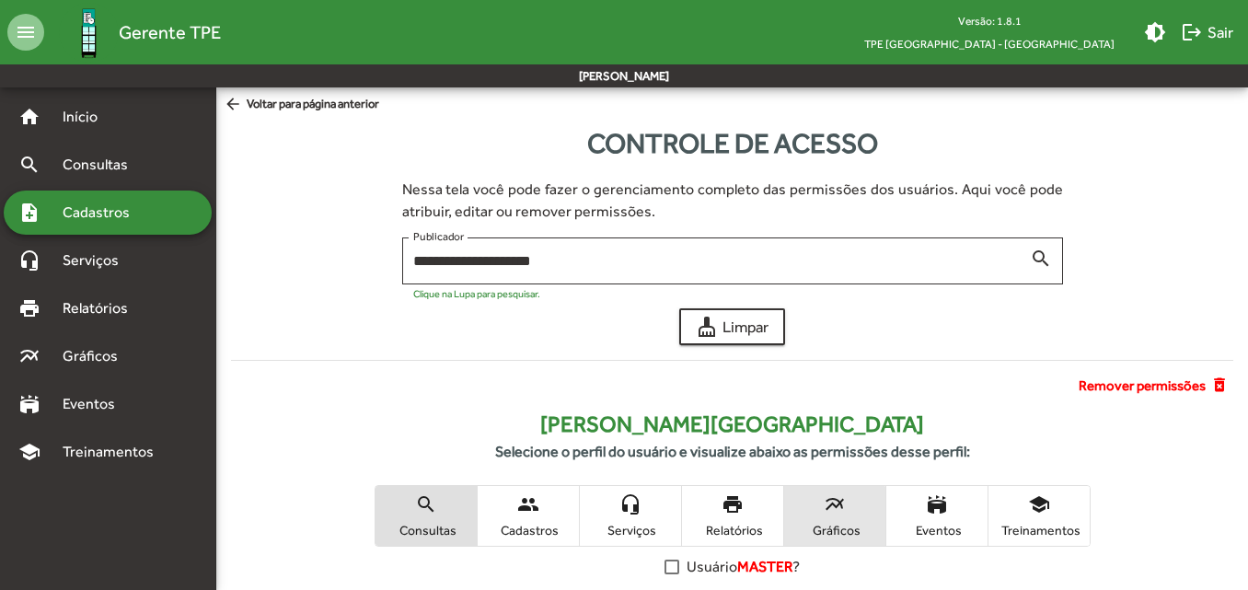
click at [819, 519] on span "multiline_chart Gráficos" at bounding box center [834, 516] width 101 height 60
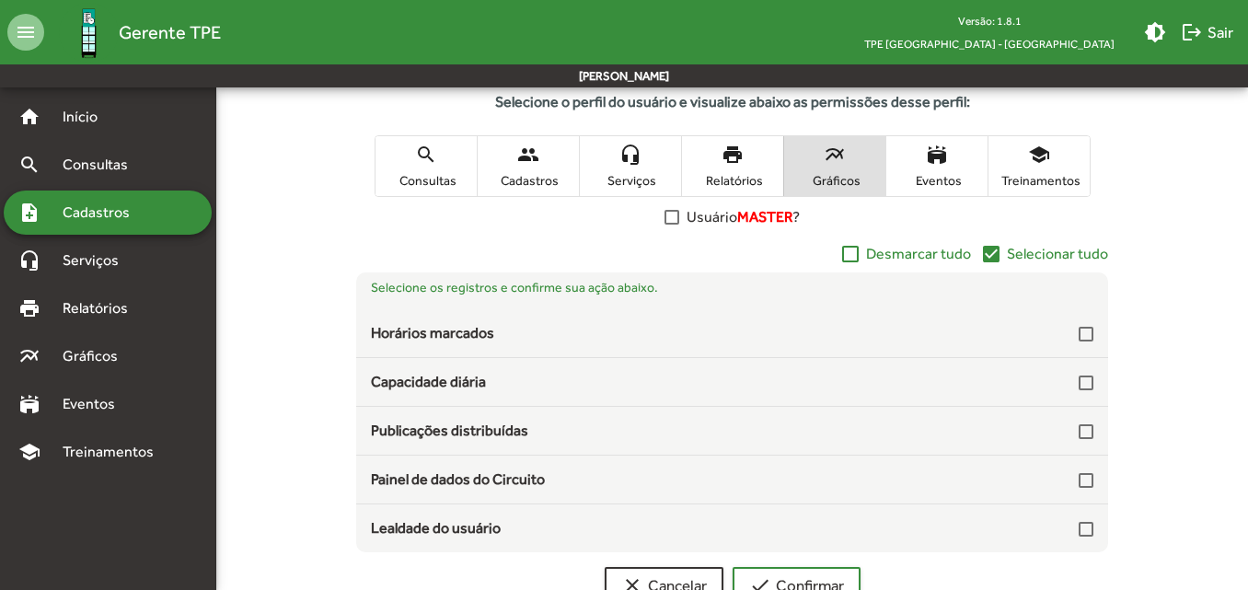
scroll to position [352, 0]
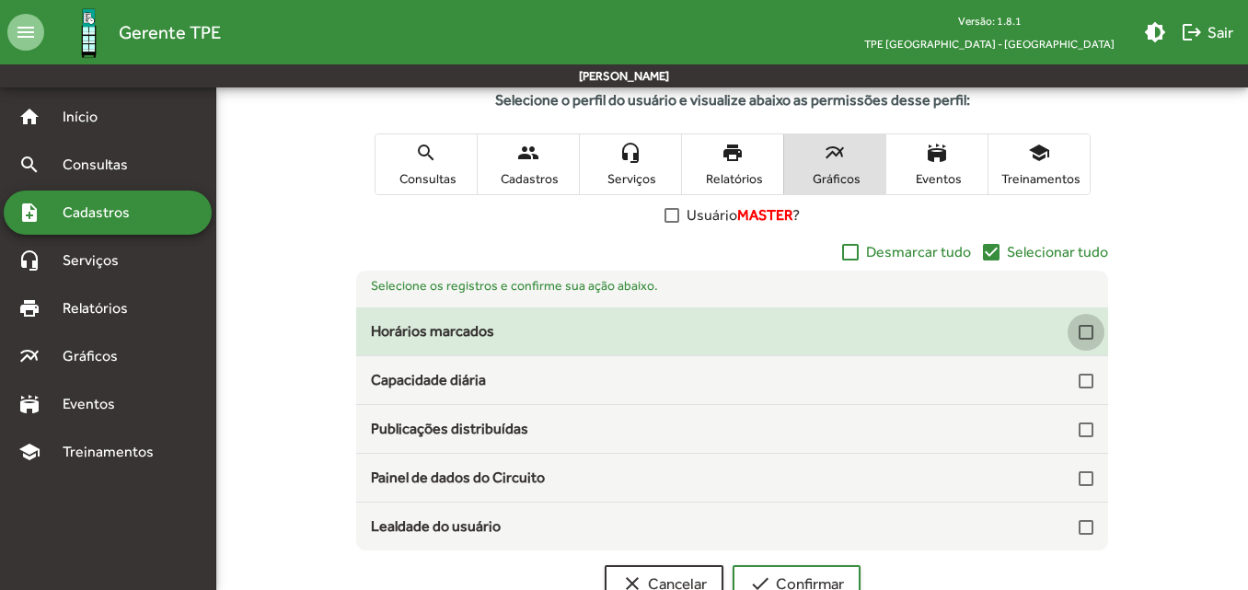
click at [1087, 335] on div at bounding box center [1086, 332] width 15 height 15
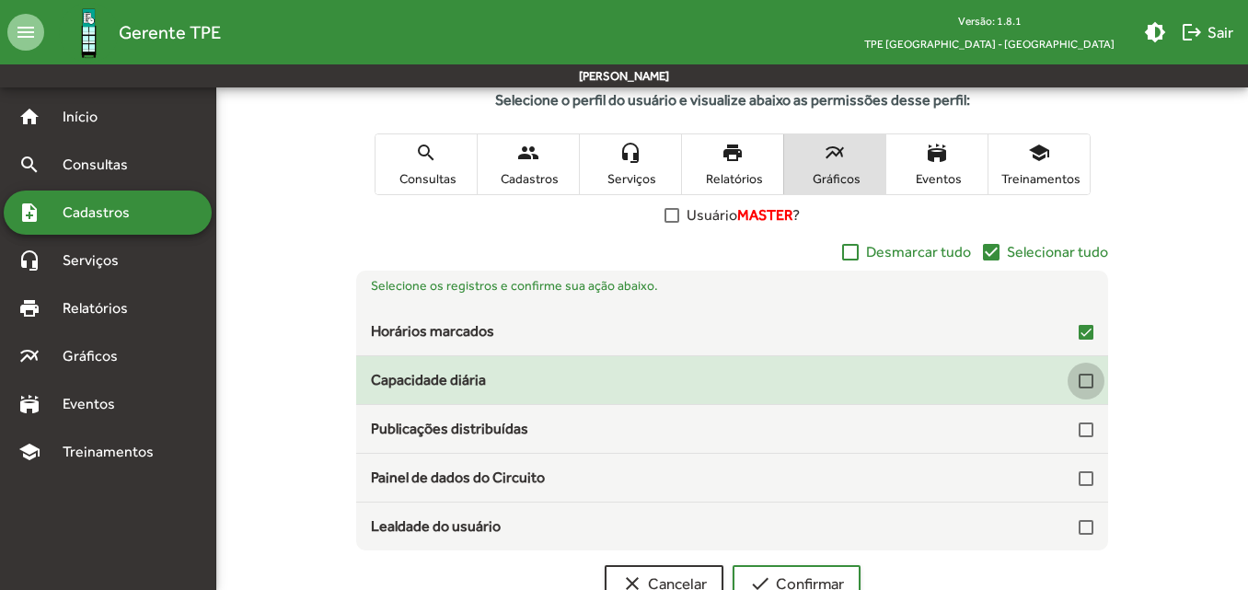
click at [1088, 375] on div at bounding box center [1086, 381] width 15 height 15
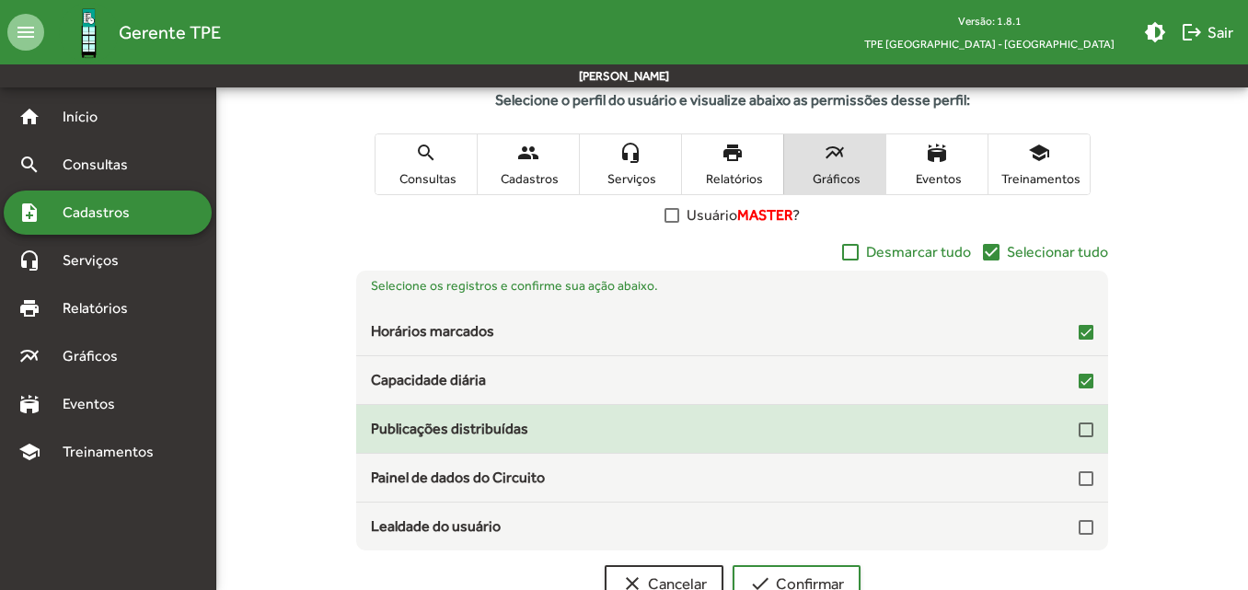
click at [1088, 432] on div at bounding box center [1086, 429] width 15 height 15
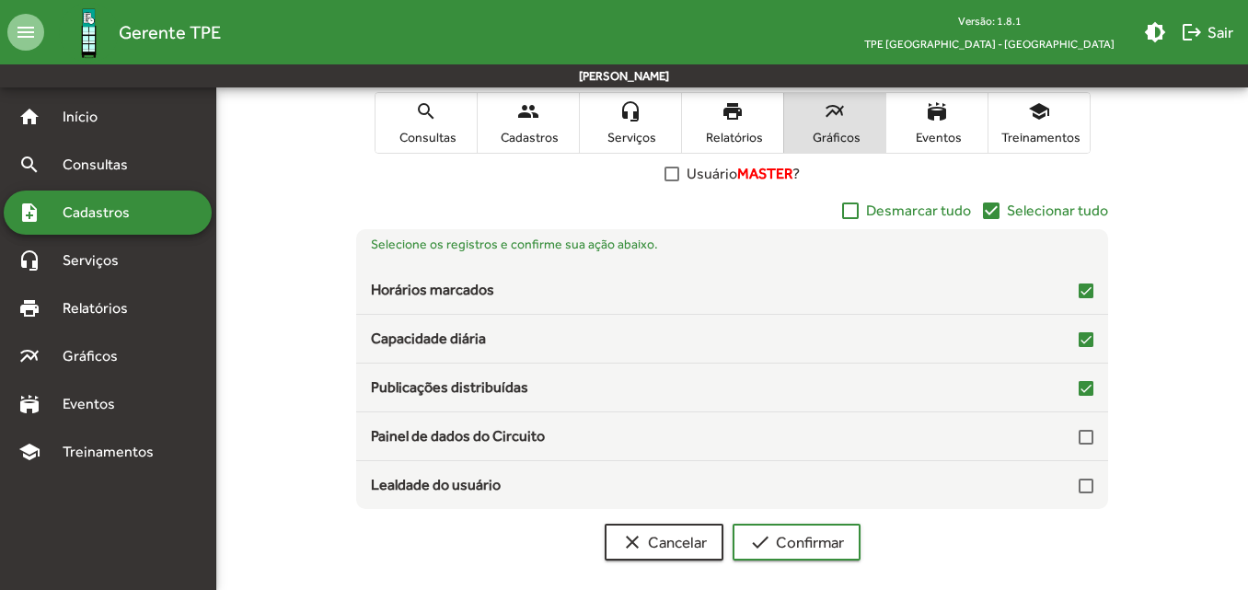
scroll to position [398, 0]
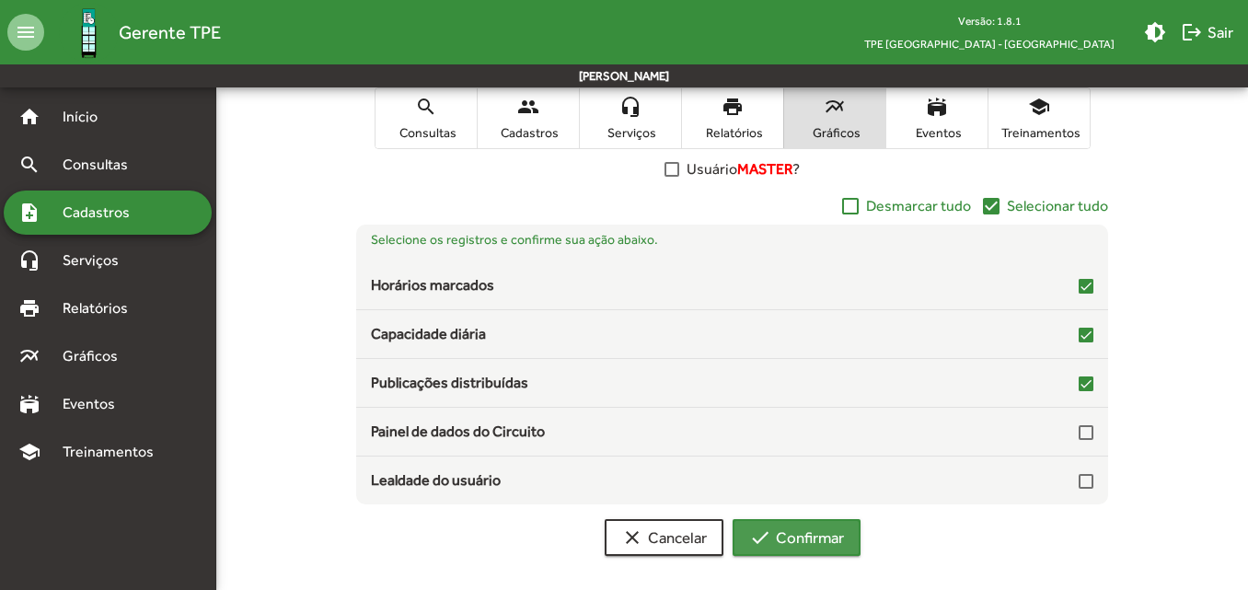
click at [810, 527] on span "check Confirmar" at bounding box center [796, 537] width 95 height 33
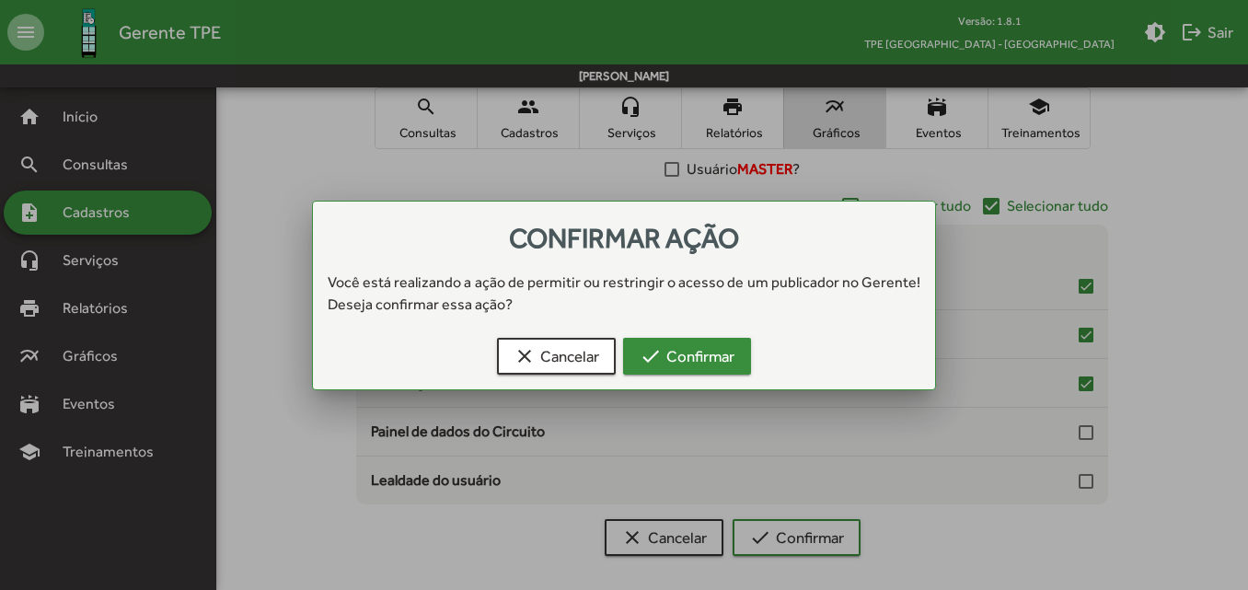
click at [716, 354] on span "check Confirmar" at bounding box center [687, 356] width 95 height 33
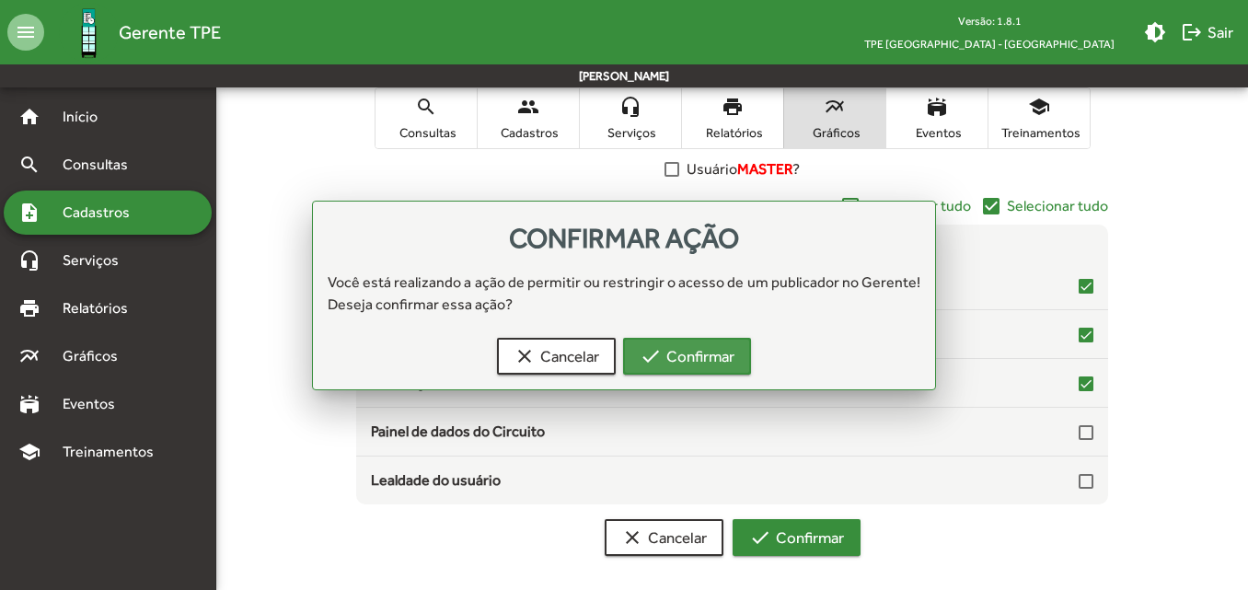
scroll to position [398, 0]
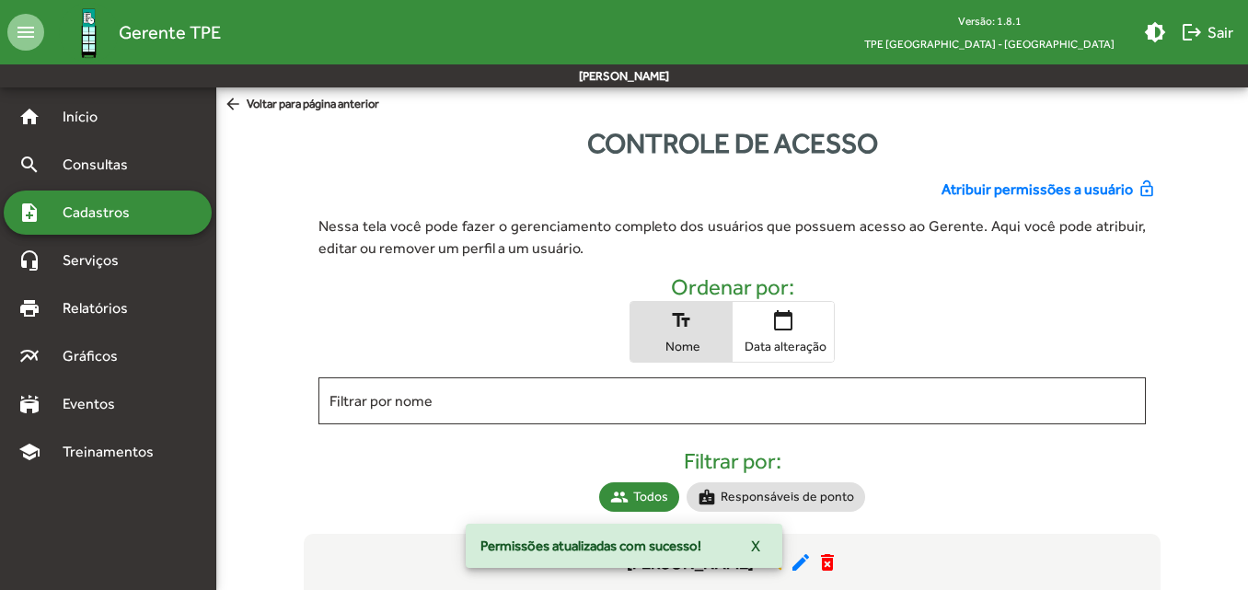
click at [645, 406] on input "Filtrar por nome" at bounding box center [731, 401] width 804 height 17
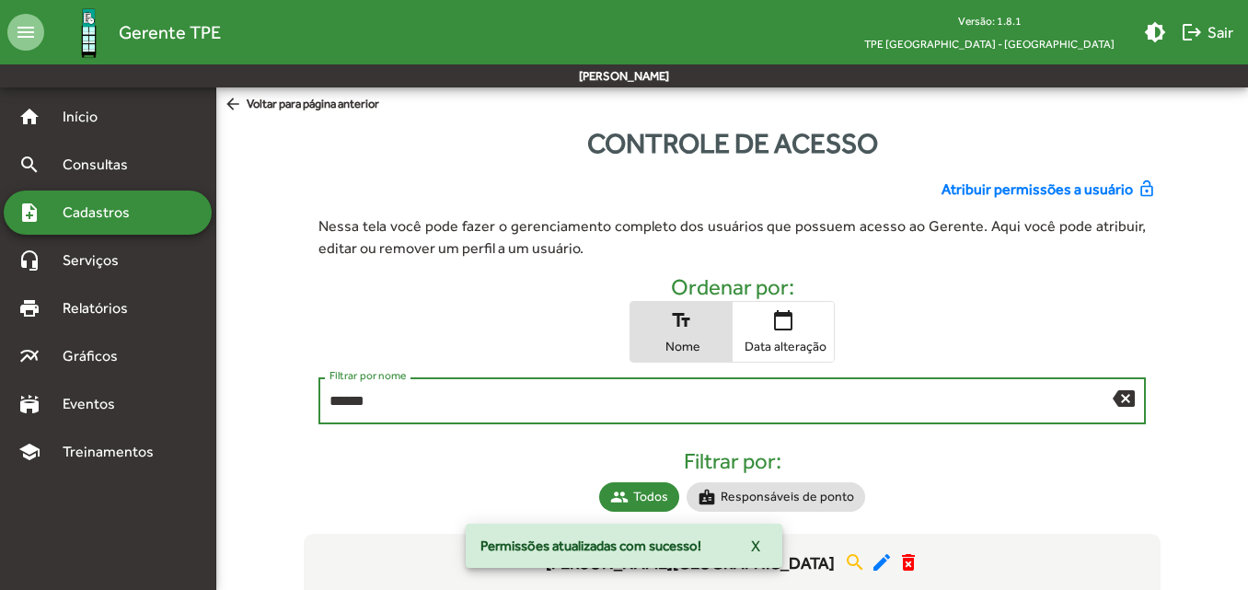
type input "******"
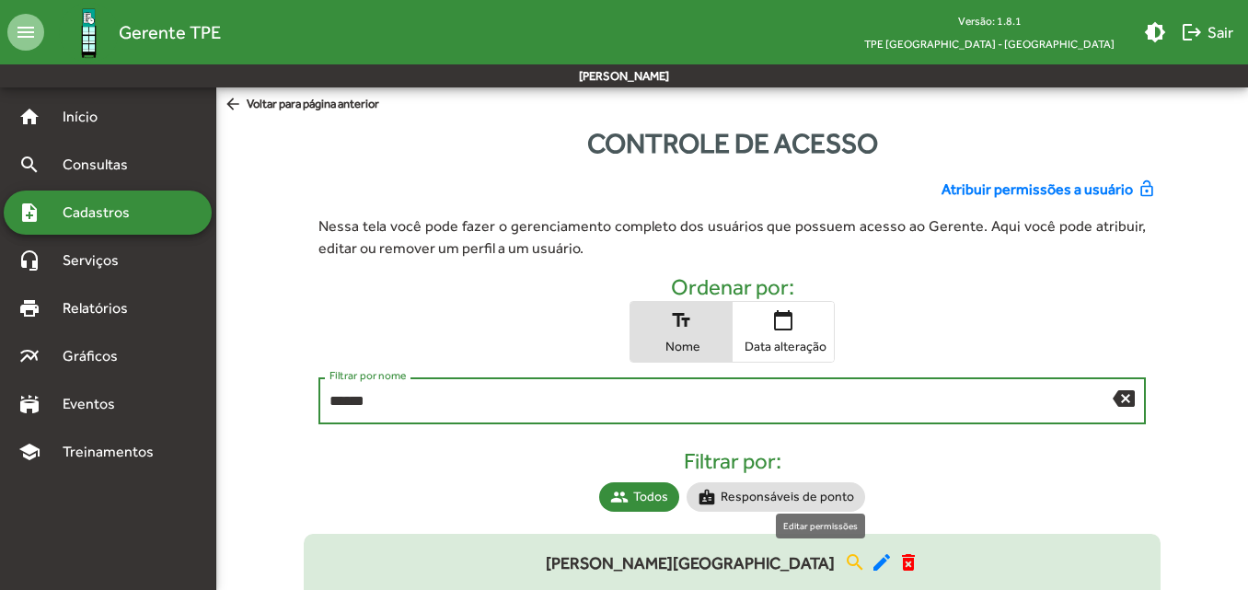
click at [871, 558] on mat-icon "edit" at bounding box center [882, 562] width 22 height 22
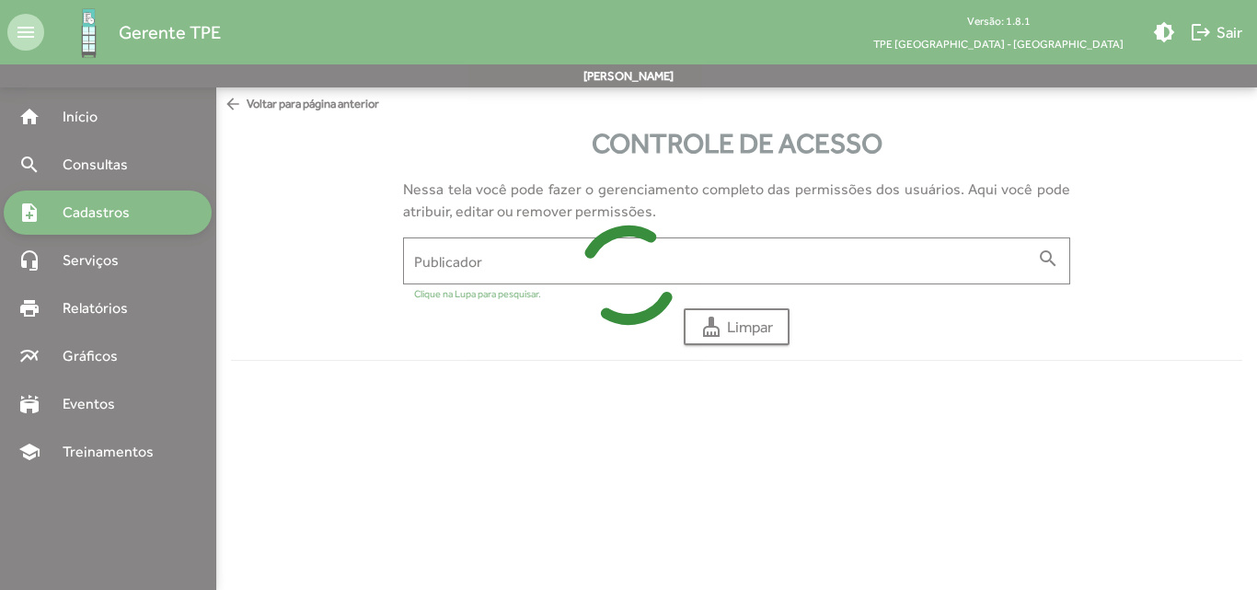
type input "**********"
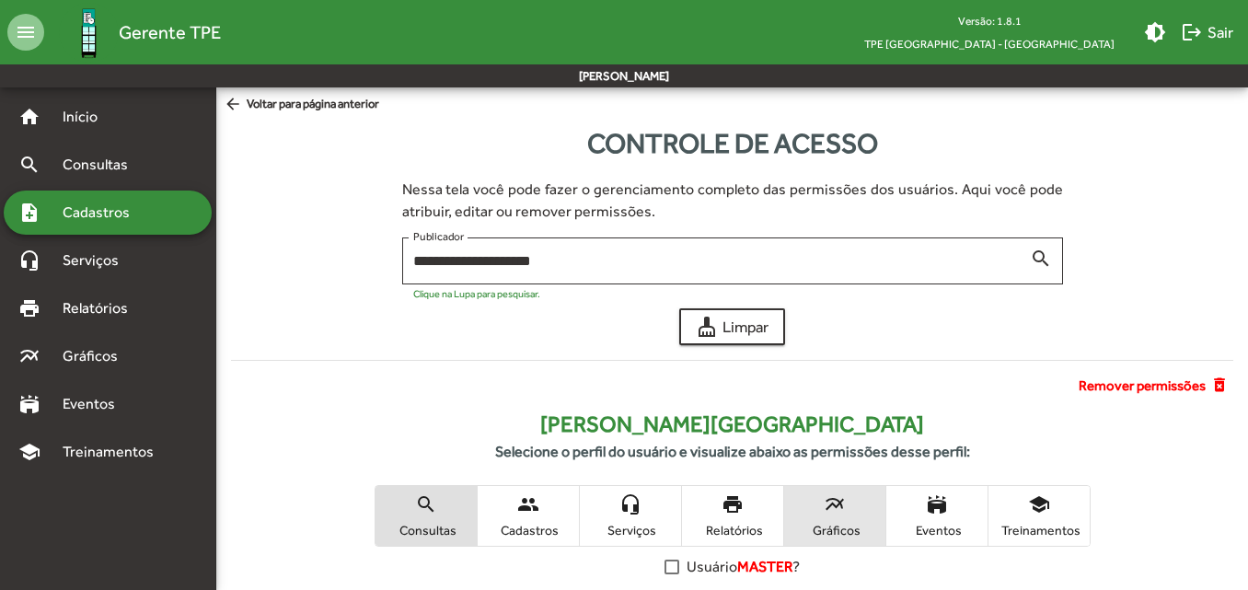
click at [836, 524] on span "Gráficos" at bounding box center [835, 530] width 92 height 17
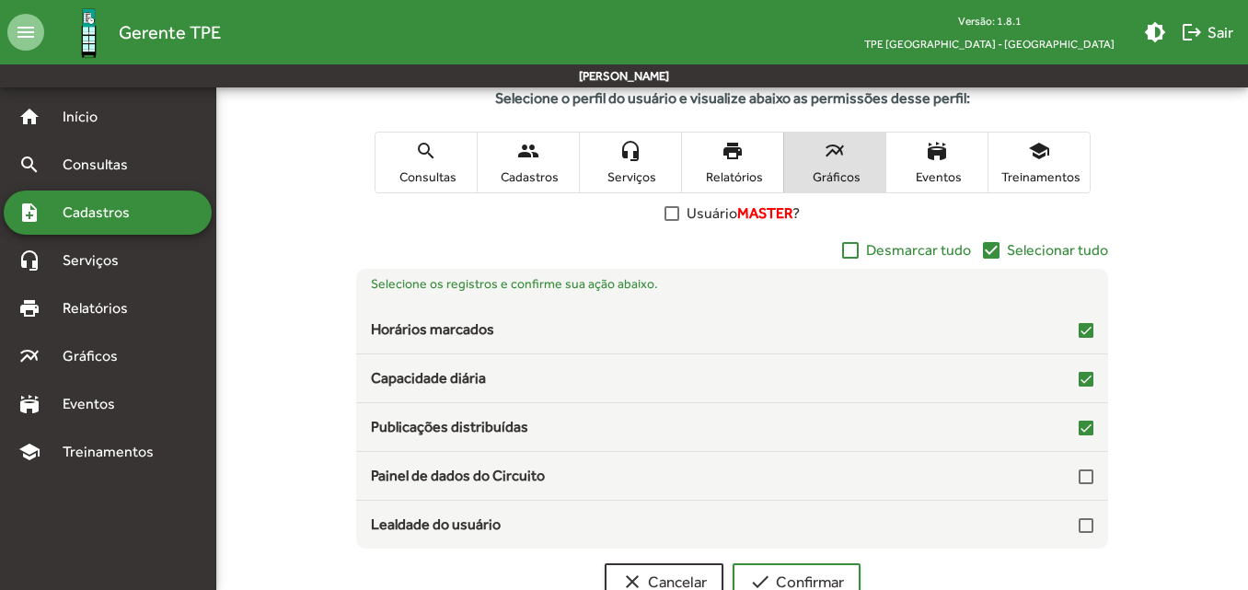
scroll to position [356, 0]
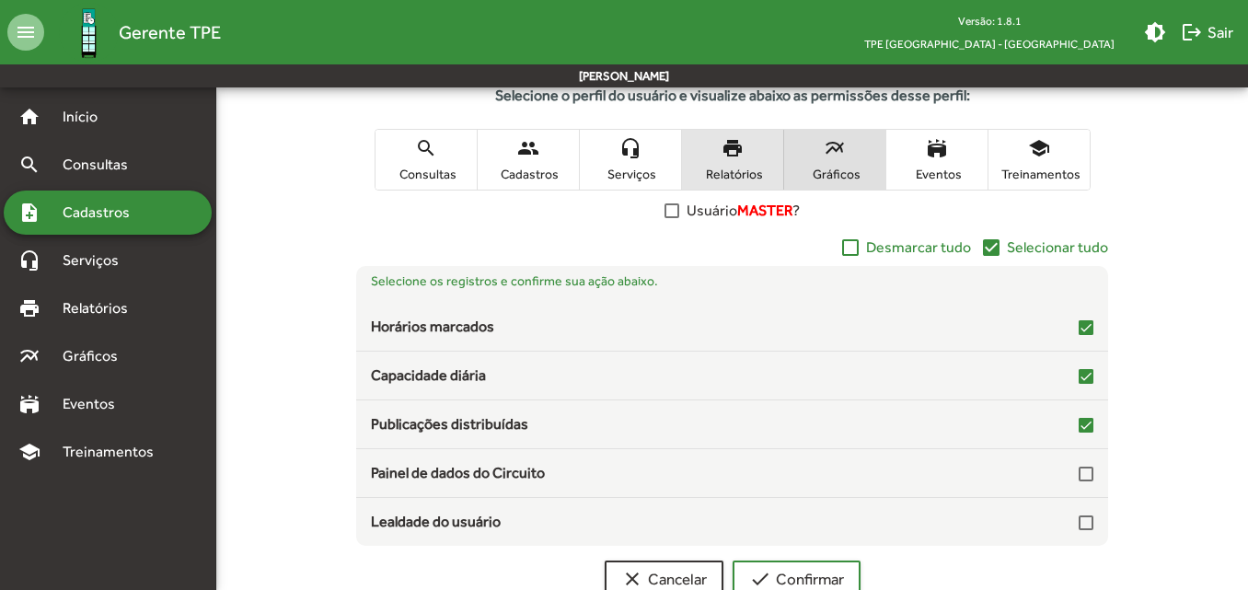
click at [739, 181] on span "Relatórios" at bounding box center [733, 174] width 92 height 17
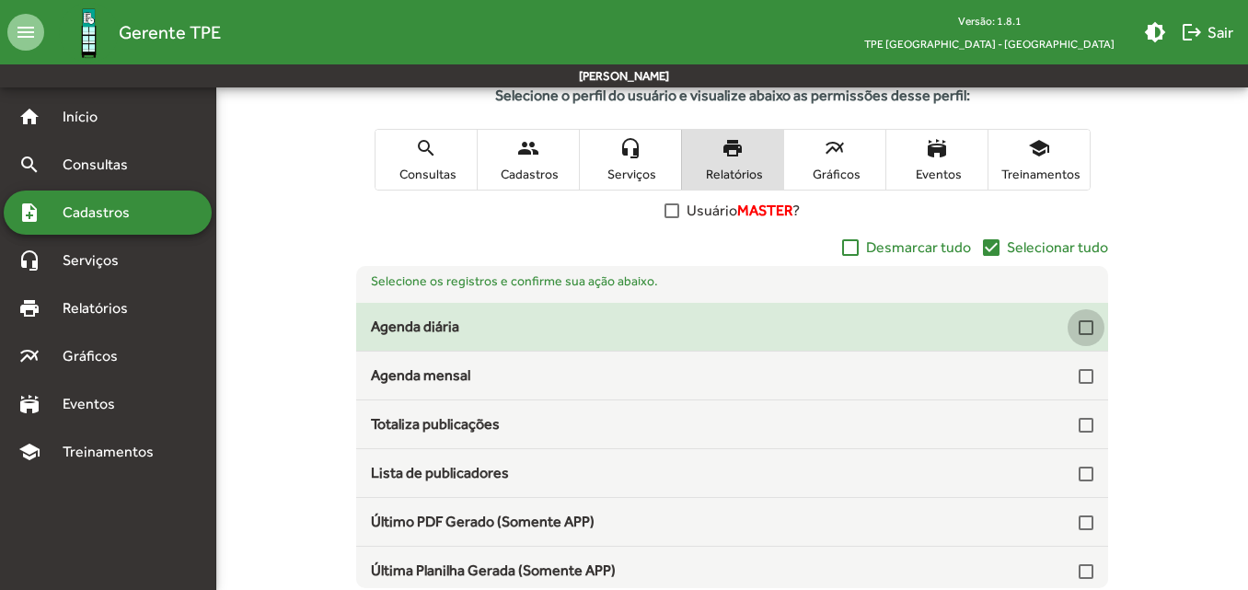
click at [1079, 321] on div at bounding box center [1086, 327] width 15 height 15
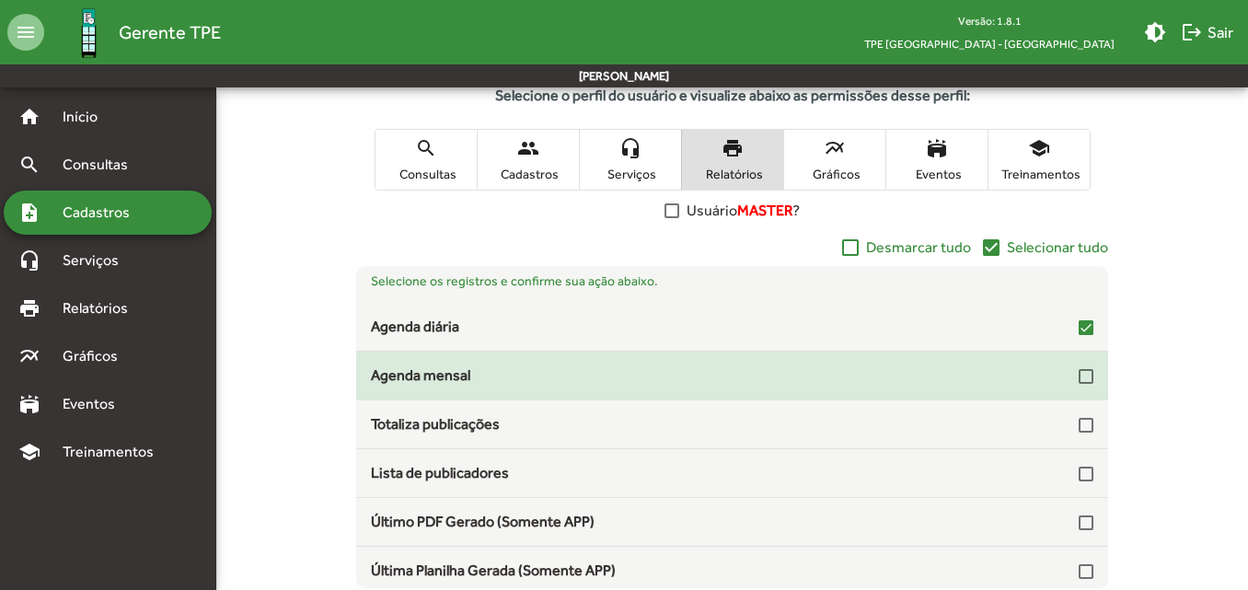
click at [1079, 379] on div at bounding box center [1086, 376] width 15 height 15
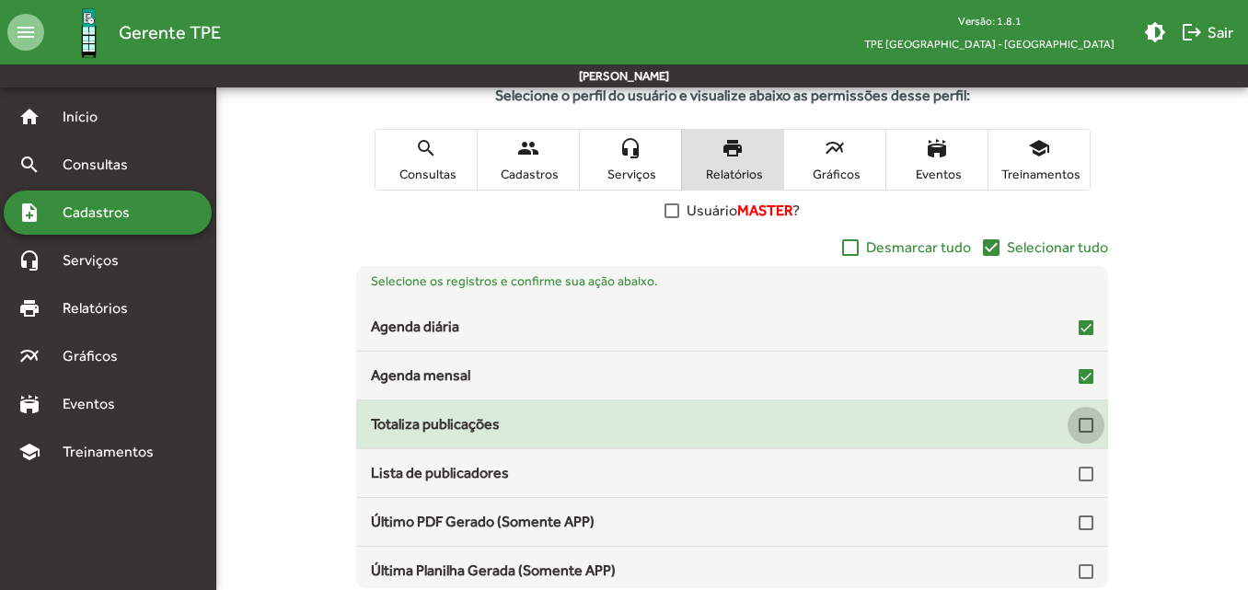
click at [1079, 423] on div at bounding box center [1086, 425] width 15 height 15
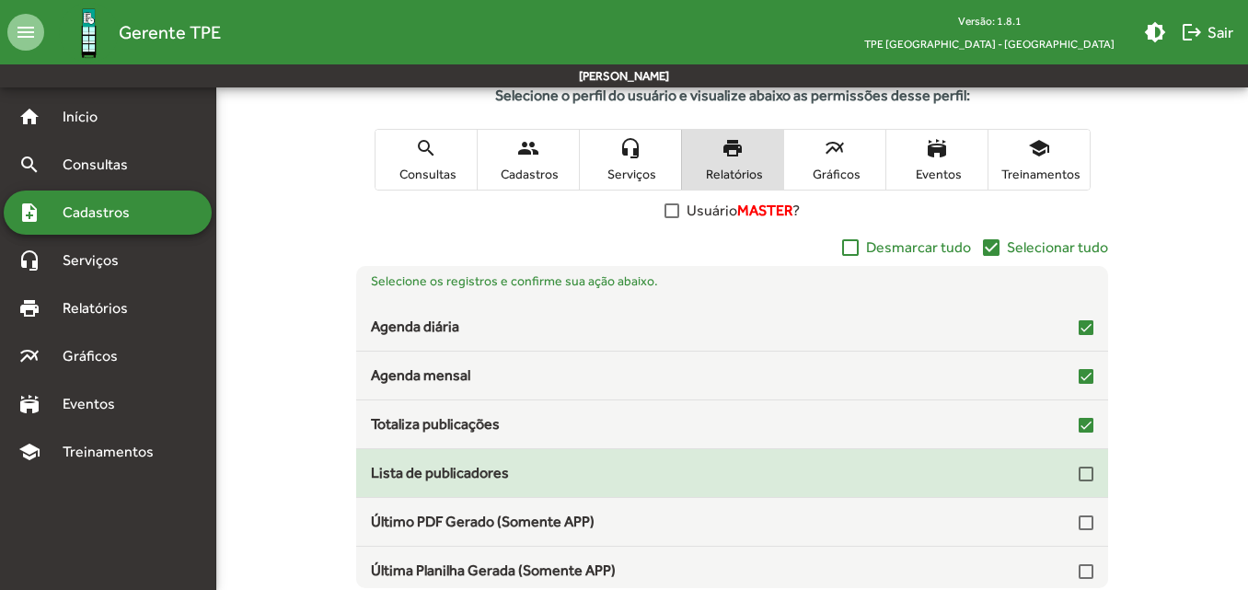
click at [1079, 473] on div at bounding box center [1086, 474] width 15 height 15
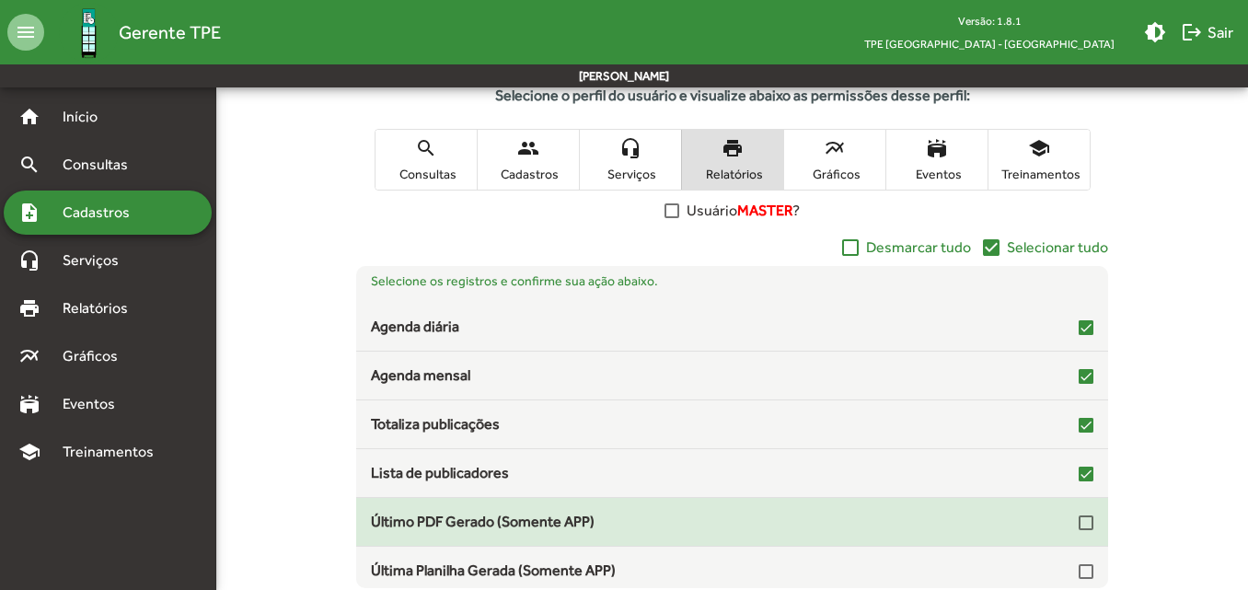
click at [1082, 524] on div at bounding box center [1086, 522] width 15 height 15
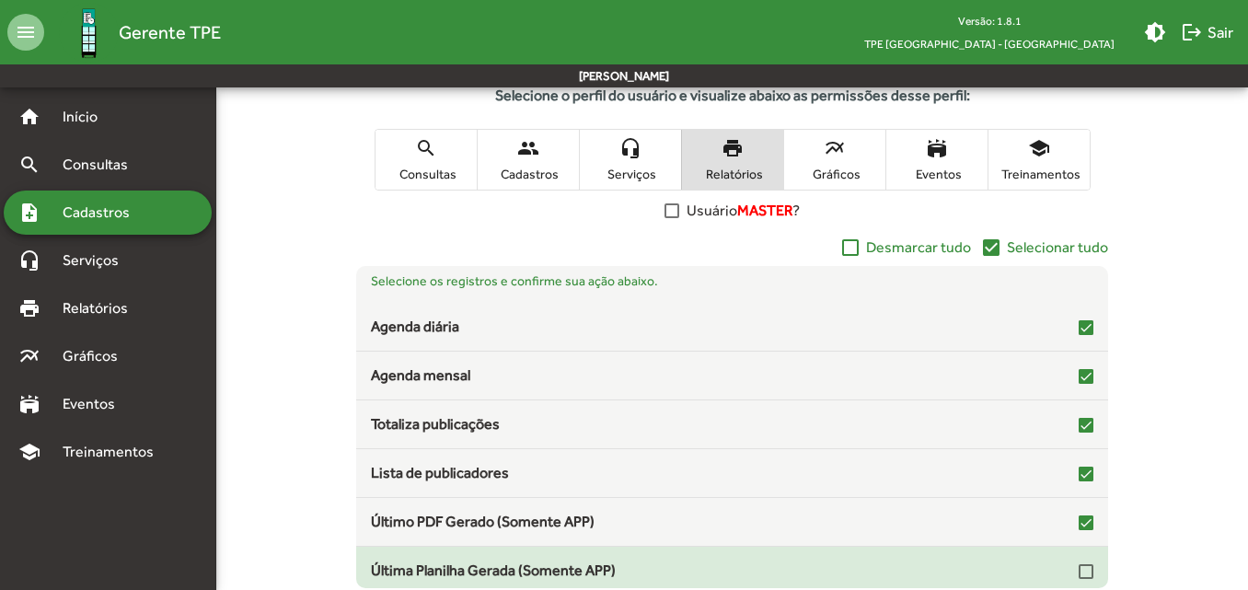
click at [1079, 558] on div at bounding box center [1086, 571] width 15 height 15
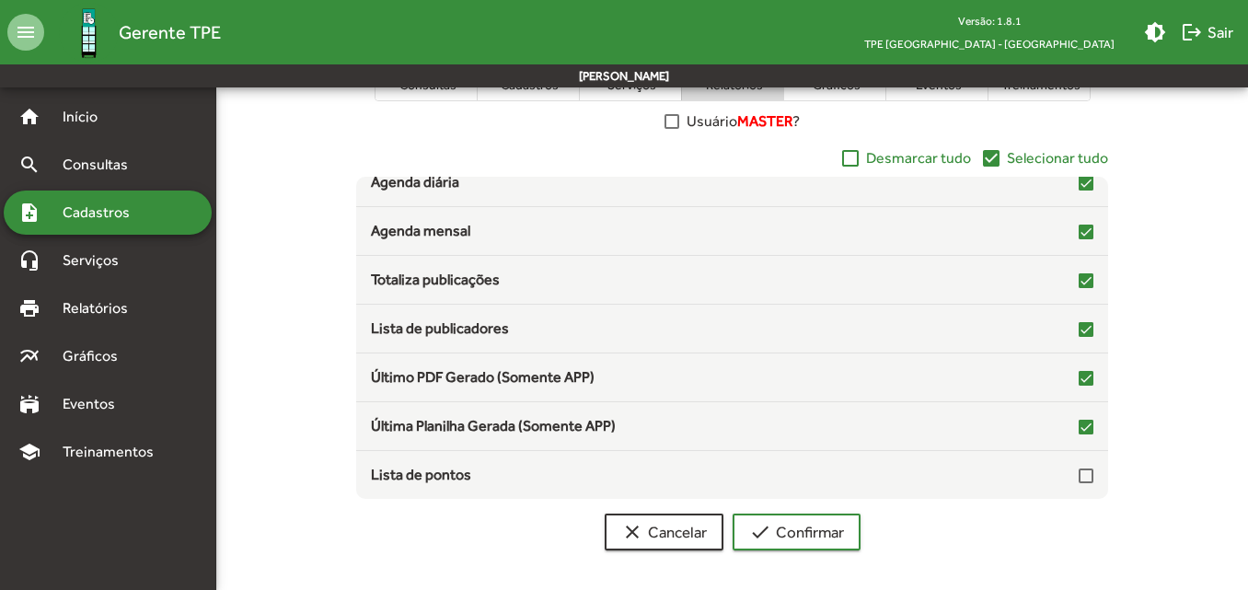
scroll to position [450, 0]
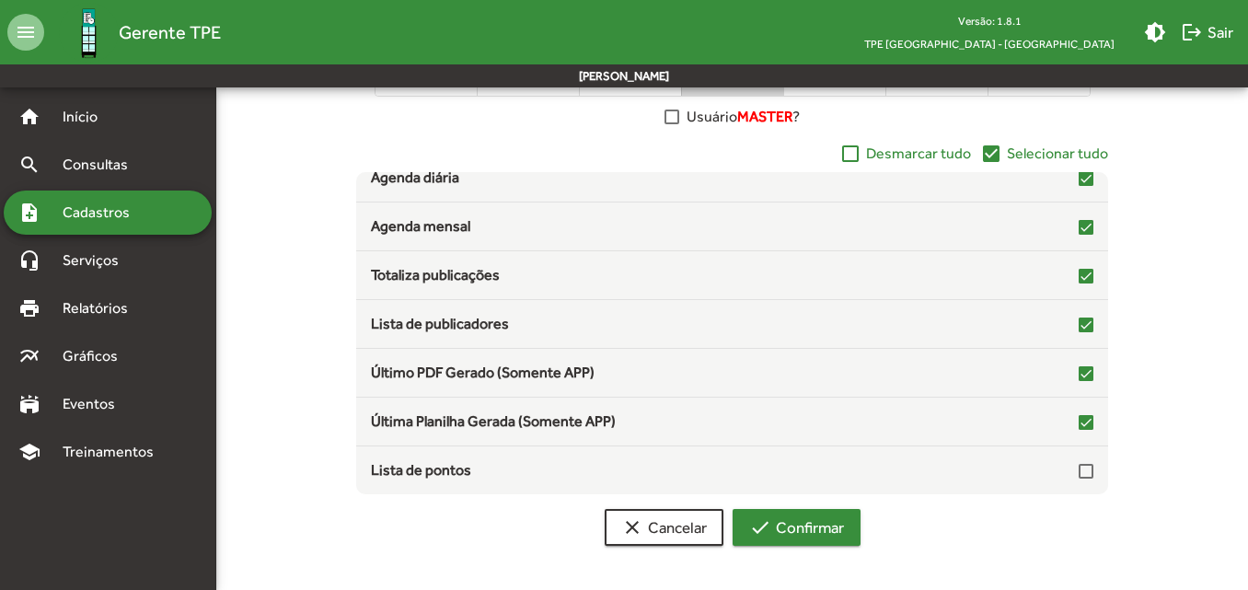
click at [832, 525] on span "check Confirmar" at bounding box center [796, 527] width 95 height 33
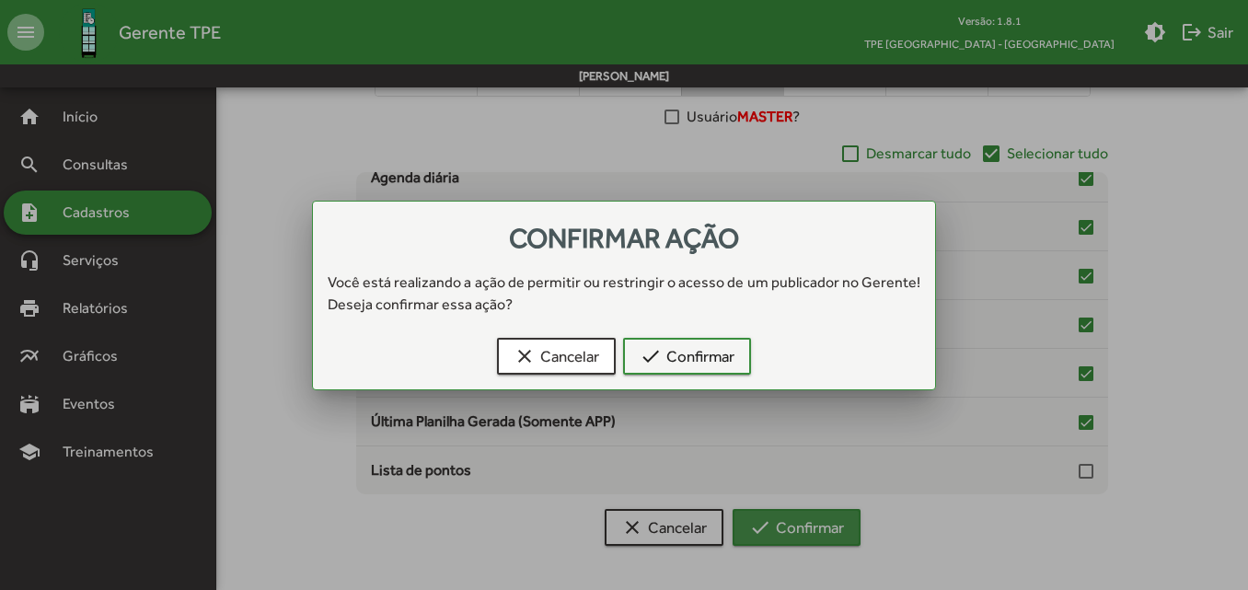
scroll to position [0, 0]
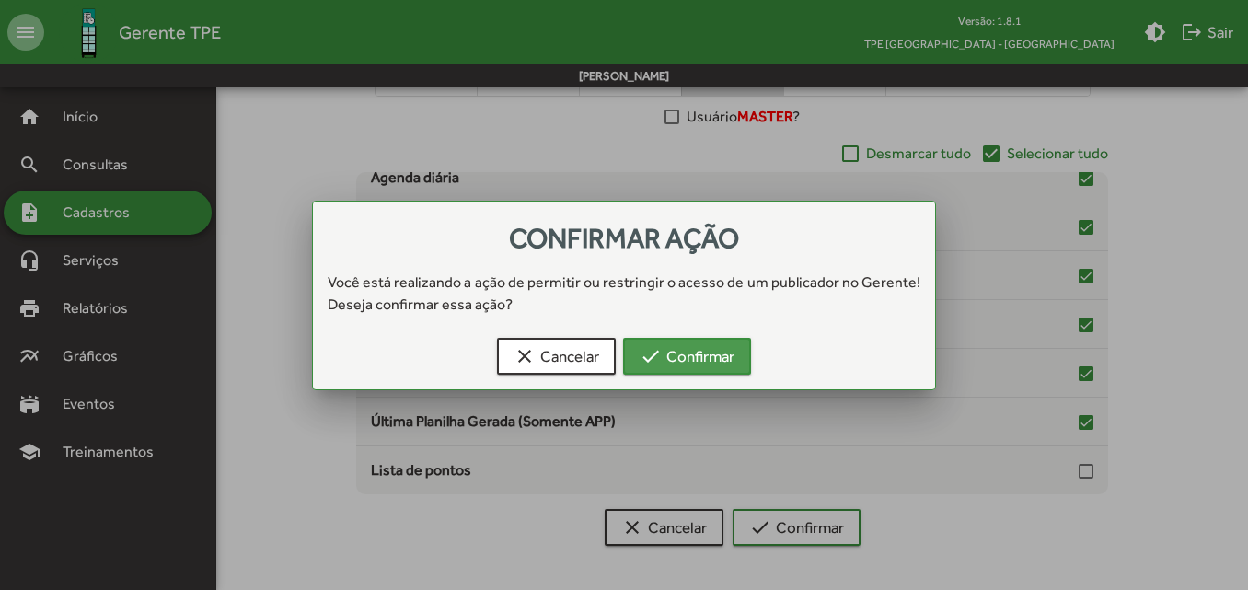
click at [682, 365] on span "check Confirmar" at bounding box center [687, 356] width 95 height 33
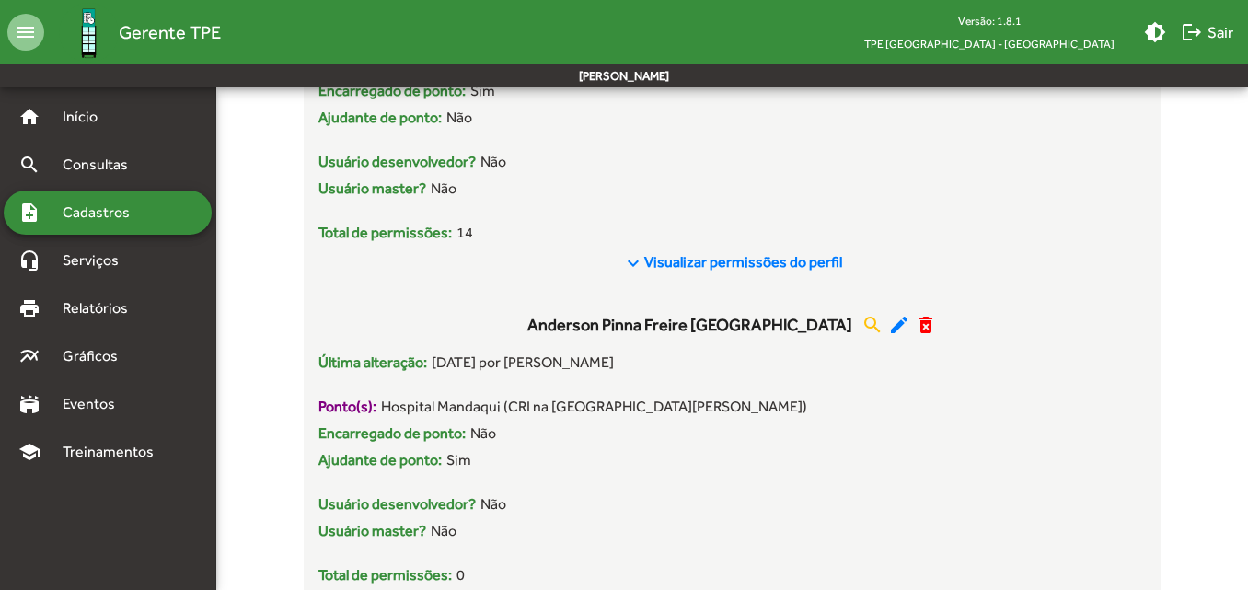
scroll to position [3303, 0]
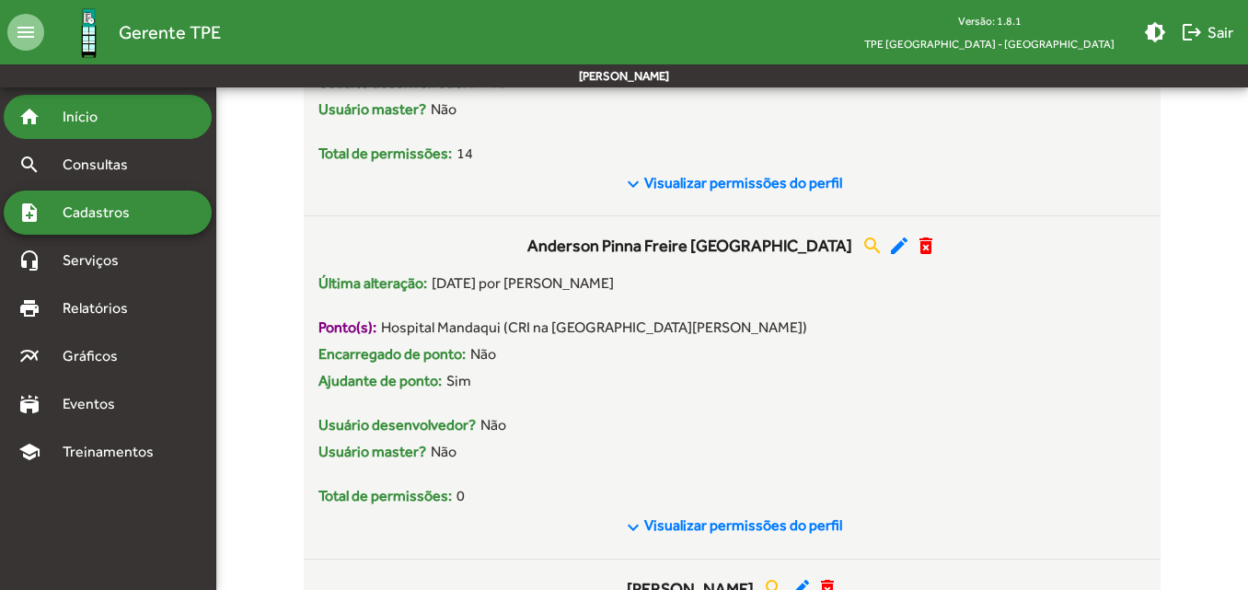
click at [77, 111] on span "Início" at bounding box center [88, 117] width 73 height 22
